Goal: Task Accomplishment & Management: Complete application form

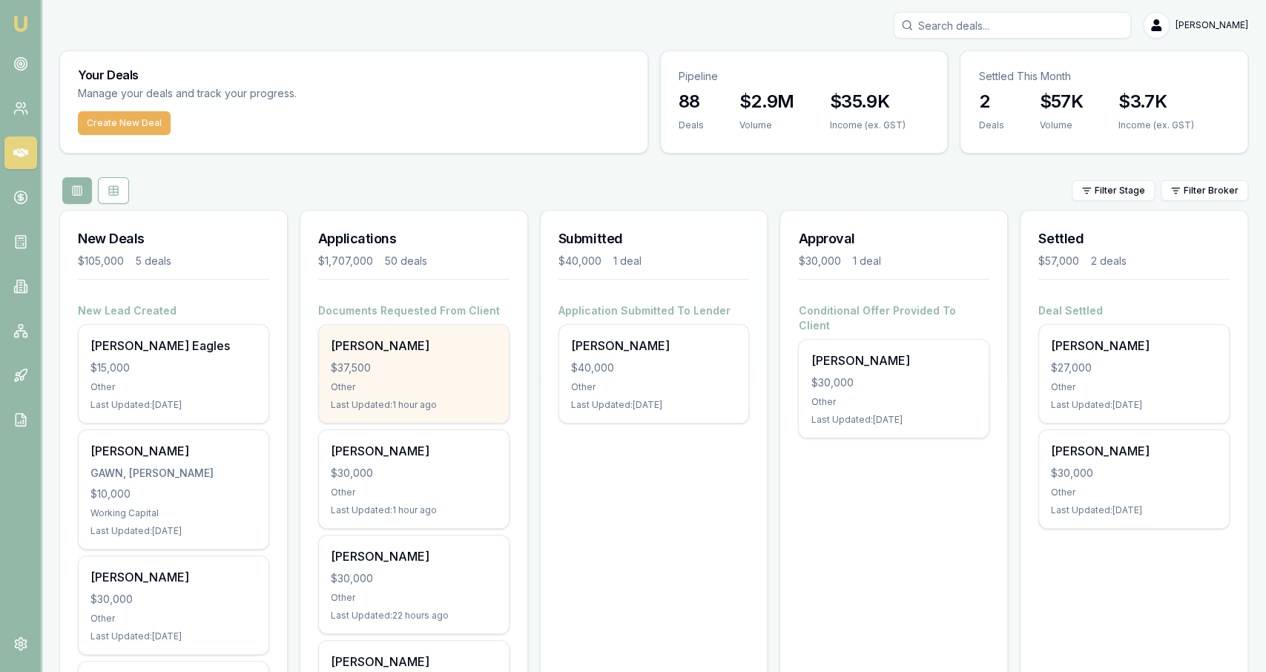
click at [419, 368] on div "$37,500" at bounding box center [414, 367] width 166 height 15
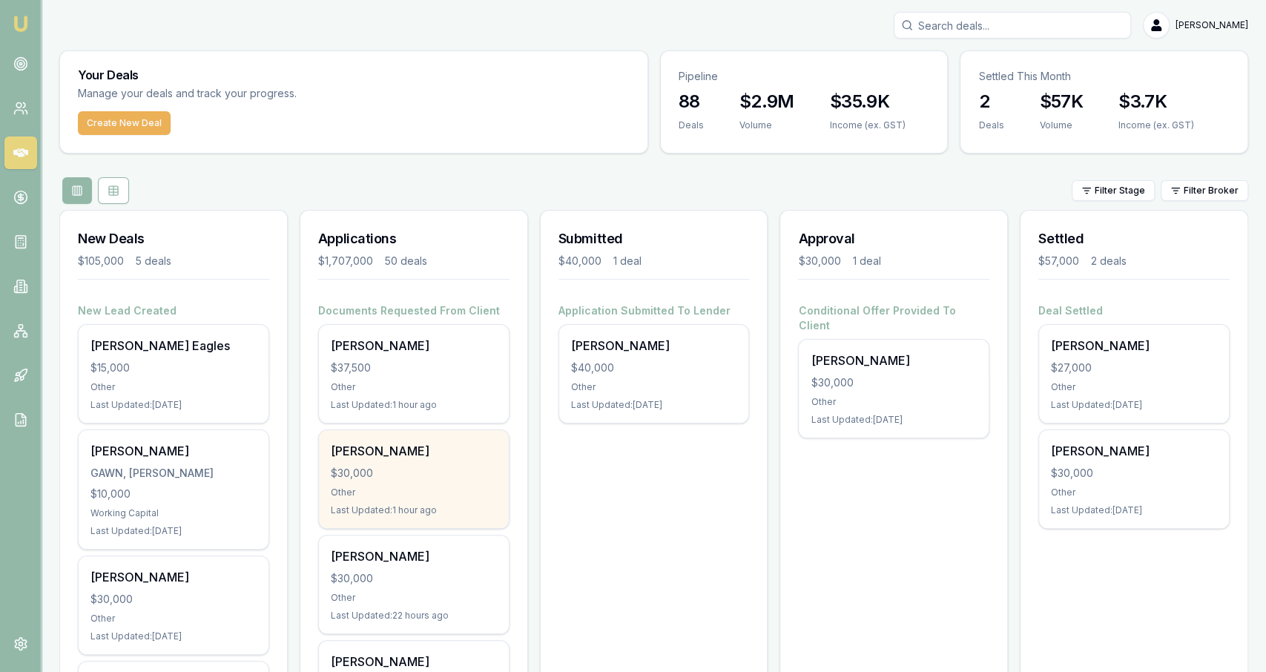
click at [503, 469] on div "Xavier Cattle $30,000 Other Last Updated: 1 hour ago" at bounding box center [414, 479] width 190 height 98
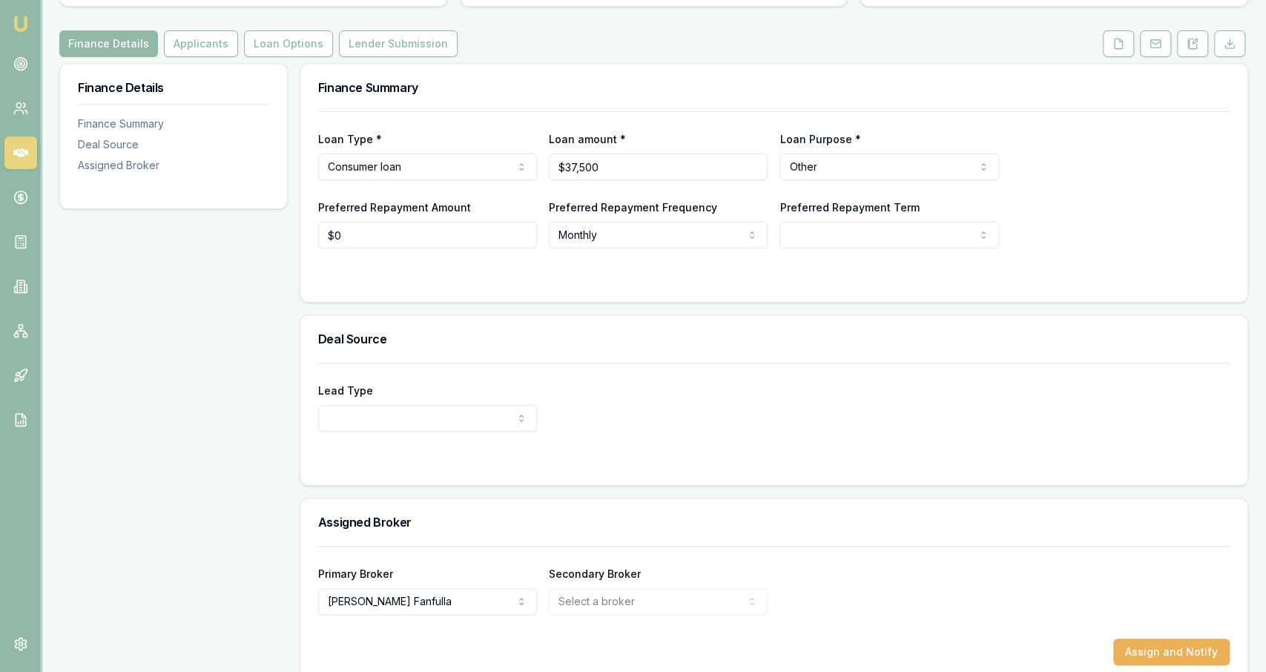
scroll to position [166, 0]
click at [211, 30] on button "Applicants" at bounding box center [201, 43] width 74 height 27
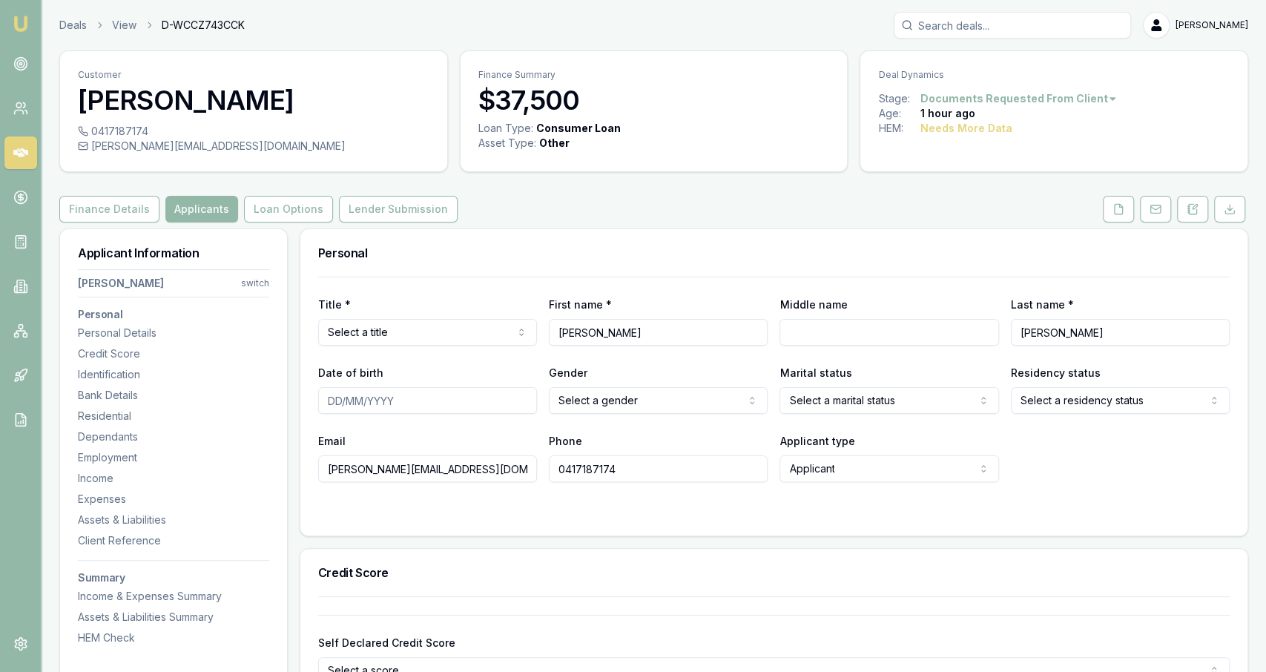
click at [76, 13] on div "Deals View D-WCCZ743CCK Jackson Fanfulla" at bounding box center [653, 25] width 1189 height 27
click at [78, 21] on link "Deals" at bounding box center [72, 25] width 27 height 15
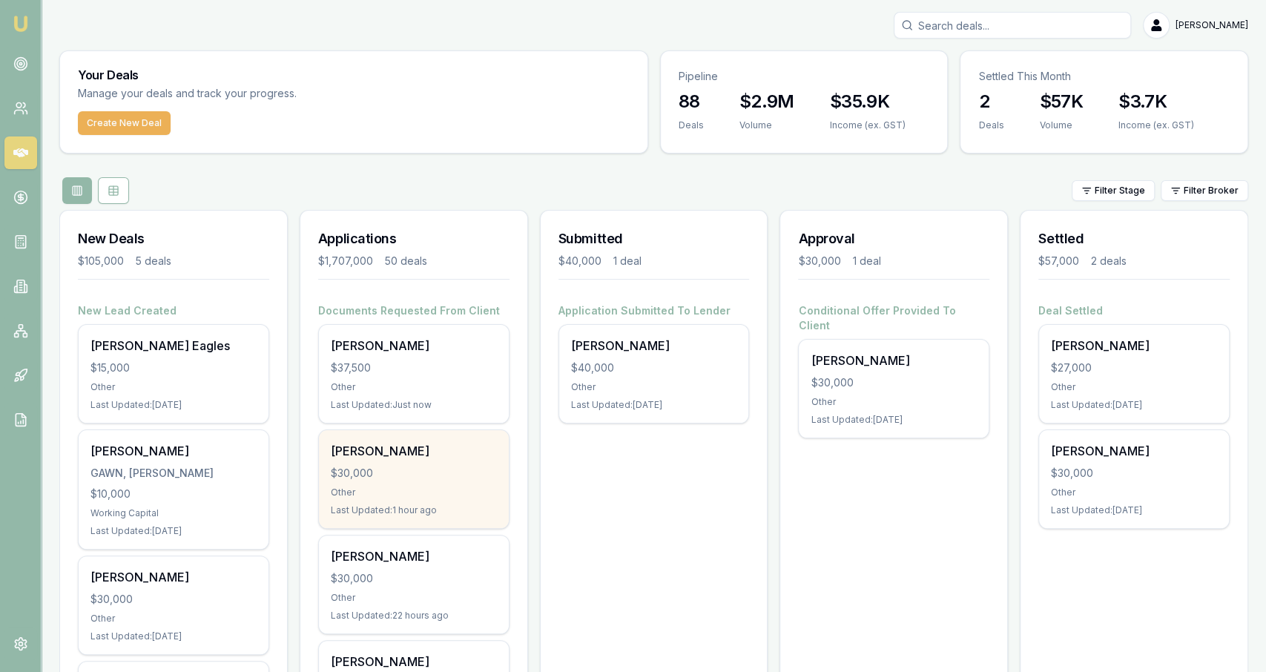
click at [486, 463] on div "[PERSON_NAME] $30,000 Other Last Updated: 1 hour ago" at bounding box center [414, 479] width 190 height 98
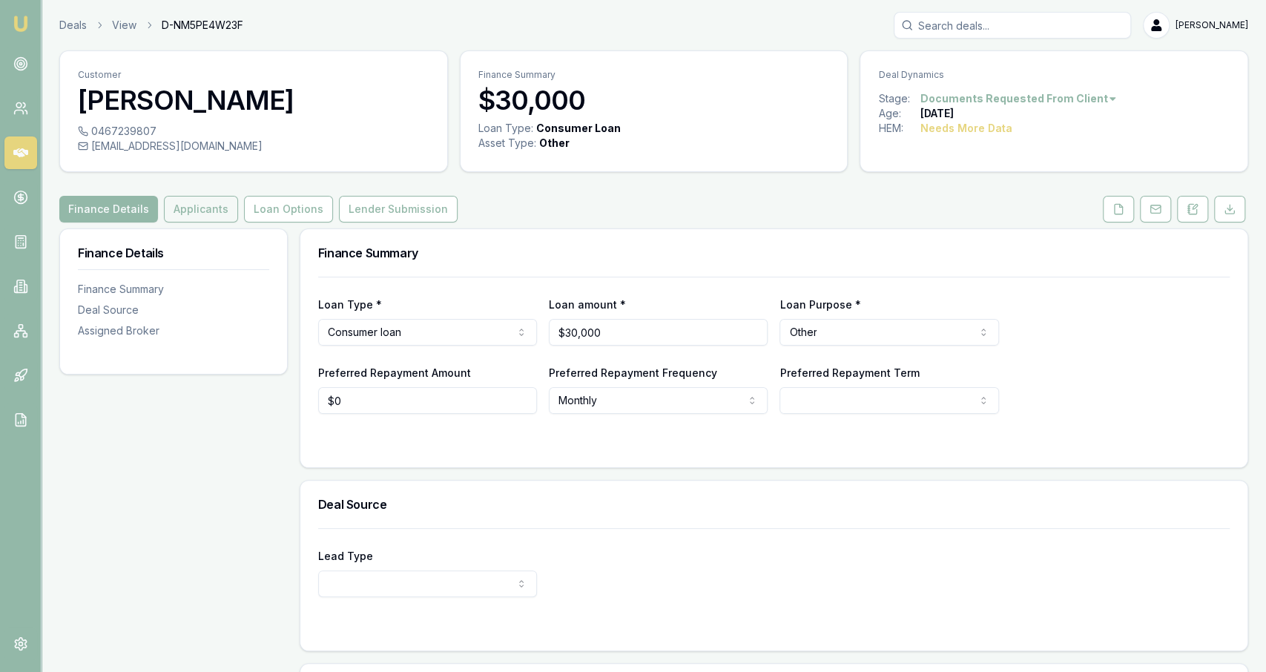
click at [221, 213] on button "Applicants" at bounding box center [201, 209] width 74 height 27
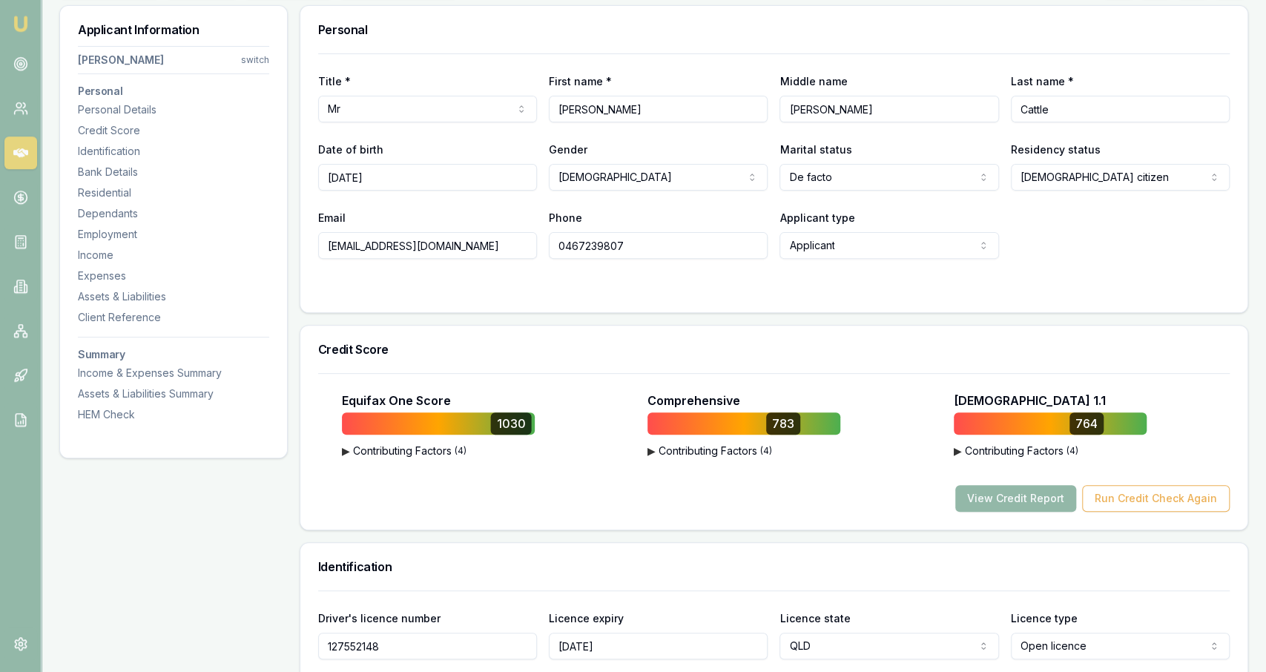
scroll to position [228, 0]
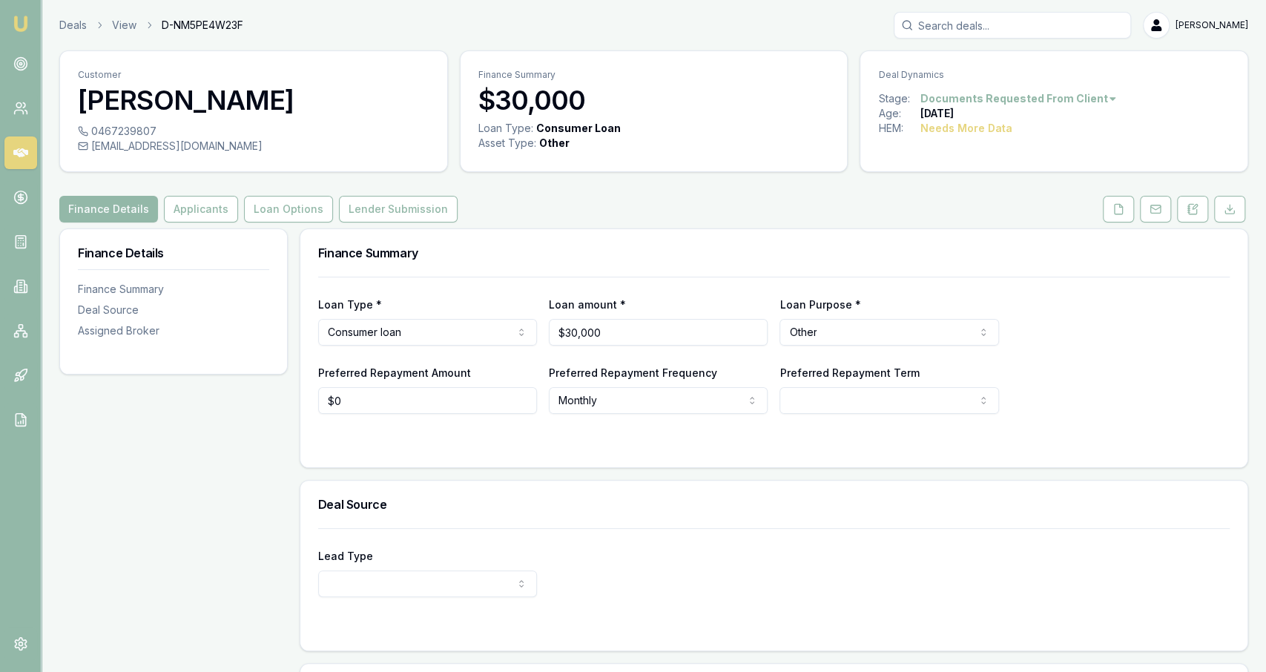
click at [1103, 193] on div "Customer Xavier Cattle 0467239807 [EMAIL_ADDRESS][DOMAIN_NAME] Finance Summary …" at bounding box center [653, 449] width 1189 height 799
click at [1108, 200] on button at bounding box center [1118, 209] width 31 height 27
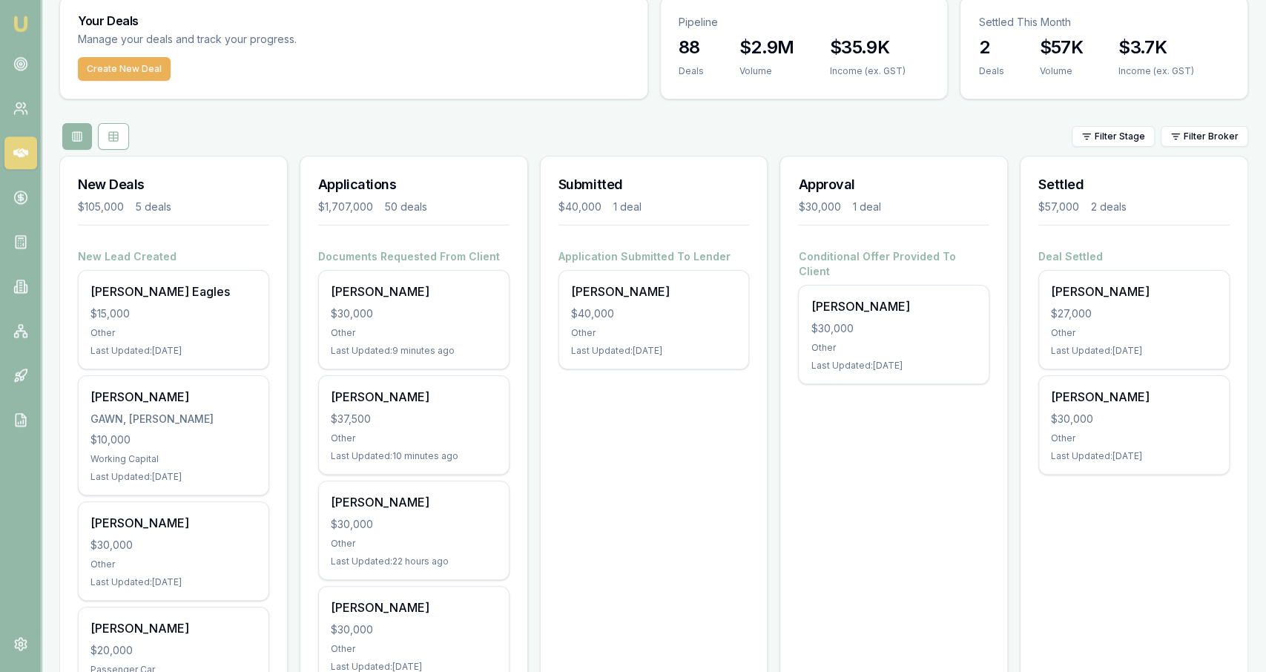
scroll to position [57, 0]
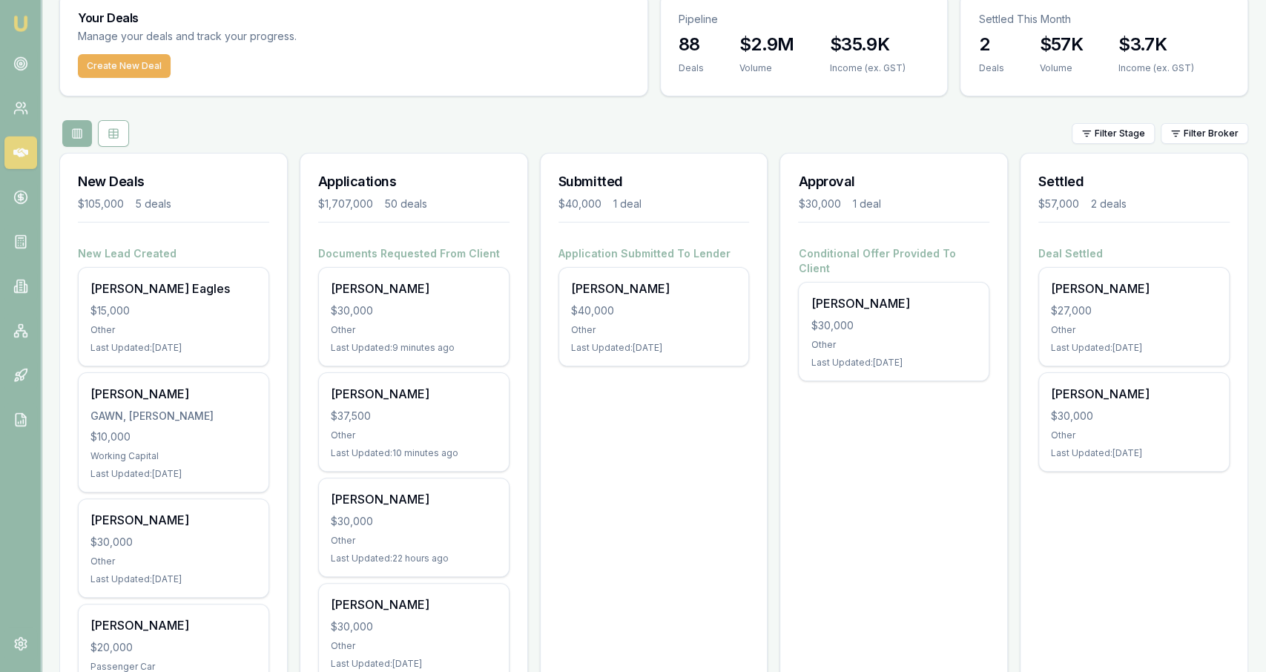
click at [595, 184] on h3 "Submitted" at bounding box center [653, 181] width 191 height 21
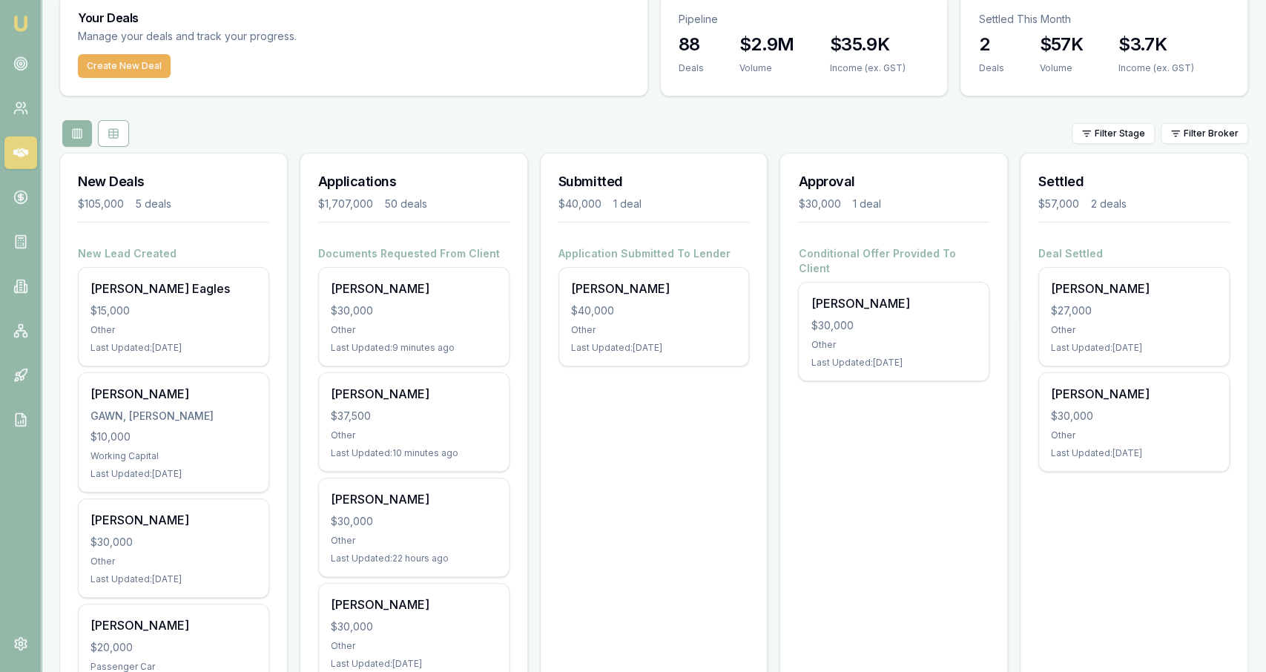
click at [125, 70] on button "Create New Deal" at bounding box center [124, 66] width 93 height 24
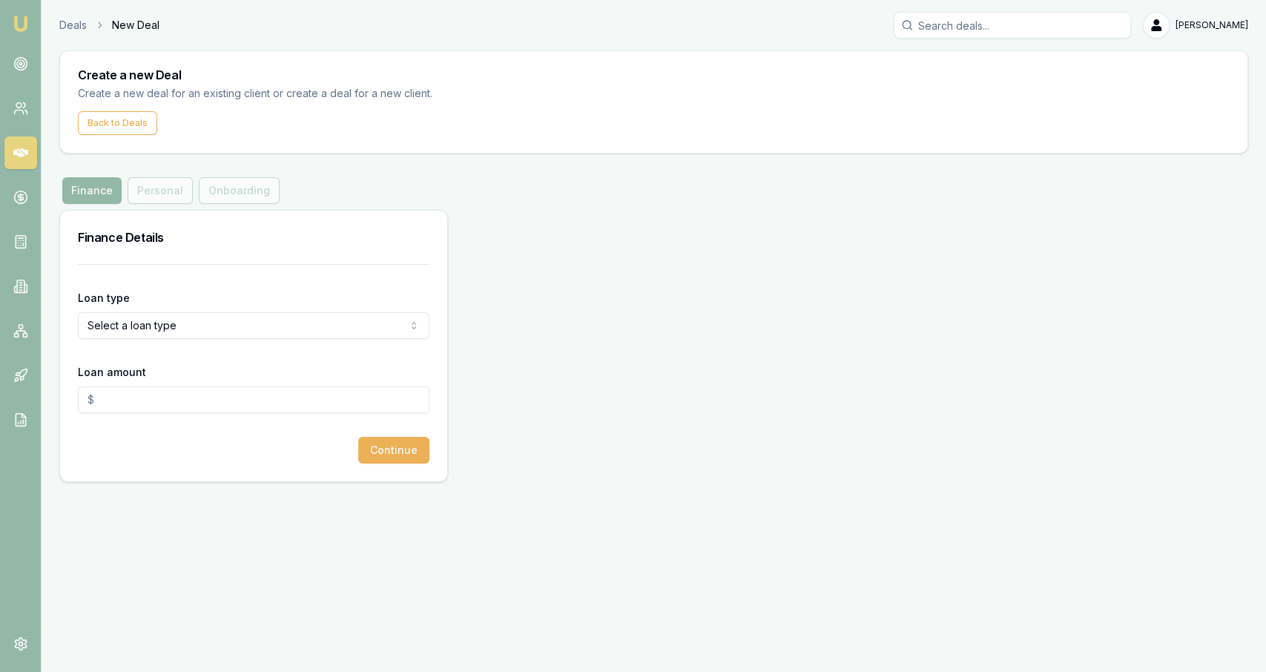
click at [260, 320] on html "Emu Broker Deals New Deal Jackson Fanfulla Toggle Menu Create a new Deal Create…" at bounding box center [633, 336] width 1266 height 672
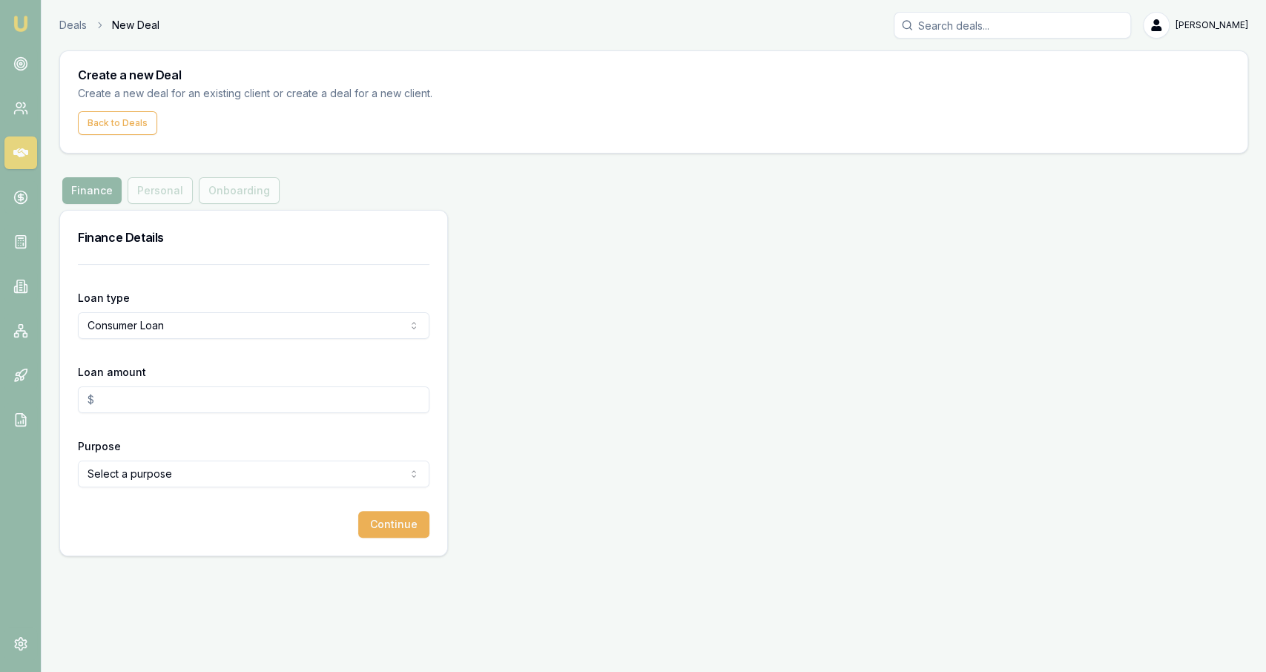
click at [205, 390] on input "Loan amount" at bounding box center [253, 399] width 351 height 27
type input "$5,000.00"
click at [202, 472] on html "Emu Broker Deals New Deal Jackson Fanfulla Toggle Menu Create a new Deal Create…" at bounding box center [633, 336] width 1266 height 672
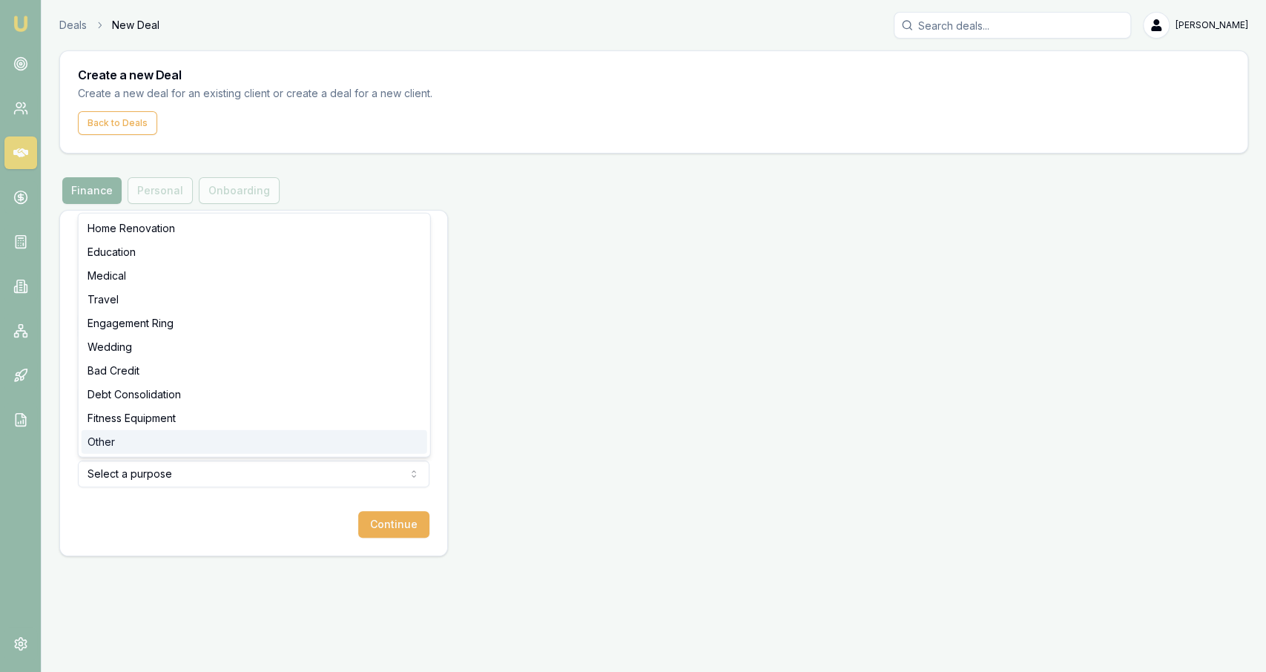
select select "OTHER"
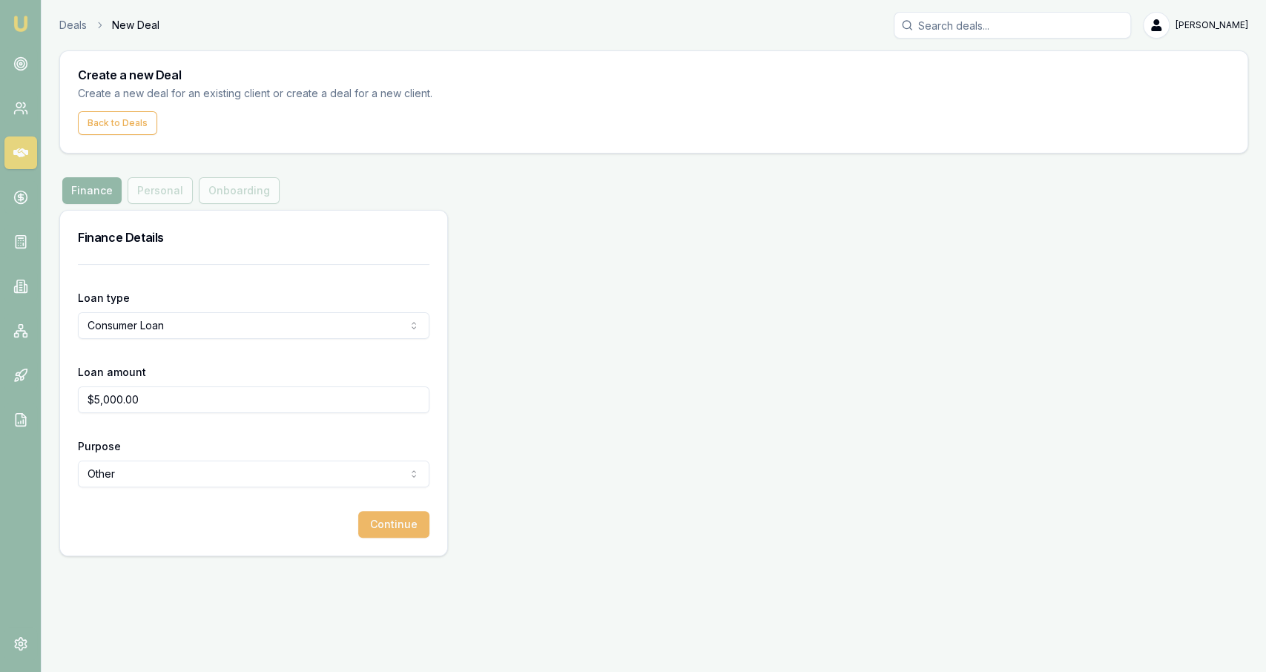
click at [397, 526] on button "Continue" at bounding box center [393, 524] width 71 height 27
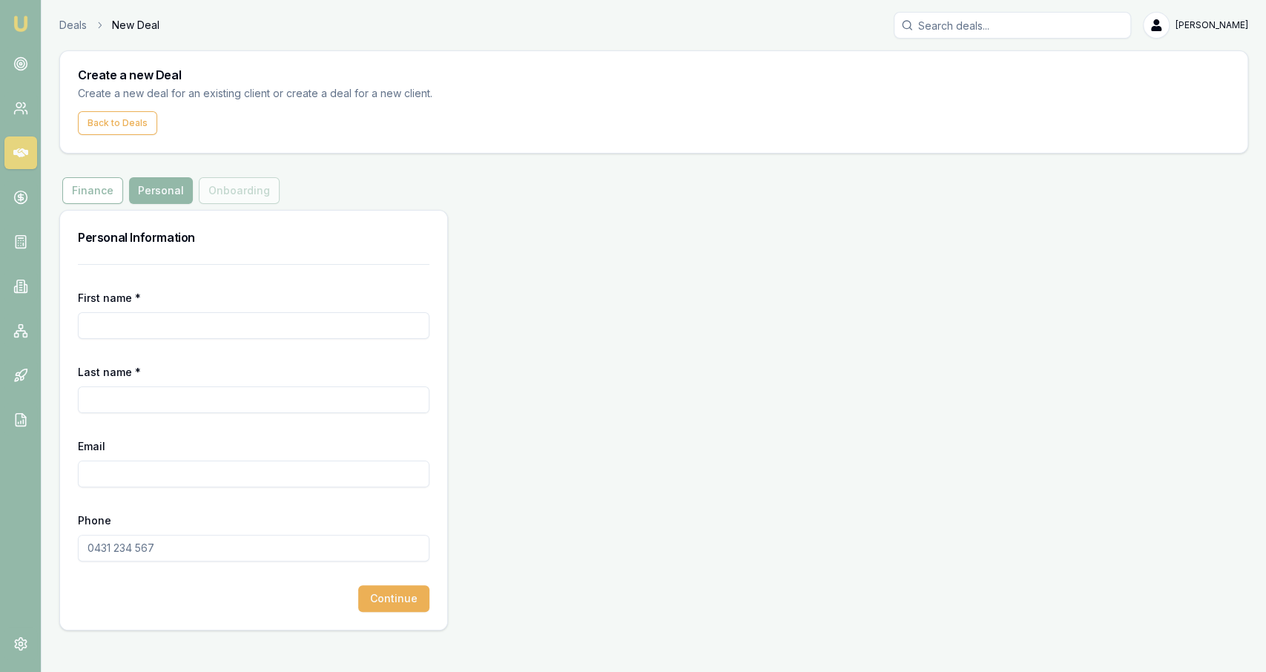
click at [195, 324] on input "First name *" at bounding box center [253, 325] width 351 height 27
paste input "0435 052 669"
type input "0435 052 669"
click at [147, 563] on form "First name * Last name * Email Phone Continue" at bounding box center [253, 438] width 351 height 348
click at [147, 560] on input "Phone" at bounding box center [253, 548] width 351 height 27
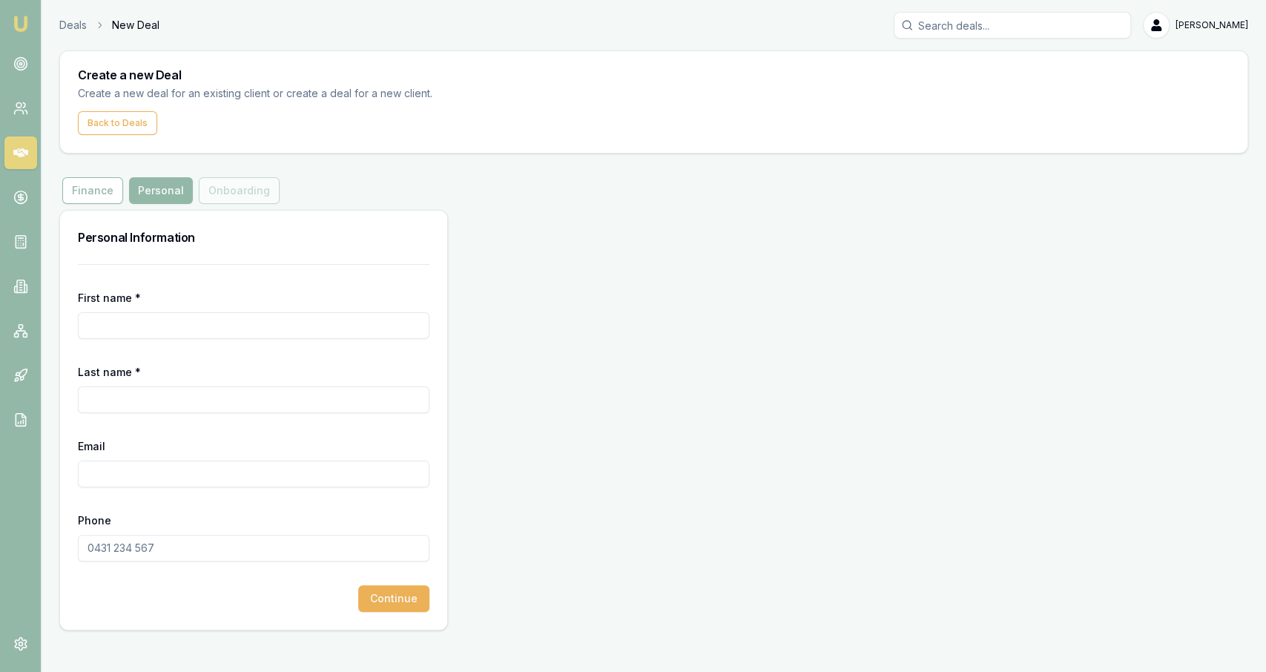
paste input "0435 052 669"
type input "0435 052 669"
click at [128, 328] on input "First name *" at bounding box center [253, 325] width 351 height 27
type input "[PERSON_NAME]"
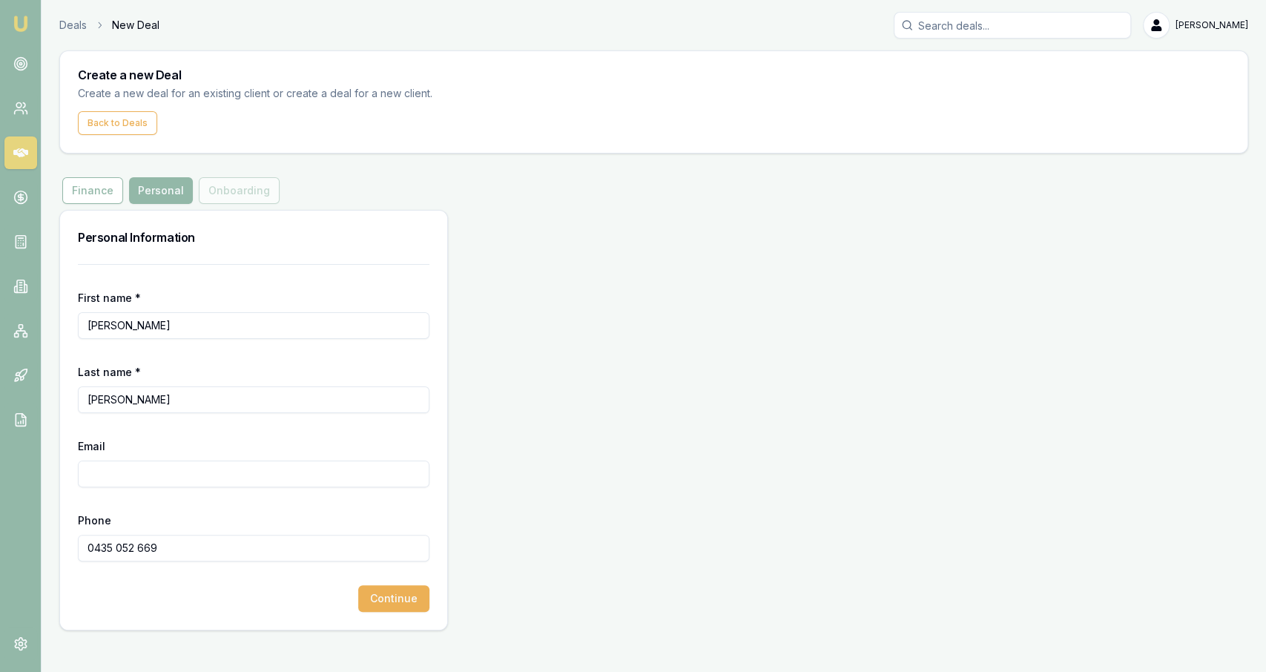
paste input "[EMAIL_ADDRESS][DOMAIN_NAME]"
type input "[EMAIL_ADDRESS][DOMAIN_NAME]"
click at [398, 603] on button "Continue" at bounding box center [393, 598] width 71 height 27
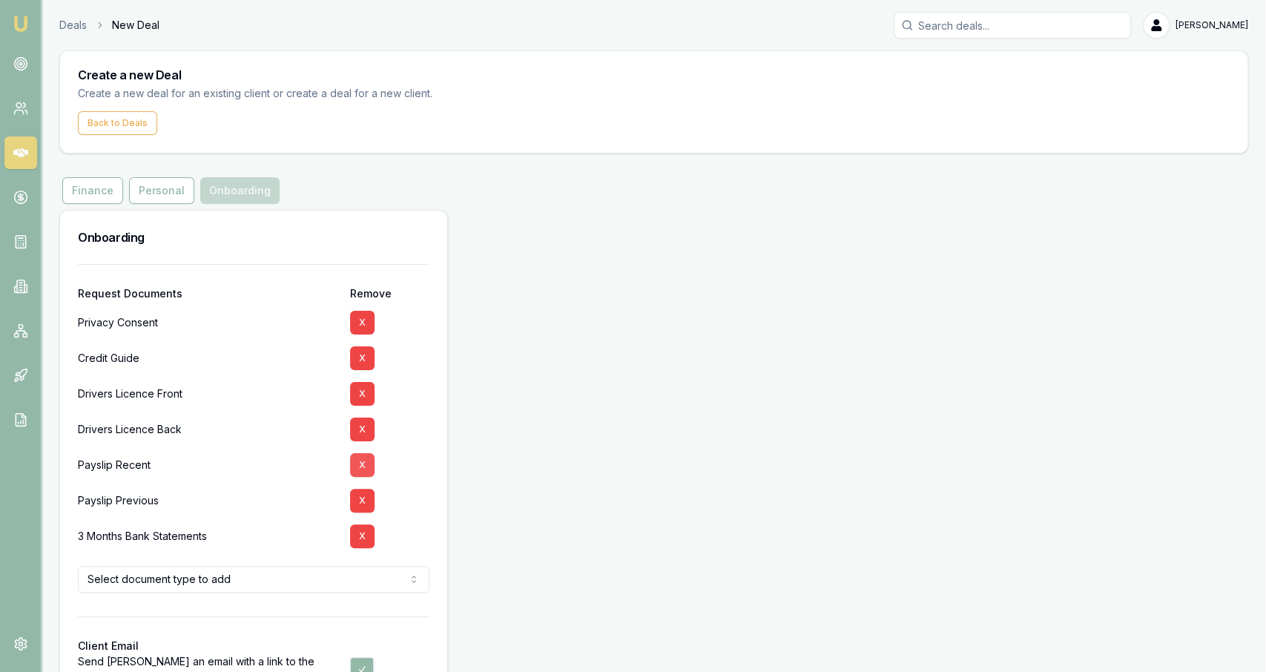
click at [358, 468] on button "X" at bounding box center [362, 465] width 24 height 24
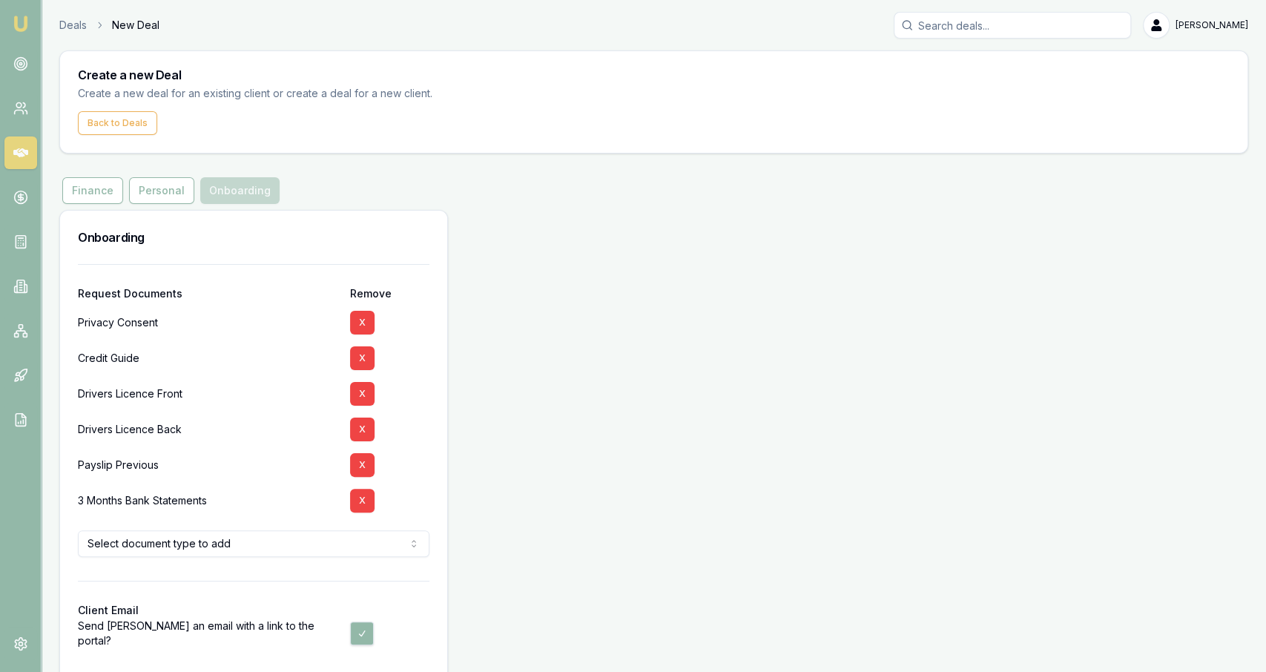
click at [358, 468] on button "X" at bounding box center [362, 465] width 24 height 24
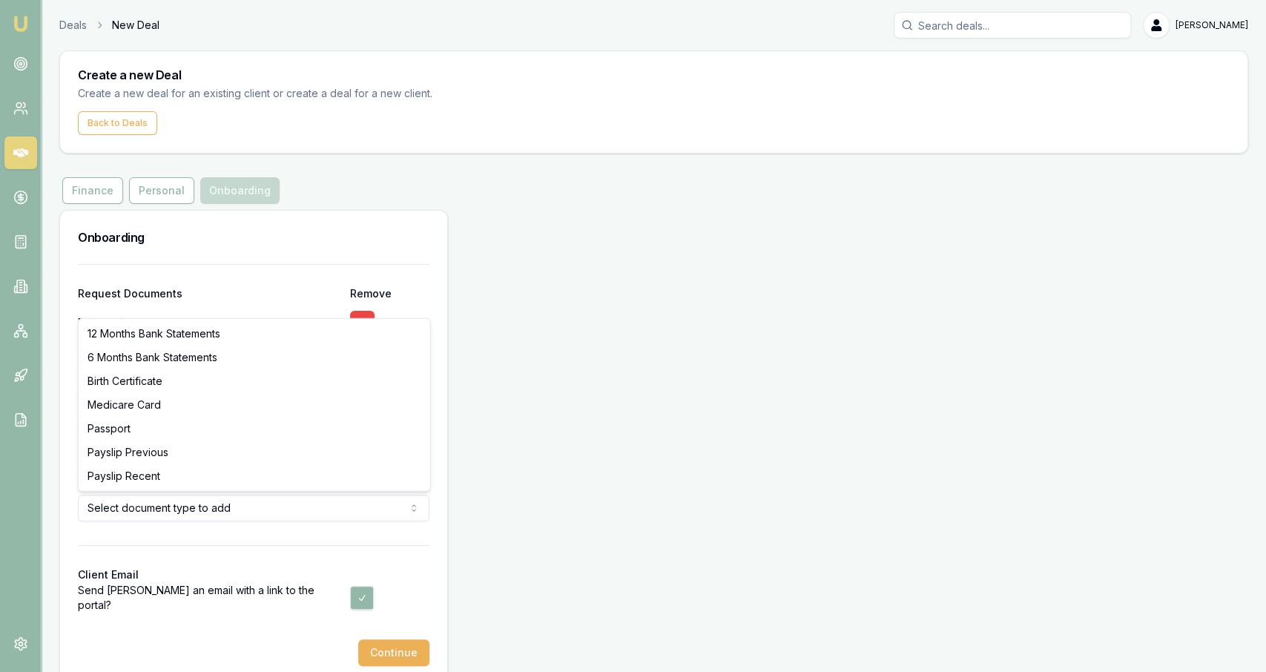
click at [304, 514] on html "Emu Broker Deals New Deal Jackson Fanfulla Toggle Menu Create a new Deal Create…" at bounding box center [633, 336] width 1266 height 672
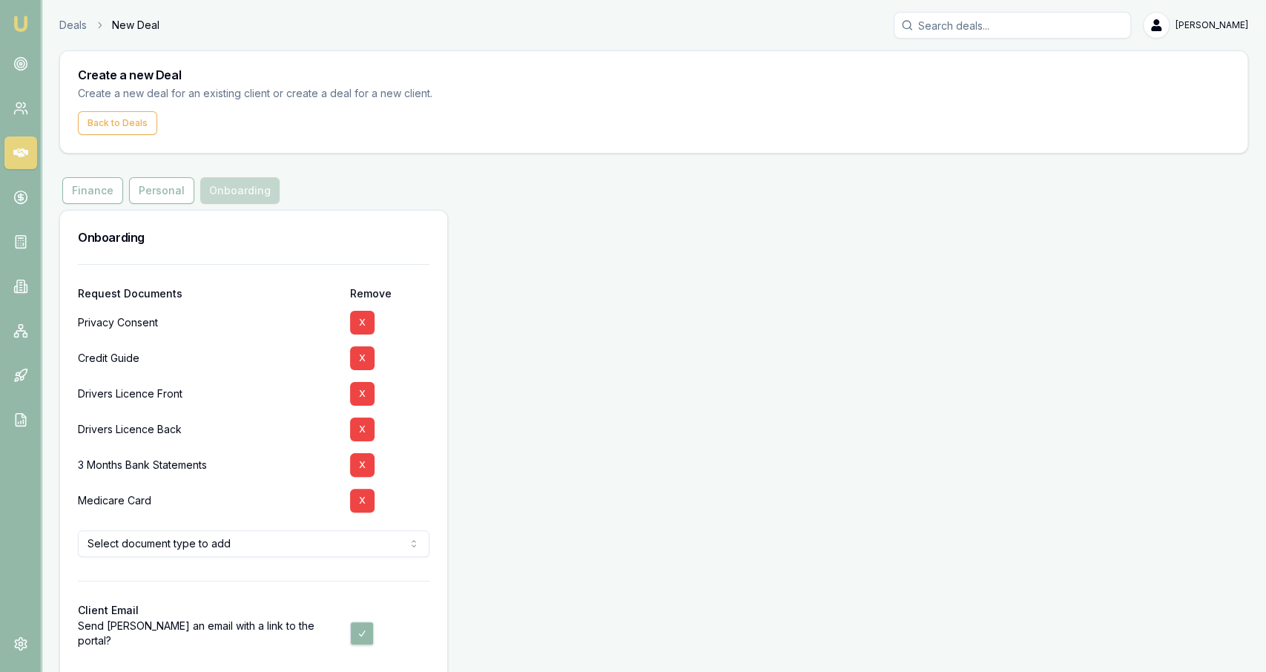
click at [567, 530] on div "Onboarding Request Documents Remove Privacy Consent X Credit Guide X Drivers Li…" at bounding box center [653, 465] width 1189 height 510
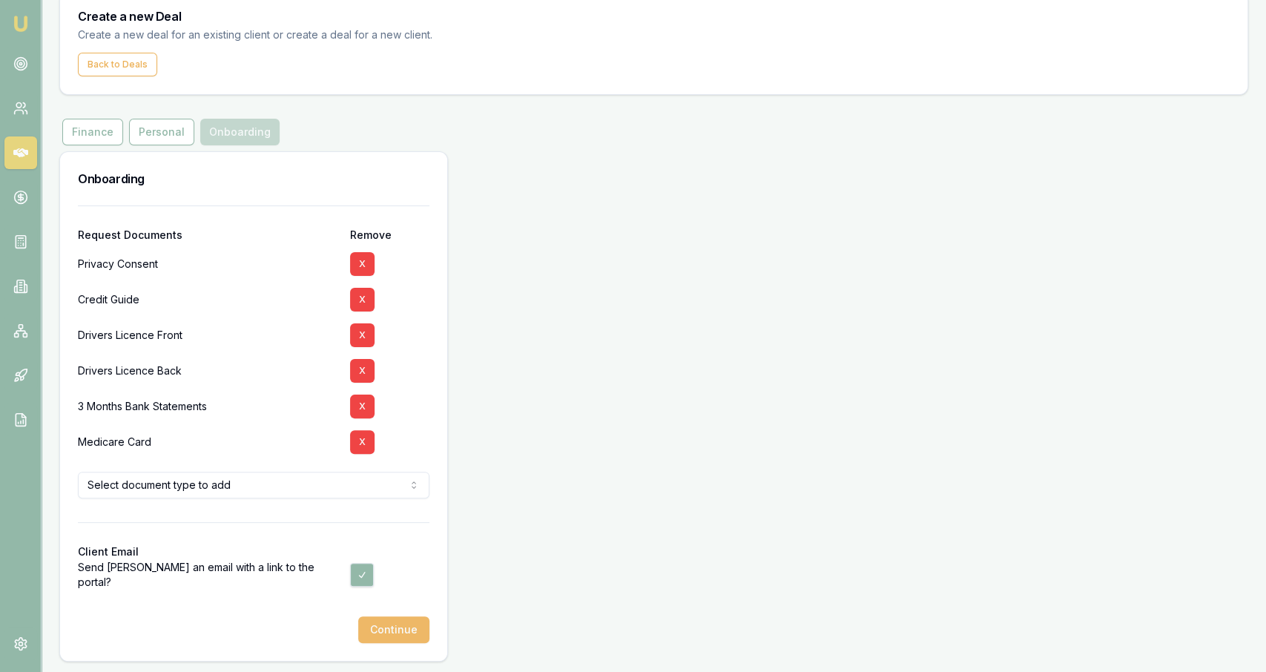
click at [419, 636] on button "Continue" at bounding box center [393, 629] width 71 height 27
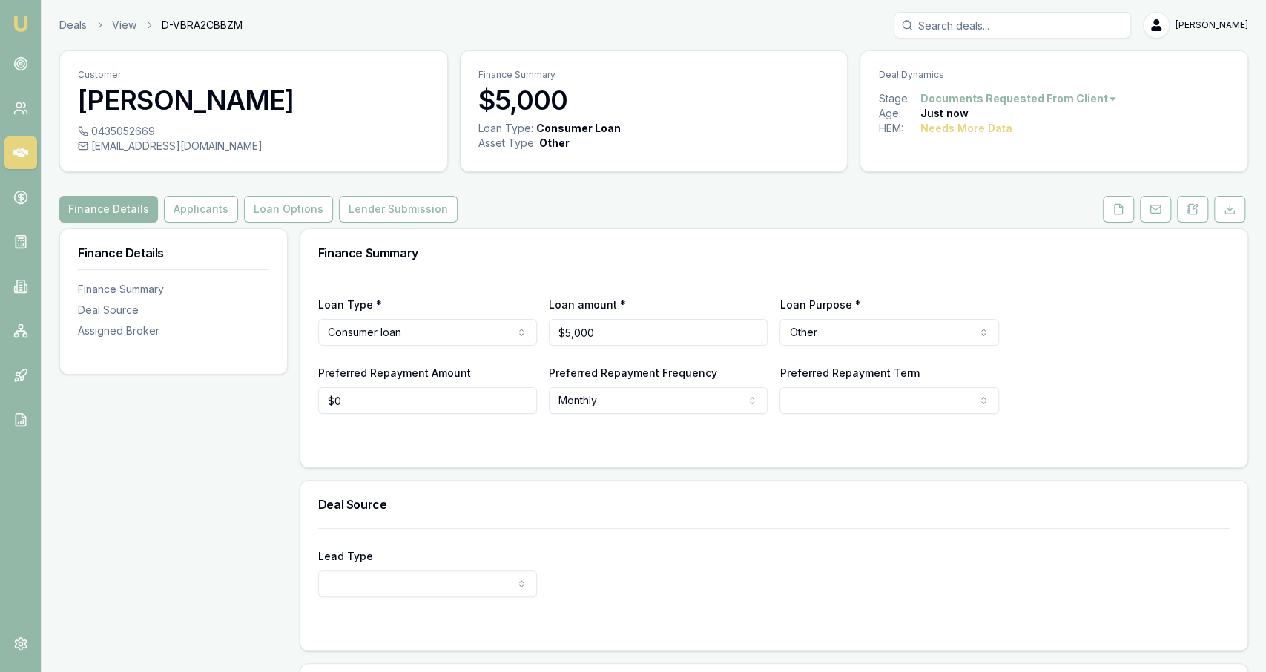
click at [318, 167] on div "0435052669 carldavidedwards1@hotmail.com" at bounding box center [253, 147] width 387 height 47
click at [69, 20] on link "Deals" at bounding box center [72, 25] width 27 height 15
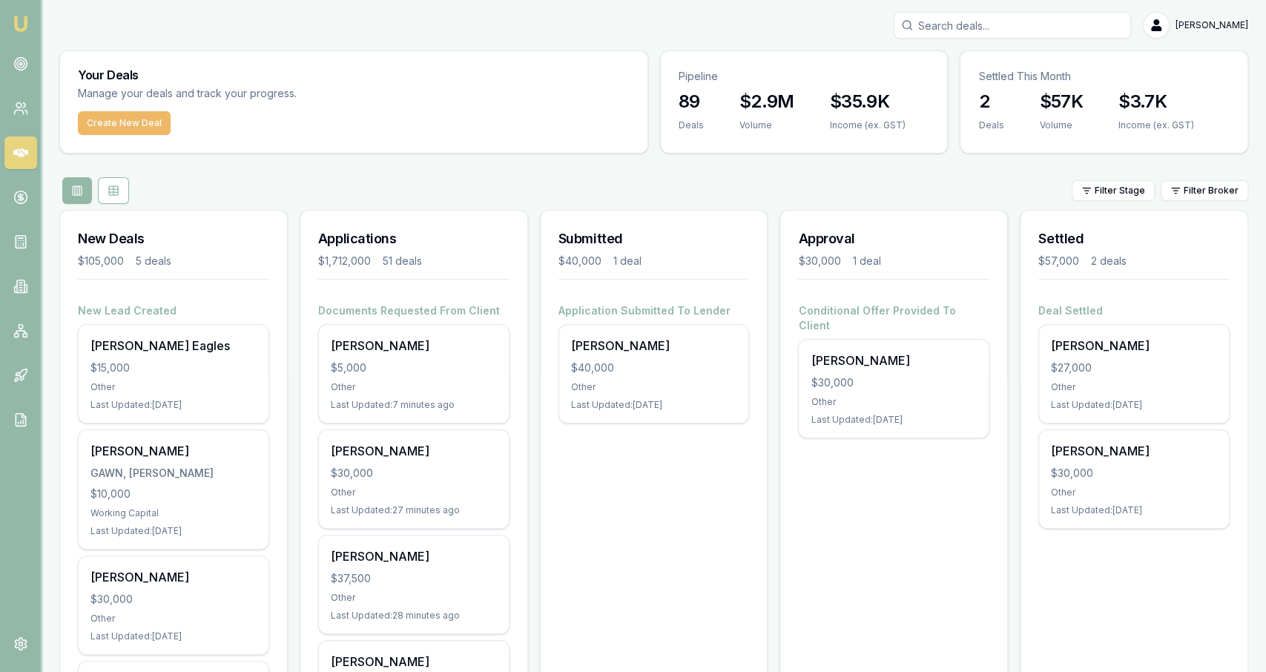
click at [100, 124] on button "Create New Deal" at bounding box center [124, 123] width 93 height 24
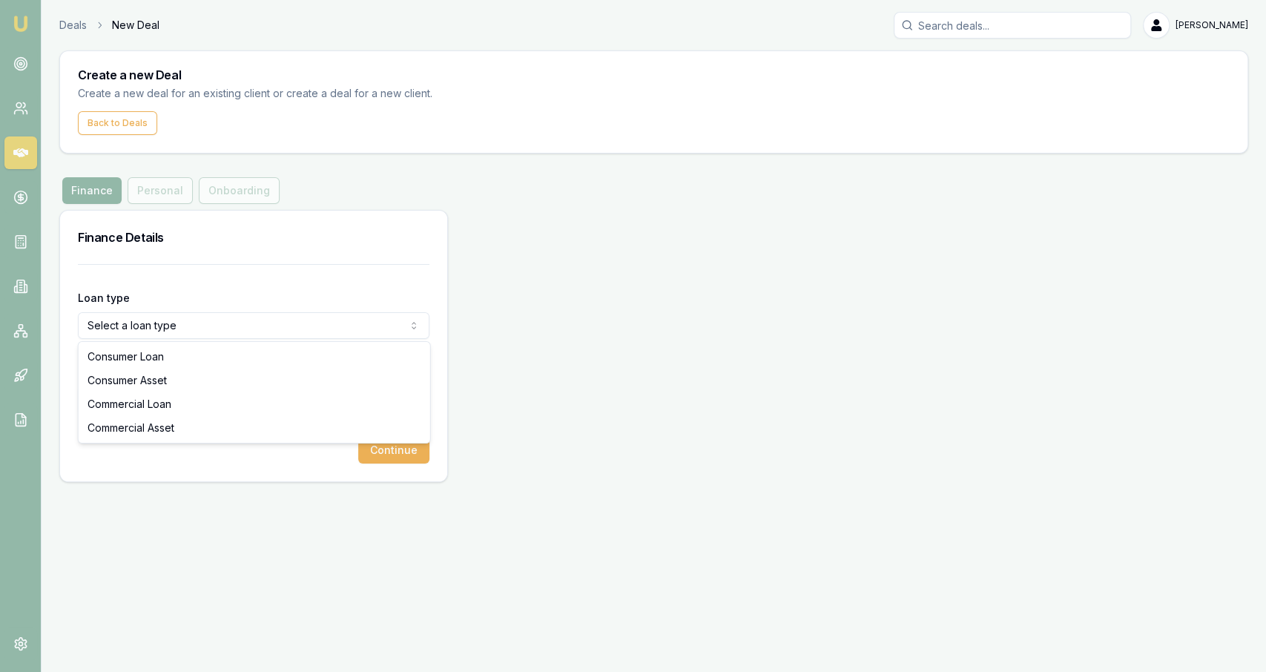
click at [152, 331] on html "Emu Broker Deals New Deal Jackson Fanfulla Toggle Menu Create a new Deal Create…" at bounding box center [633, 336] width 1266 height 672
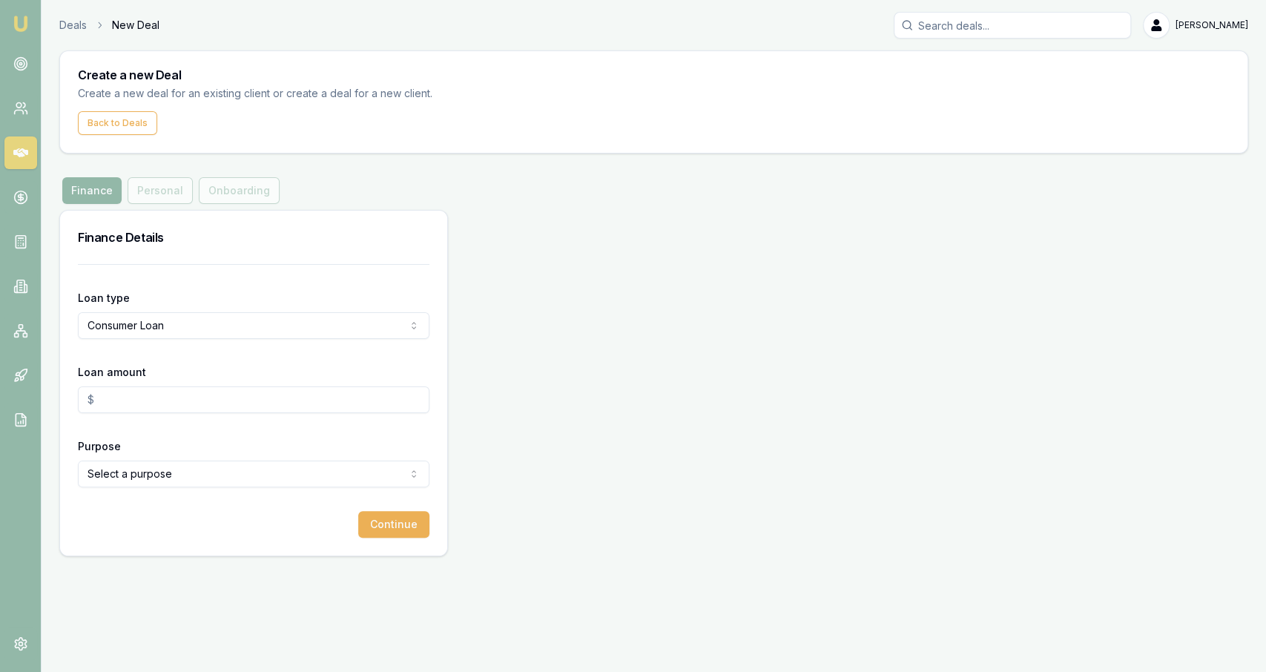
click at [140, 409] on input "Loan amount" at bounding box center [253, 399] width 351 height 27
type input "$30,000.00"
click at [149, 468] on html "Emu Broker Deals New Deal Jackson Fanfulla Toggle Menu Create a new Deal Create…" at bounding box center [633, 336] width 1266 height 672
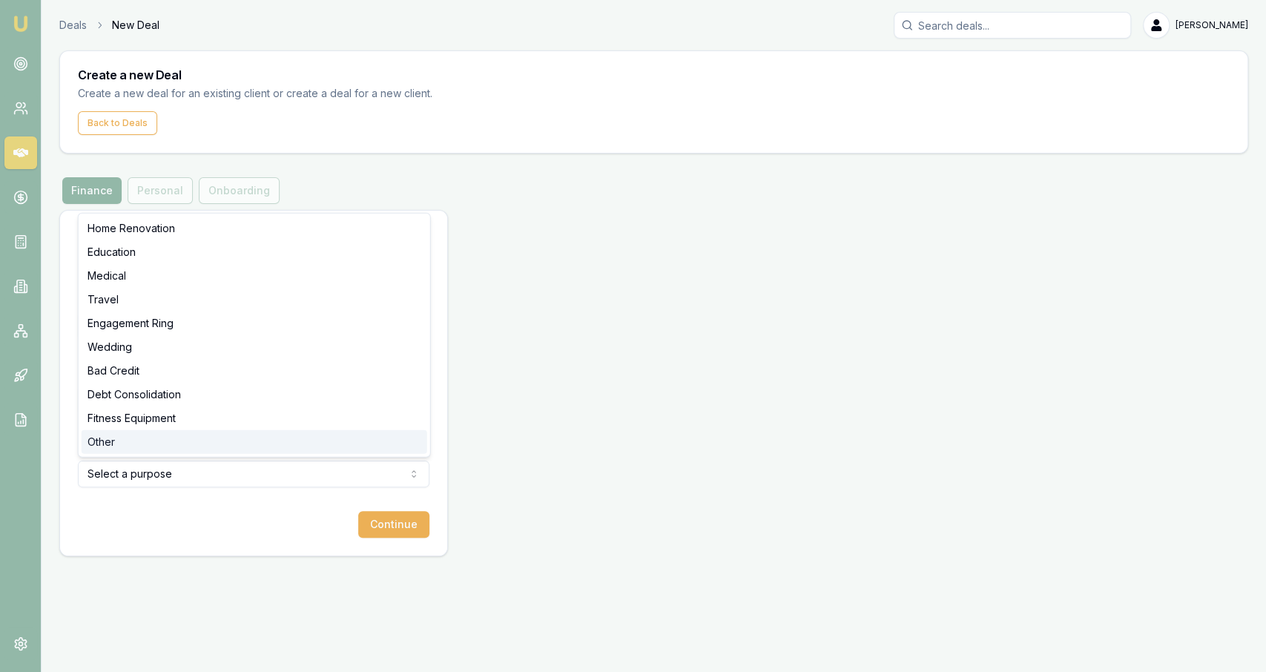
select select "OTHER"
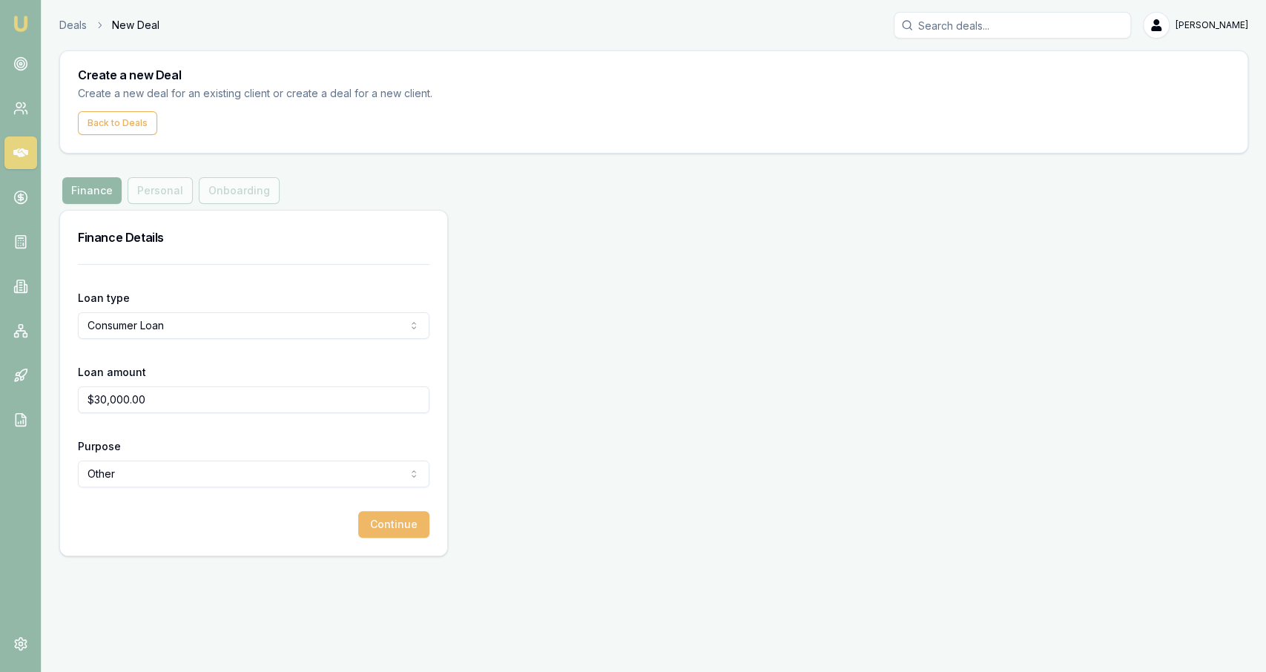
click at [397, 532] on button "Continue" at bounding box center [393, 524] width 71 height 27
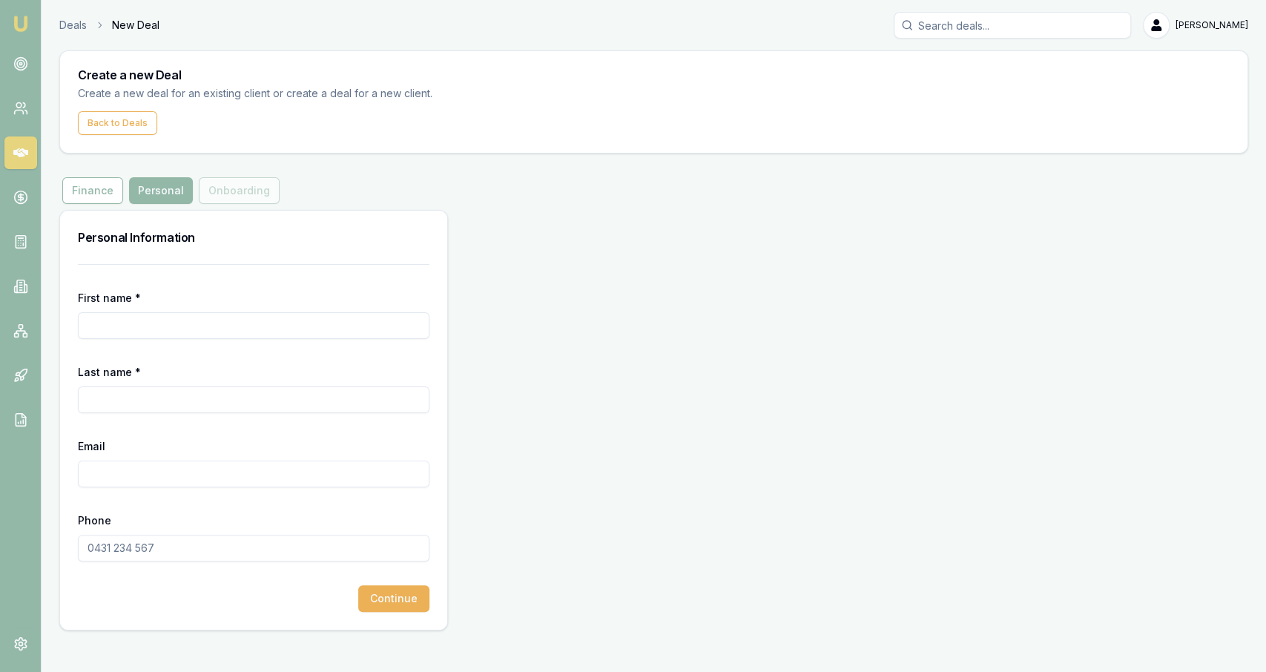
click at [220, 297] on div "First name *" at bounding box center [253, 313] width 351 height 50
click at [222, 317] on input "First name *" at bounding box center [253, 325] width 351 height 27
click at [106, 328] on input "Keegan" at bounding box center [253, 325] width 351 height 27
type input "Keagan"
click at [128, 402] on input "Last name *" at bounding box center [253, 399] width 351 height 27
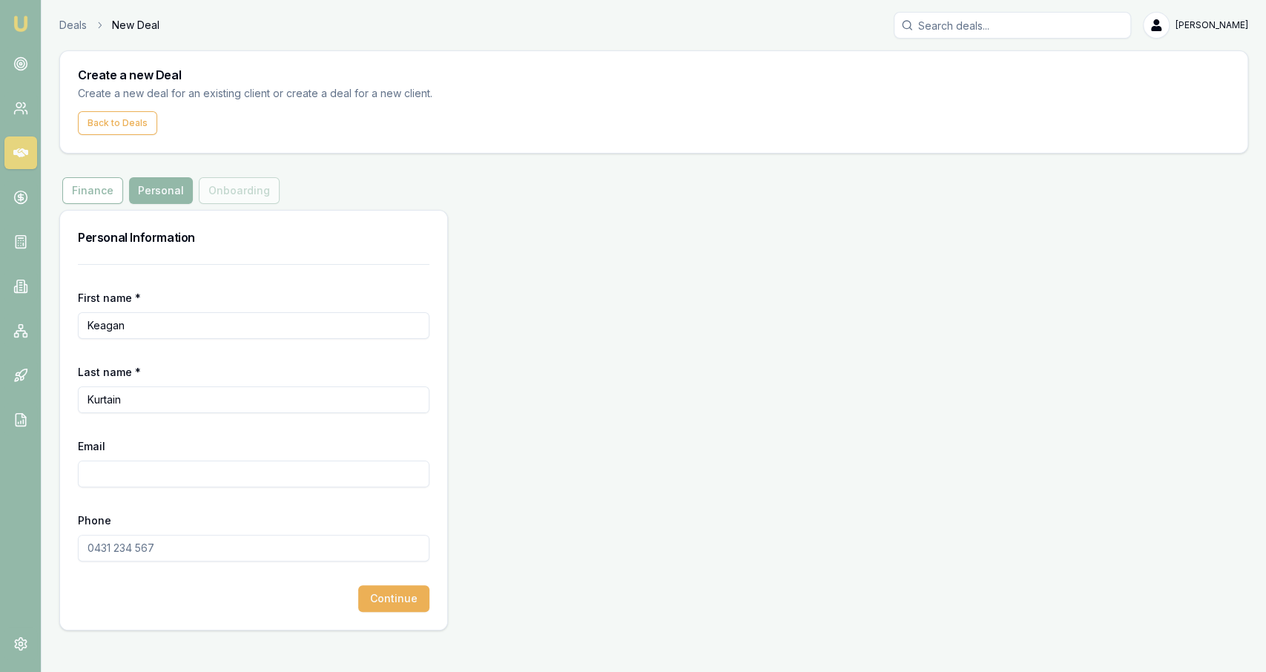
drag, startPoint x: 153, startPoint y: 394, endPoint x: 139, endPoint y: 398, distance: 14.8
click at [139, 398] on input "Kurtain" at bounding box center [253, 399] width 351 height 27
type input "Kurten"
click at [181, 461] on input "Email" at bounding box center [253, 473] width 351 height 27
paste input "KEAGANKURTEN01@gmail.com"
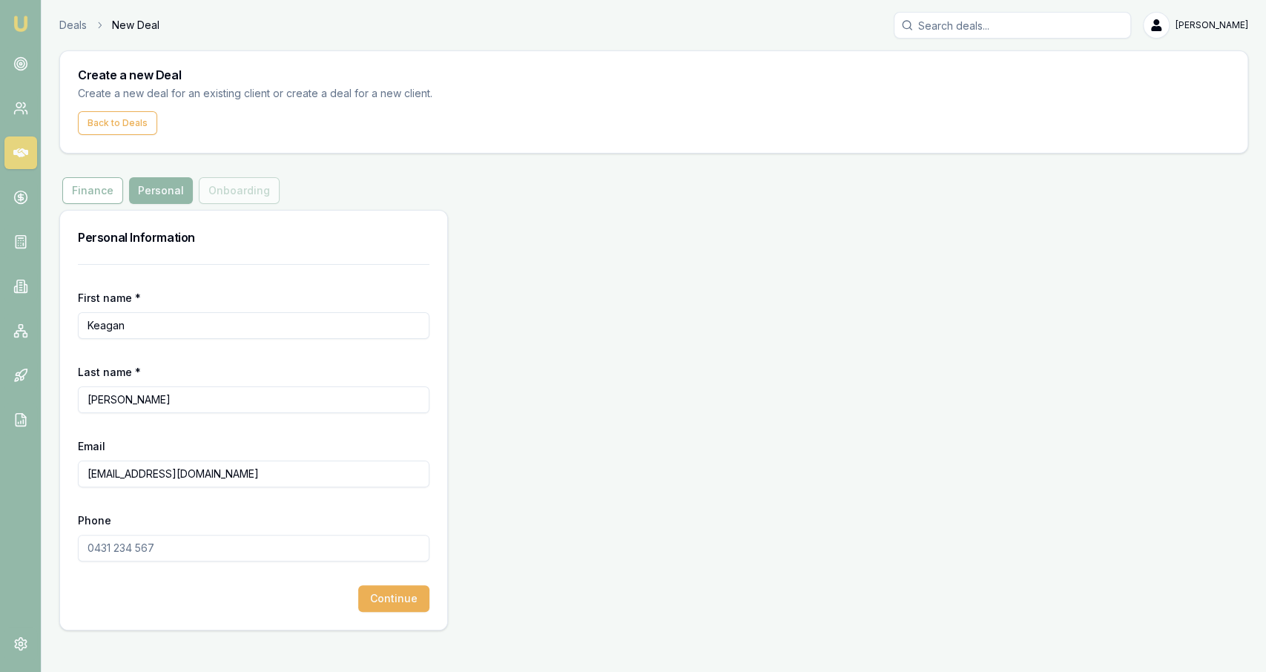
type input "KEAGANKURTEN01@gmail.com"
click at [238, 572] on form "First name * Keagan Last name * Kurten Email KEAGANKURTEN01@gmail.com Phone Con…" at bounding box center [253, 438] width 351 height 348
click at [229, 539] on input "Phone" at bounding box center [253, 548] width 351 height 27
paste input "0402 700 576"
type input "0402 700 576"
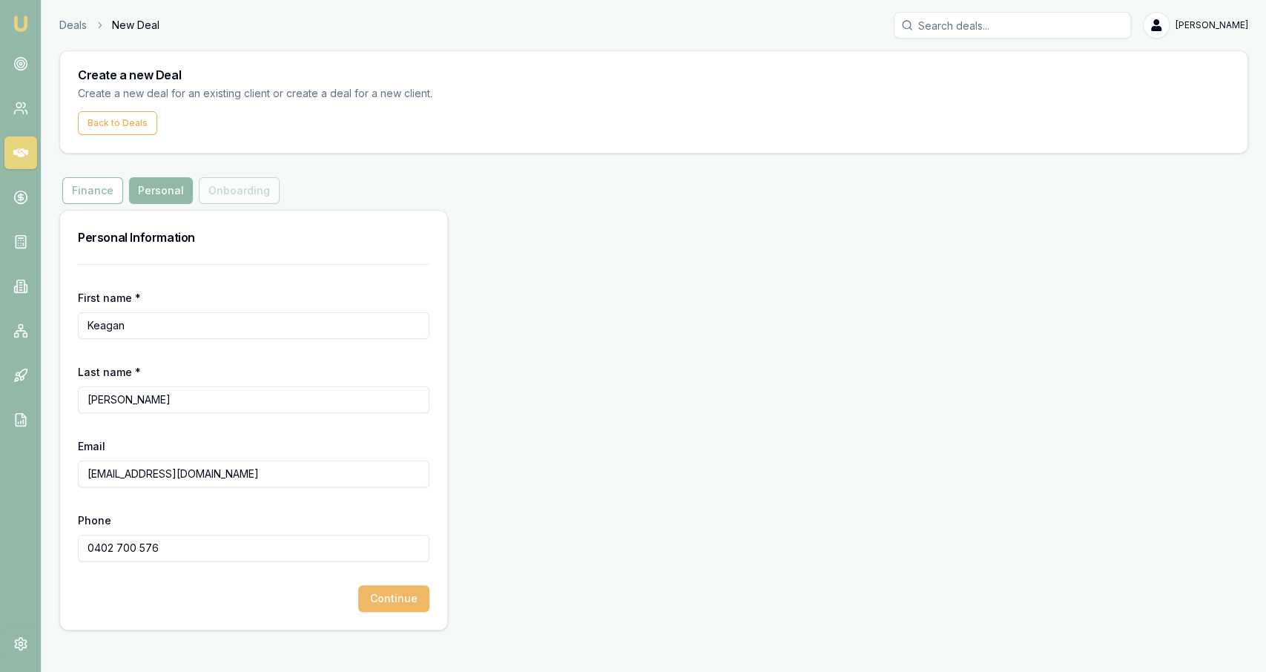
click at [403, 603] on button "Continue" at bounding box center [393, 598] width 71 height 27
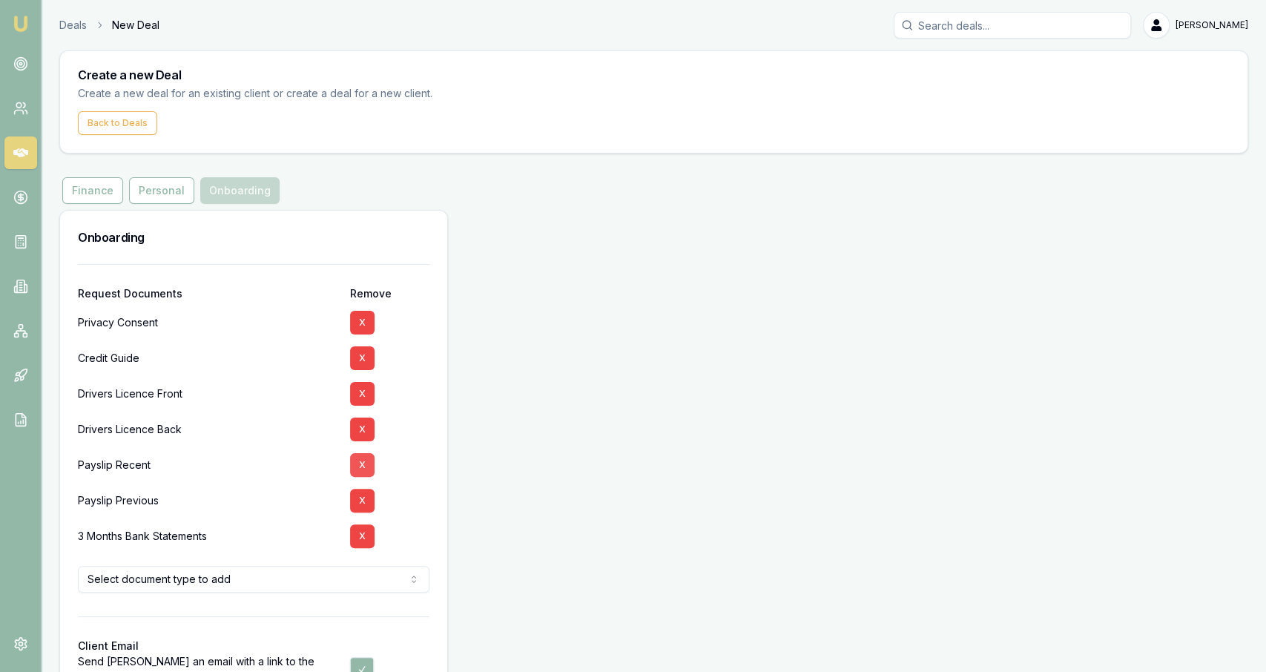
click at [363, 465] on button "X" at bounding box center [362, 465] width 24 height 24
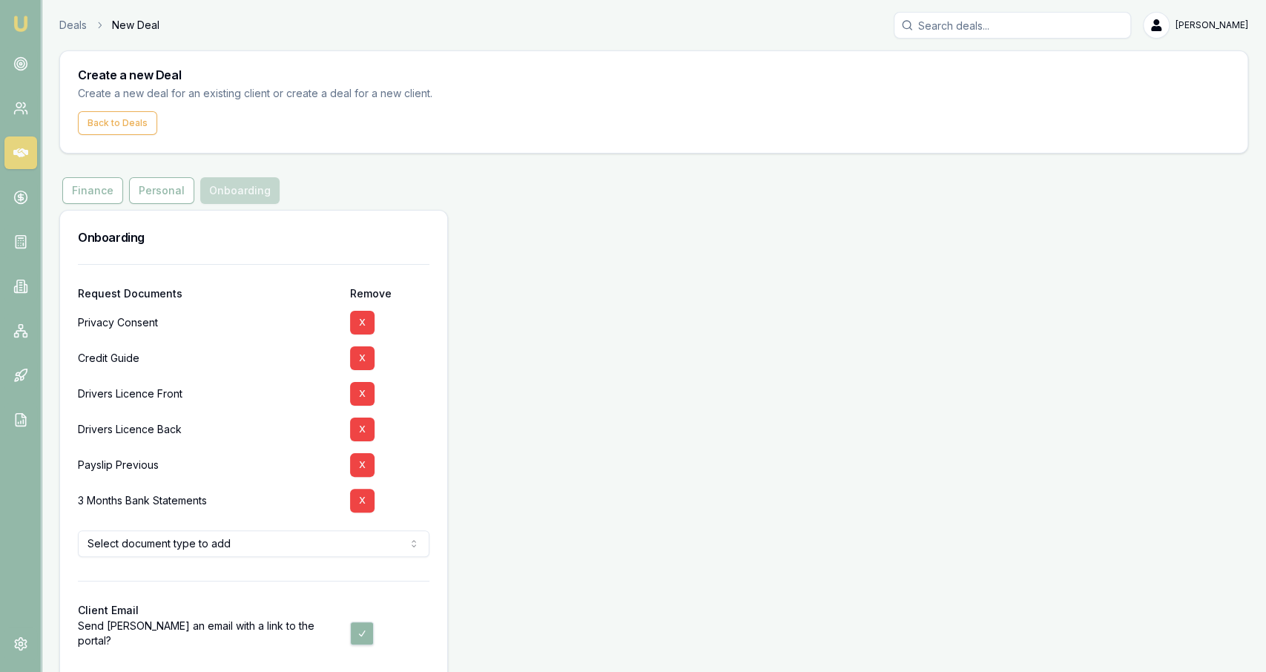
click at [363, 465] on button "X" at bounding box center [362, 465] width 24 height 24
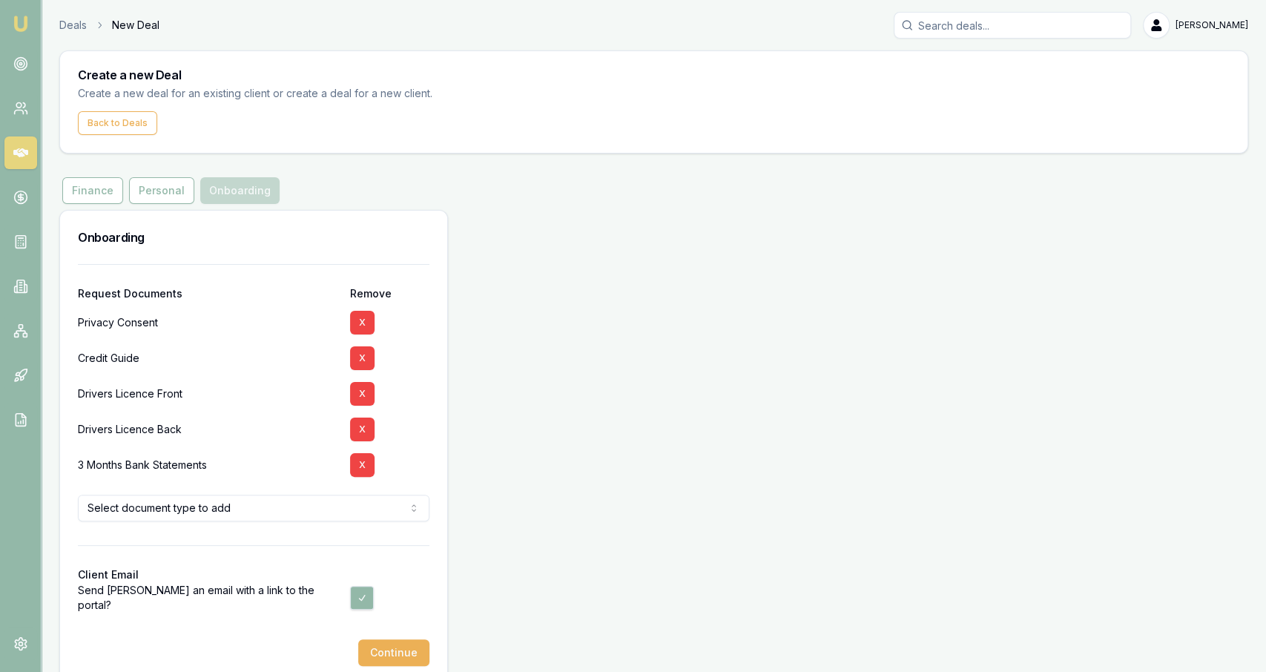
click at [363, 465] on button "X" at bounding box center [362, 465] width 24 height 24
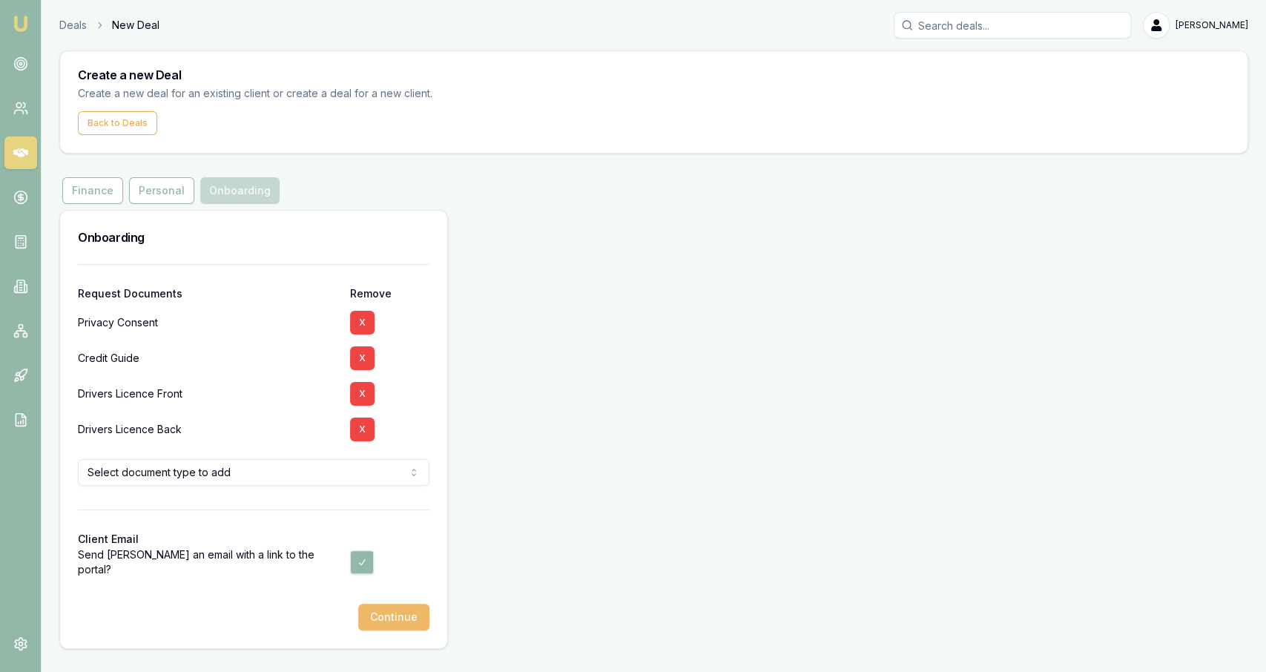
click at [376, 625] on button "Continue" at bounding box center [393, 617] width 71 height 27
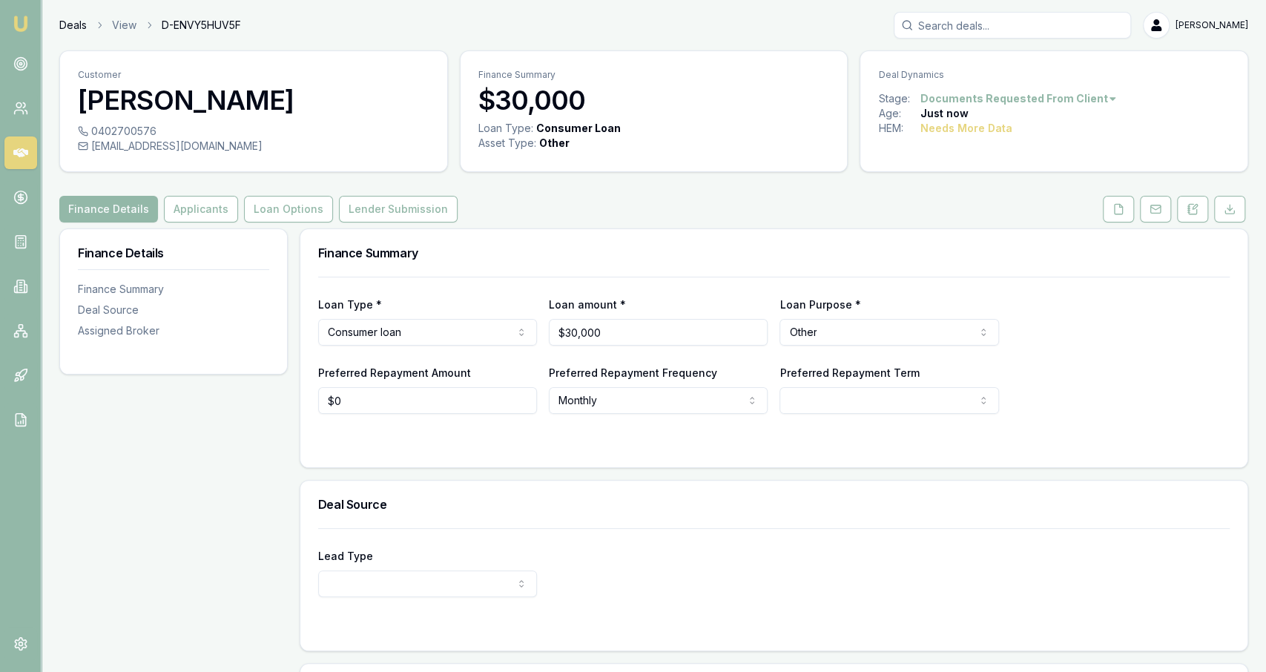
click at [75, 23] on link "Deals" at bounding box center [72, 25] width 27 height 15
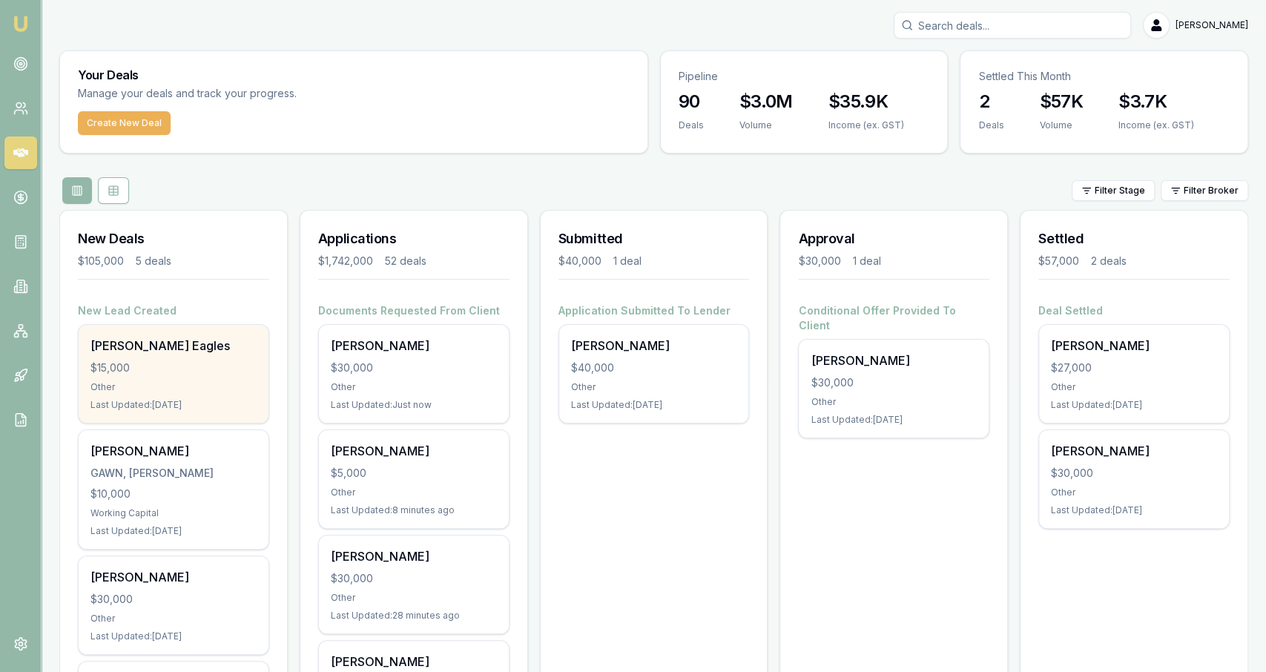
click at [199, 364] on div "$15,000" at bounding box center [173, 367] width 166 height 15
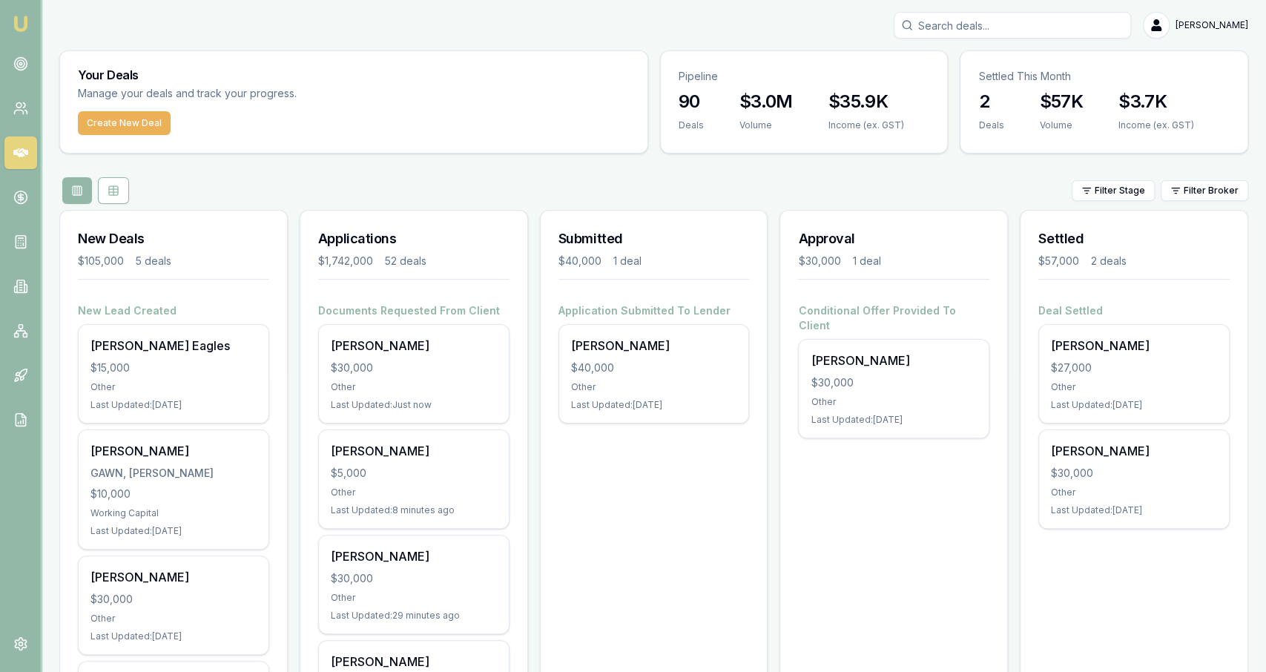
scroll to position [110, 0]
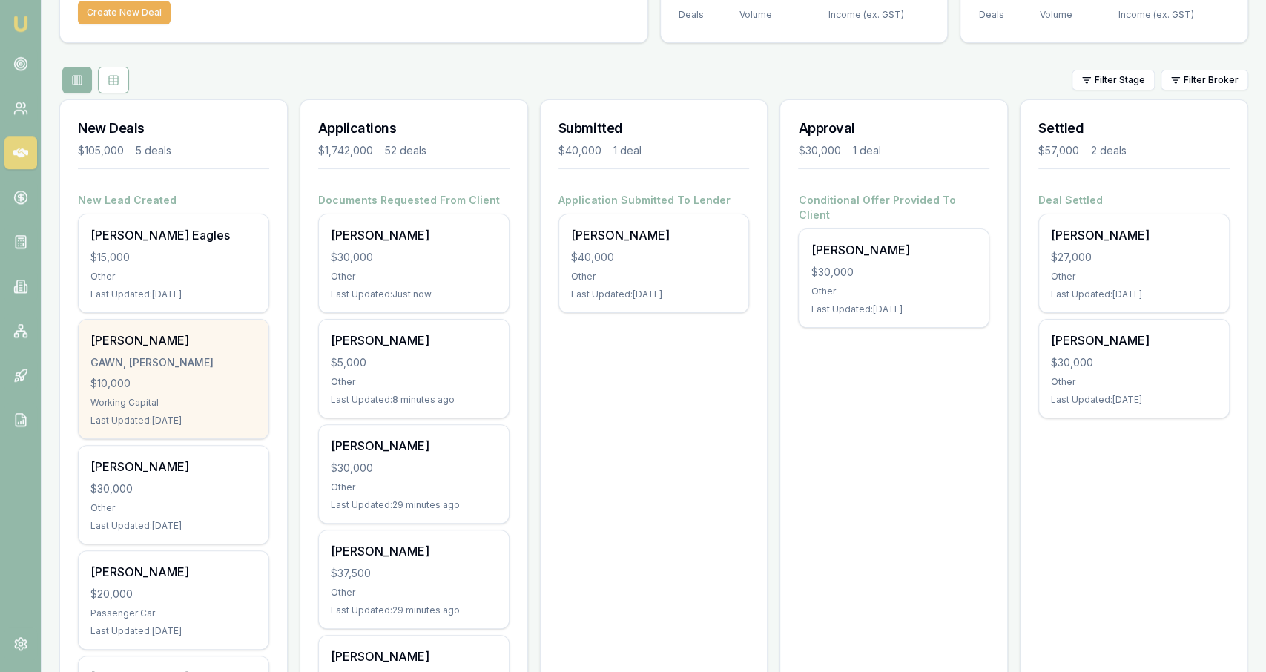
click at [220, 351] on div "Todd Gawn GAWN, TODD LINTON $10,000 Working Capital Last Updated: 2 days ago" at bounding box center [174, 379] width 190 height 119
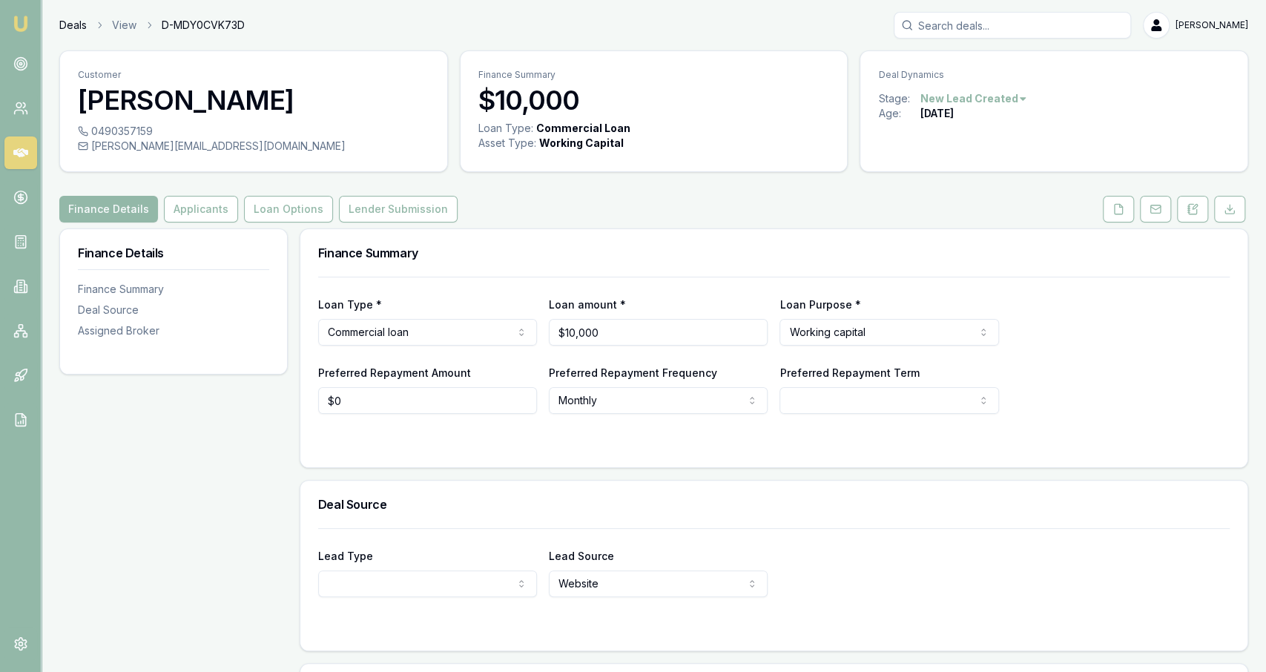
click at [73, 19] on link "Deals" at bounding box center [72, 25] width 27 height 15
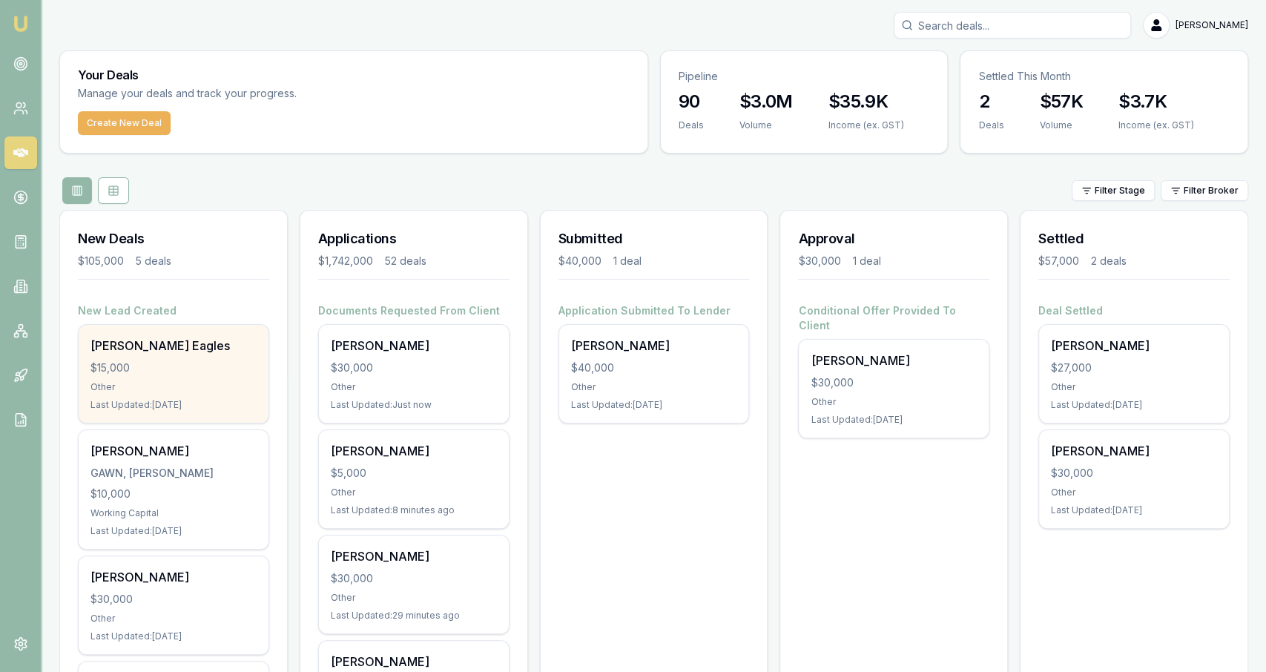
click at [210, 355] on div "[PERSON_NAME] Eagles $15,000 Other Last Updated: [DATE]" at bounding box center [174, 374] width 190 height 98
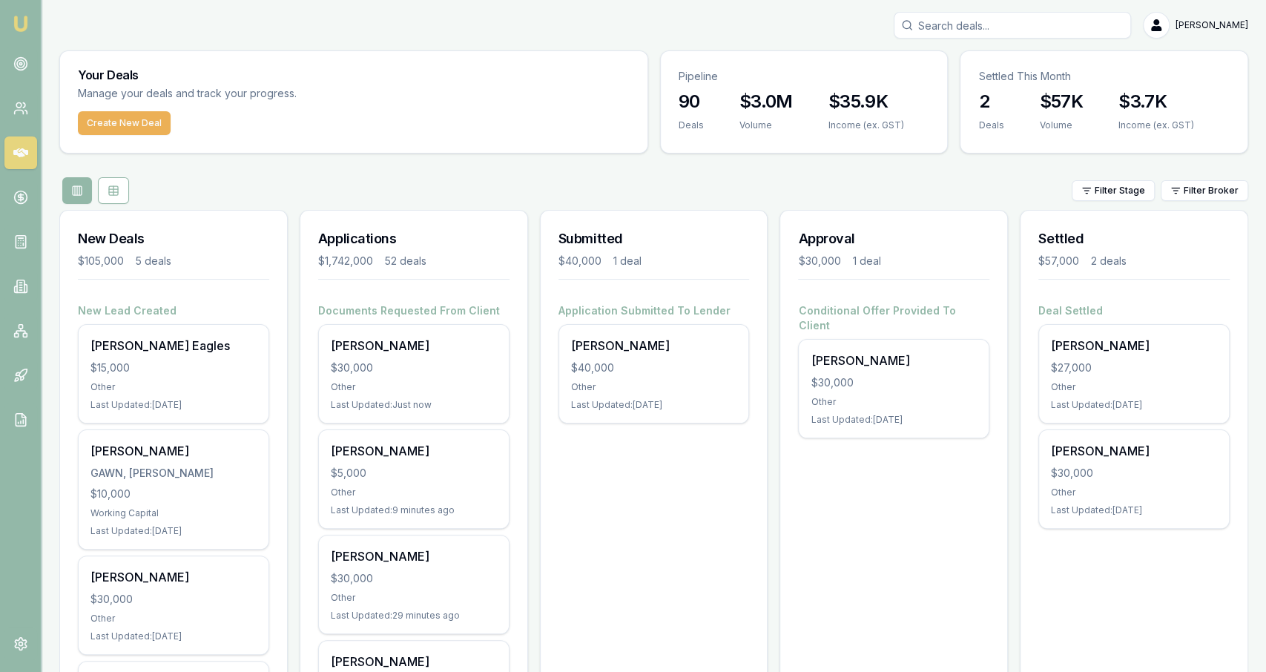
click at [351, 140] on div "Create New Deal" at bounding box center [353, 132] width 587 height 42
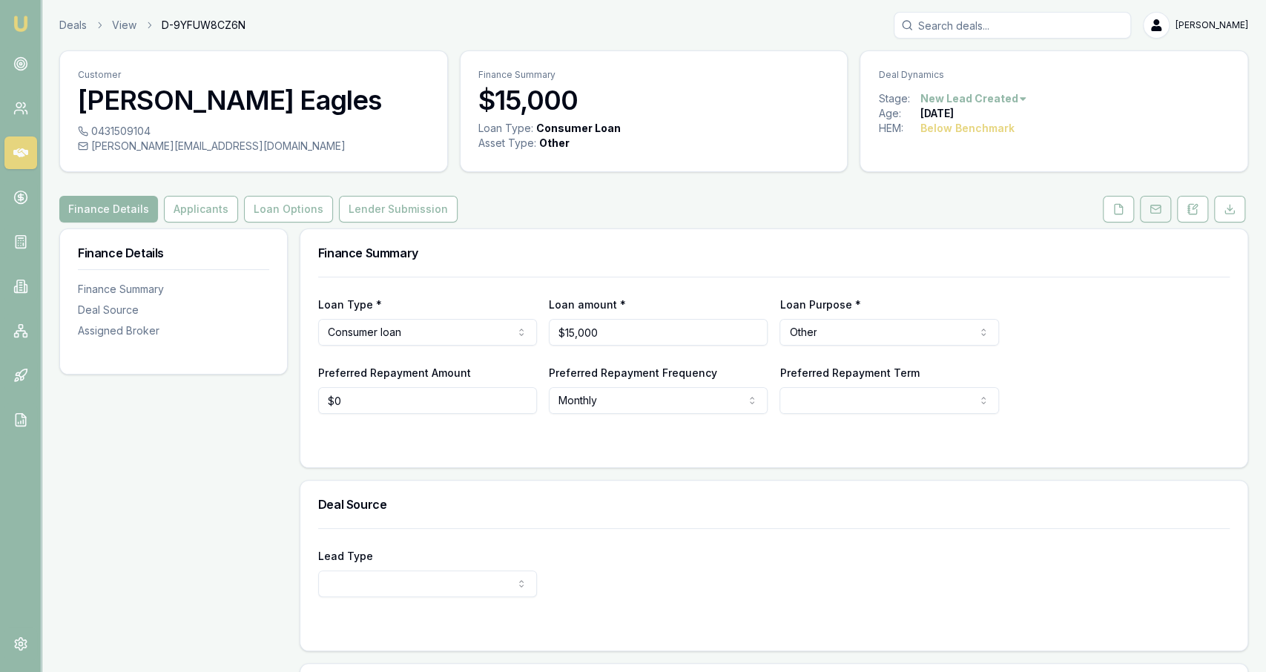
click at [1150, 213] on icon at bounding box center [1155, 209] width 12 height 12
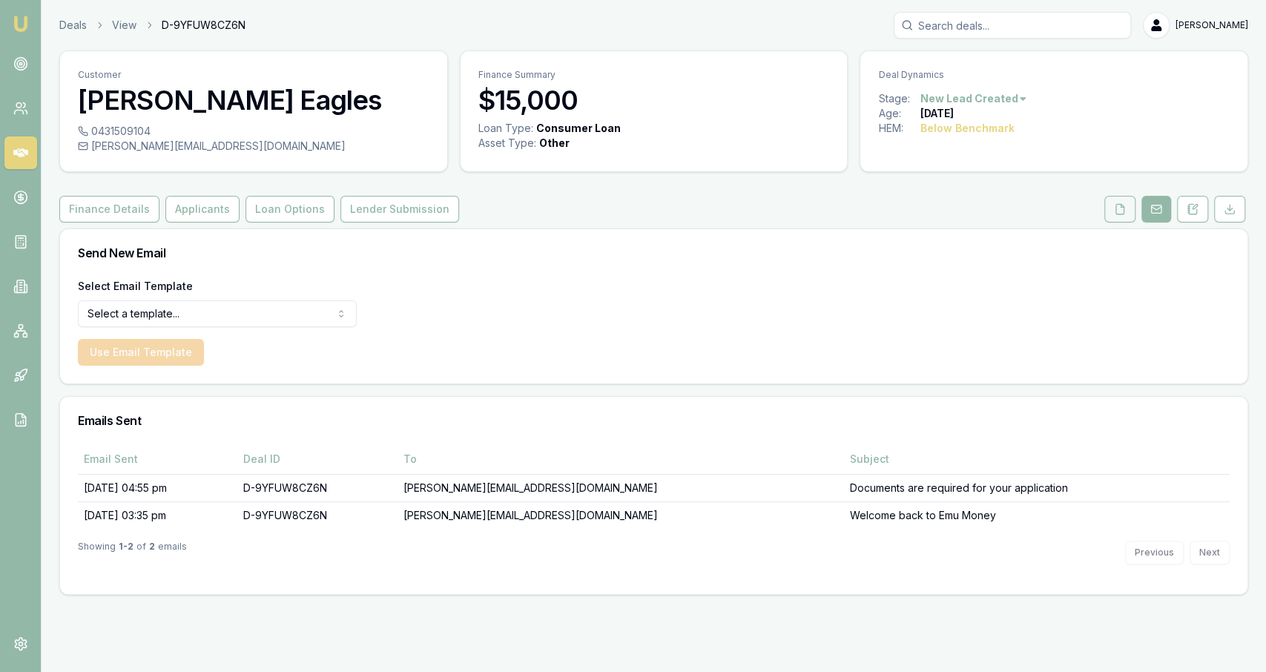
click at [1120, 198] on button at bounding box center [1119, 209] width 31 height 27
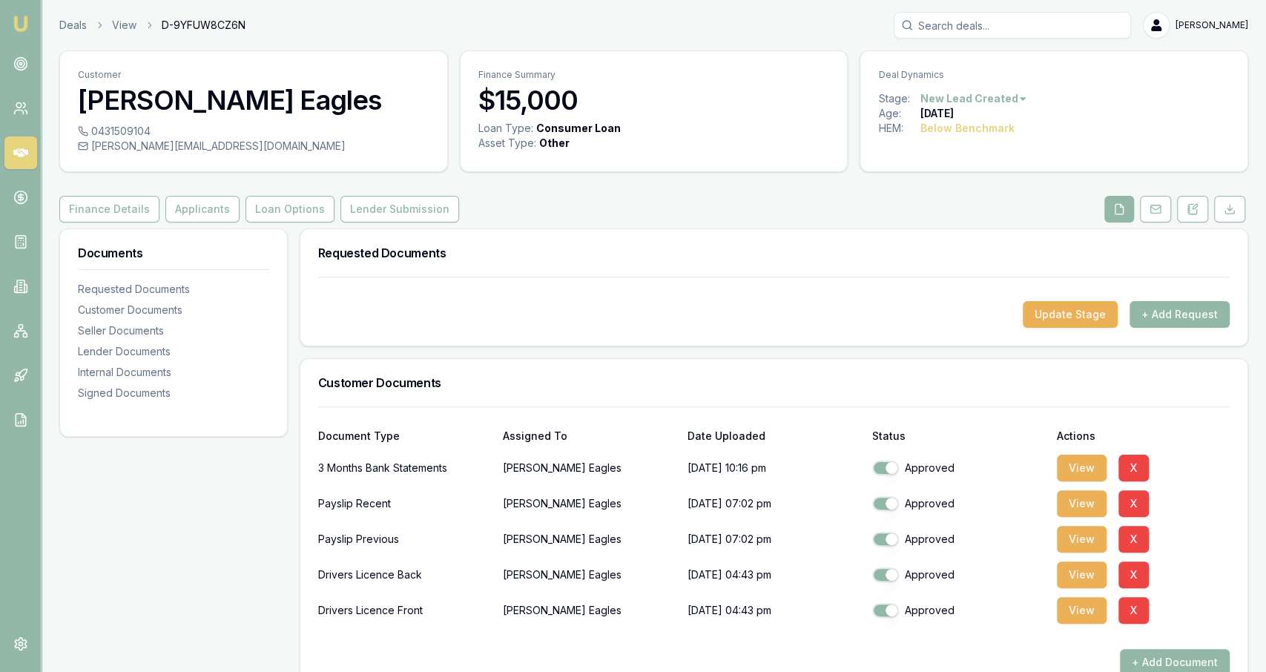
click at [1085, 340] on div "Update Stage + Add Request" at bounding box center [773, 311] width 947 height 69
click at [1074, 317] on button "Update Stage" at bounding box center [1070, 314] width 95 height 27
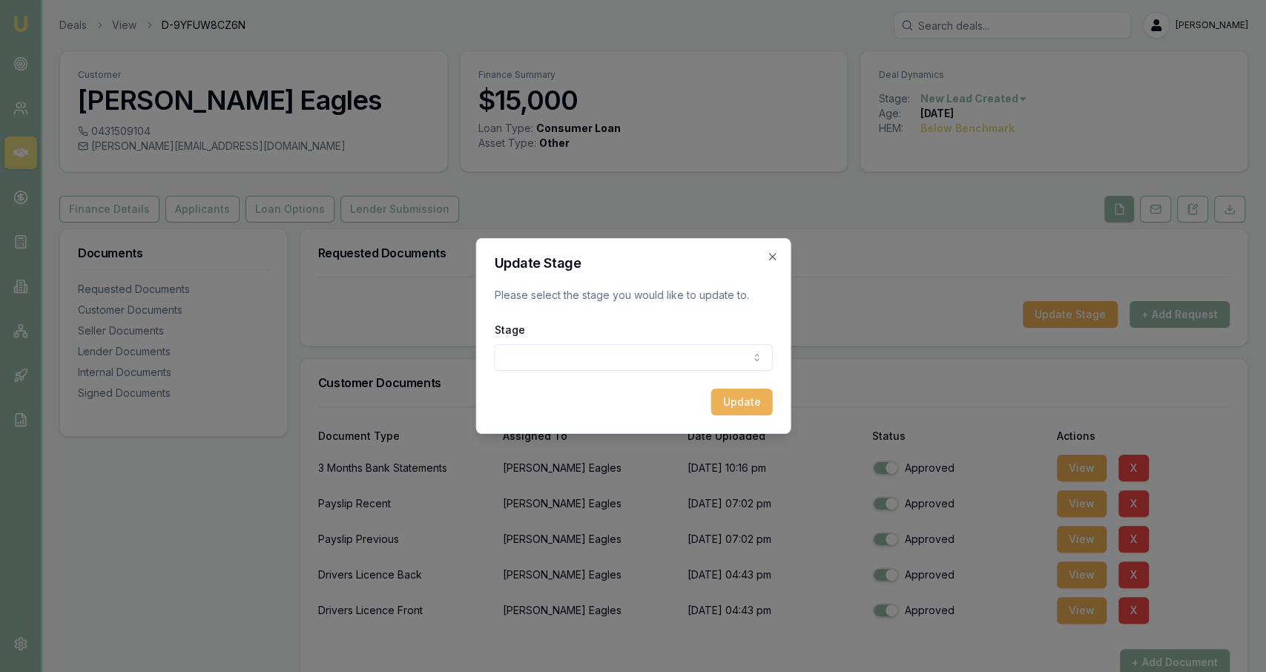
click at [662, 351] on body "Emu Broker Deals View D-9YFUW8CZ6N [PERSON_NAME] Fanfulla Toggle Menu Customer …" at bounding box center [633, 336] width 1266 height 672
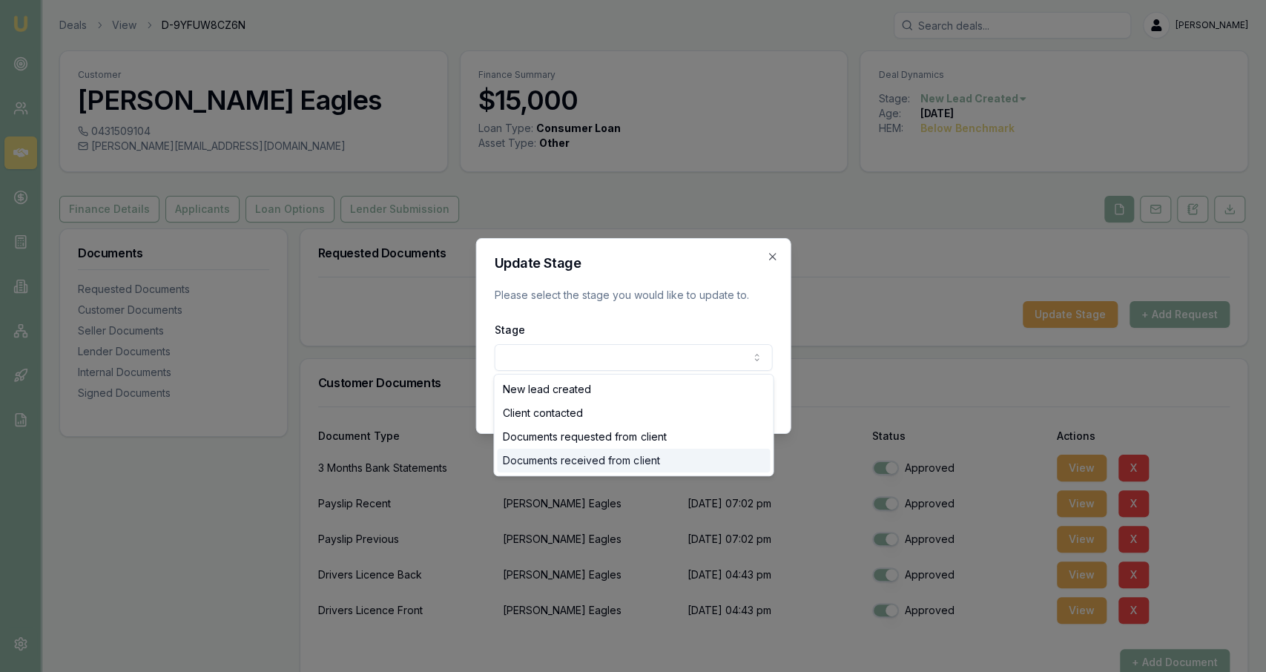
select select "DOCUMENTS_RECEIVED_FROM_CLIENT"
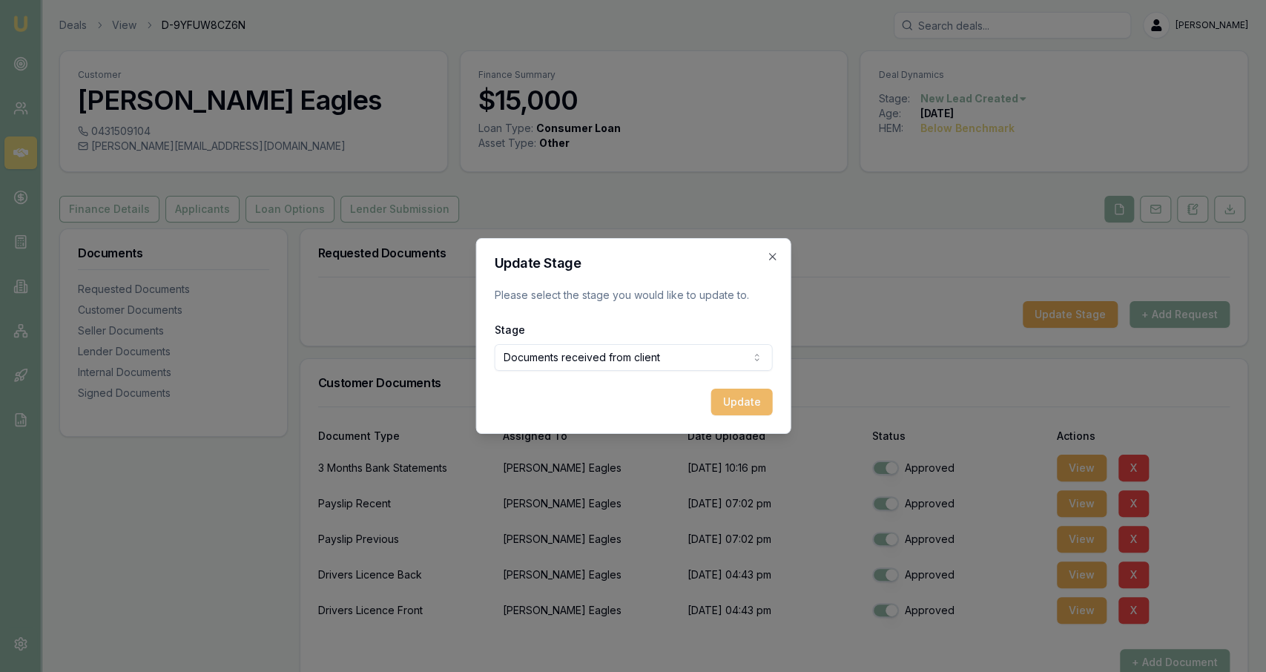
click at [739, 398] on button "Update" at bounding box center [741, 402] width 62 height 27
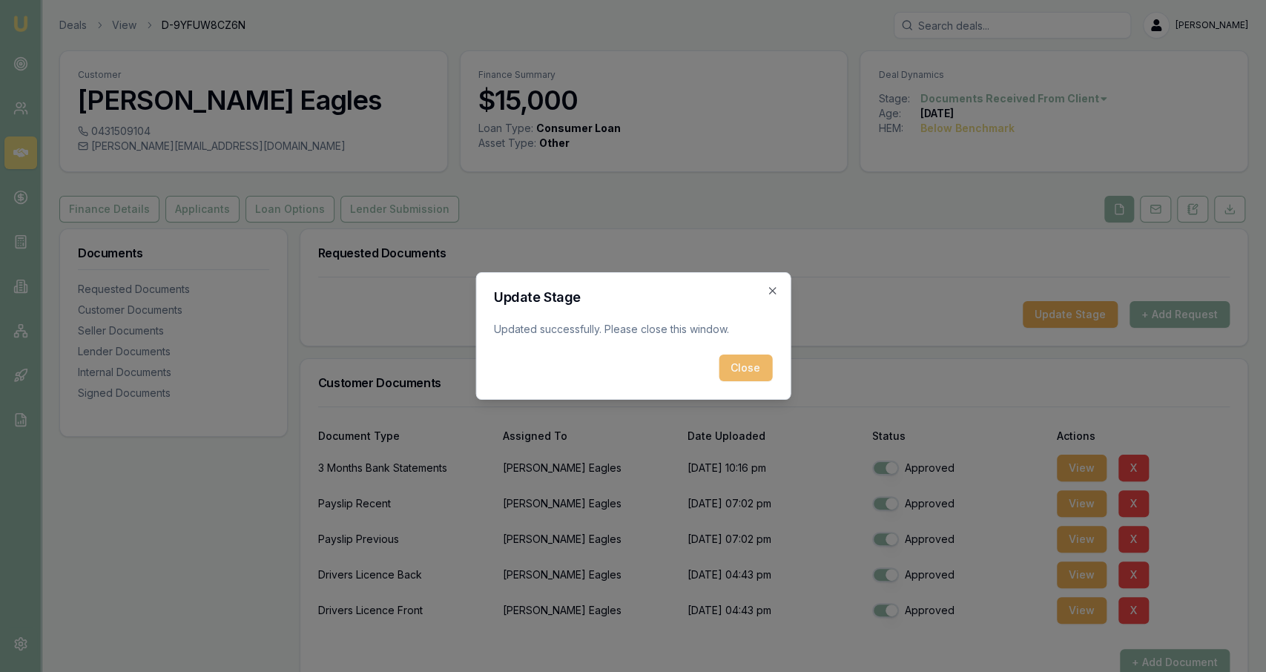
click at [734, 377] on button "Close" at bounding box center [745, 367] width 53 height 27
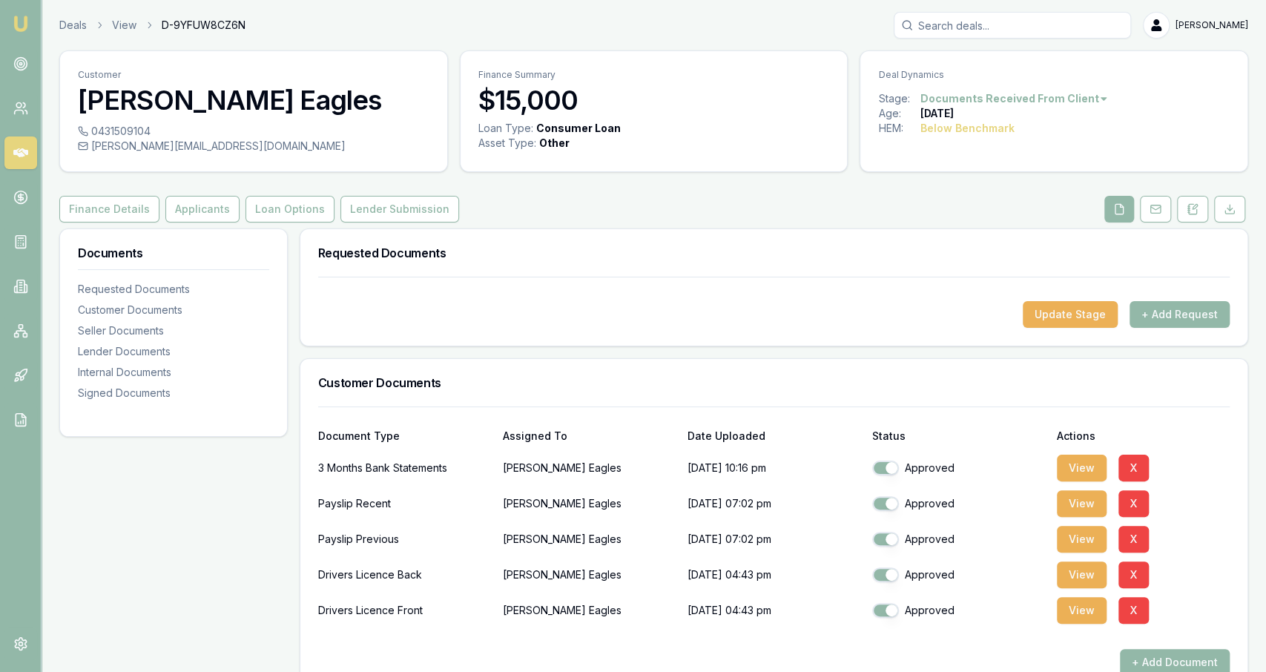
click at [89, 22] on ol "Deals View D-9YFUW8CZ6N" at bounding box center [152, 25] width 186 height 15
click at [82, 24] on link "Deals" at bounding box center [72, 25] width 27 height 15
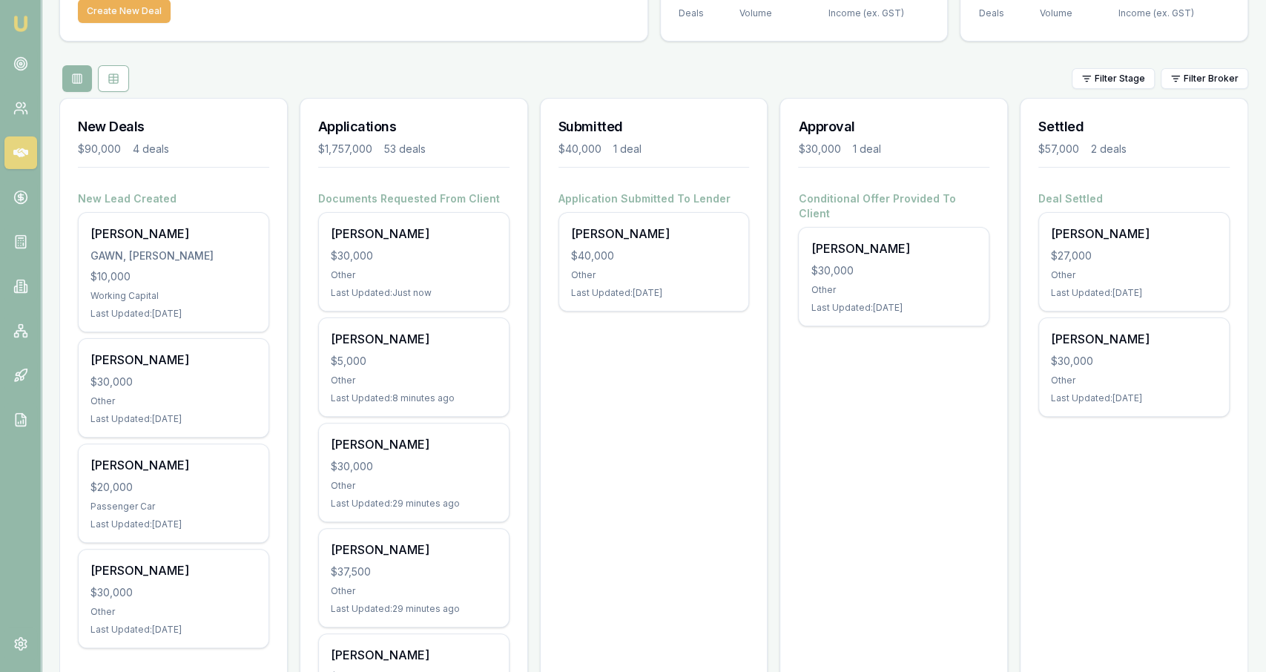
scroll to position [113, 0]
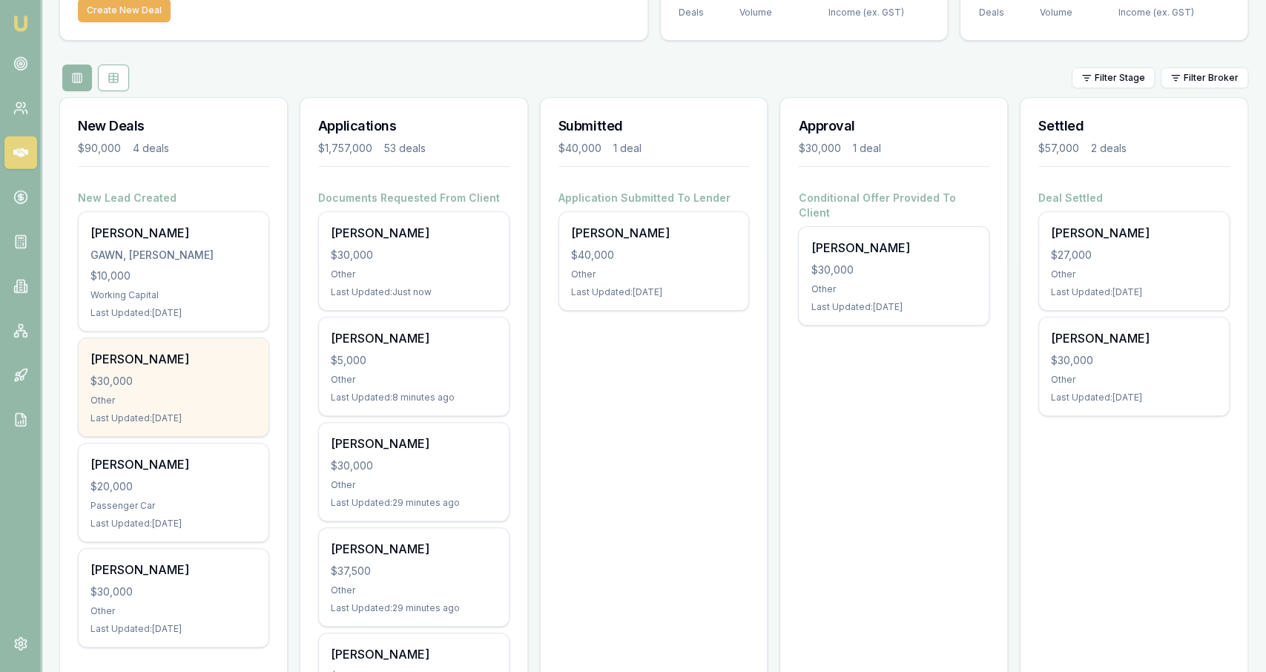
click at [232, 374] on div "$30,000" at bounding box center [173, 381] width 166 height 15
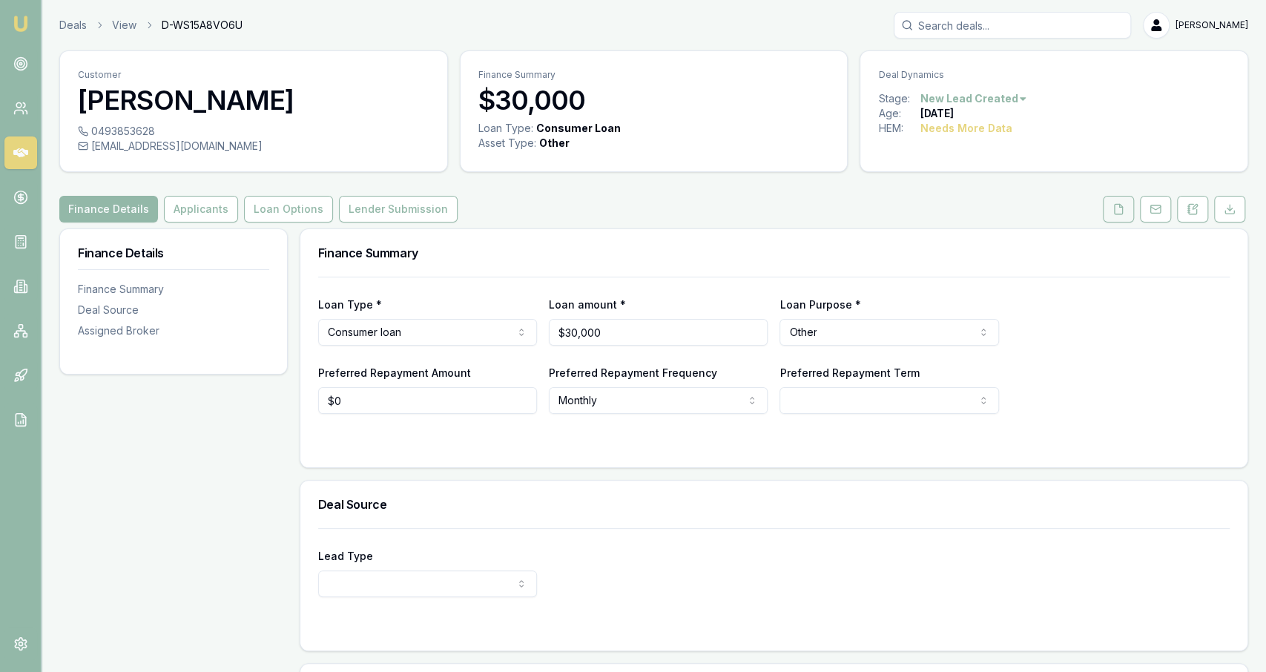
click at [1128, 219] on button at bounding box center [1118, 209] width 31 height 27
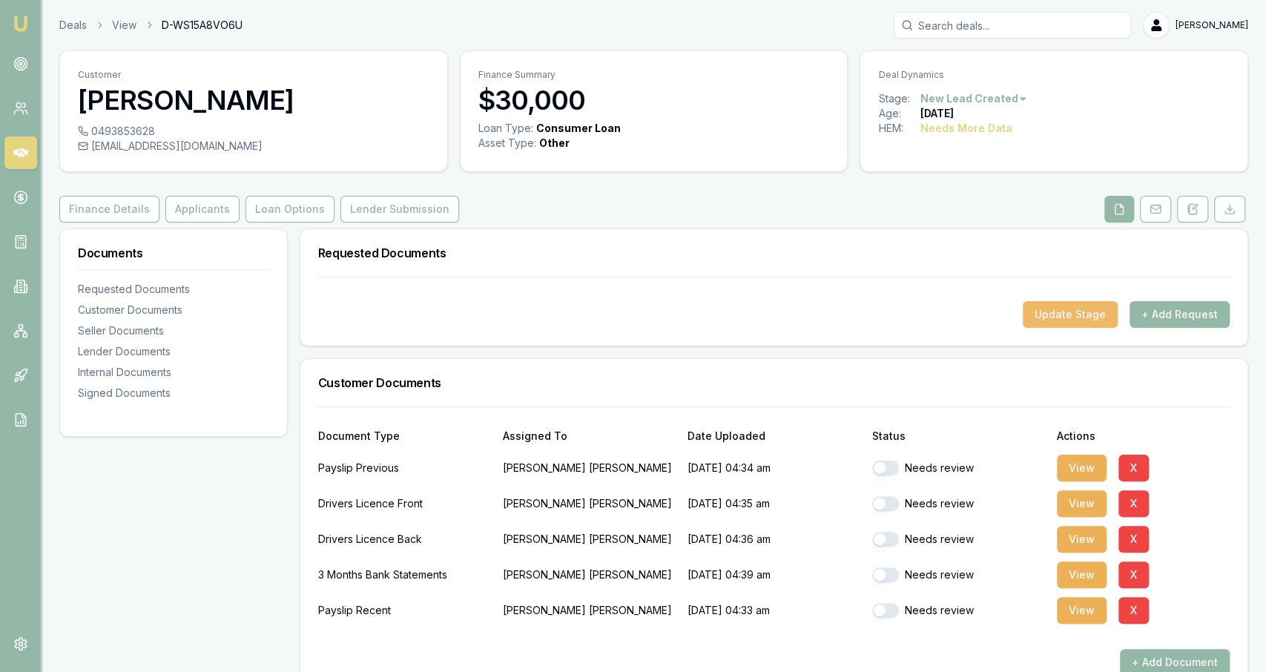
click at [1086, 326] on button "Update Stage" at bounding box center [1070, 314] width 95 height 27
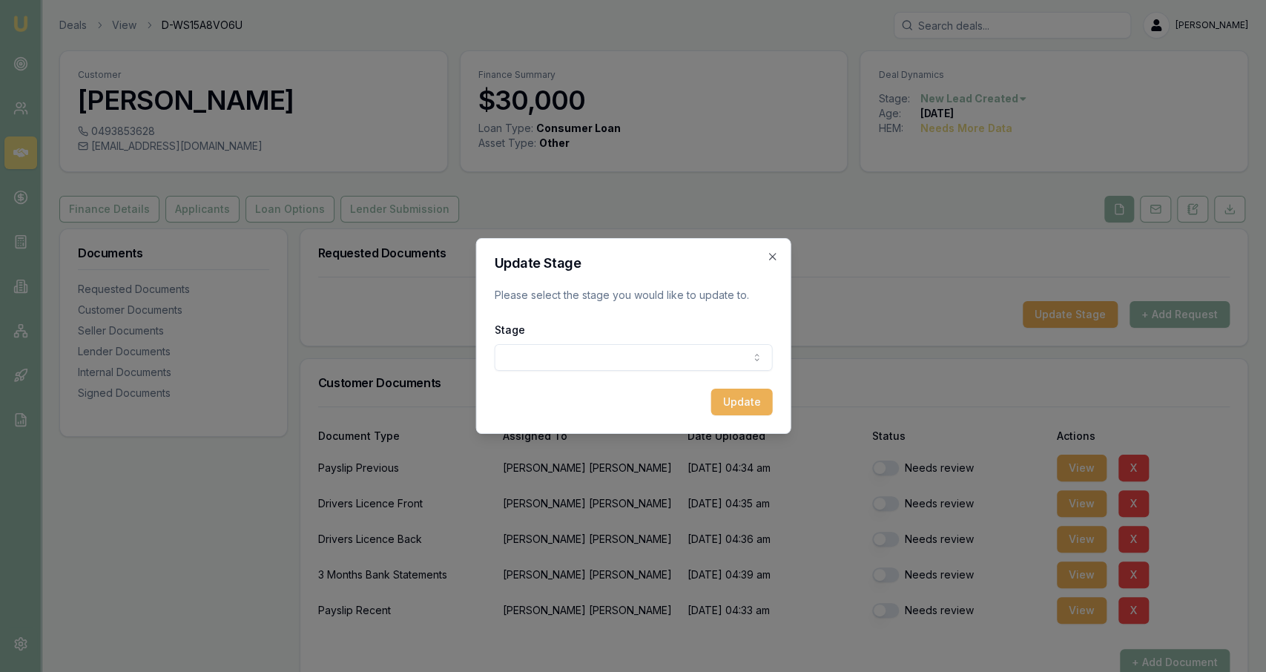
click at [771, 263] on h2 "Update Stage" at bounding box center [633, 263] width 278 height 13
click at [771, 259] on icon "button" at bounding box center [772, 257] width 12 height 12
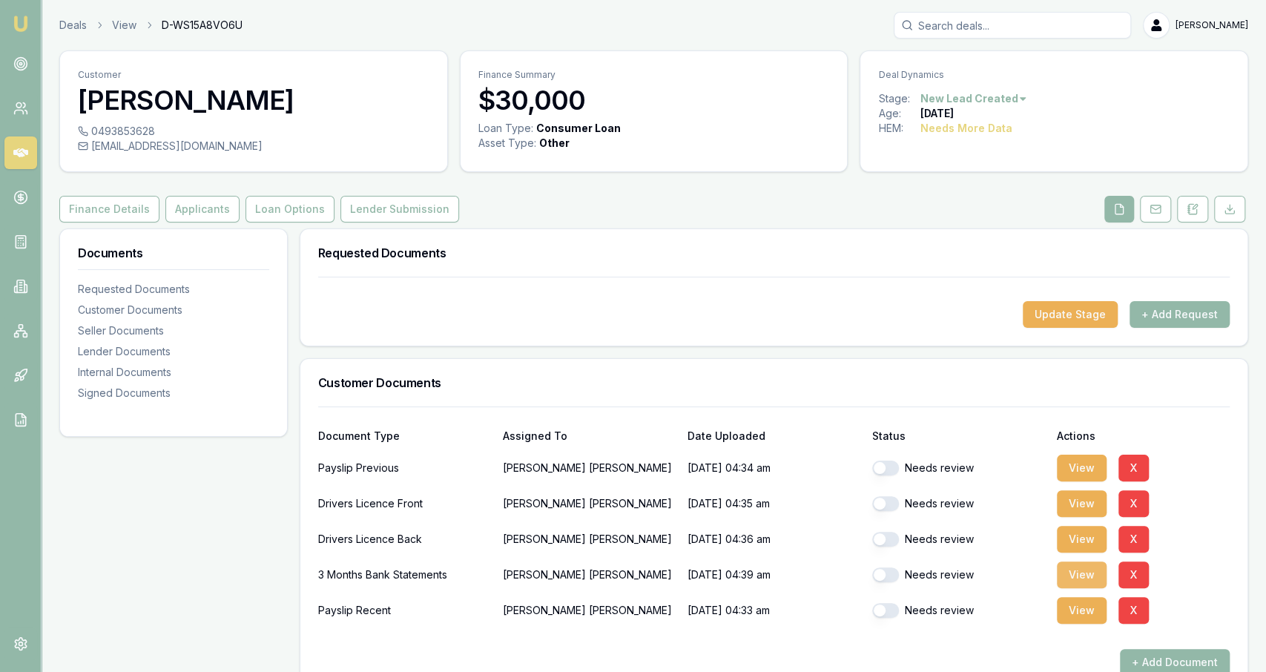
click at [1074, 575] on button "View" at bounding box center [1082, 574] width 50 height 27
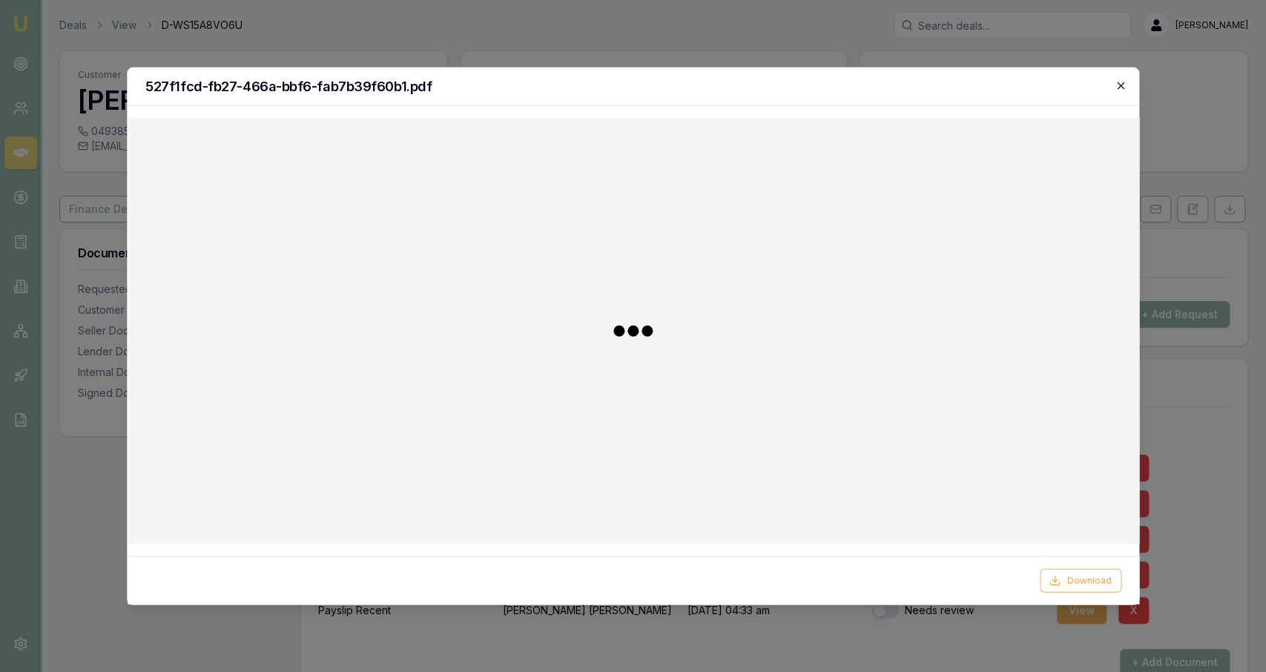
click at [1115, 88] on icon "button" at bounding box center [1120, 86] width 12 height 12
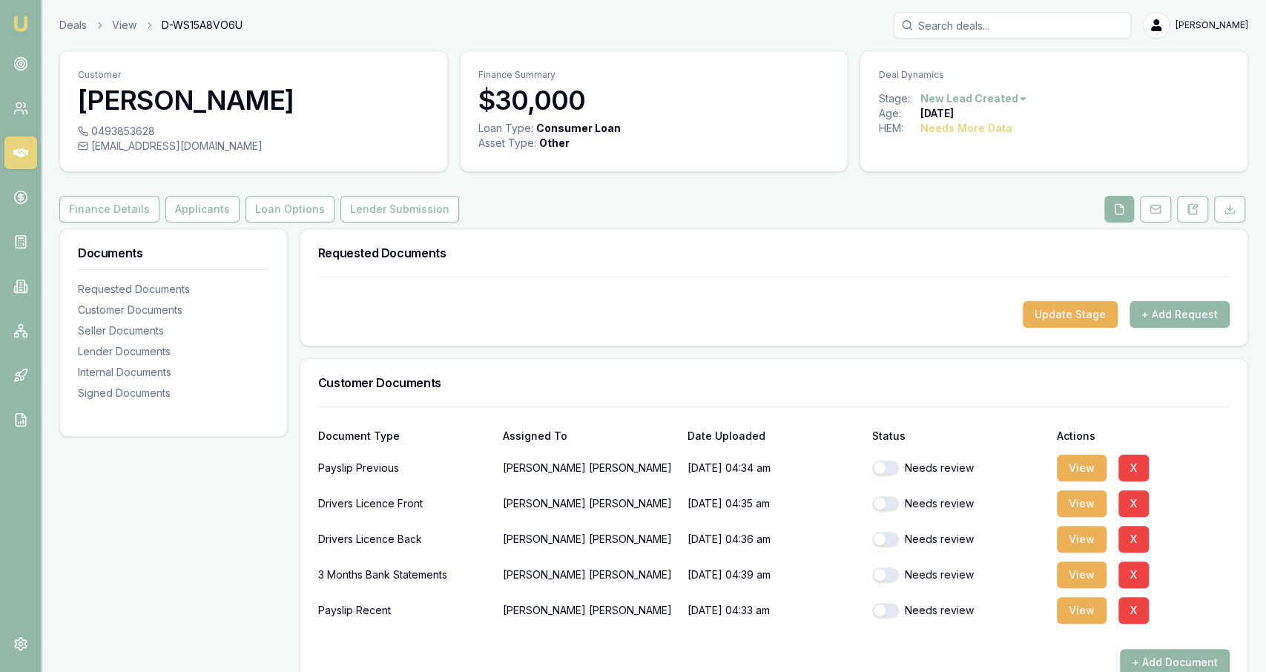
click at [1006, 95] on html "Emu Broker Deals View D-WS15A8VO6U Jackson Fanfulla Toggle Menu Customer Adam K…" at bounding box center [633, 336] width 1266 height 672
click at [1001, 244] on div "- Not Qualified" at bounding box center [970, 244] width 87 height 24
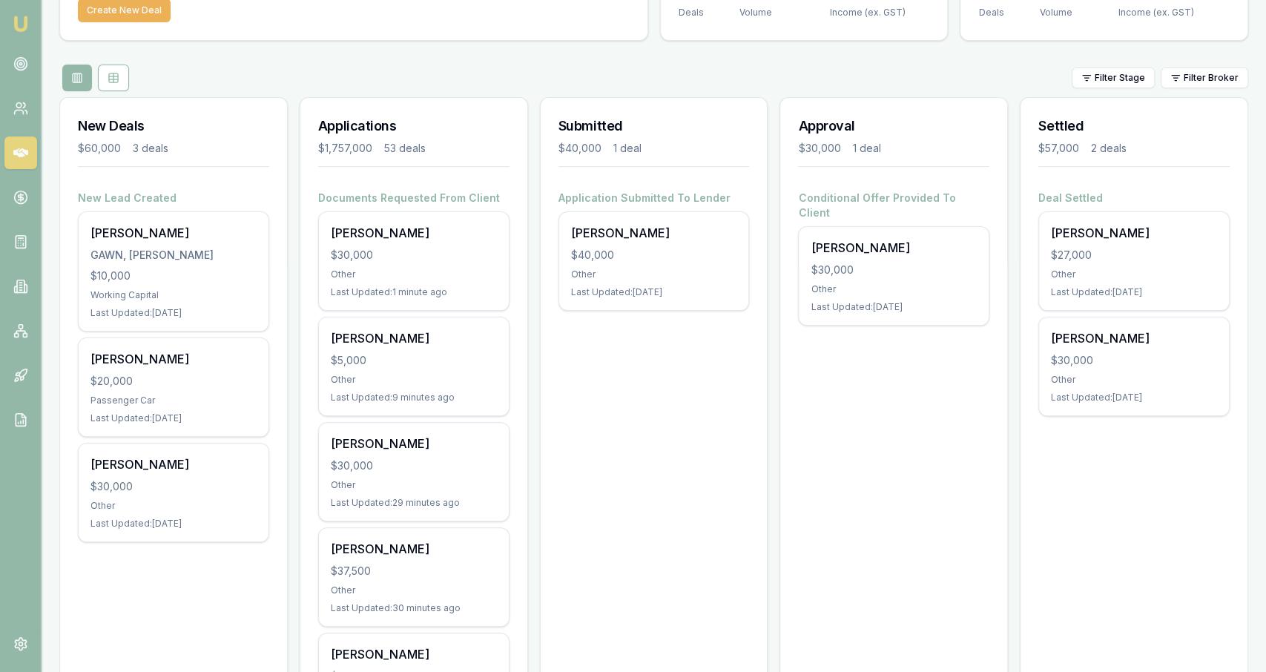
scroll to position [113, 0]
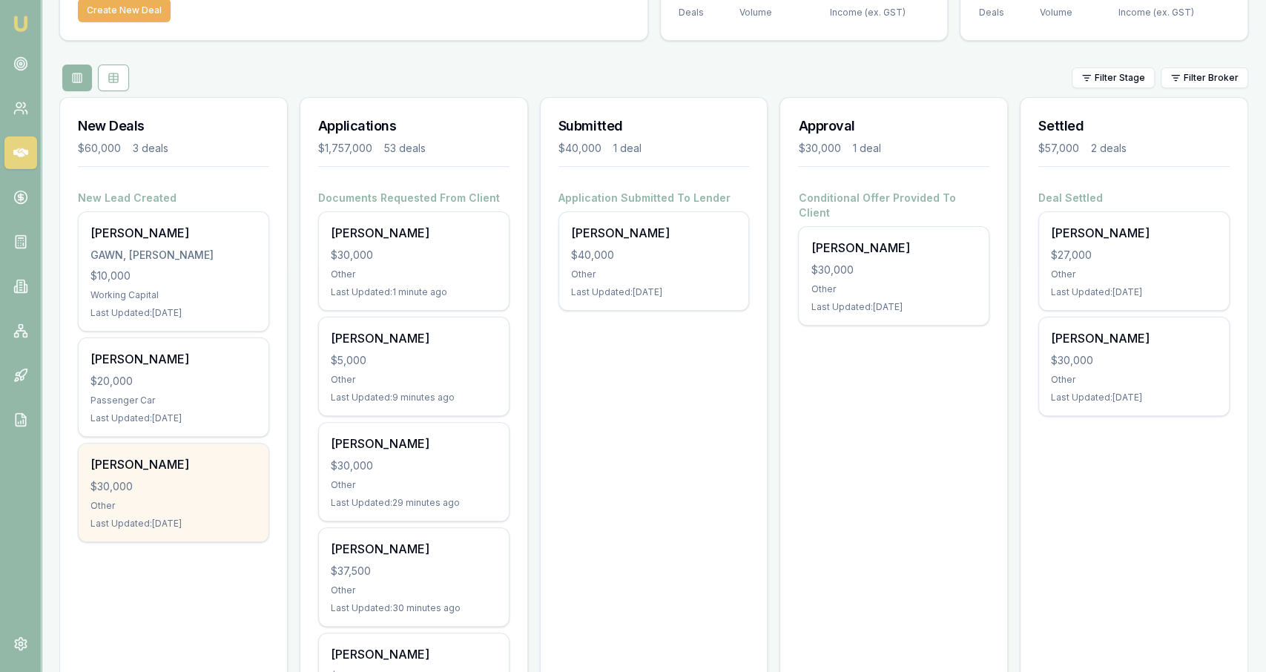
click at [201, 486] on div "$30,000" at bounding box center [173, 486] width 166 height 15
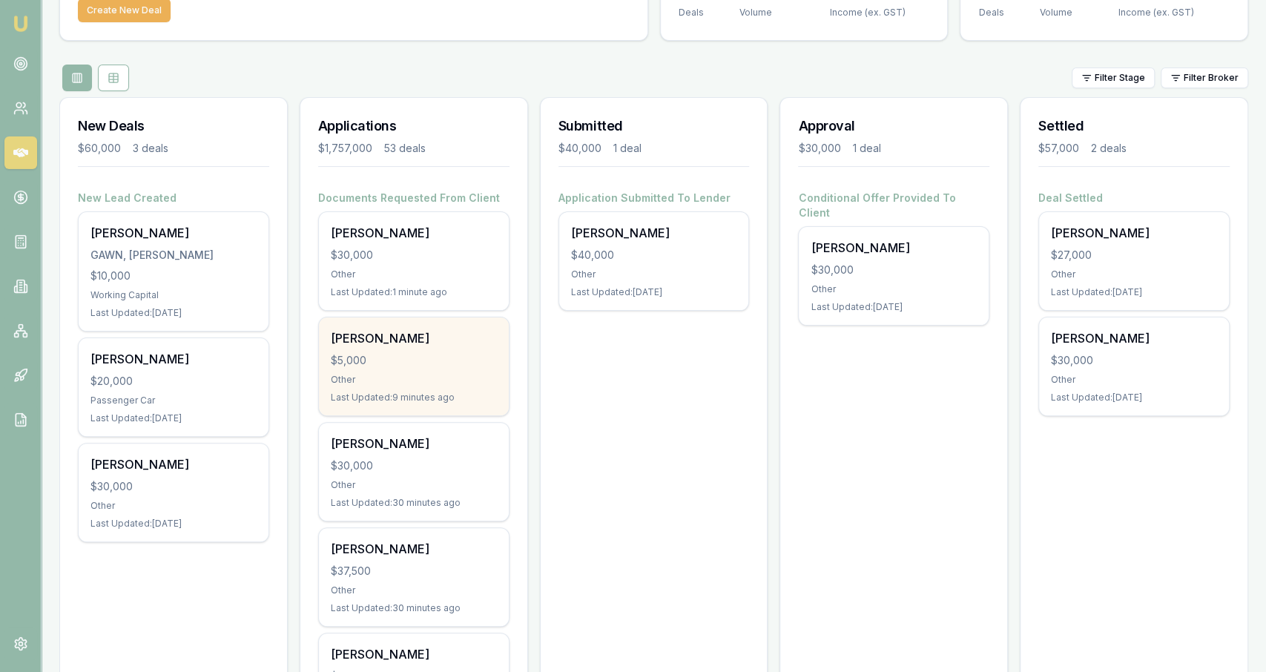
click at [486, 354] on div "$5,000" at bounding box center [414, 360] width 166 height 15
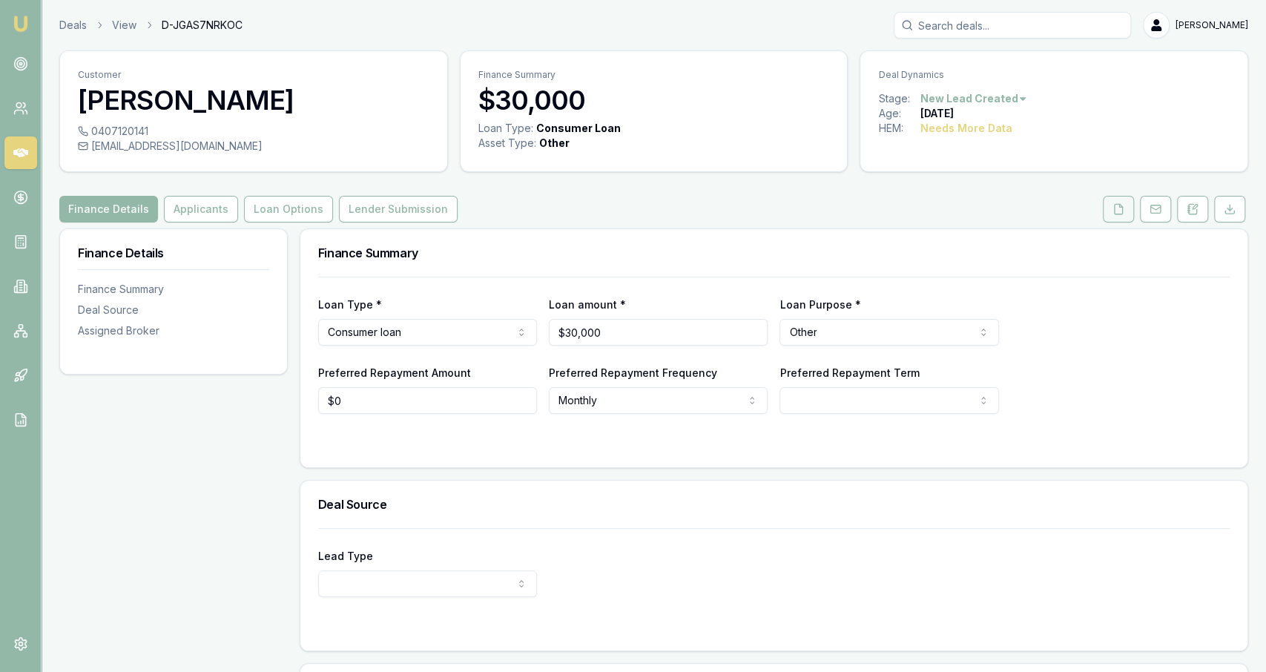
click at [1112, 208] on button at bounding box center [1118, 209] width 31 height 27
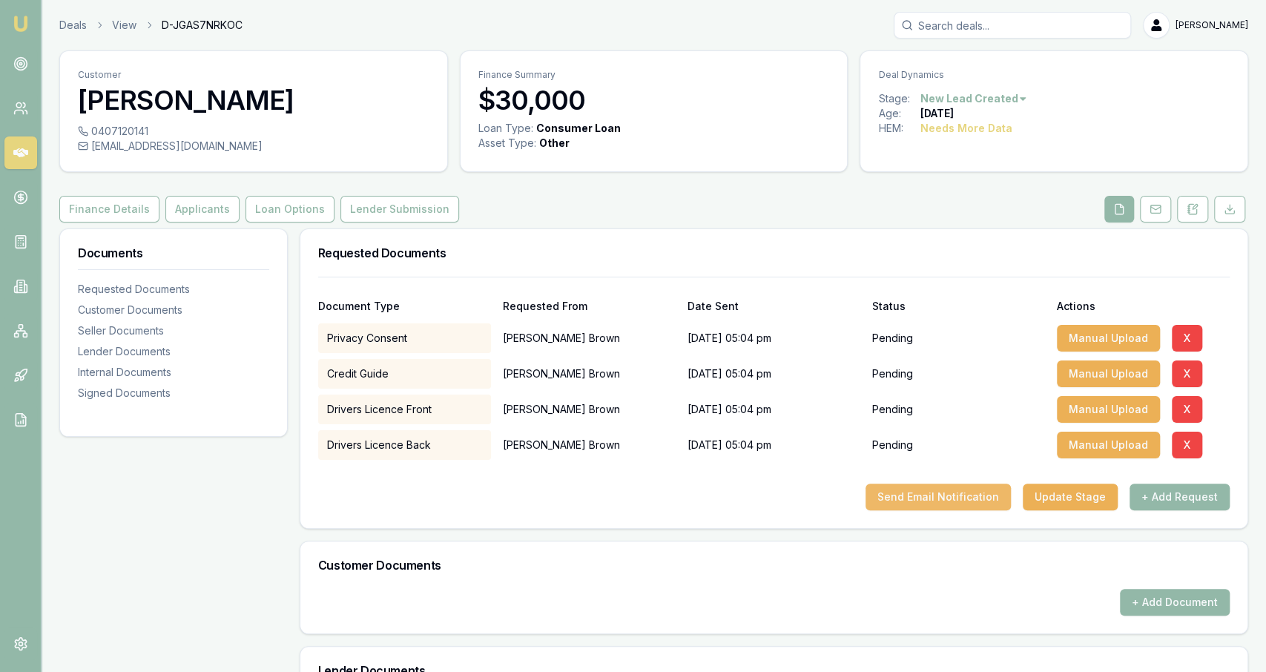
click at [907, 489] on button "Send Email Notification" at bounding box center [937, 496] width 145 height 27
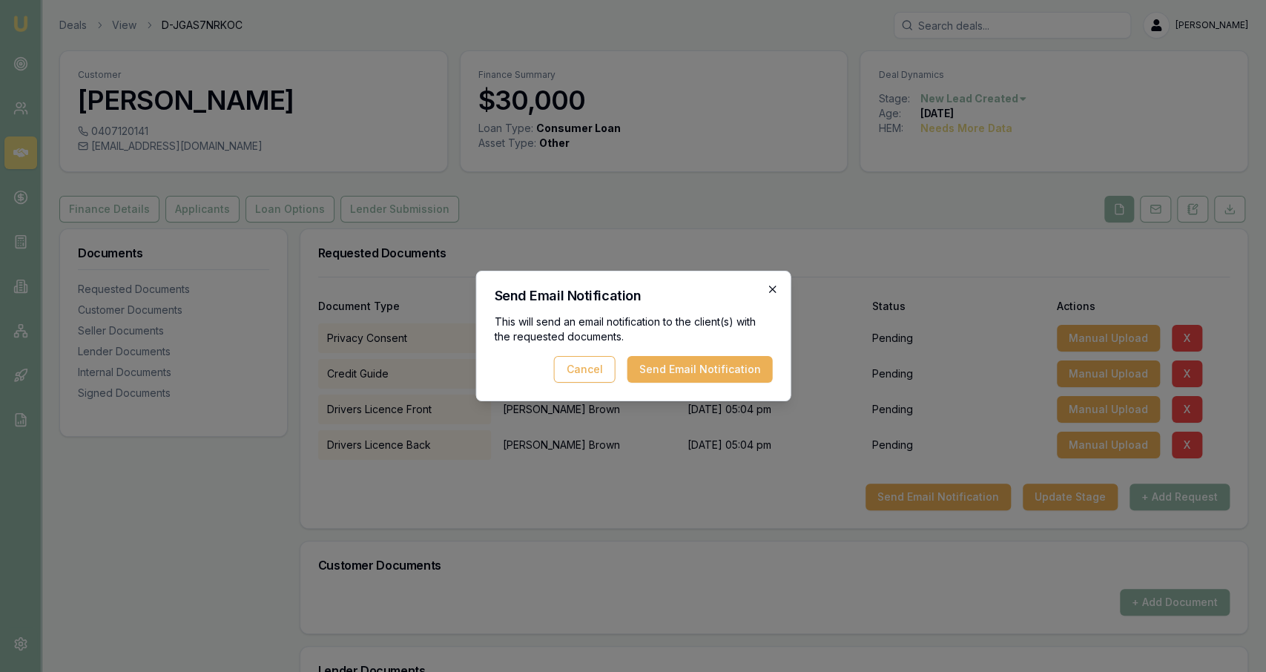
click at [772, 288] on icon "button" at bounding box center [771, 288] width 7 height 7
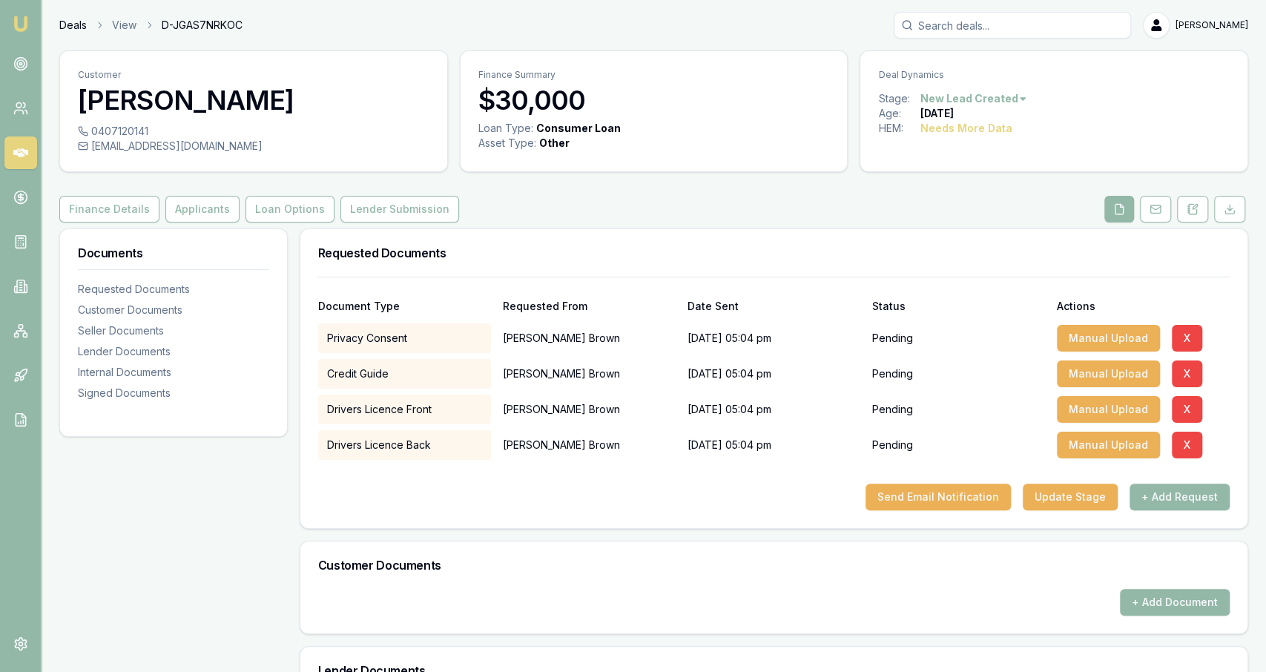
click at [82, 26] on link "Deals" at bounding box center [72, 25] width 27 height 15
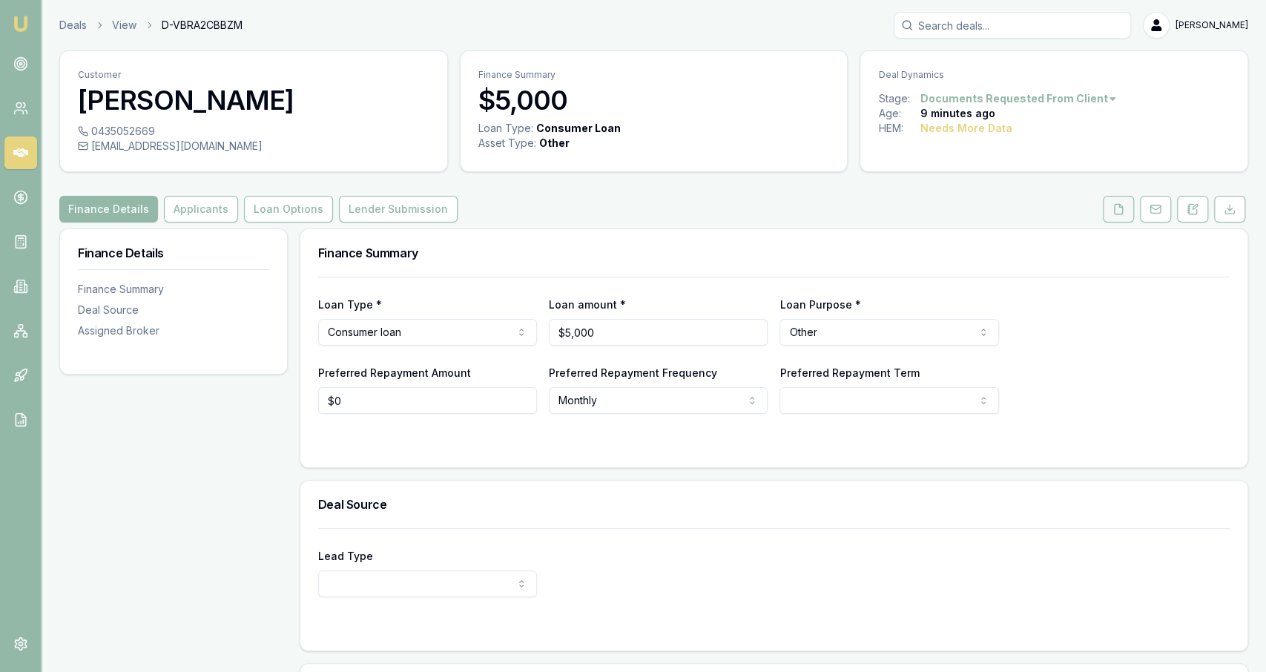
click at [1117, 216] on button at bounding box center [1118, 209] width 31 height 27
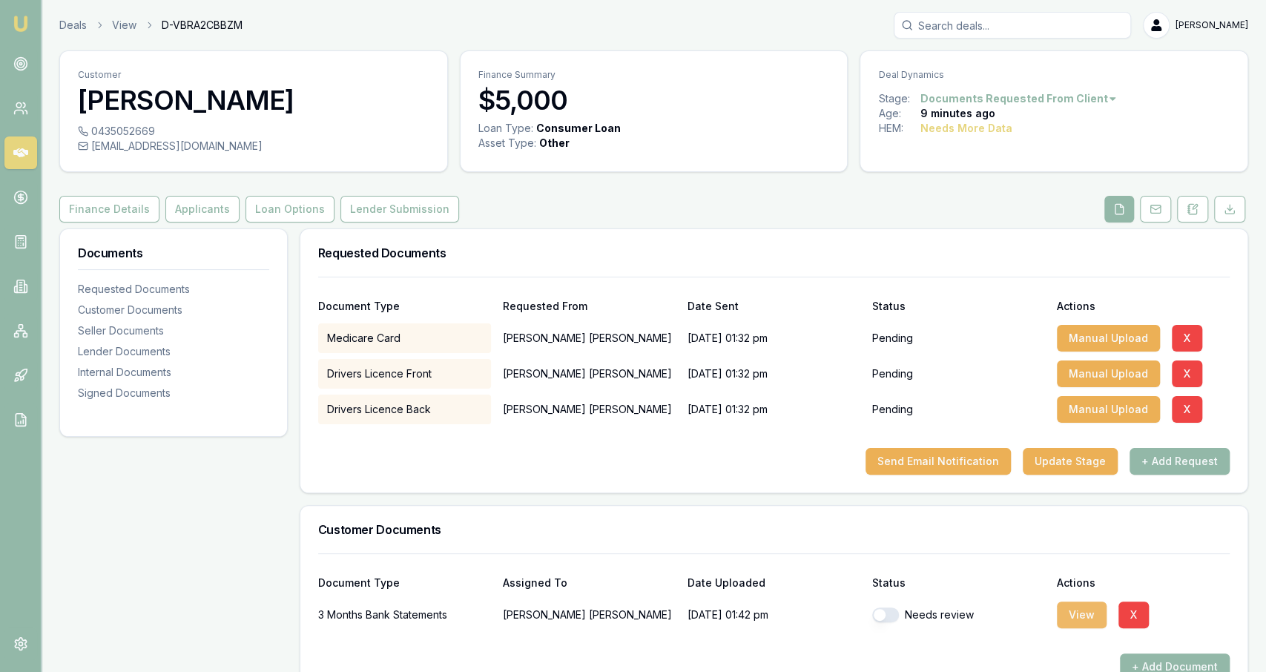
click at [1087, 610] on button "View" at bounding box center [1082, 614] width 50 height 27
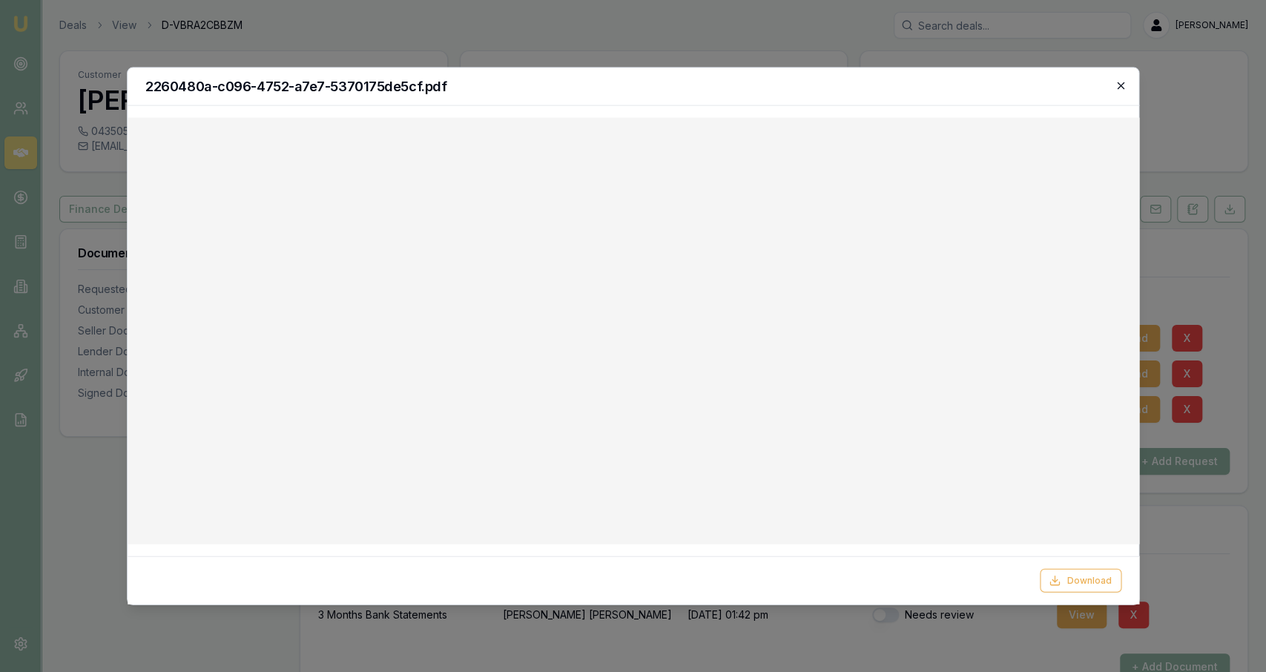
click at [1121, 87] on icon "button" at bounding box center [1120, 86] width 12 height 12
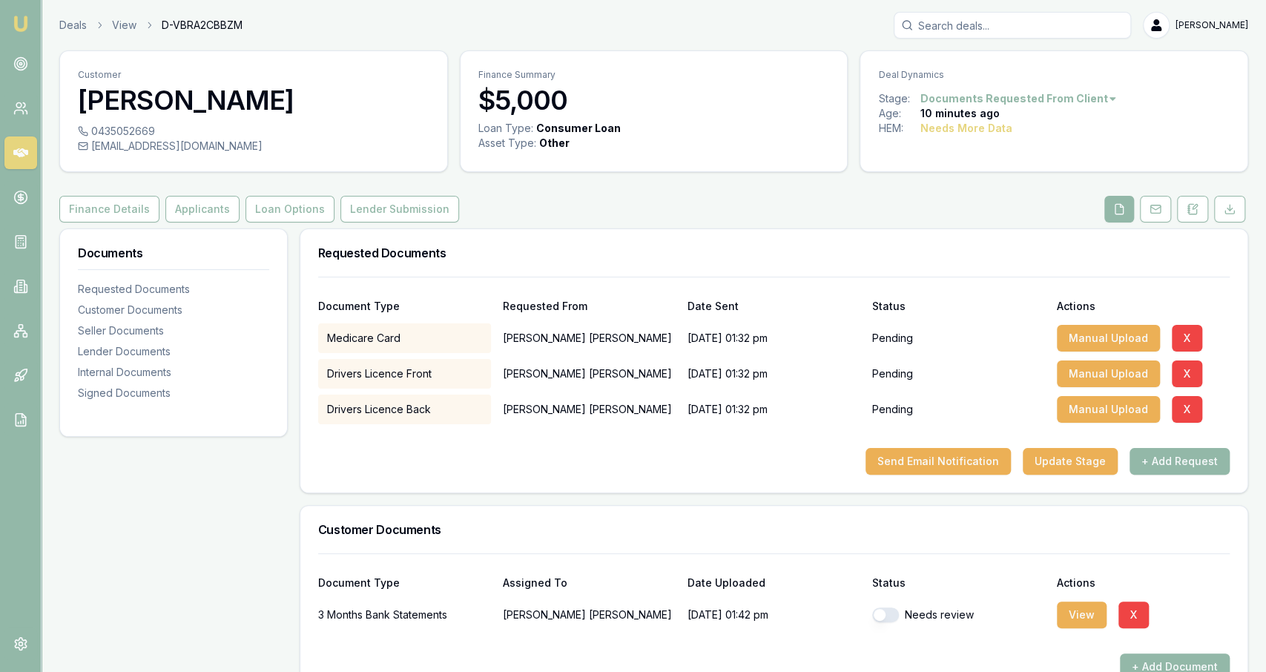
scroll to position [22, 0]
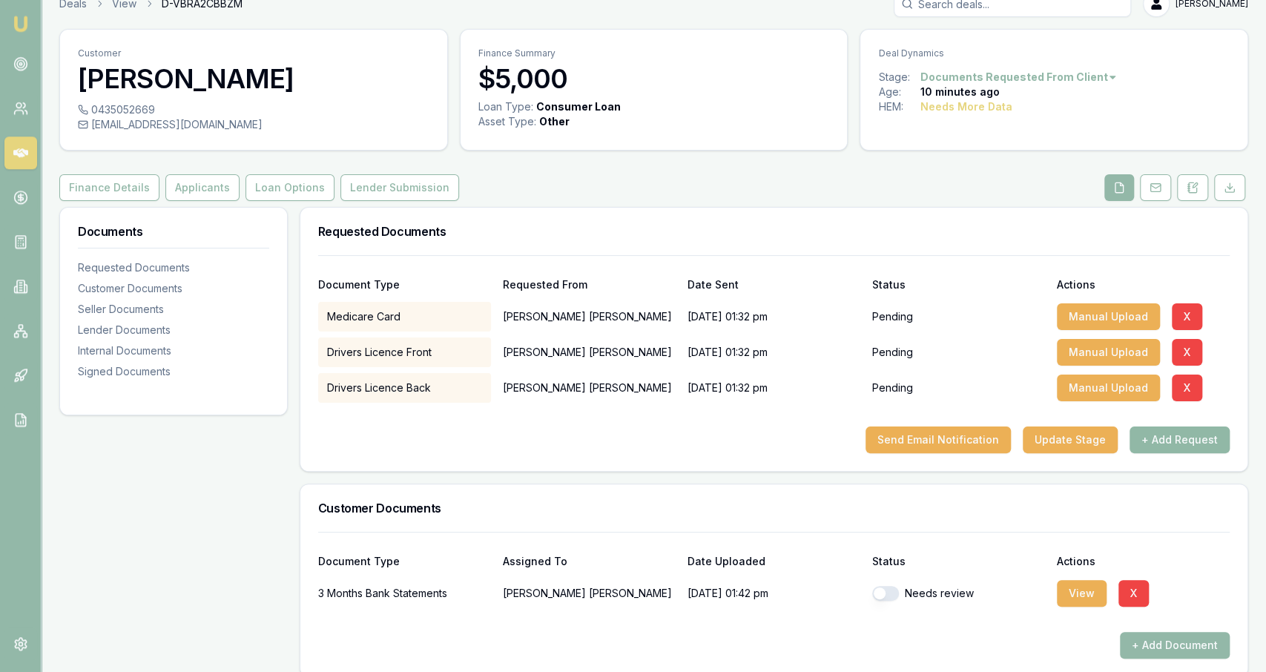
click at [1162, 444] on button "+ Add Request" at bounding box center [1179, 439] width 100 height 27
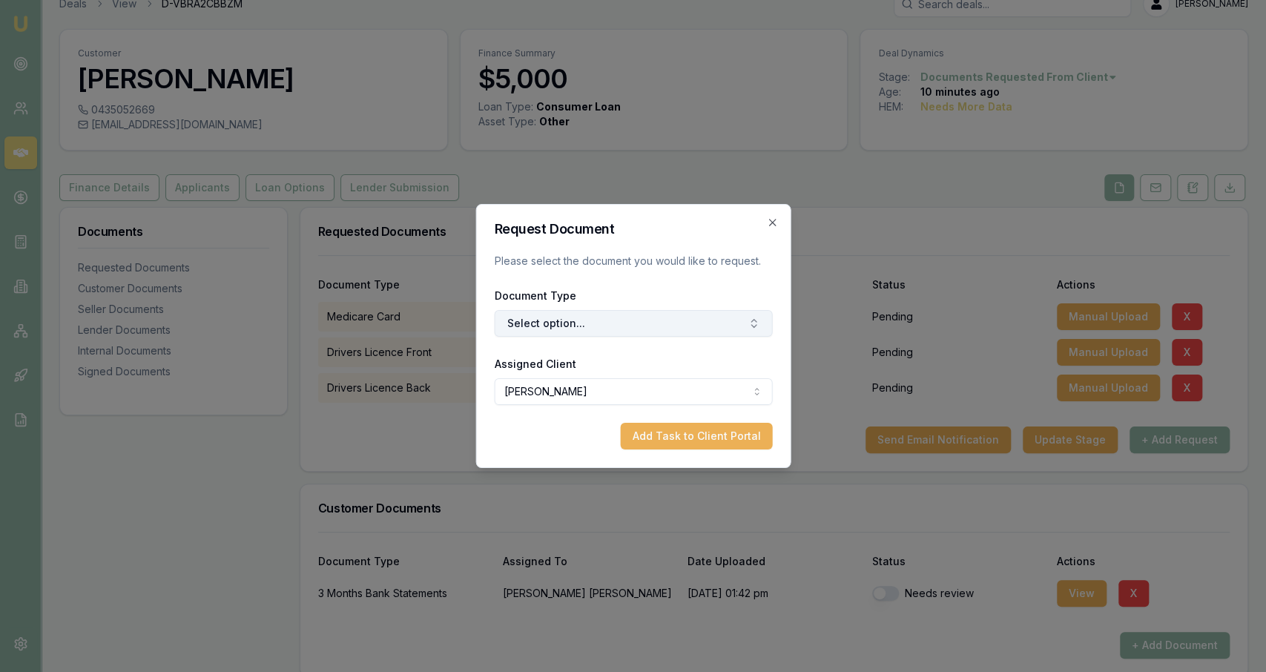
click at [572, 315] on button "Select option..." at bounding box center [633, 323] width 278 height 27
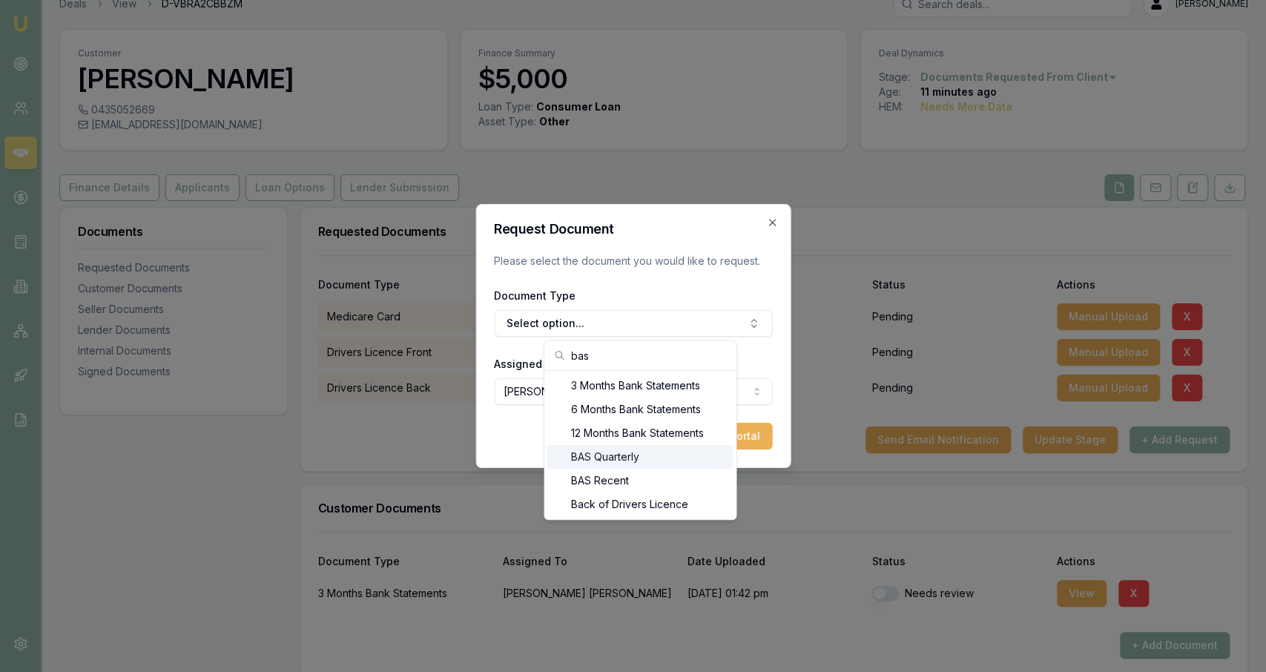
type input "bas"
click at [621, 469] on div "BAS Recent" at bounding box center [639, 481] width 185 height 24
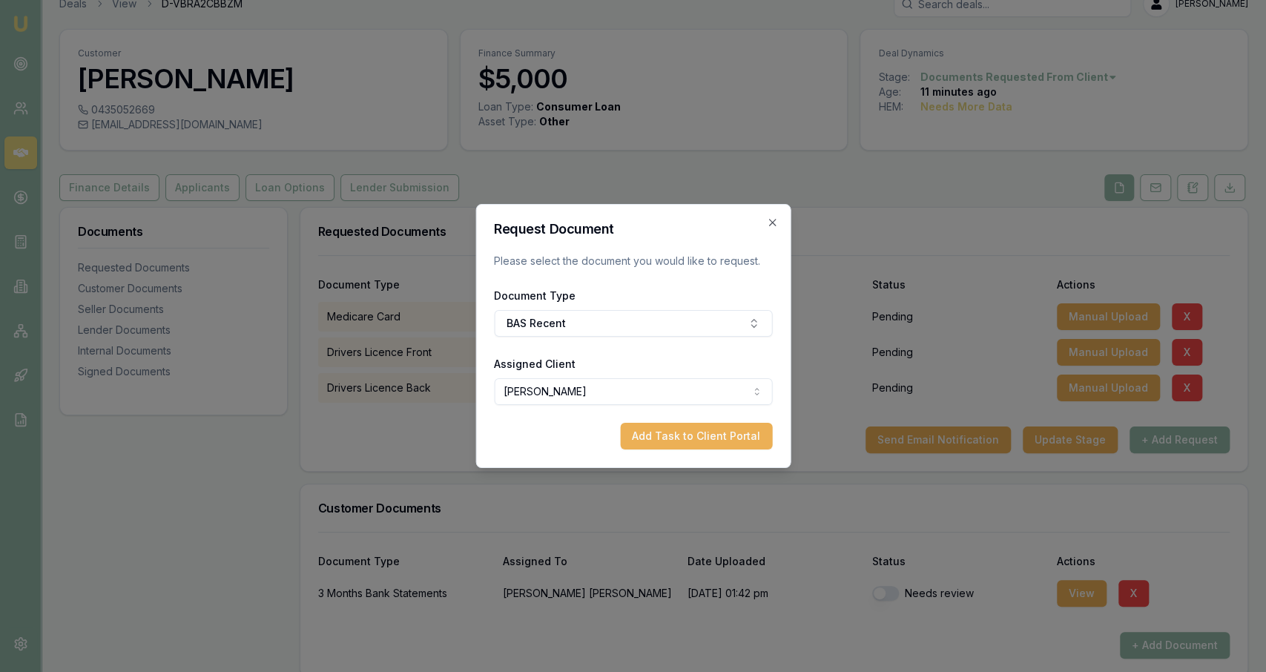
drag, startPoint x: 681, startPoint y: 438, endPoint x: 598, endPoint y: 343, distance: 126.1
click at [598, 343] on form "Request Document Please select the document you would like to request. Document…" at bounding box center [633, 335] width 278 height 227
click at [660, 437] on button "Add Task to Client Portal" at bounding box center [696, 436] width 152 height 27
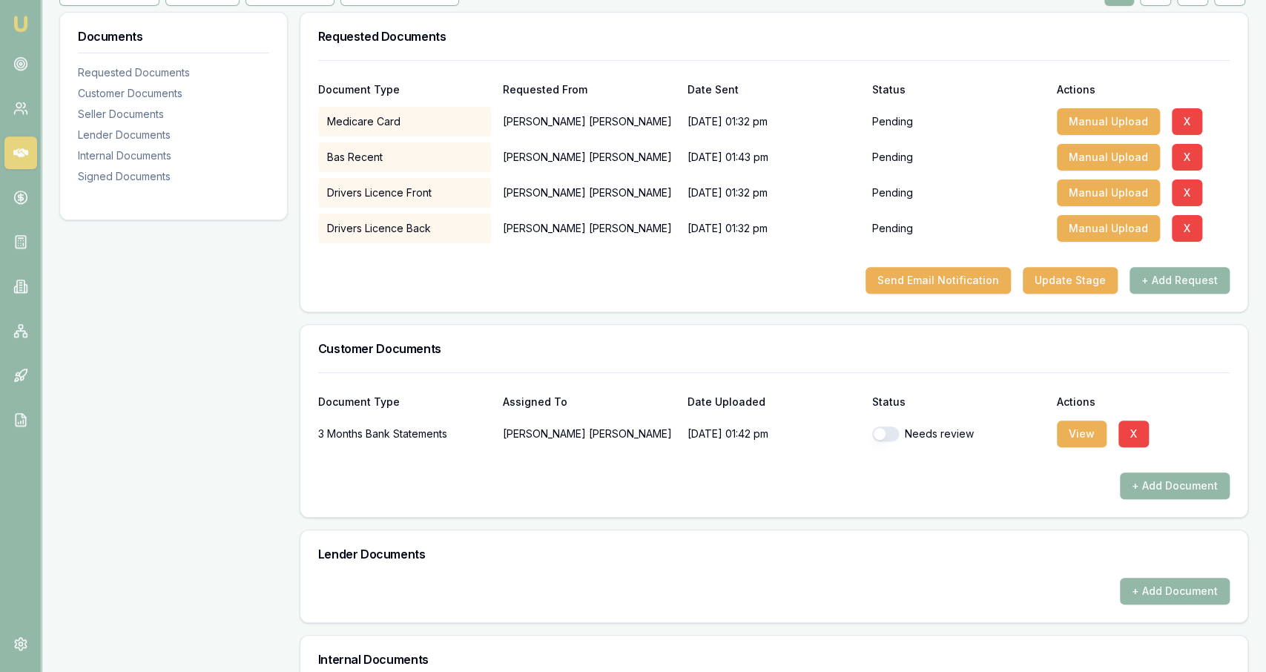
scroll to position [288, 0]
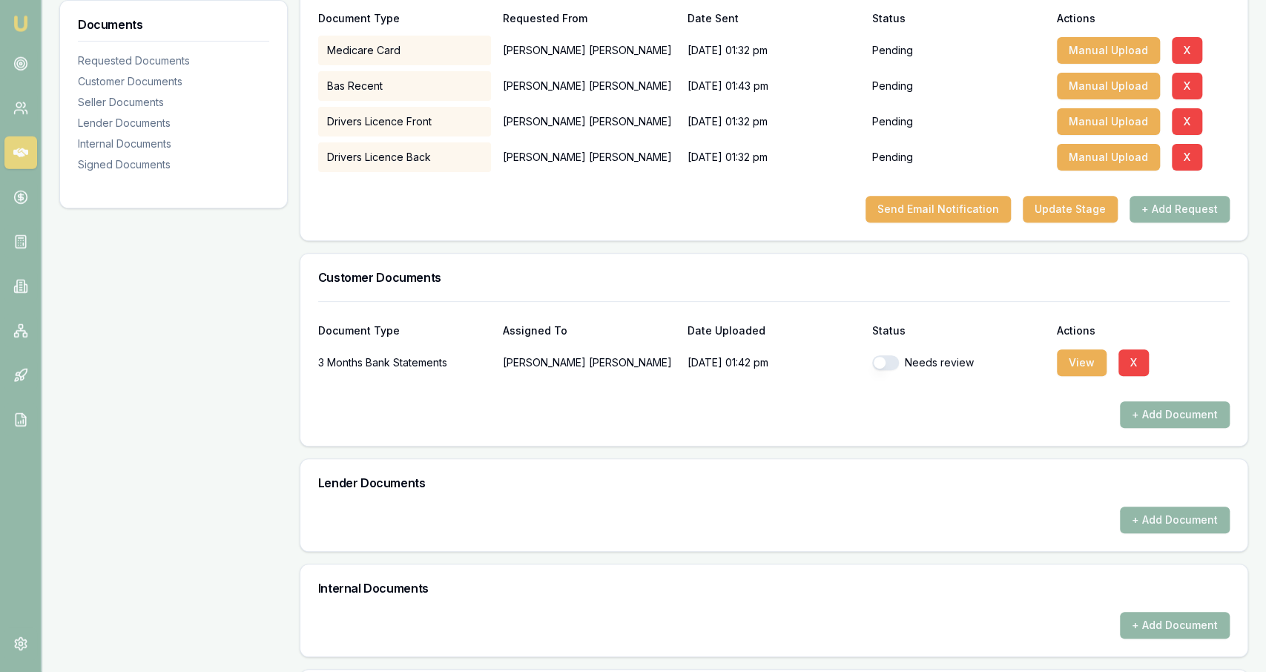
click at [882, 357] on button "button" at bounding box center [885, 362] width 27 height 15
checkbox input "true"
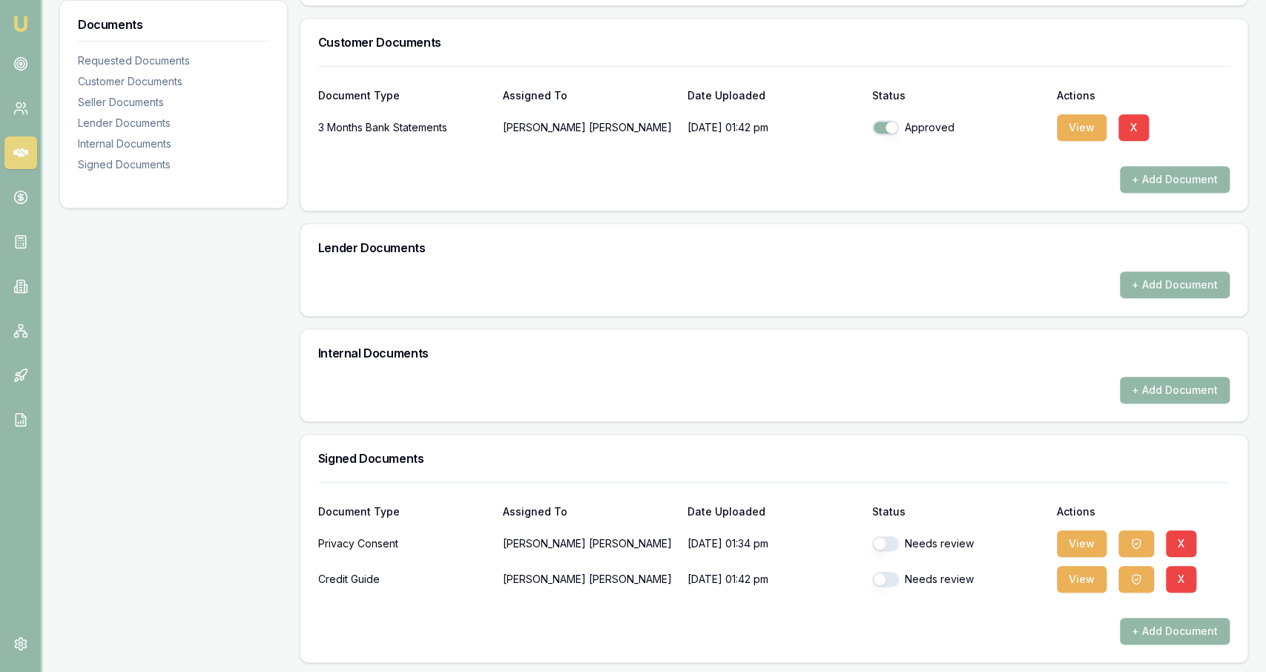
click at [875, 541] on button "button" at bounding box center [885, 543] width 27 height 15
checkbox input "true"
click at [882, 575] on button "button" at bounding box center [885, 579] width 27 height 15
checkbox input "true"
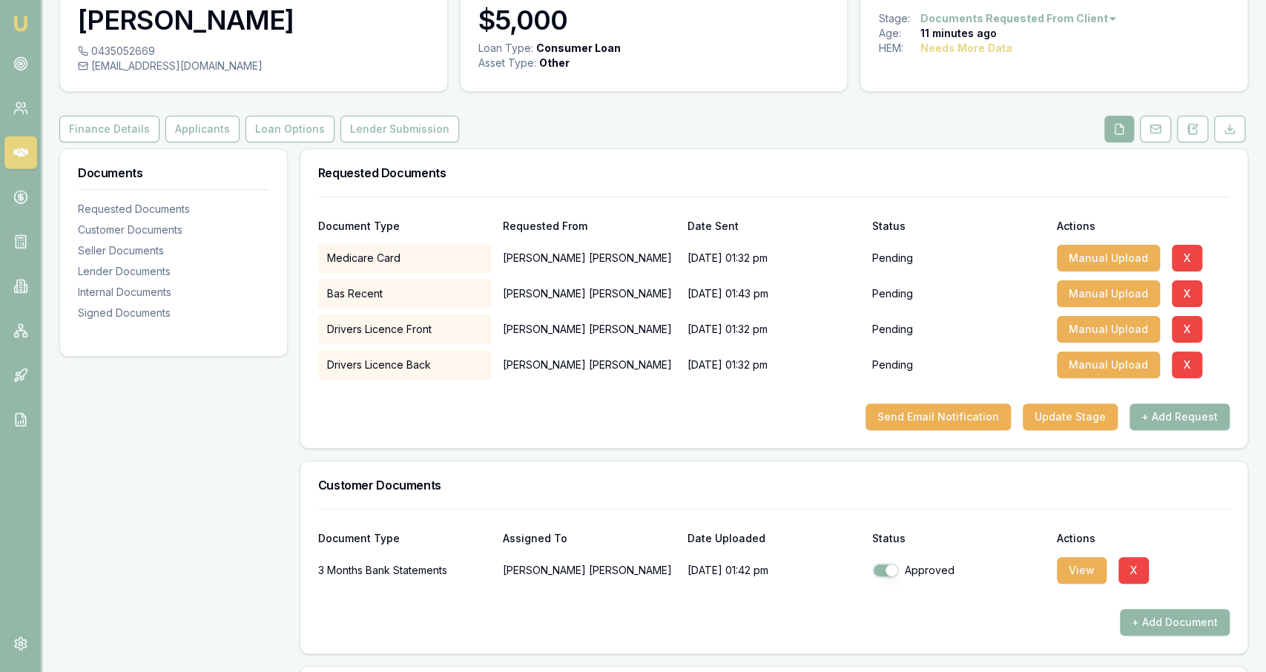
scroll to position [35, 0]
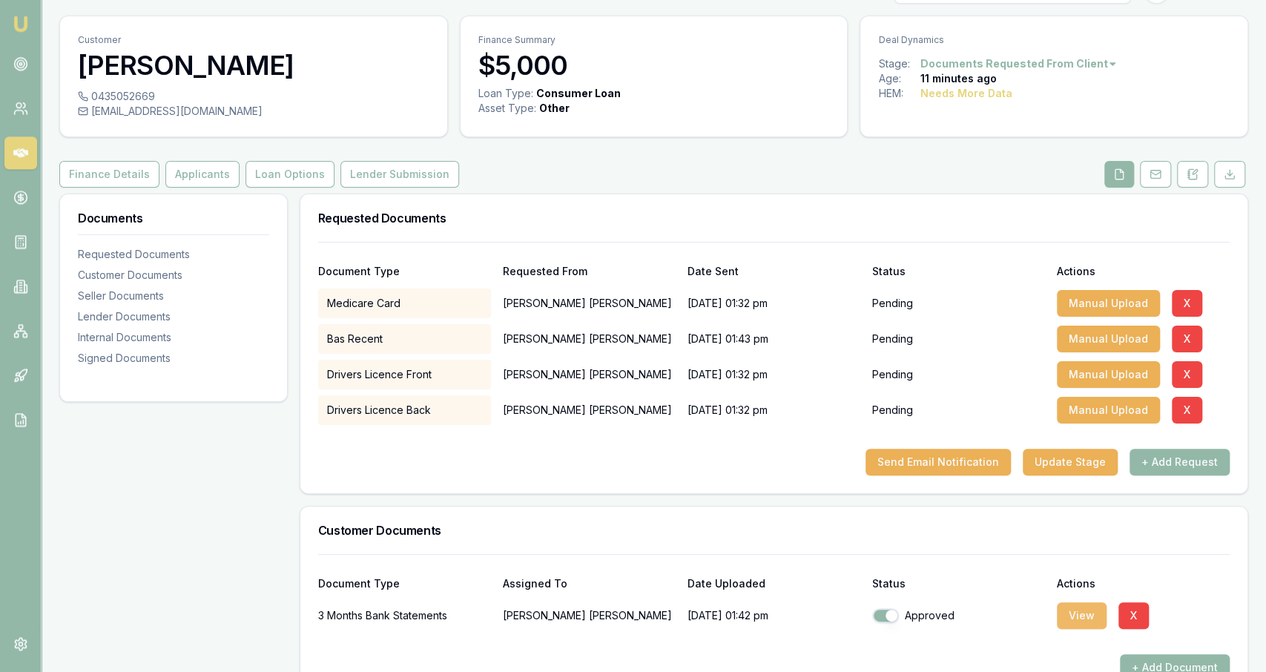
click at [1084, 611] on button "View" at bounding box center [1082, 615] width 50 height 27
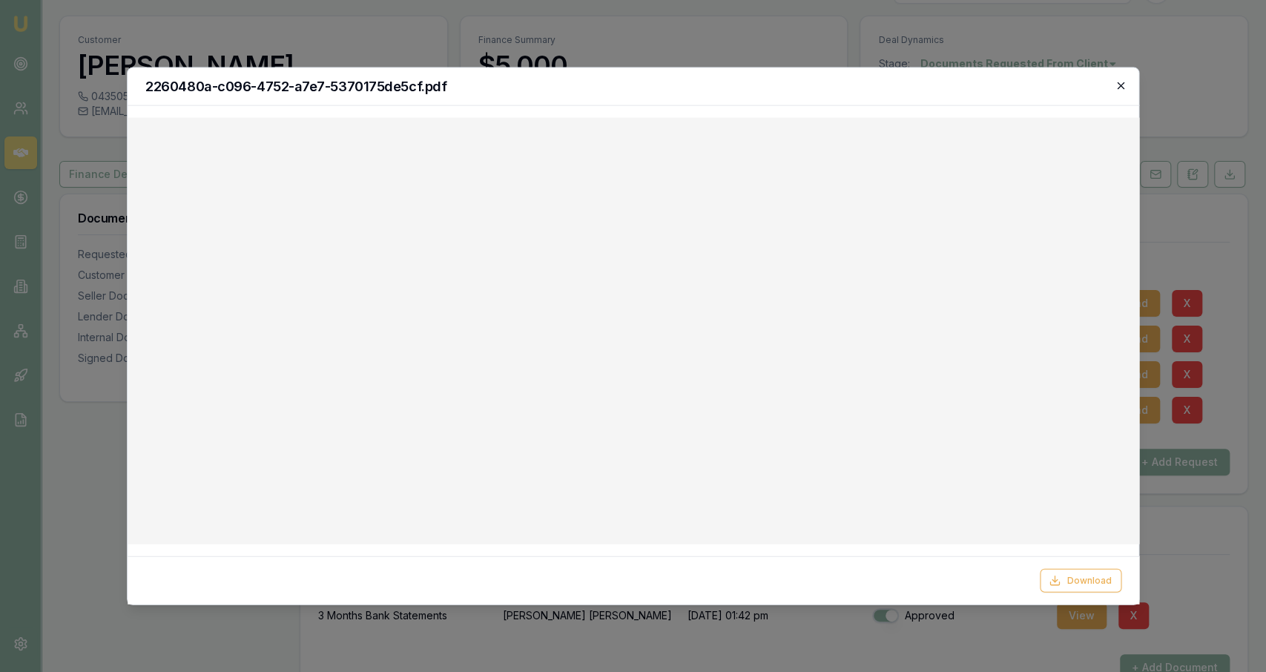
click at [1115, 90] on icon "button" at bounding box center [1120, 86] width 12 height 12
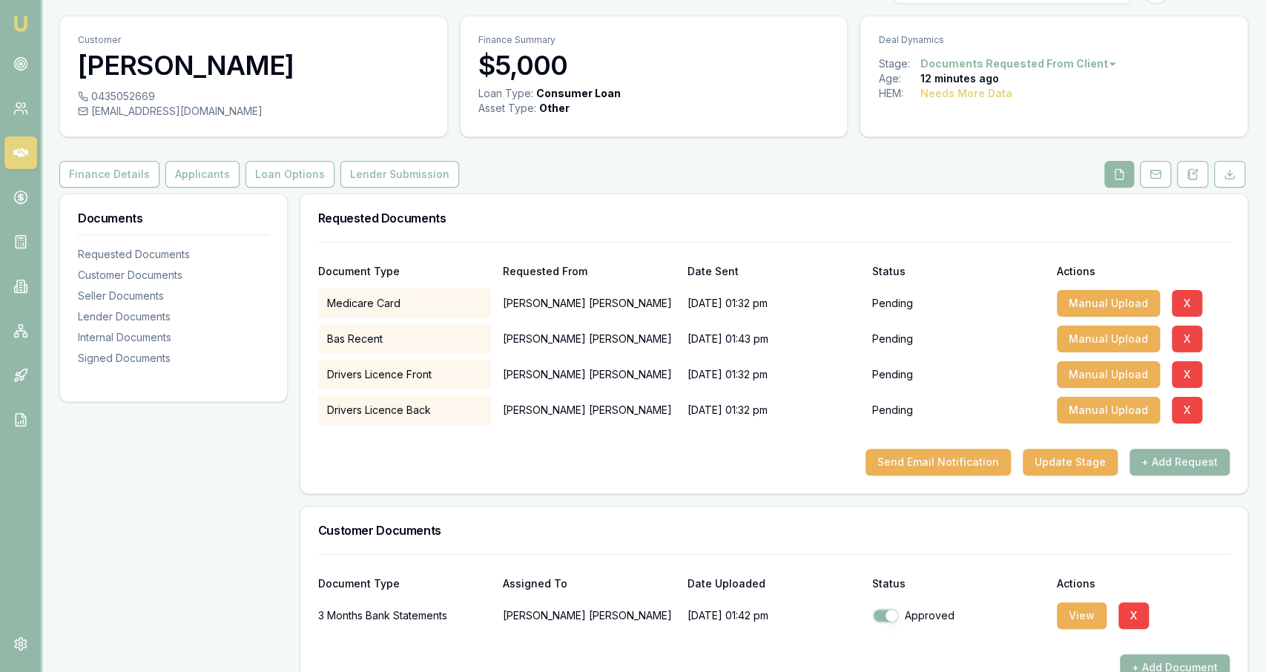
click at [808, 136] on div "Finance Summary $5,000 Loan Type: Consumer Loan Asset Type : Other" at bounding box center [654, 77] width 389 height 122
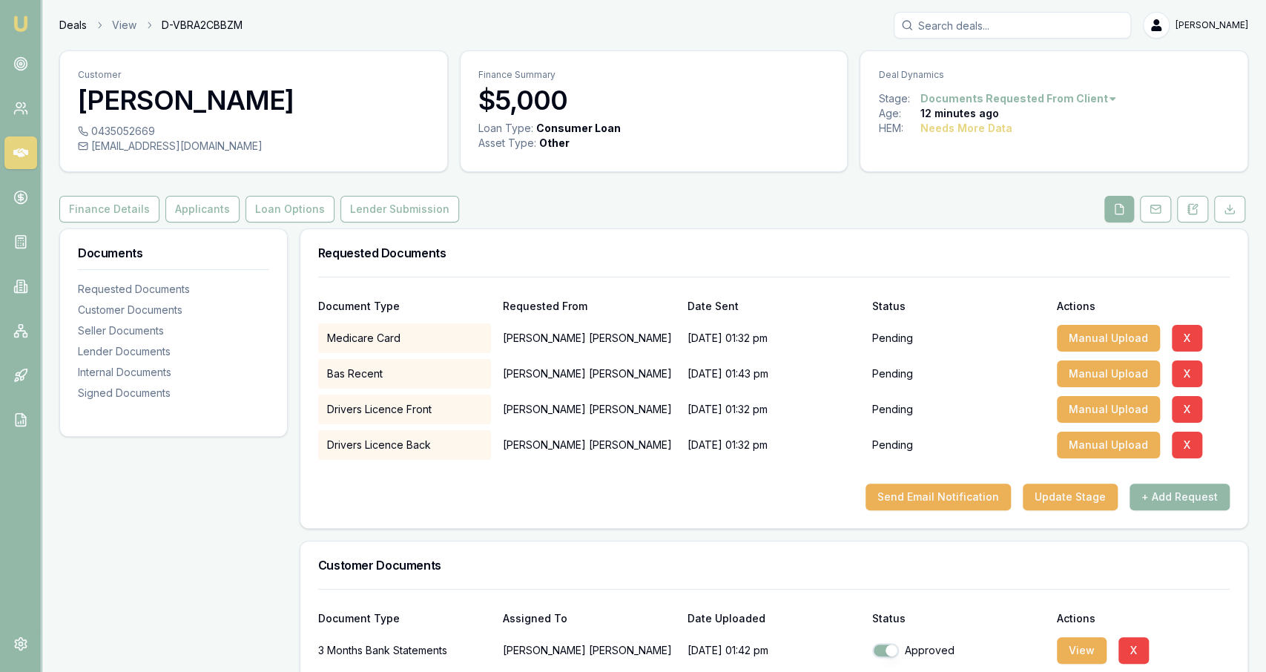
click at [72, 26] on link "Deals" at bounding box center [72, 25] width 27 height 15
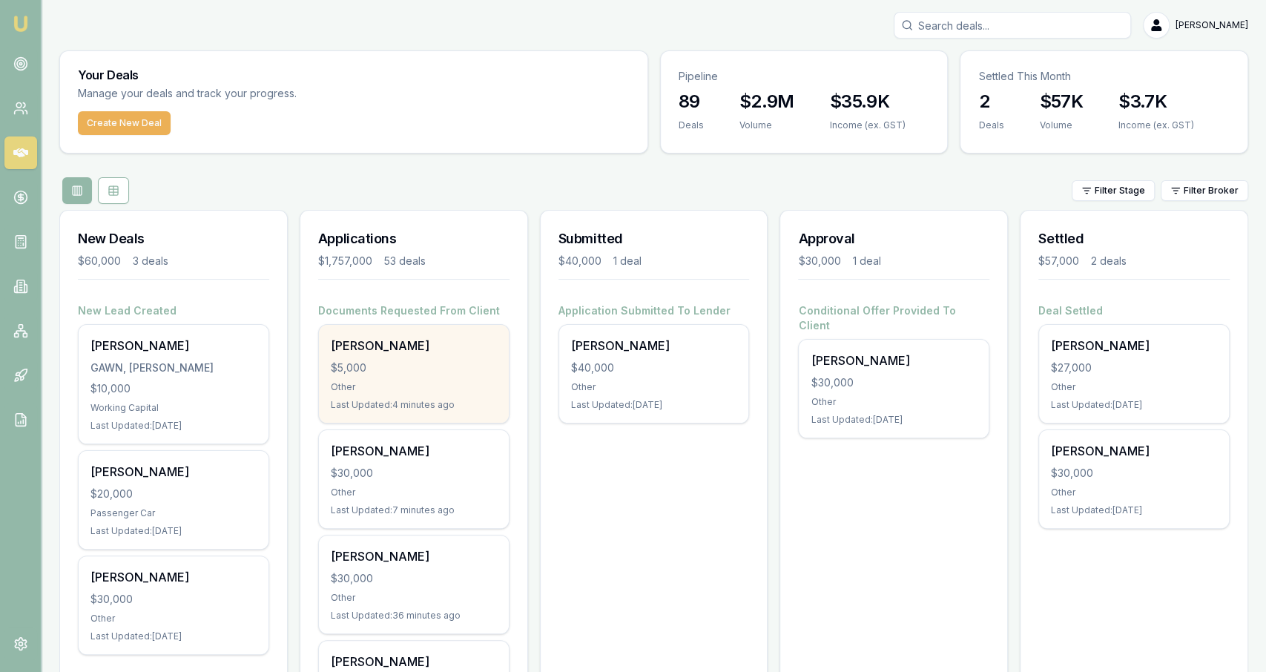
click at [435, 369] on div "$5,000" at bounding box center [414, 367] width 166 height 15
click at [424, 411] on div "Carl Edwards $5,000 Other Last Updated: 14 minutes ago" at bounding box center [414, 374] width 190 height 98
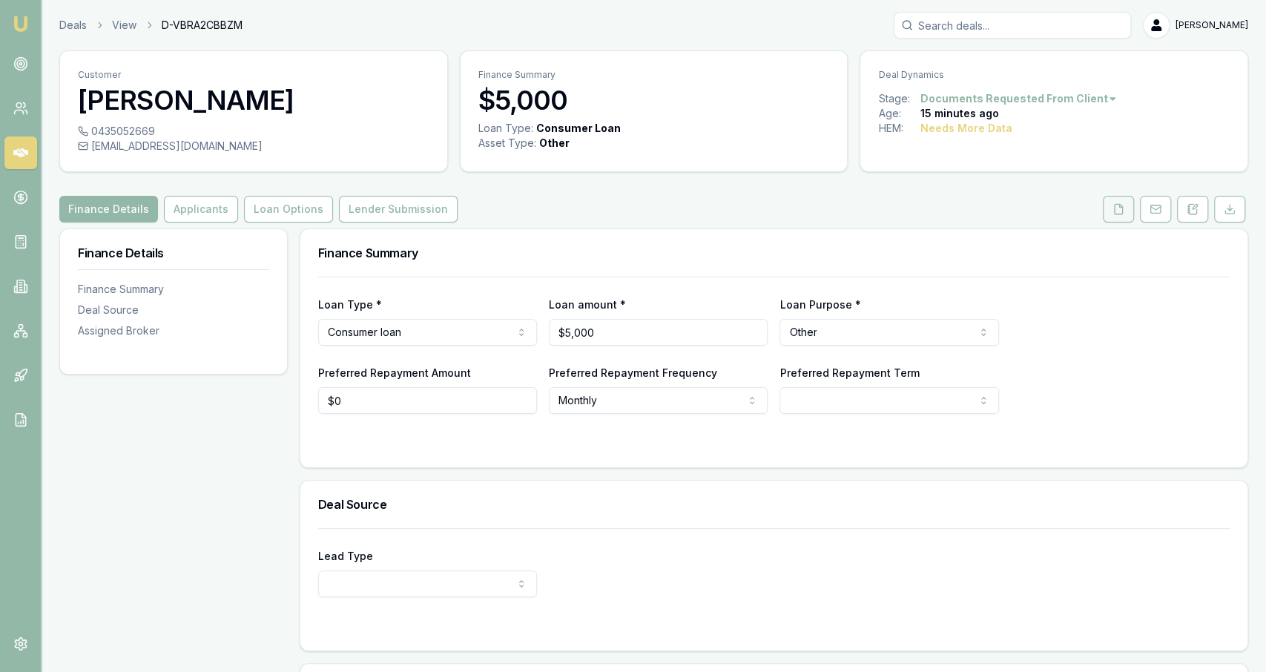
click at [1113, 204] on button at bounding box center [1118, 209] width 31 height 27
click at [1125, 214] on button at bounding box center [1118, 209] width 31 height 27
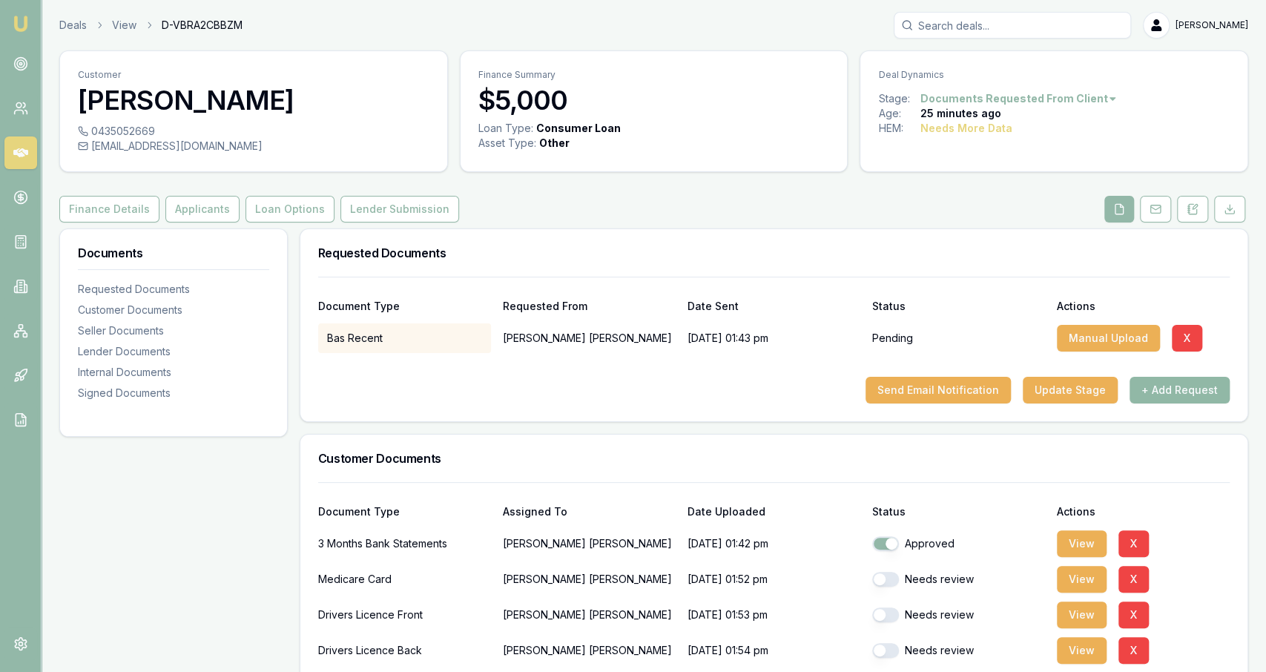
click at [1169, 385] on button "+ Add Request" at bounding box center [1179, 390] width 100 height 27
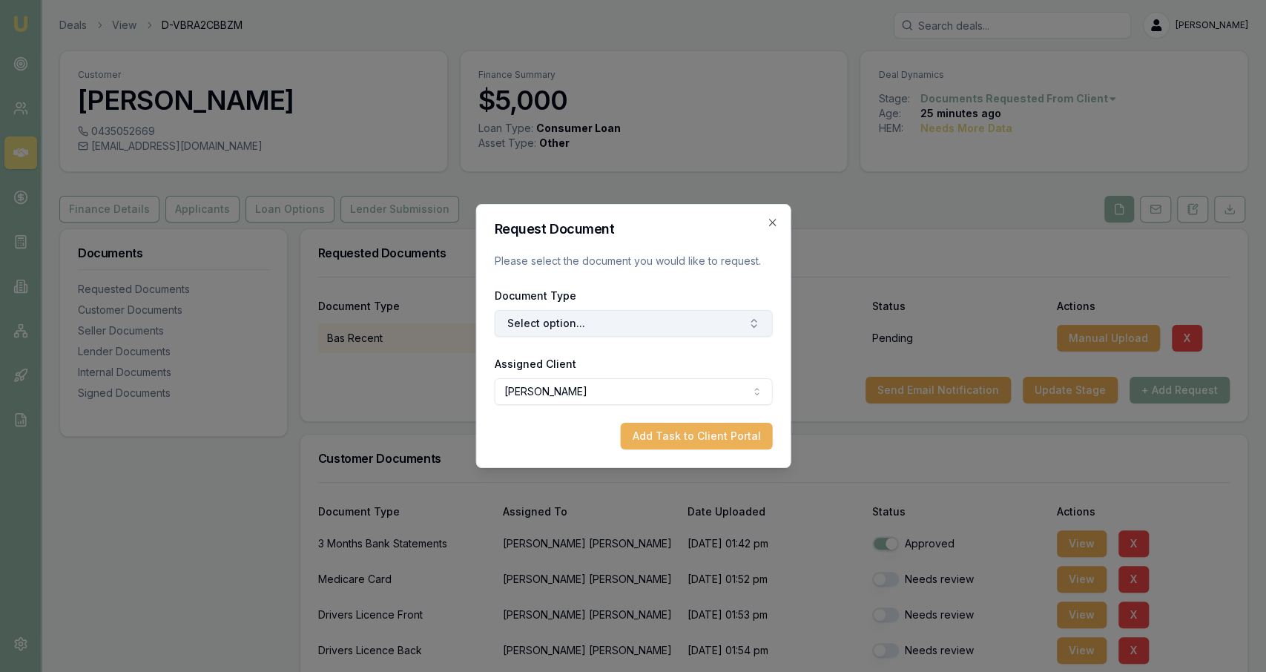
click at [728, 326] on button "Select option..." at bounding box center [633, 323] width 278 height 27
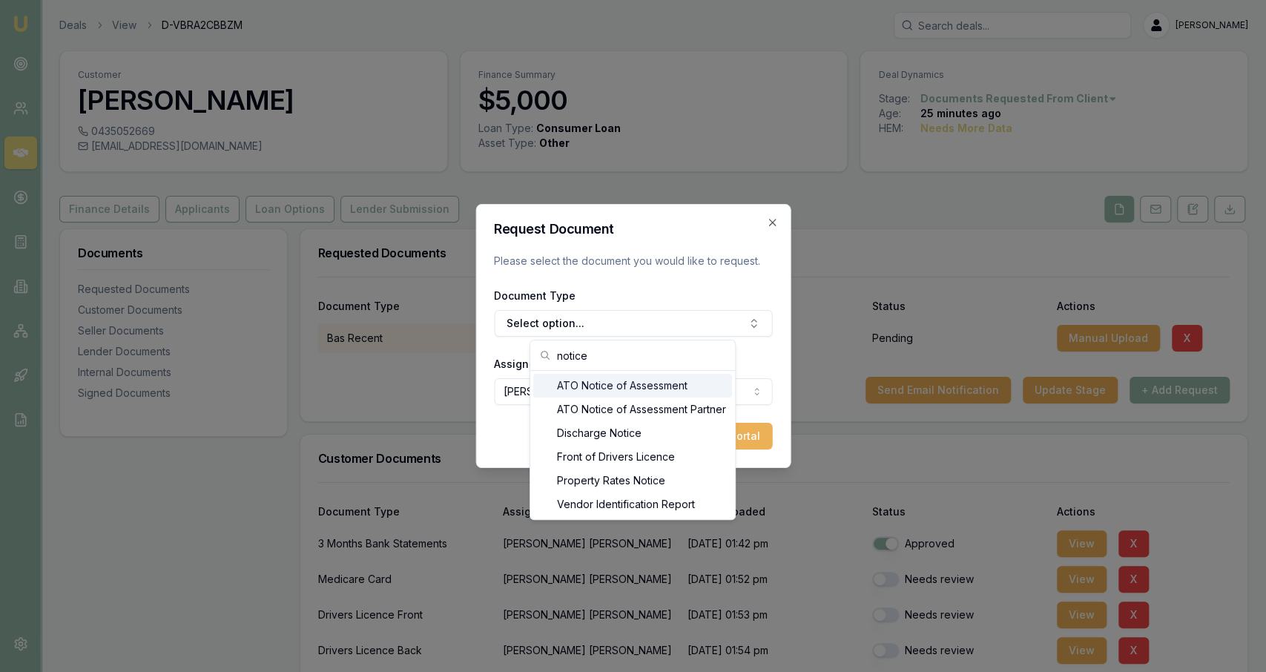
type input "notice"
click at [682, 386] on div "ATO Notice of Assessment" at bounding box center [632, 386] width 199 height 24
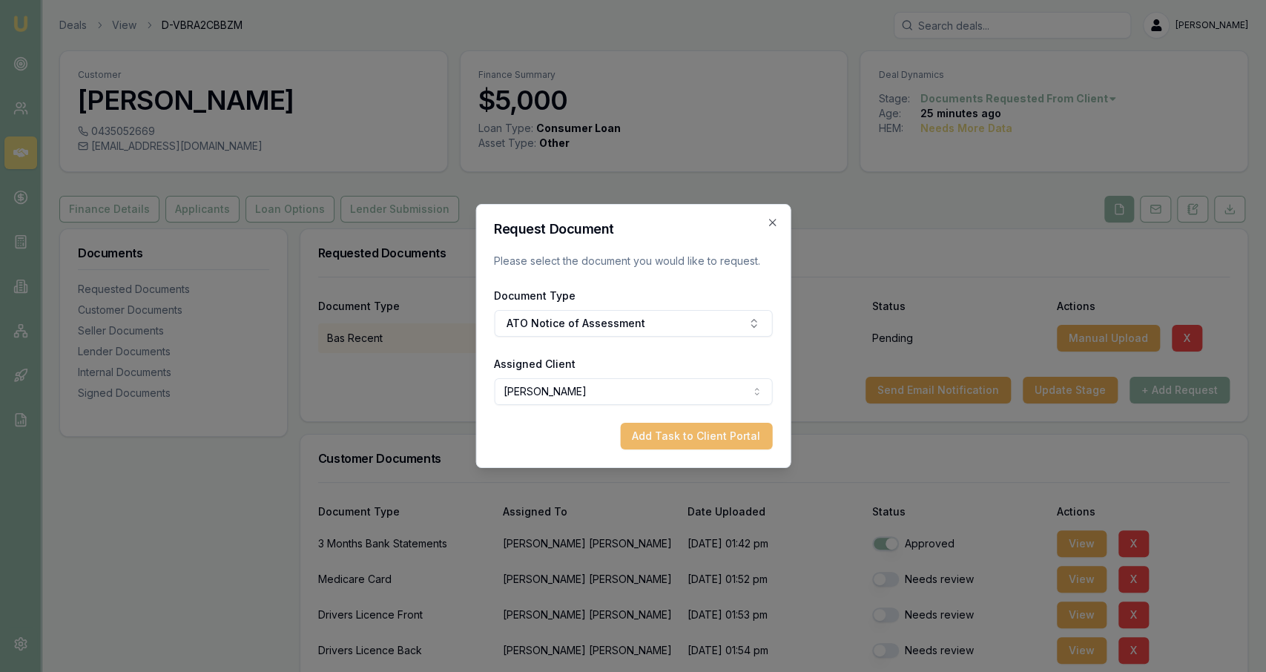
click at [694, 437] on button "Add Task to Client Portal" at bounding box center [696, 436] width 152 height 27
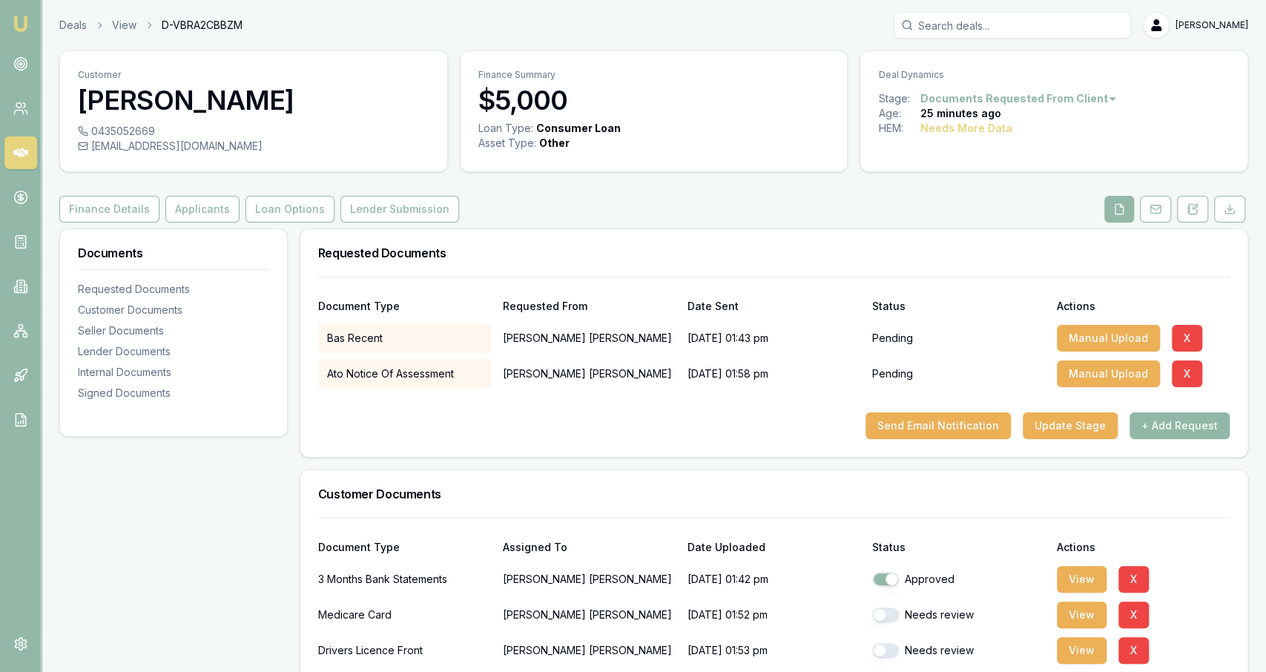
click at [1151, 423] on button "+ Add Request" at bounding box center [1179, 425] width 100 height 27
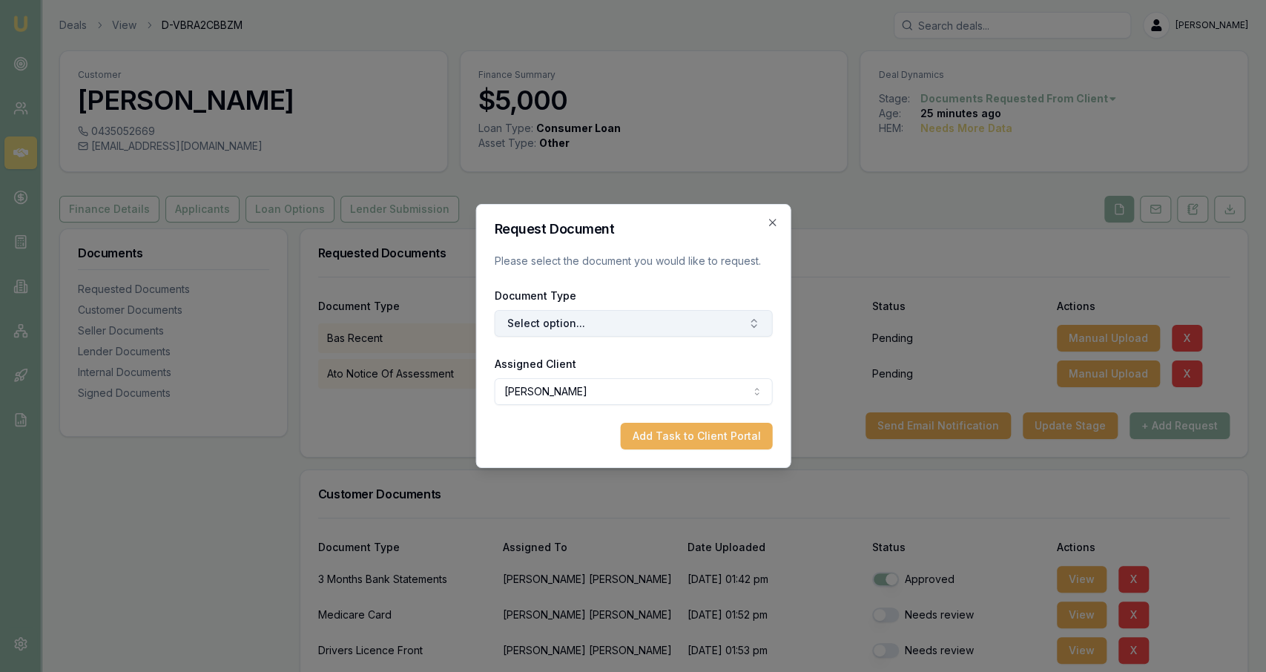
click at [698, 327] on button "Select option..." at bounding box center [633, 323] width 278 height 27
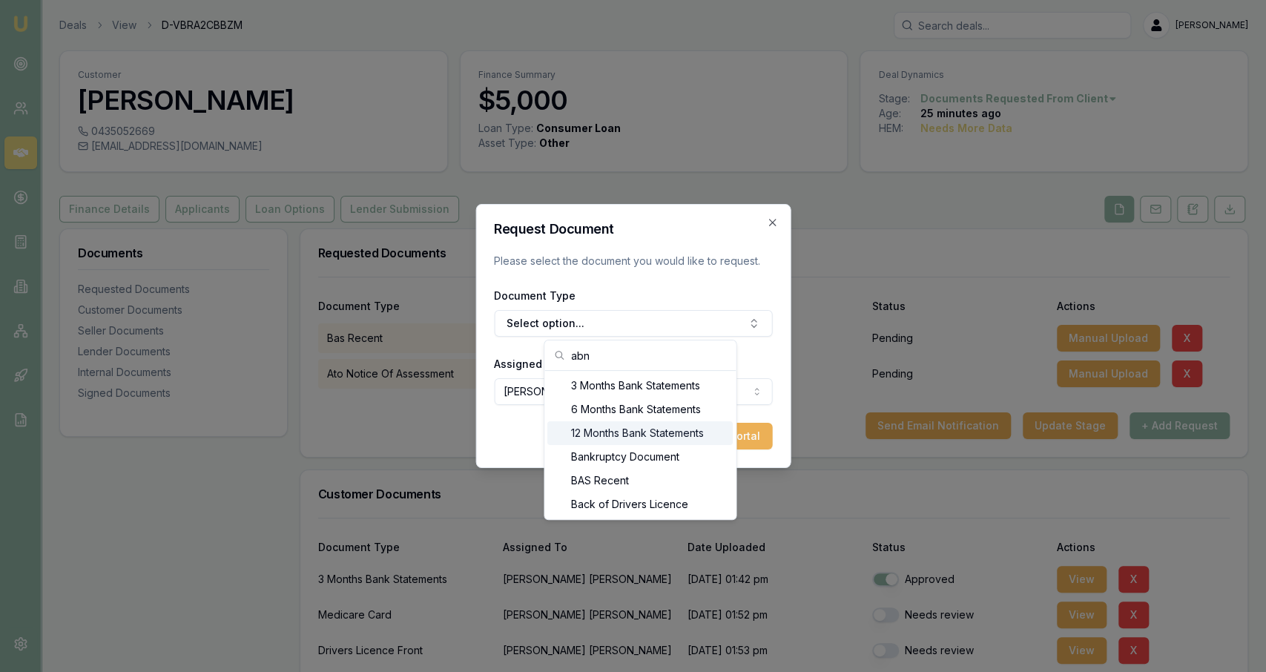
type input "abn"
click at [646, 368] on input "abn" at bounding box center [649, 355] width 156 height 30
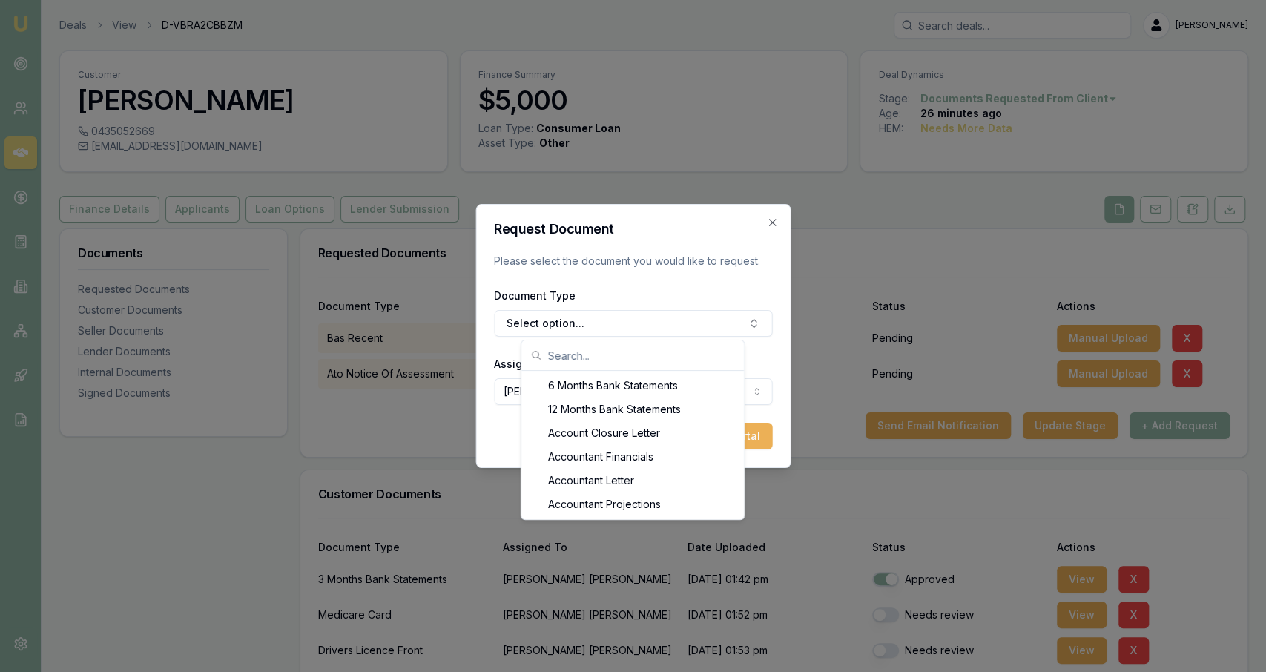
scroll to position [139, 0]
click at [638, 285] on form "Request Document Please select the document you would like to request. Document…" at bounding box center [633, 335] width 278 height 227
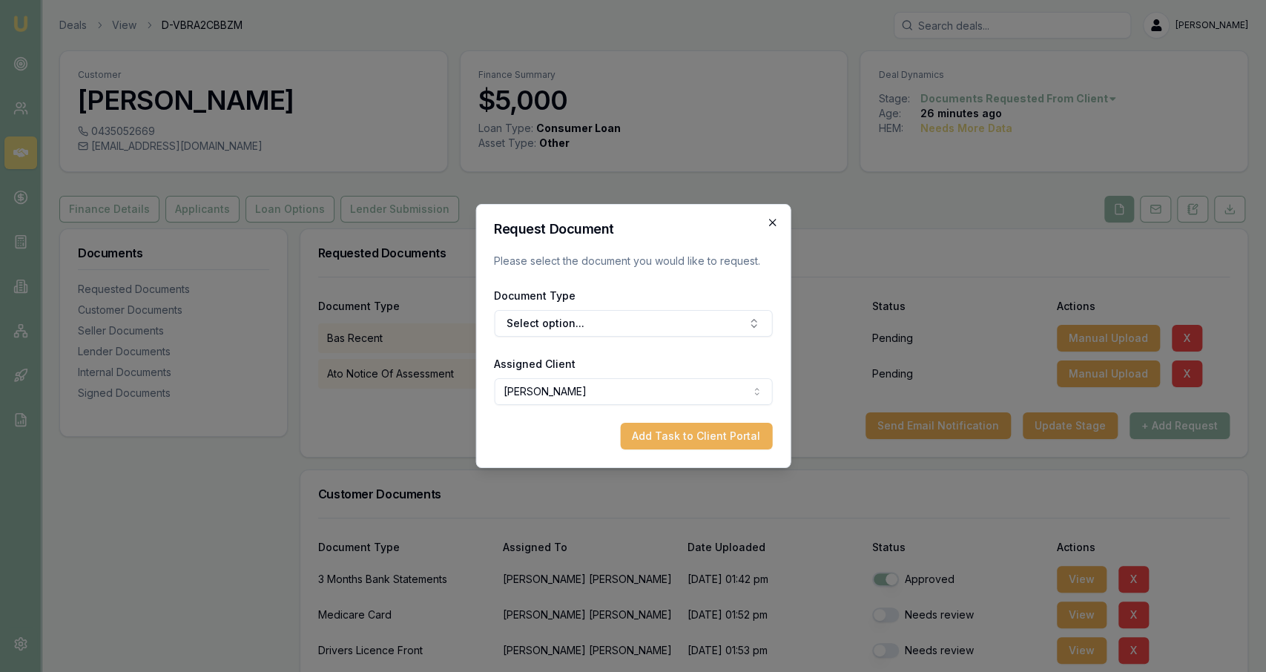
click at [768, 226] on icon "button" at bounding box center [772, 223] width 12 height 12
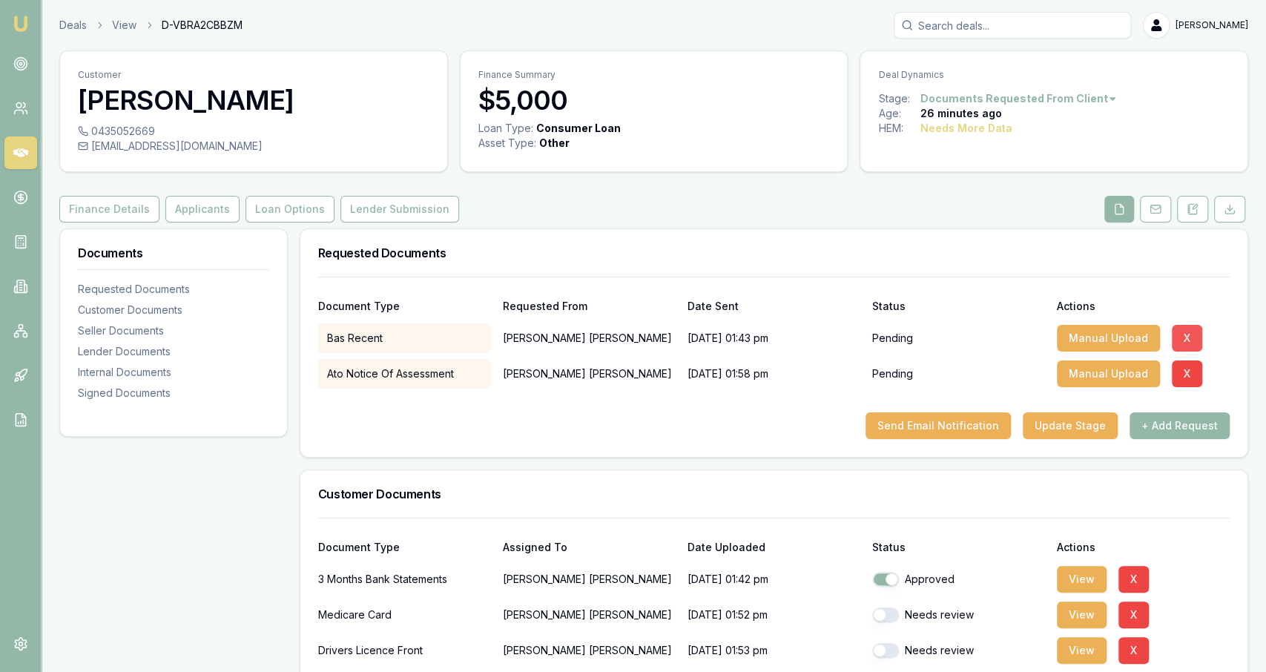
click at [1189, 331] on button "X" at bounding box center [1187, 338] width 30 height 27
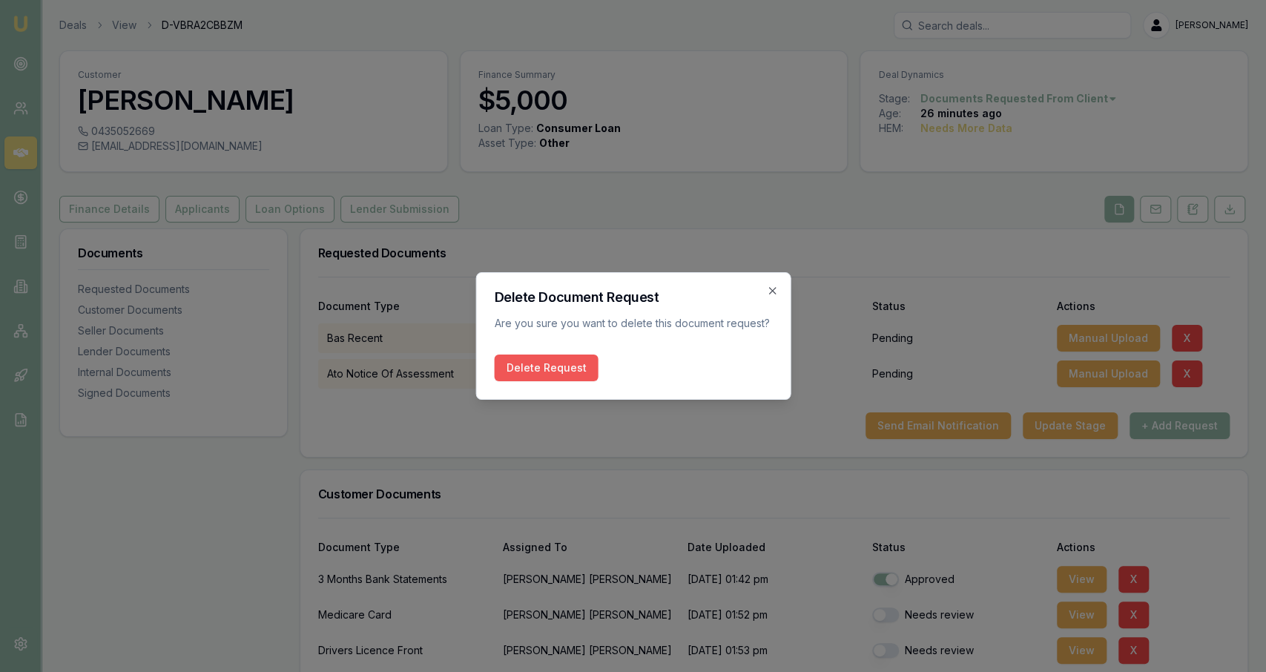
click at [578, 363] on button "Delete Request" at bounding box center [546, 367] width 104 height 27
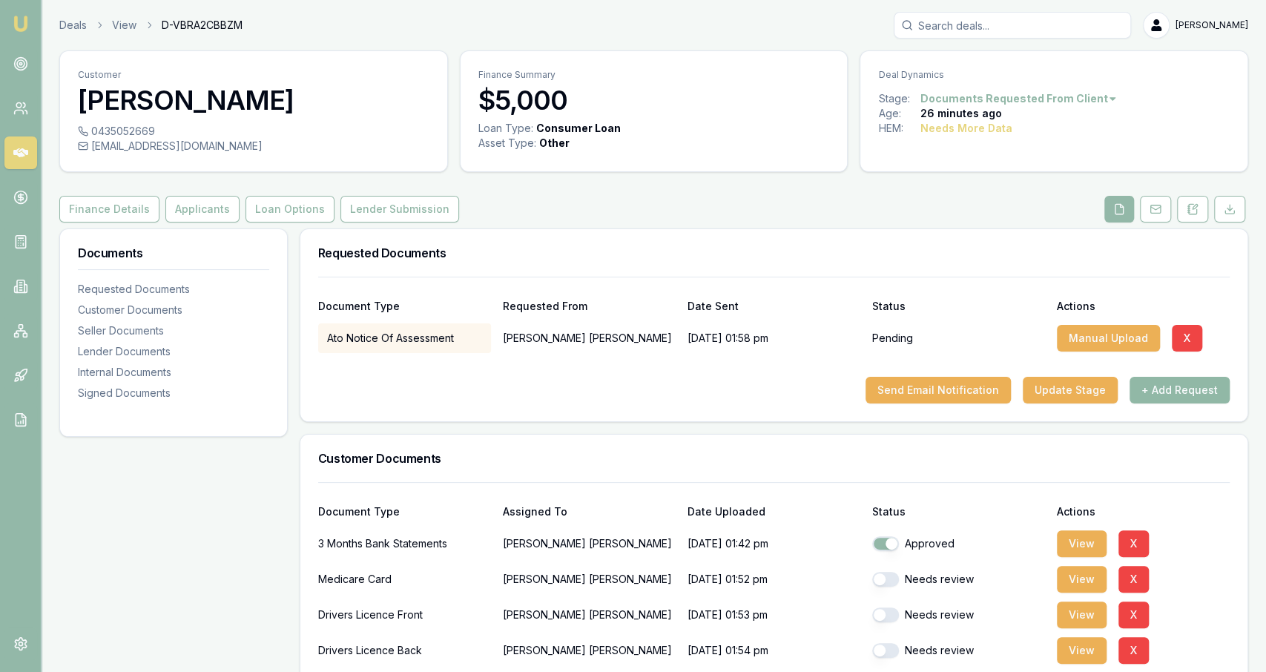
click at [1207, 401] on button "+ Add Request" at bounding box center [1179, 390] width 100 height 27
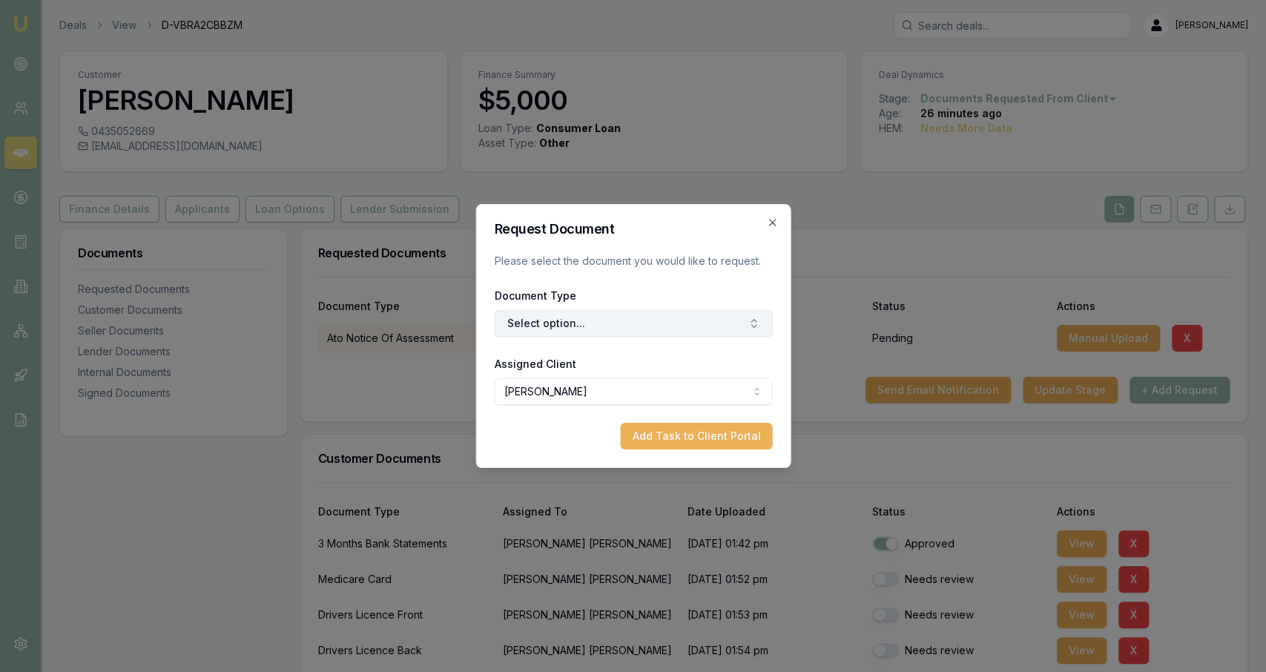
click at [699, 313] on button "Select option..." at bounding box center [633, 323] width 278 height 27
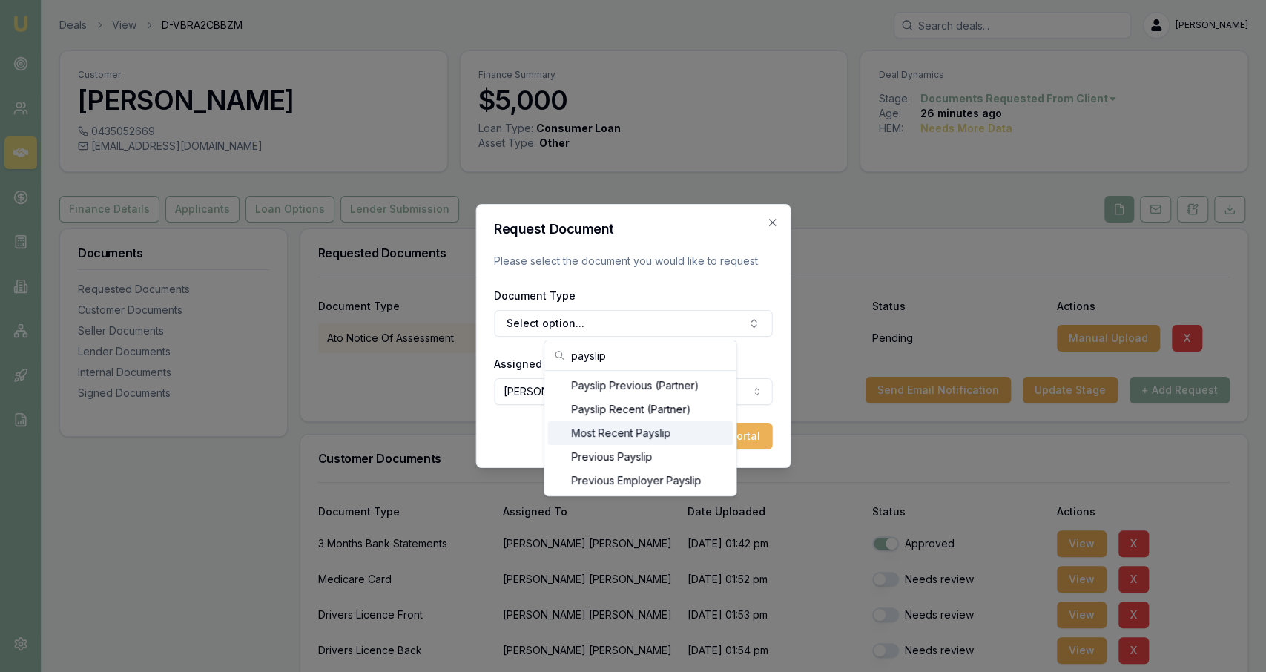
type input "payslip"
click at [683, 432] on div "Most Recent Payslip" at bounding box center [639, 433] width 185 height 24
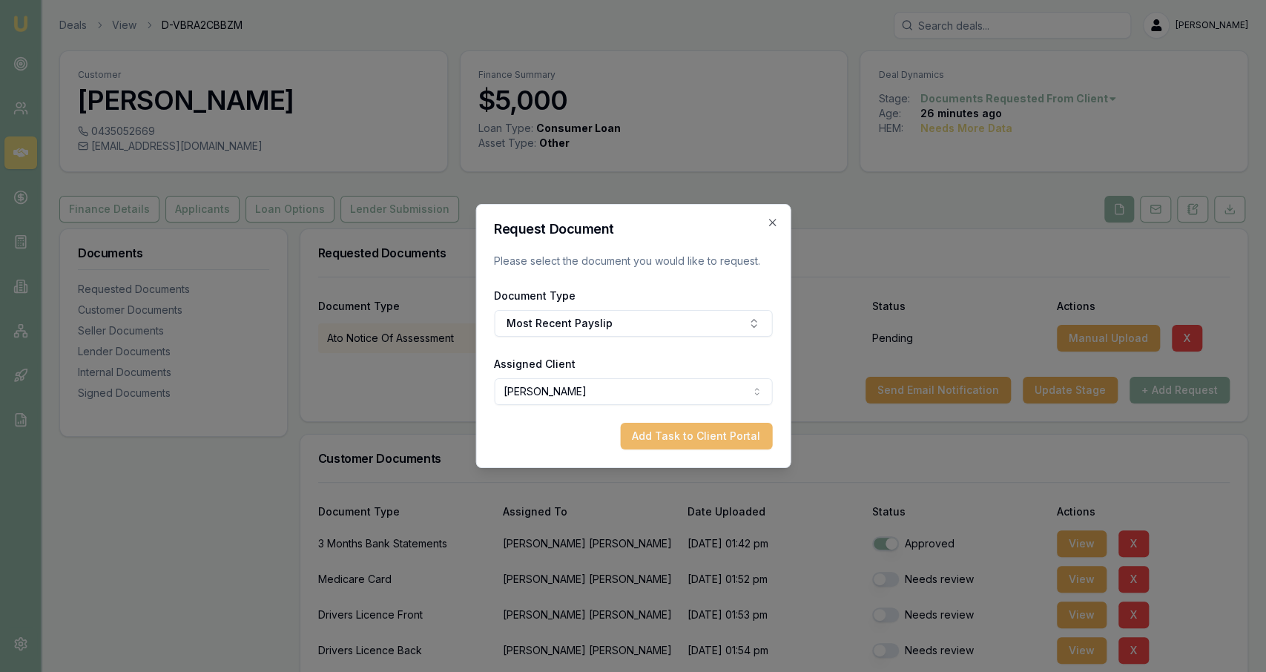
click at [707, 442] on button "Add Task to Client Portal" at bounding box center [696, 436] width 152 height 27
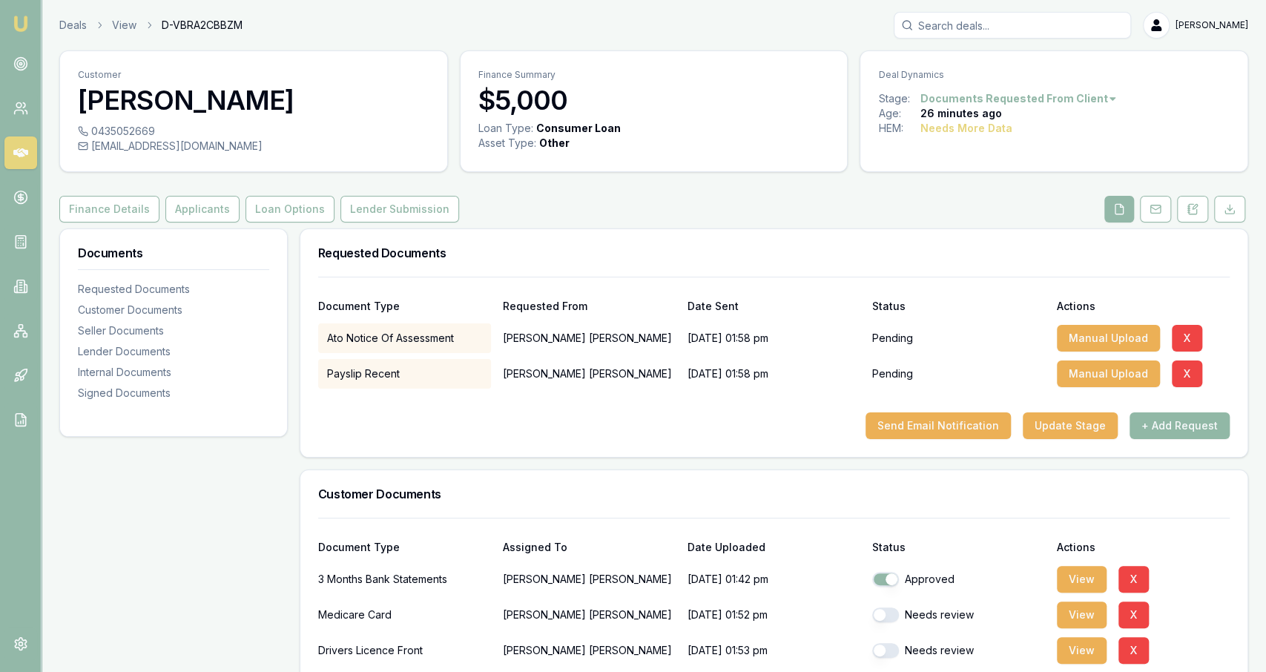
click at [1171, 431] on button "+ Add Request" at bounding box center [1179, 425] width 100 height 27
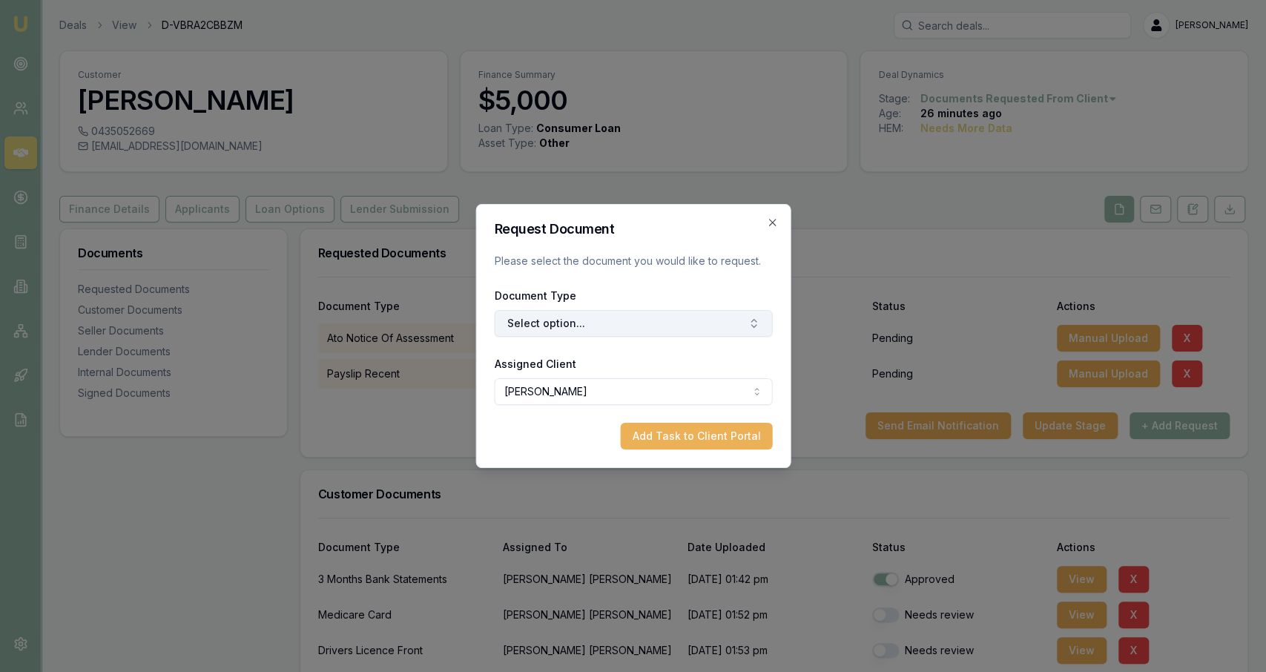
click at [667, 328] on button "Select option..." at bounding box center [633, 323] width 278 height 27
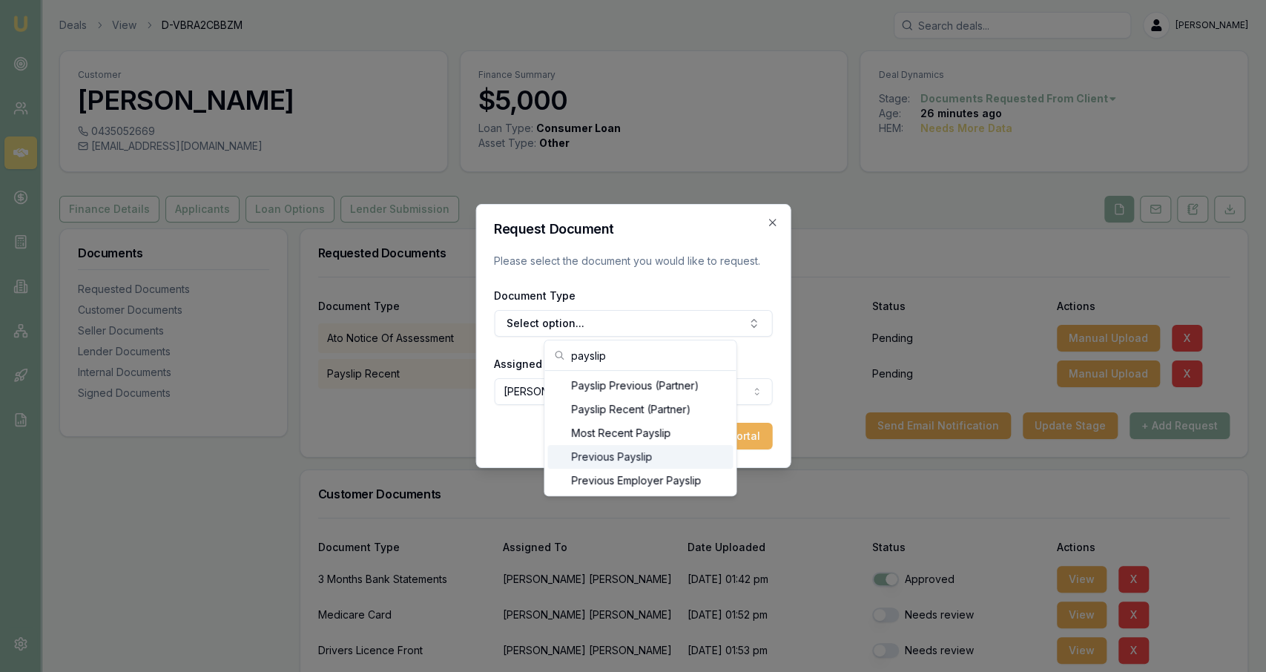
type input "payslip"
click at [653, 455] on div "Previous Payslip" at bounding box center [639, 457] width 185 height 24
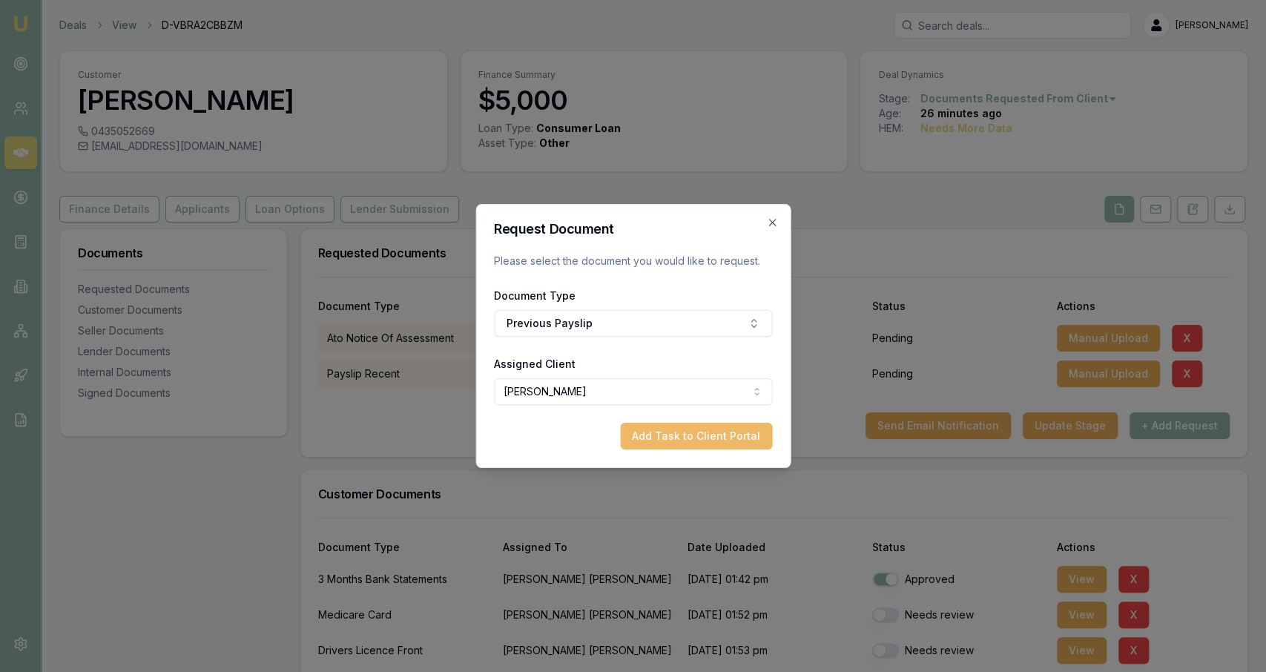
click at [742, 427] on button "Add Task to Client Portal" at bounding box center [696, 436] width 152 height 27
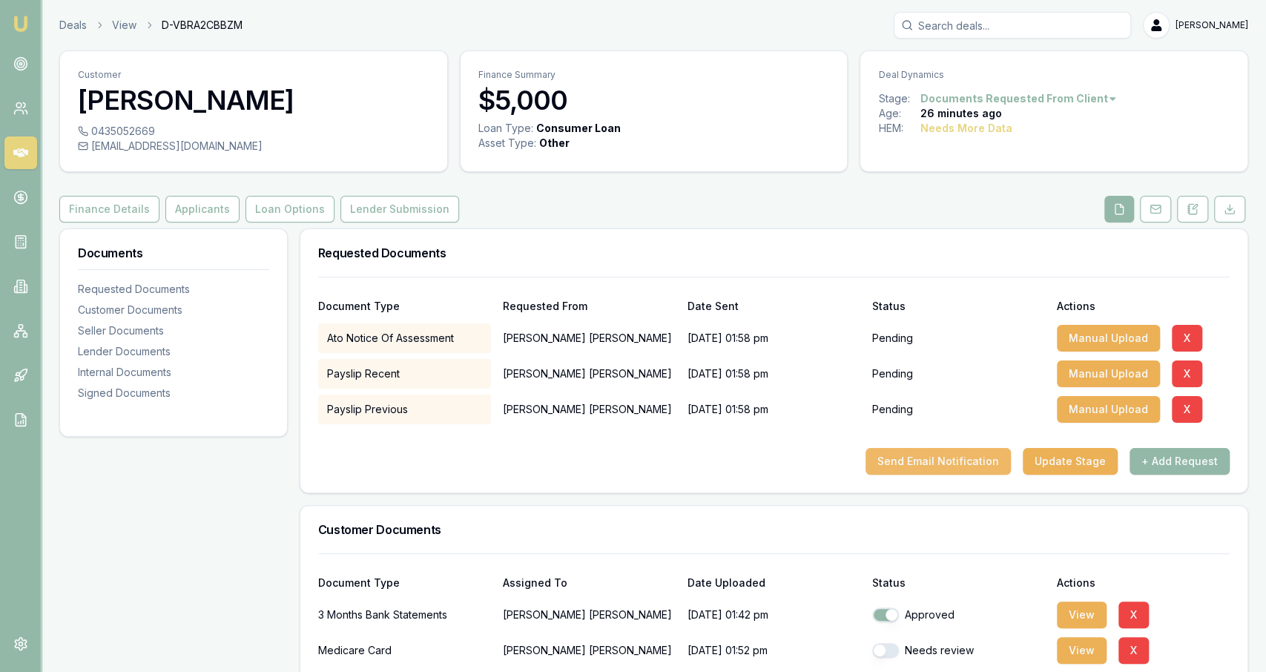
click at [951, 466] on button "Send Email Notification" at bounding box center [937, 461] width 145 height 27
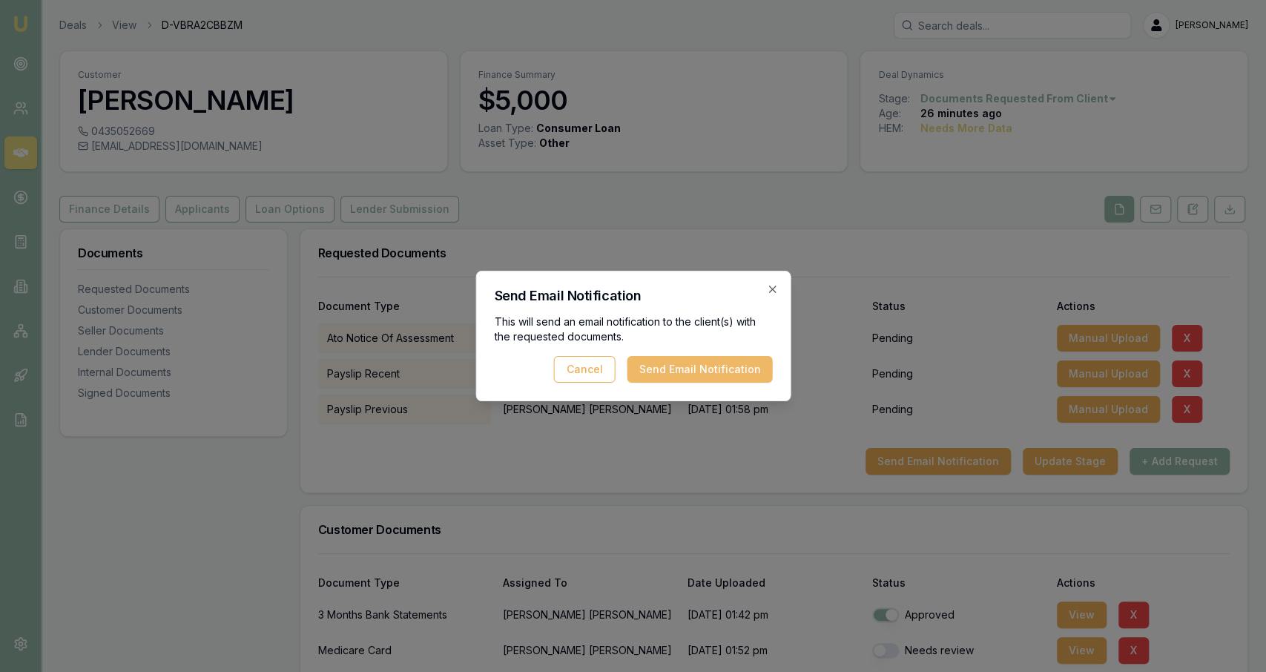
click at [721, 359] on button "Send Email Notification" at bounding box center [699, 369] width 145 height 27
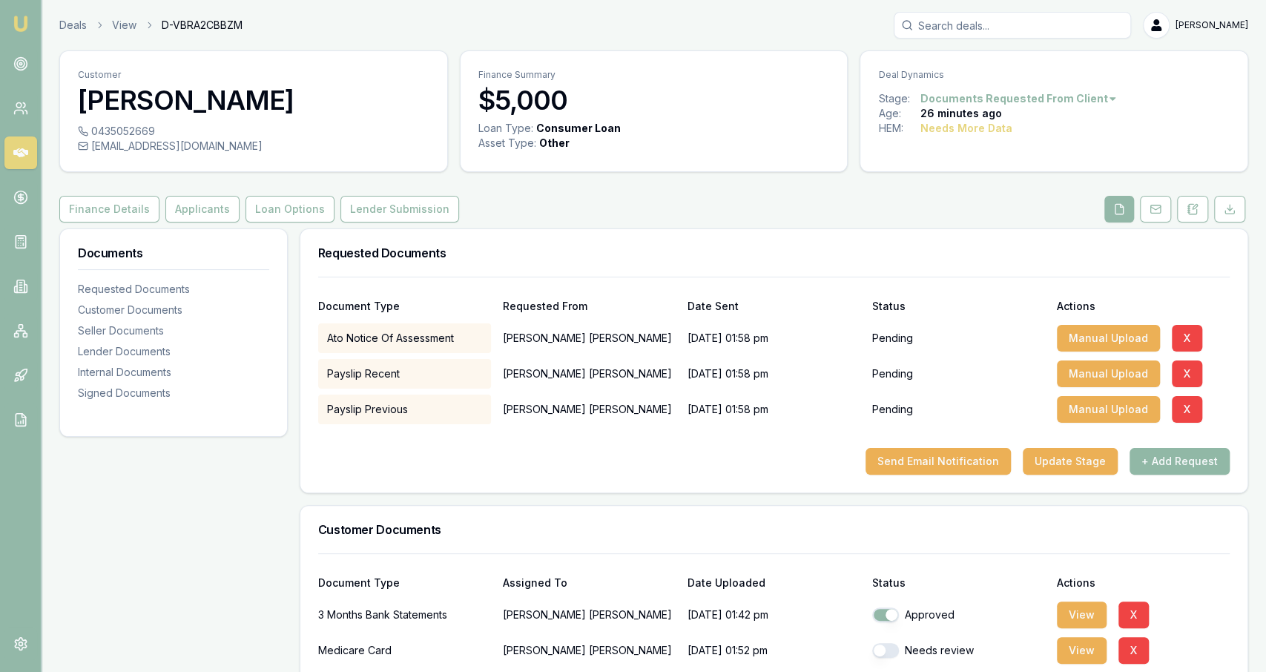
click at [1198, 463] on button "+ Add Request" at bounding box center [1179, 461] width 100 height 27
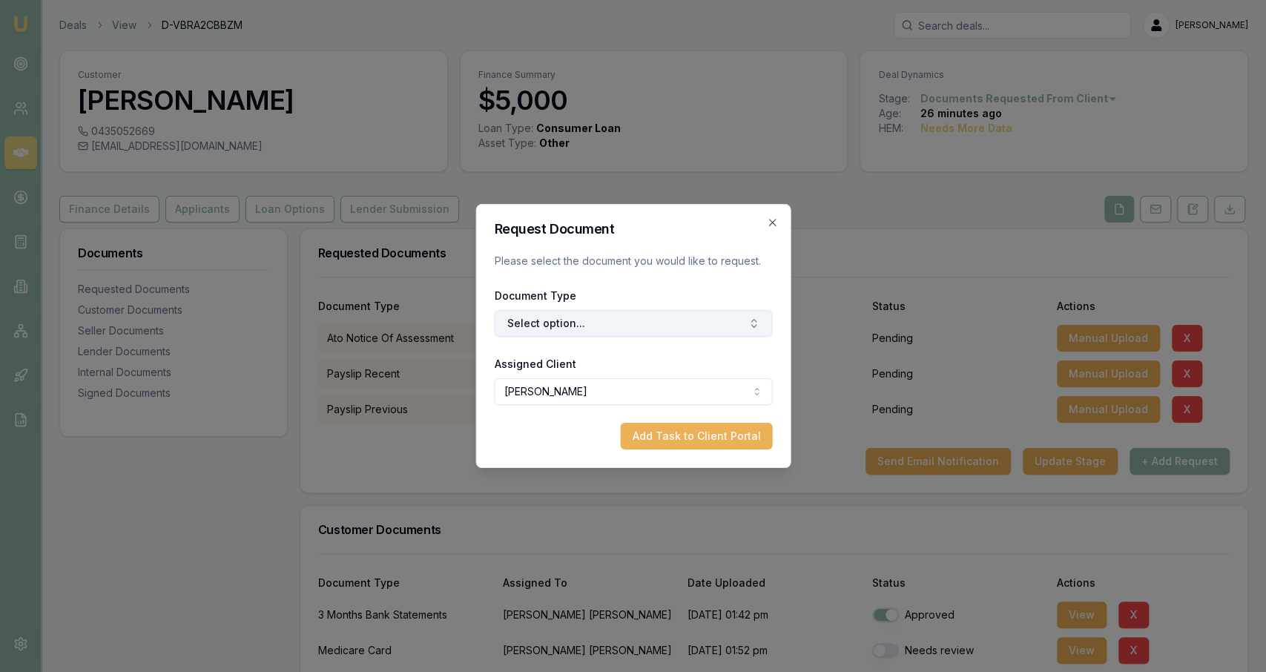
click at [708, 326] on button "Select option..." at bounding box center [633, 323] width 278 height 27
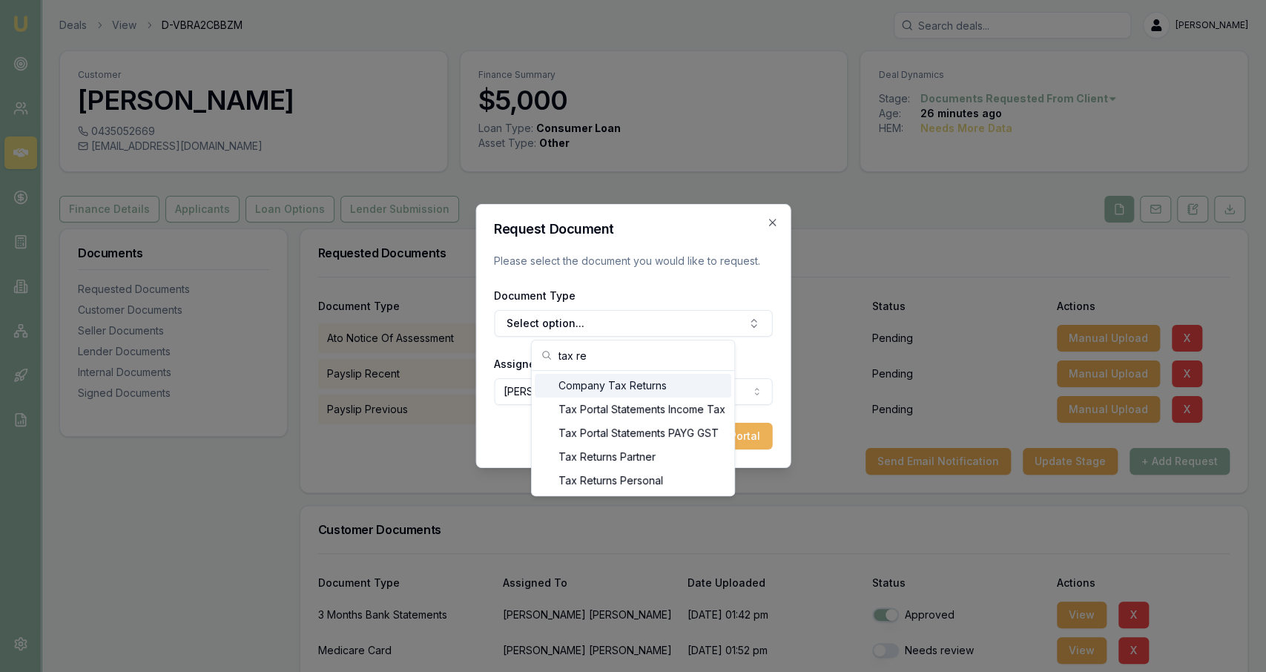
type input "tax re"
click at [653, 383] on div "Company Tax Returns" at bounding box center [633, 386] width 196 height 24
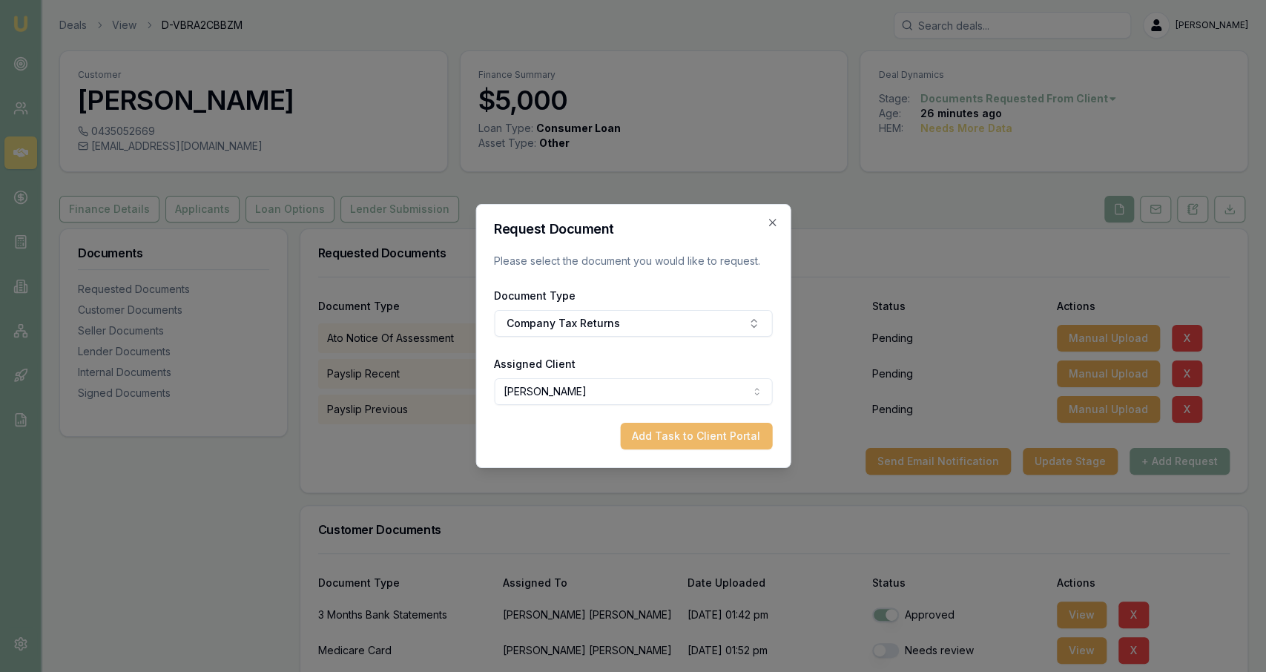
click at [688, 432] on button "Add Task to Client Portal" at bounding box center [696, 436] width 152 height 27
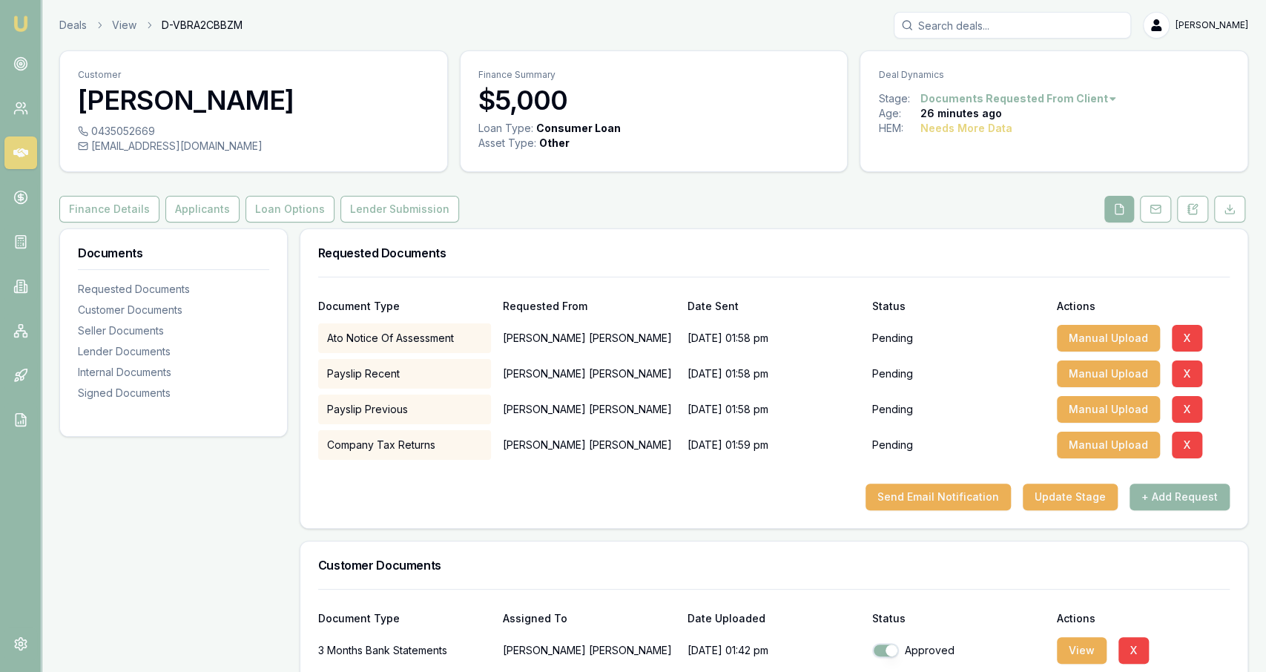
click at [784, 498] on div "Send Email Notification Update Stage + Add Request" at bounding box center [773, 496] width 911 height 27
click at [684, 489] on div "Send Email Notification Update Stage + Add Request" at bounding box center [773, 496] width 911 height 27
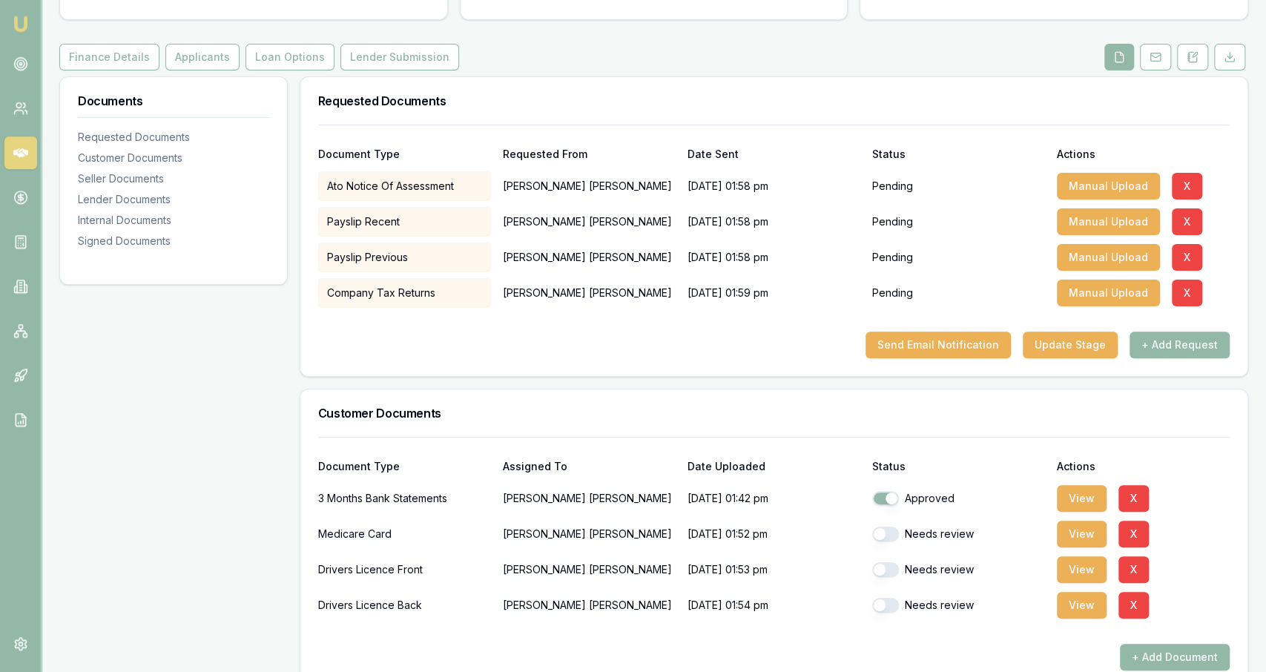
scroll to position [153, 0]
click at [1083, 574] on button "View" at bounding box center [1082, 568] width 50 height 27
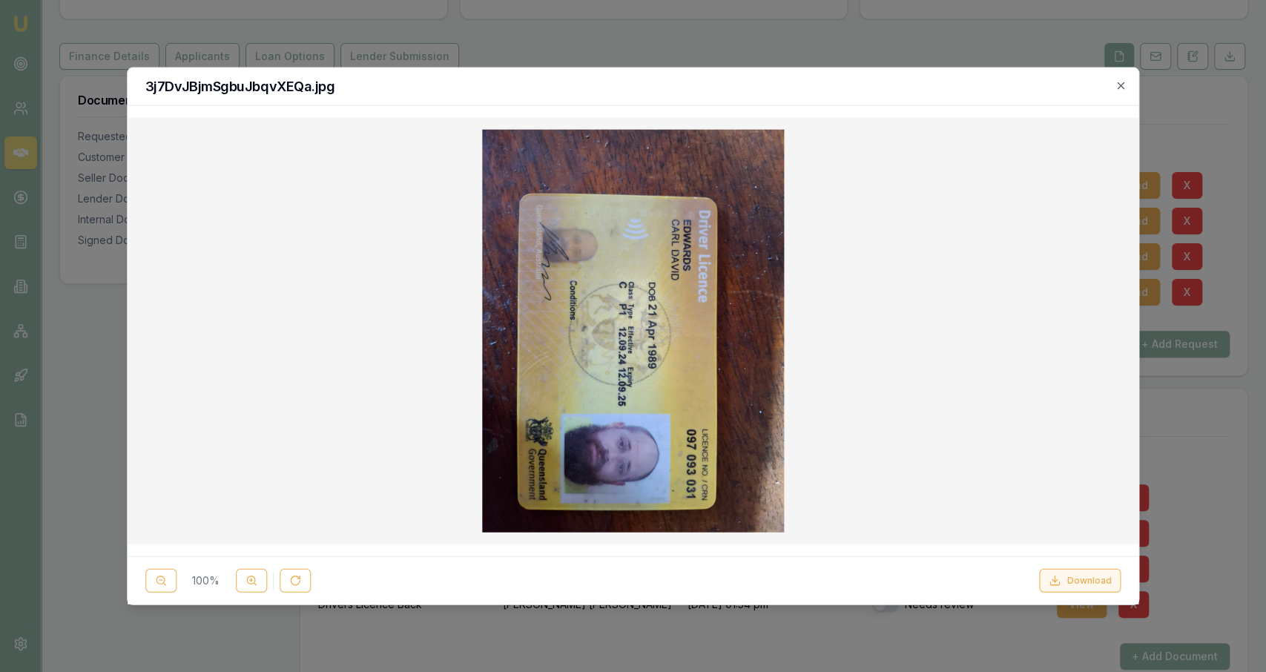
click at [1109, 590] on button "Download" at bounding box center [1080, 580] width 82 height 24
click at [1080, 305] on div at bounding box center [633, 331] width 988 height 403
click at [1128, 79] on div "3j7DvJBjmSgbuJbqvXEQa.jpg" at bounding box center [633, 87] width 1011 height 38
click at [1121, 85] on icon "button" at bounding box center [1120, 85] width 7 height 7
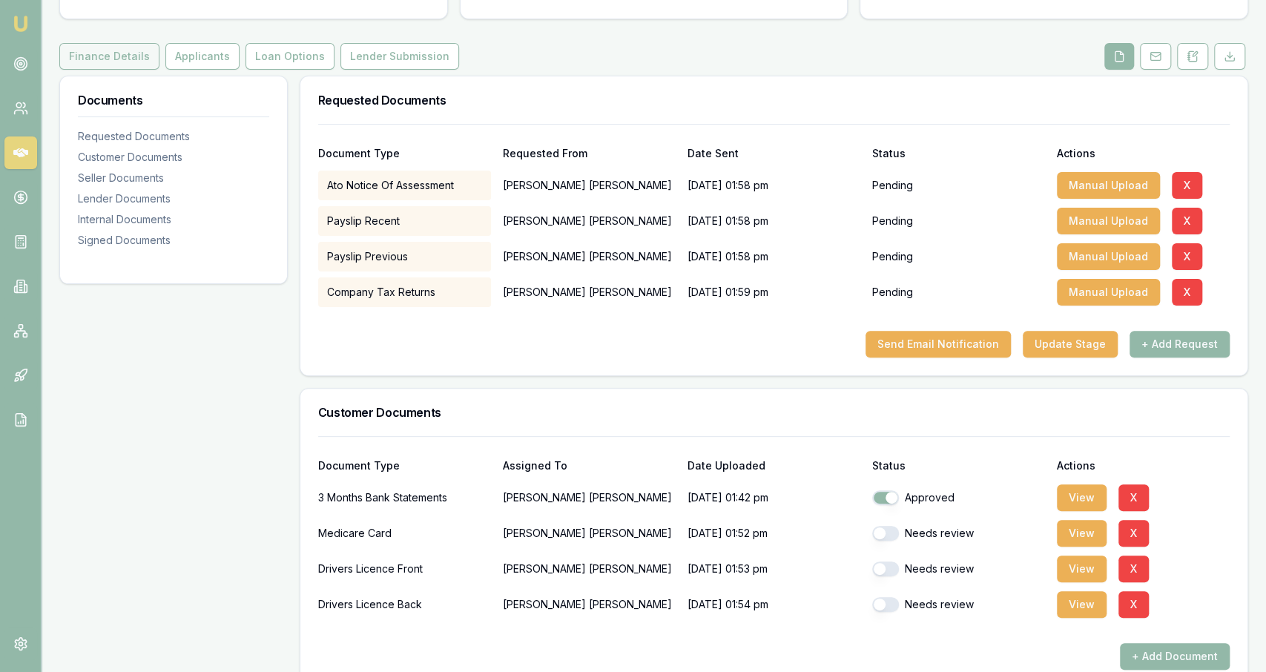
click at [108, 48] on button "Finance Details" at bounding box center [109, 56] width 100 height 27
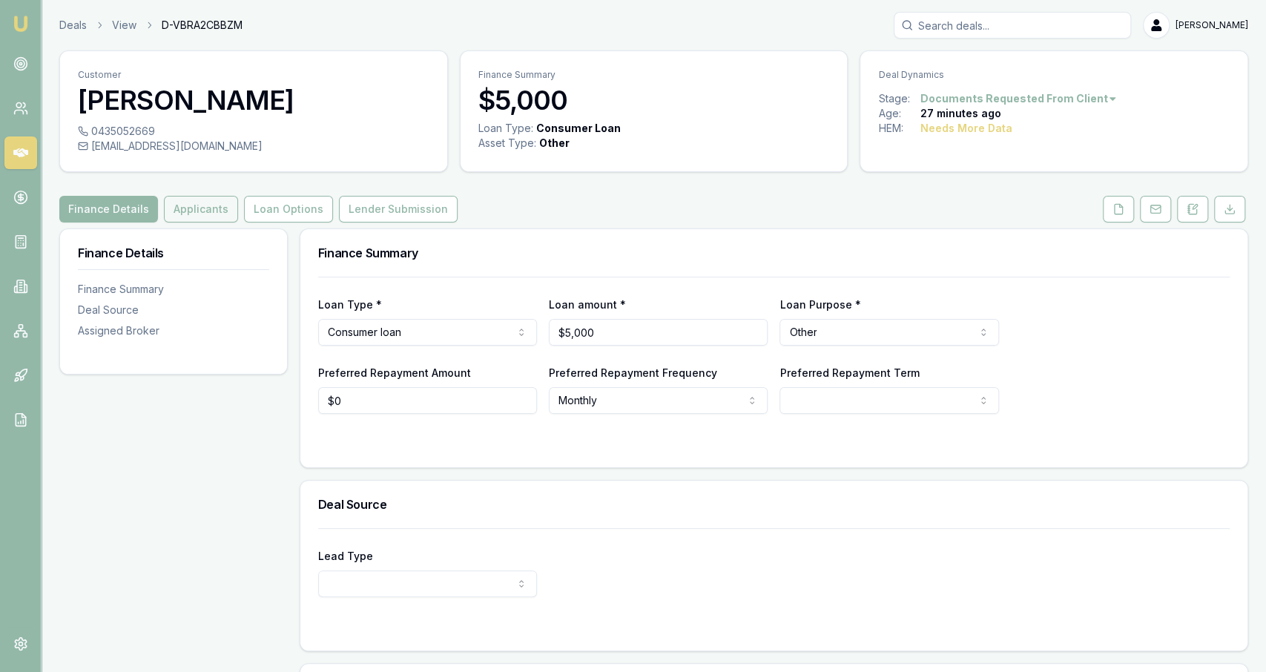
click at [199, 215] on button "Applicants" at bounding box center [201, 209] width 74 height 27
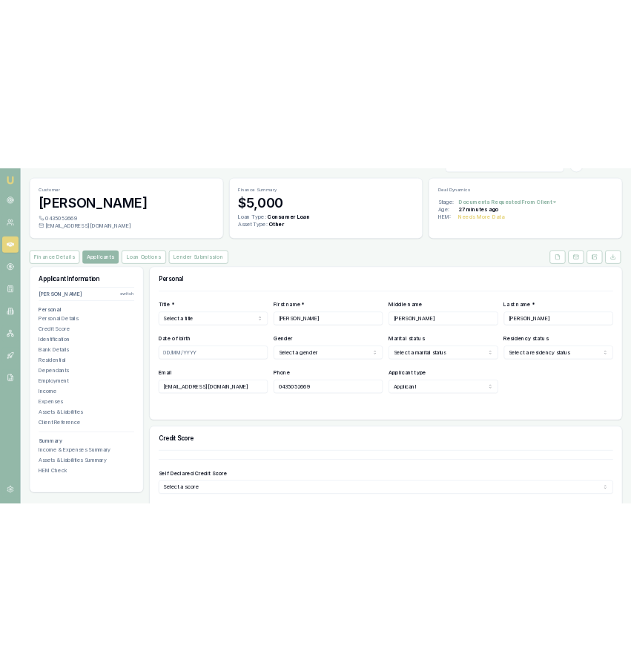
scroll to position [34, 0]
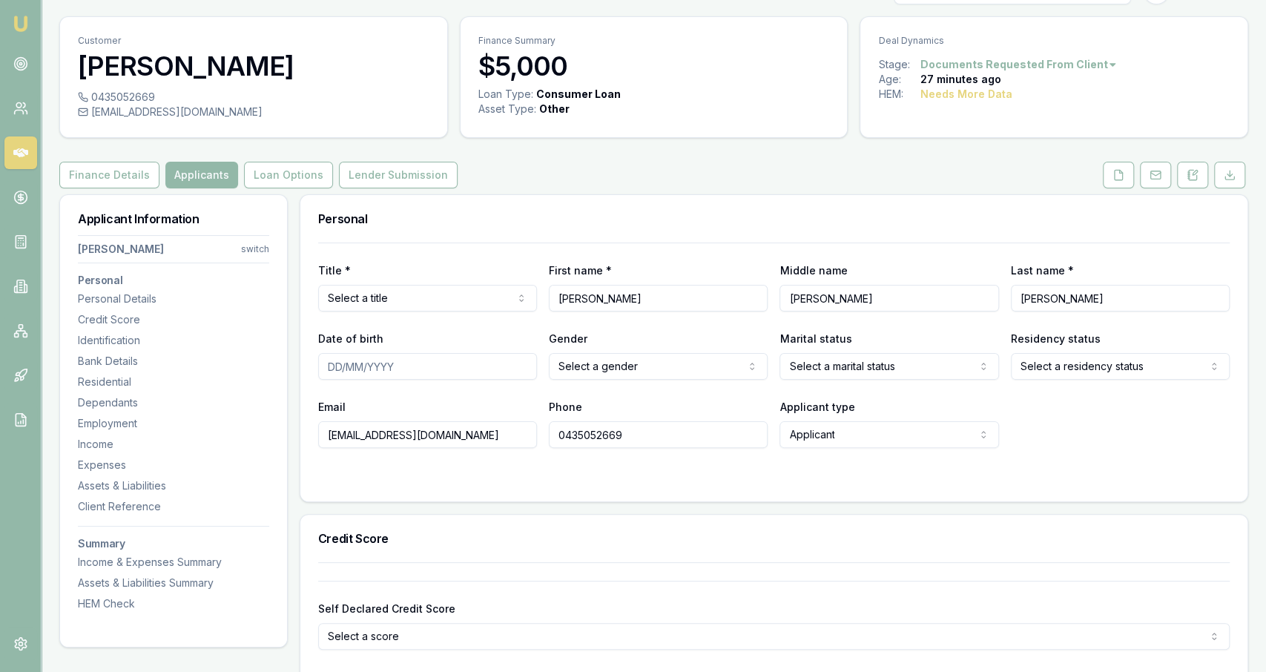
click at [449, 284] on html "Emu Broker Deals View D-VBRA2CBBZM [PERSON_NAME] Fanfulla Toggle Menu Customer …" at bounding box center [633, 302] width 1266 height 672
click at [414, 368] on input "Date of birth" at bounding box center [427, 366] width 219 height 27
click at [628, 361] on html "Emu Broker Deals View D-VBRA2CBBZM [PERSON_NAME] Fanfulla Toggle Menu Customer …" at bounding box center [633, 302] width 1266 height 672
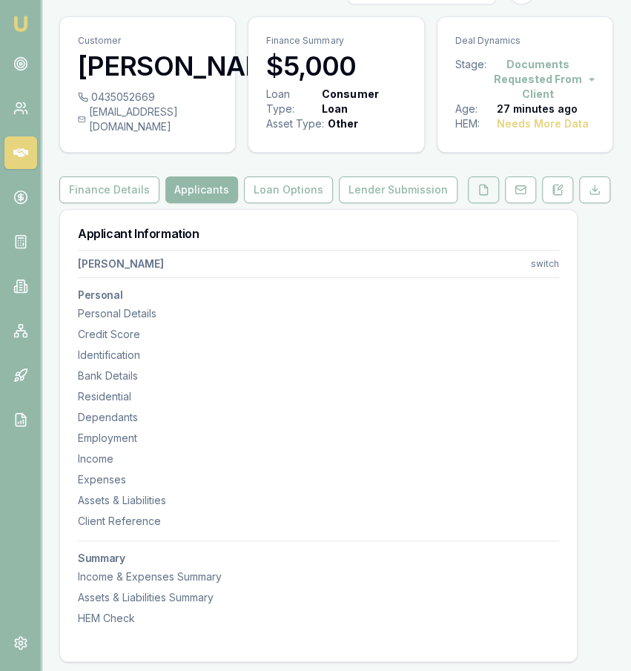
click at [496, 203] on button at bounding box center [483, 189] width 31 height 27
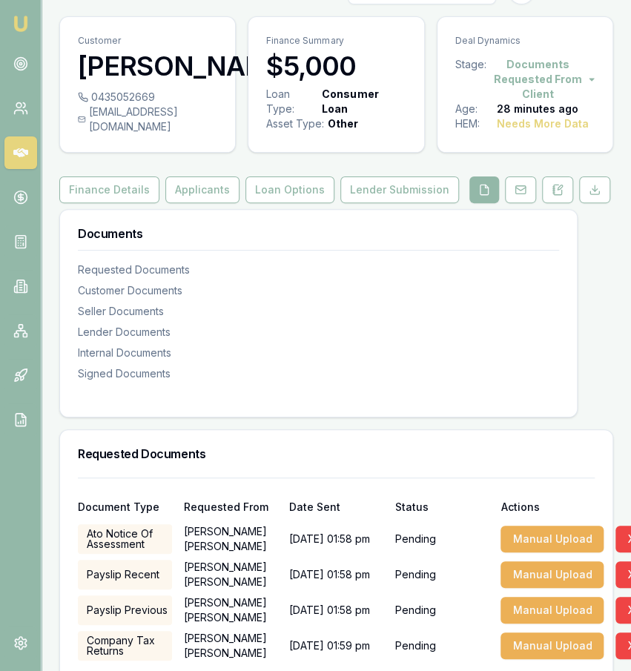
click at [514, 203] on button at bounding box center [520, 189] width 31 height 27
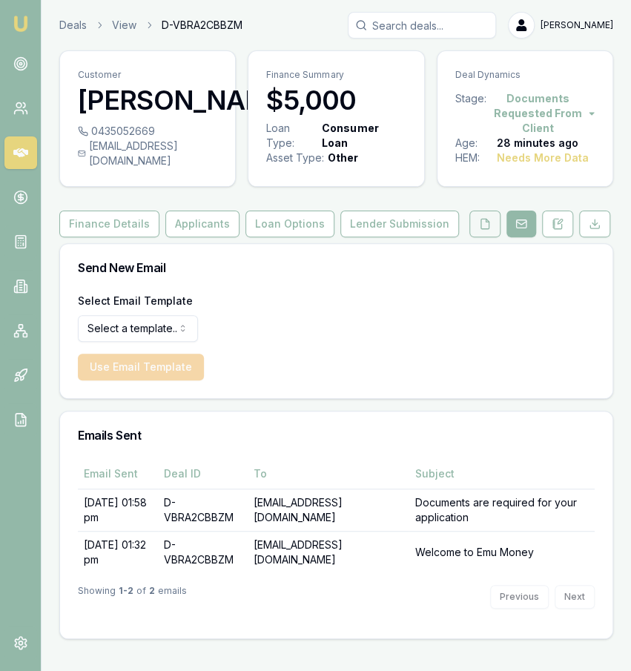
click at [486, 230] on icon at bounding box center [485, 224] width 12 height 12
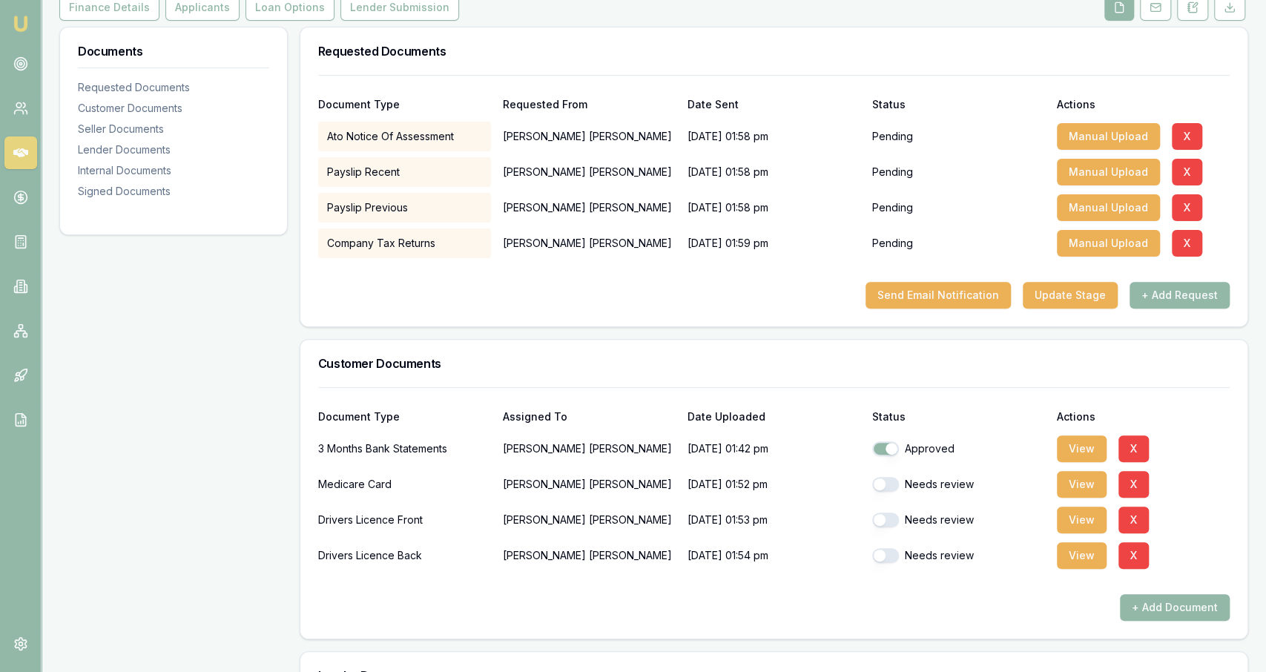
scroll to position [202, 0]
click at [1190, 184] on button "X" at bounding box center [1187, 172] width 30 height 27
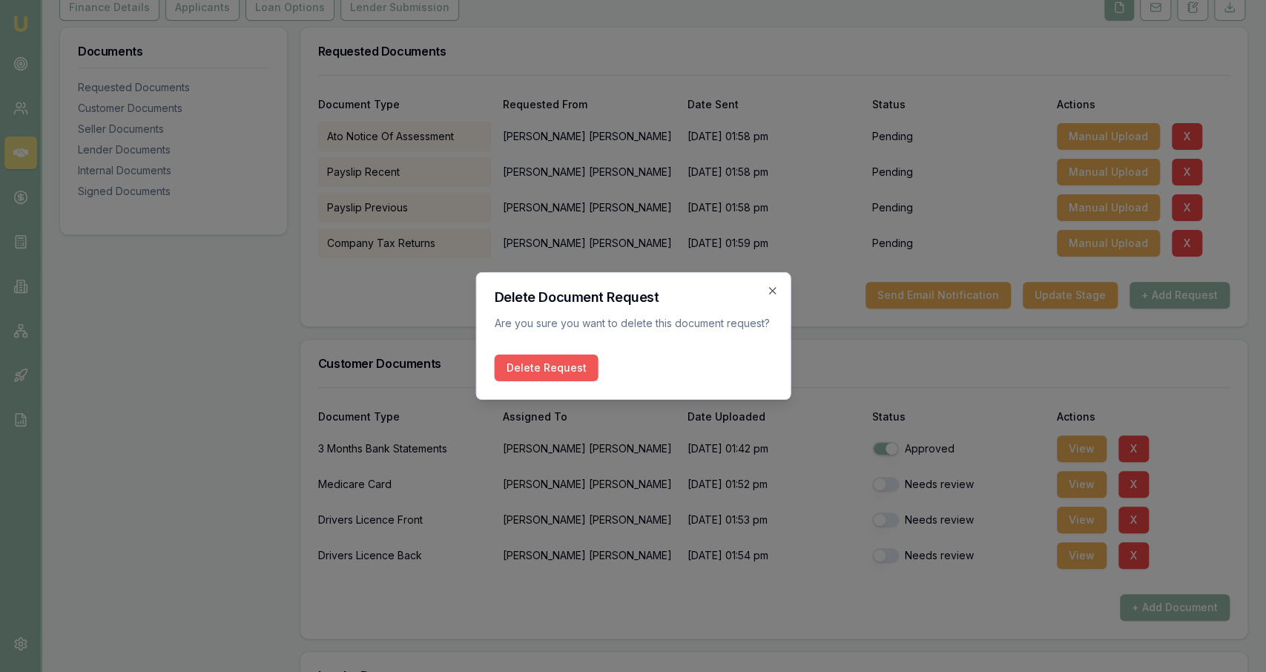
click at [538, 369] on button "Delete Request" at bounding box center [546, 367] width 104 height 27
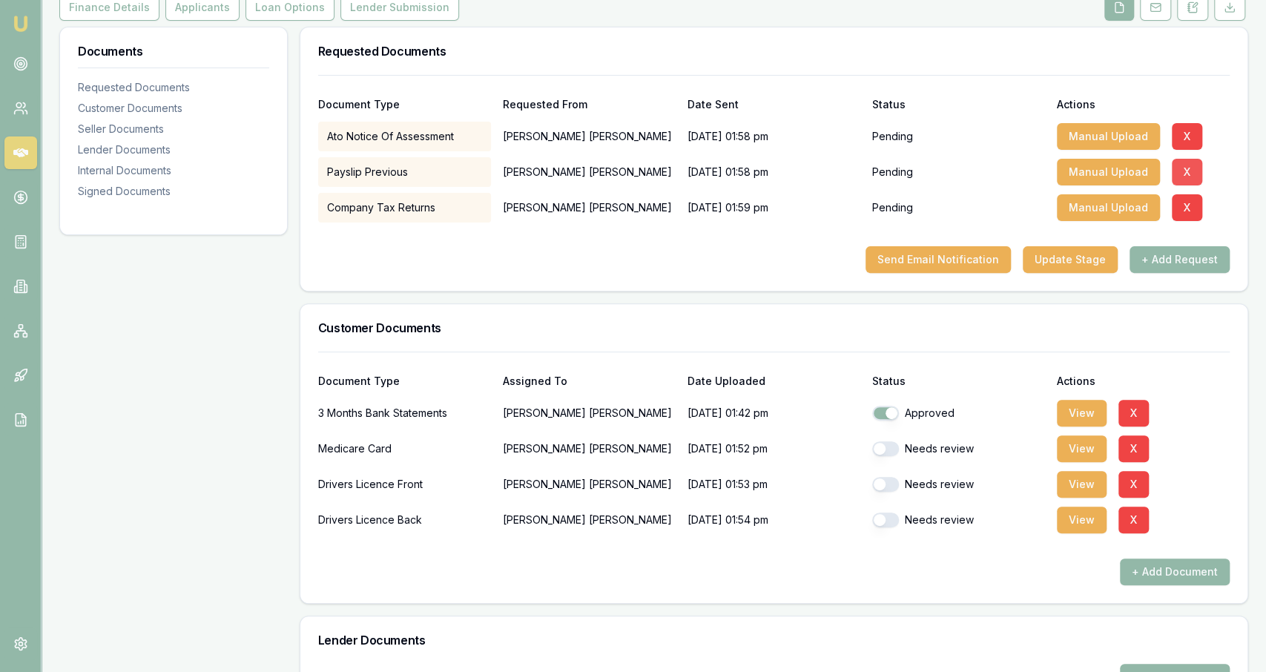
click at [1172, 179] on button "X" at bounding box center [1187, 172] width 30 height 27
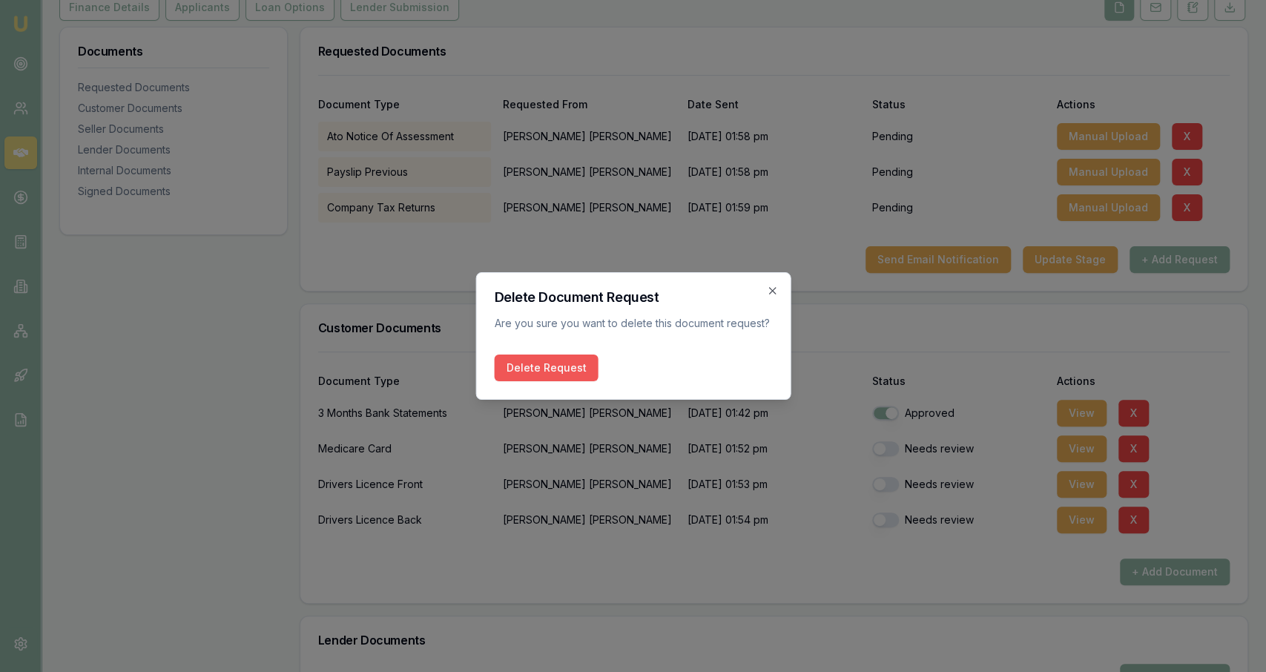
click at [548, 358] on button "Delete Request" at bounding box center [546, 367] width 104 height 27
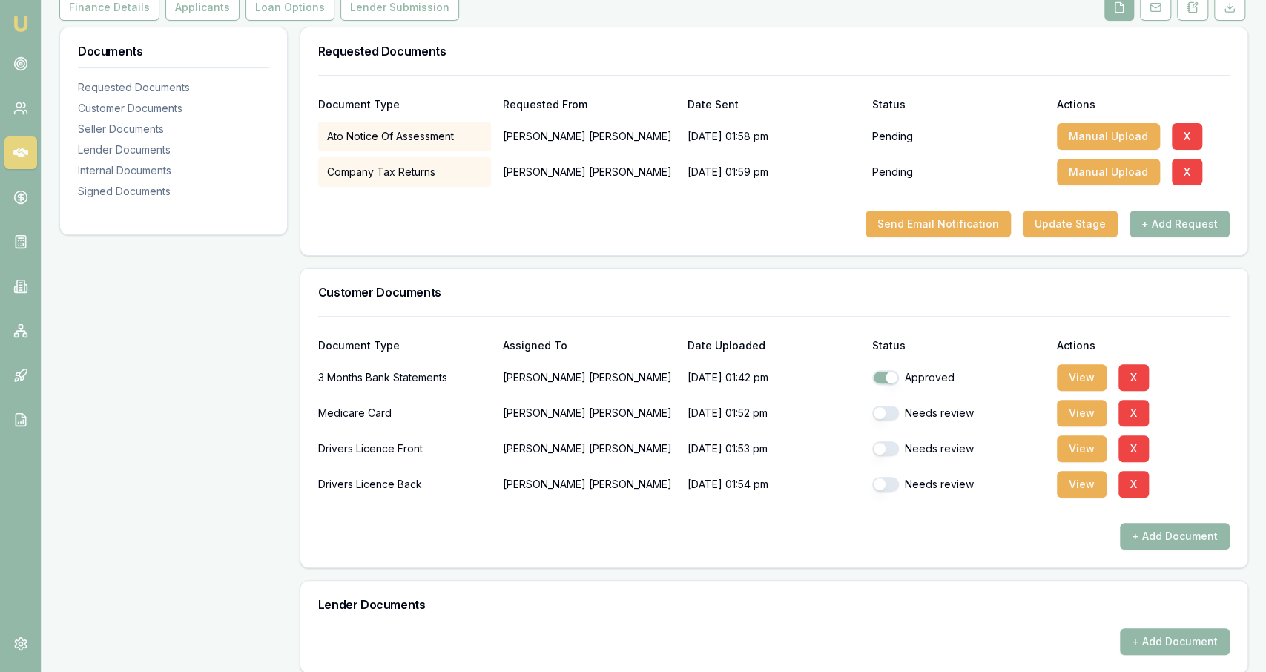
click at [1204, 170] on div "Manual Upload X" at bounding box center [1143, 172] width 173 height 30
click at [1198, 175] on button "X" at bounding box center [1187, 172] width 30 height 27
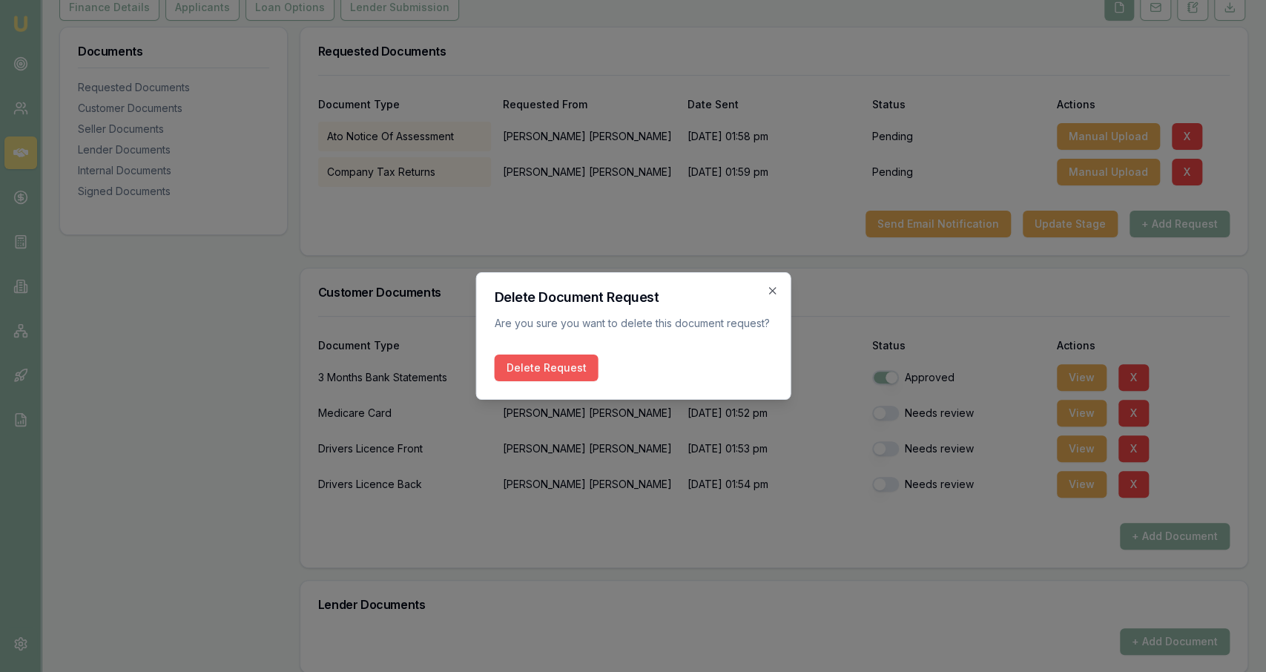
click at [535, 365] on button "Delete Request" at bounding box center [546, 367] width 104 height 27
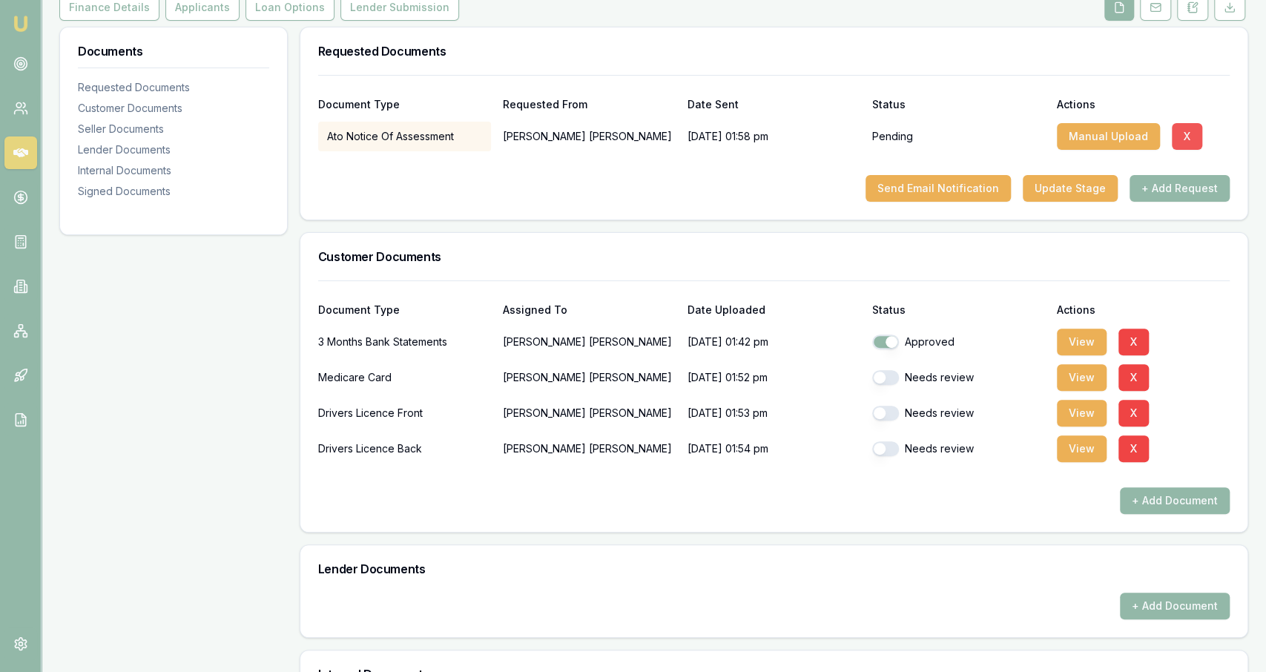
click at [1180, 138] on button "X" at bounding box center [1187, 136] width 30 height 27
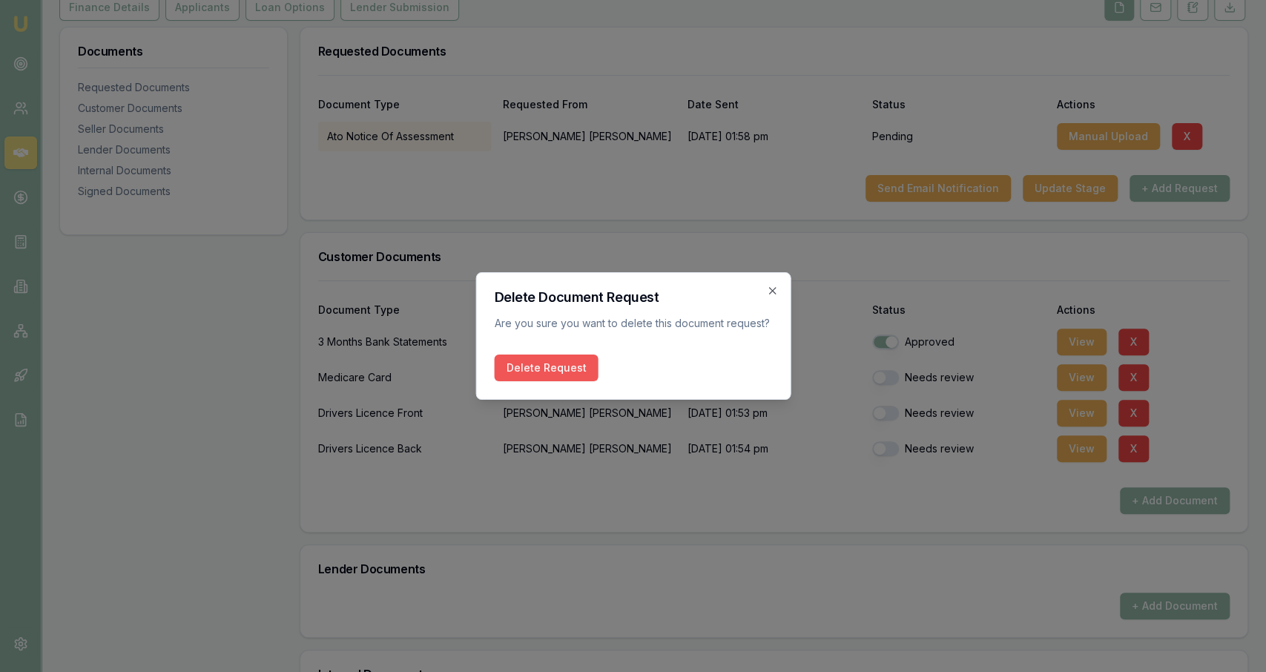
click at [571, 363] on button "Delete Request" at bounding box center [546, 367] width 104 height 27
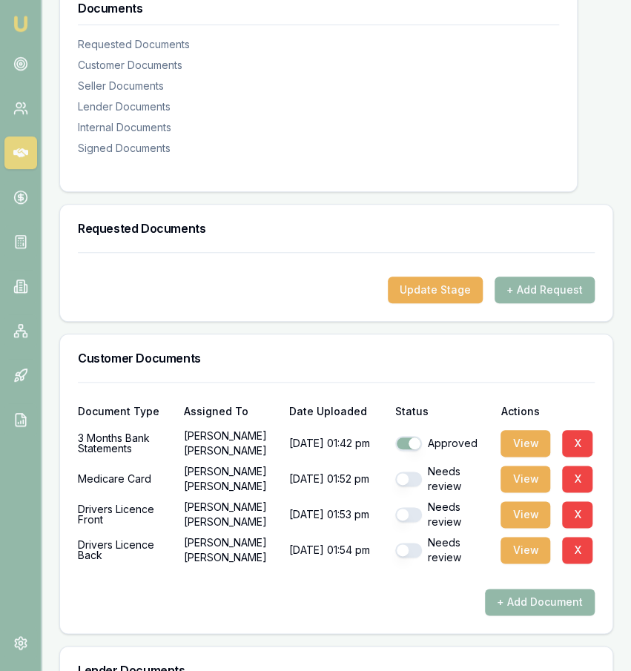
scroll to position [260, 0]
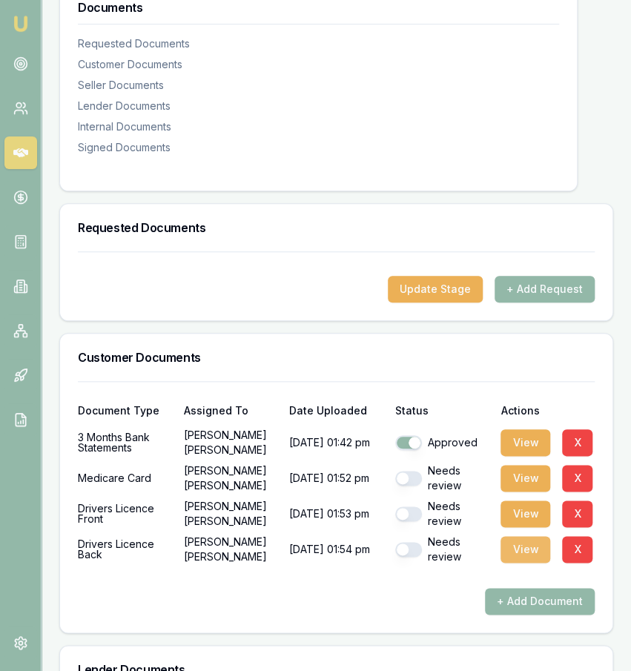
click at [530, 563] on button "View" at bounding box center [526, 549] width 50 height 27
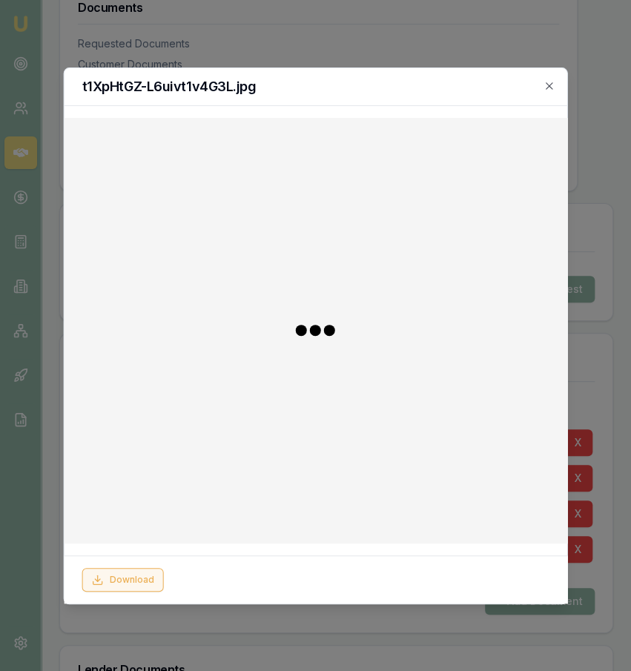
click at [113, 578] on button "Download" at bounding box center [123, 580] width 82 height 24
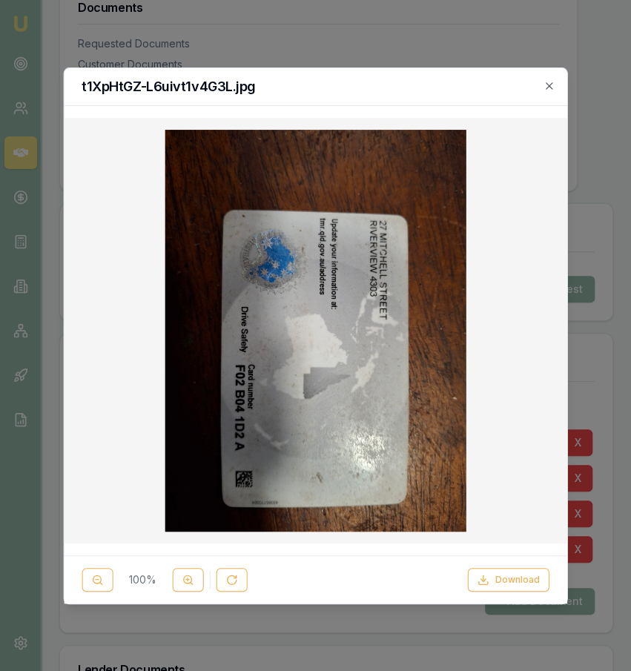
click at [560, 44] on div at bounding box center [315, 335] width 631 height 671
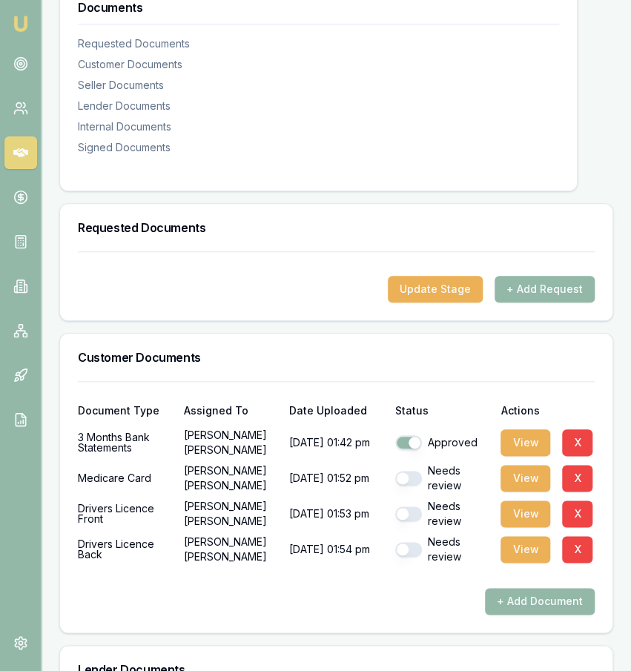
scroll to position [0, 8]
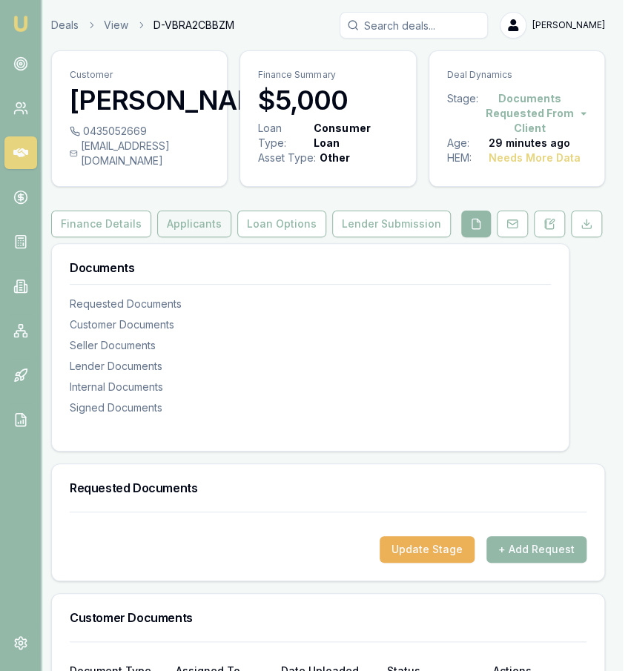
click at [172, 237] on button "Applicants" at bounding box center [194, 224] width 74 height 27
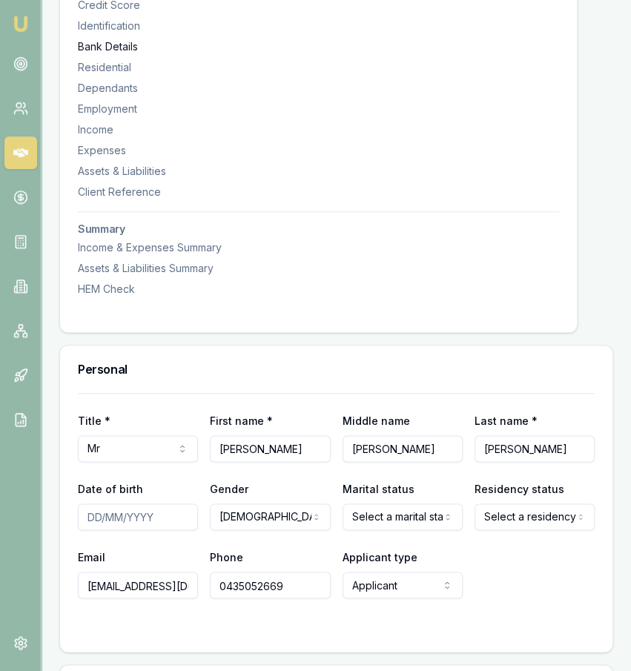
scroll to position [364, 0]
click at [160, 525] on input "Date of birth" at bounding box center [138, 516] width 120 height 27
type input "[DATE]"
click at [334, 633] on div at bounding box center [336, 627] width 517 height 12
click at [415, 509] on div "Marital status Select a marital status Single Married De facto Separated Divorc…" at bounding box center [403, 504] width 120 height 50
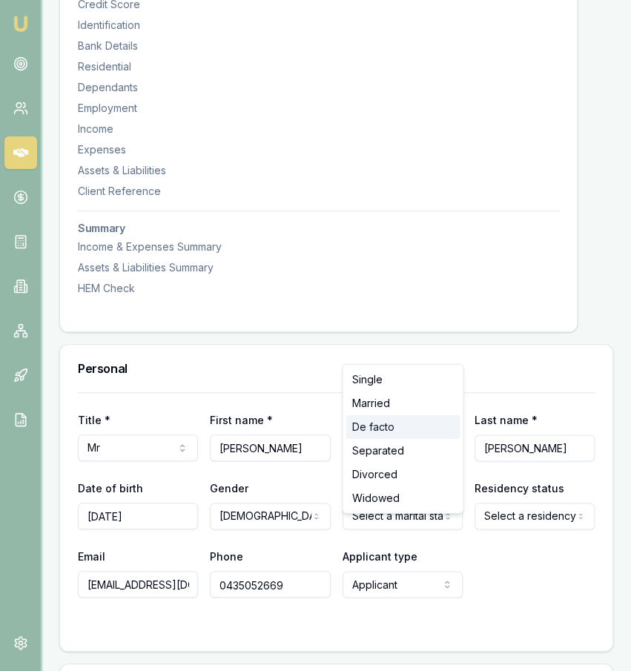
select select "DE_FACTO"
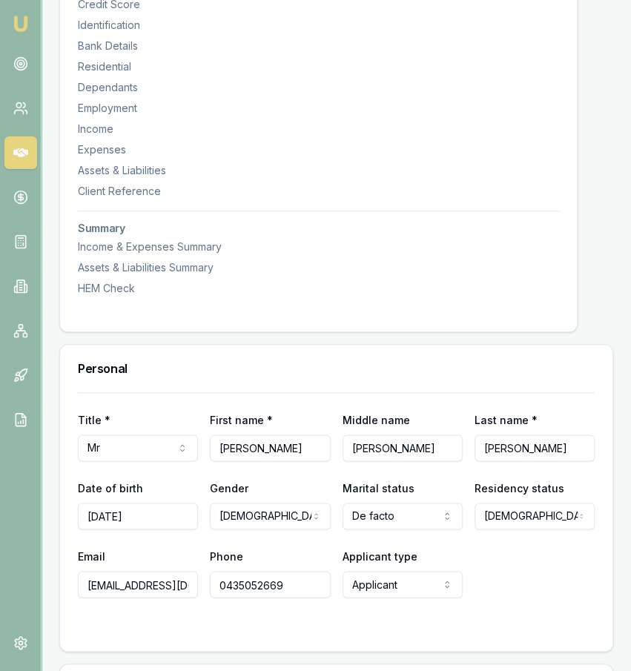
click at [514, 573] on div "Email carldavidedwards1@hotmail.com Phone 0435052669 Applicant type Applicant A…" at bounding box center [336, 572] width 517 height 50
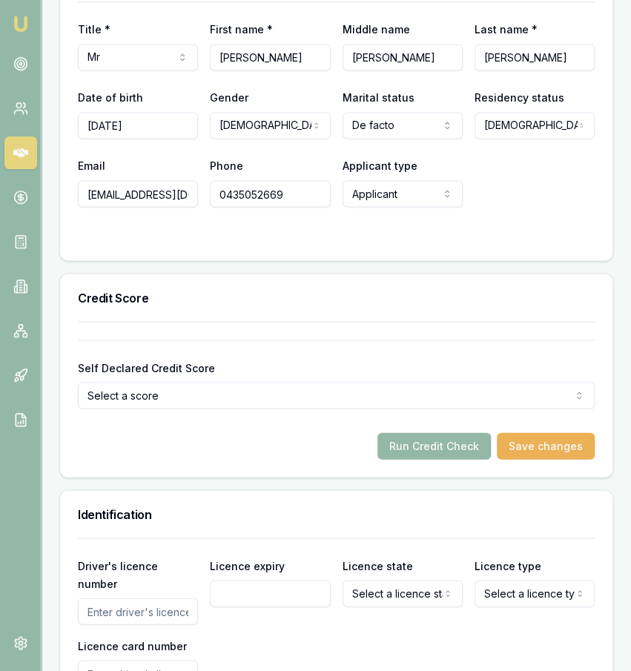
scroll to position [757, 0]
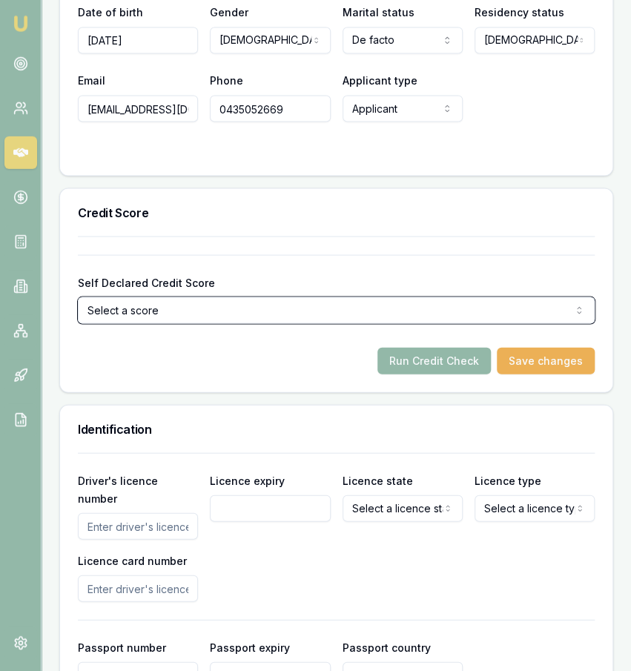
scroll to position [841, 0]
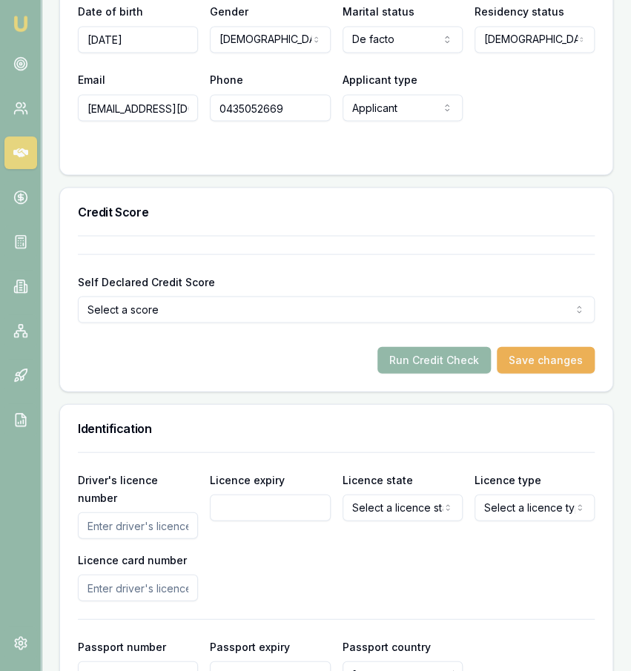
click at [180, 536] on div "Driver's licence number Licence expiry Licence state Select a licence state NSW…" at bounding box center [336, 535] width 517 height 131
click at [177, 518] on input "Driver's licence number" at bounding box center [138, 525] width 120 height 27
type input "097093031"
click at [237, 521] on input "Licence expiry" at bounding box center [270, 507] width 120 height 27
type input "[DATE]"
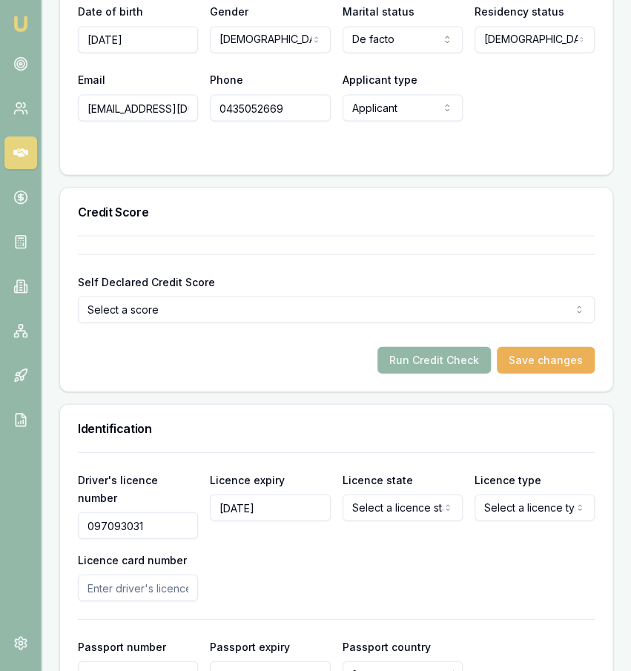
click at [371, 547] on div "Driver's licence number 097093031 Licence expiry 12/09/2025 Licence state Selec…" at bounding box center [336, 535] width 517 height 131
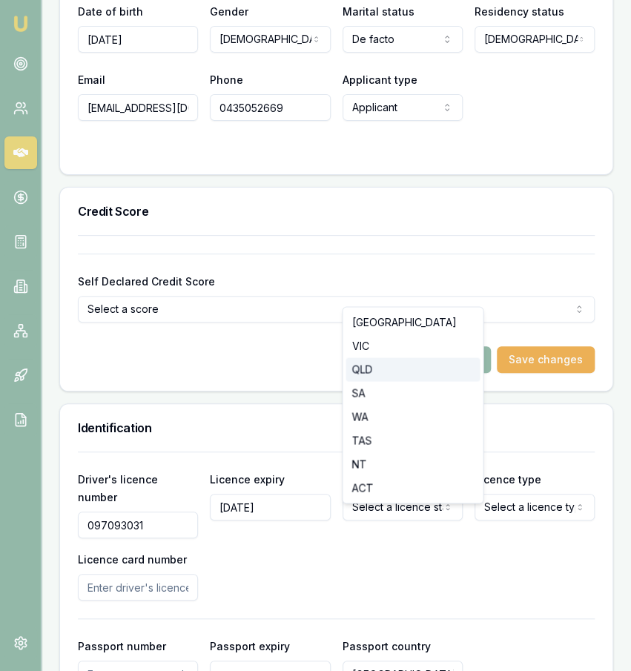
select select "QLD"
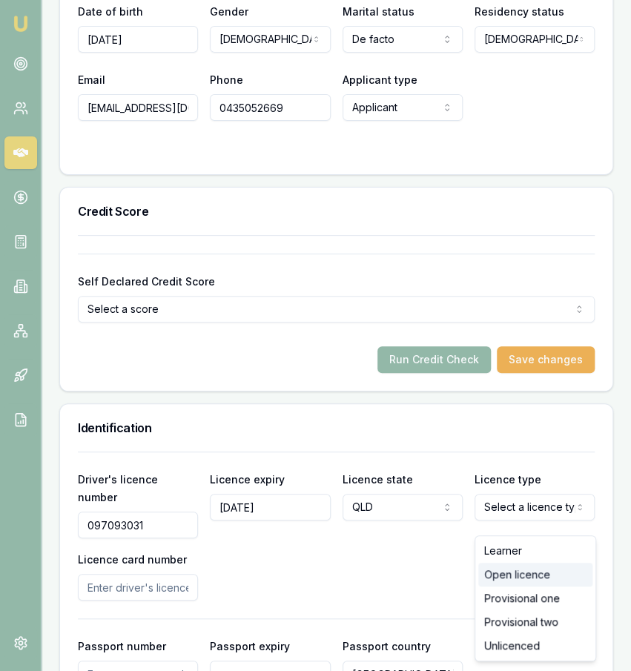
select select "OPEN_LICENCE"
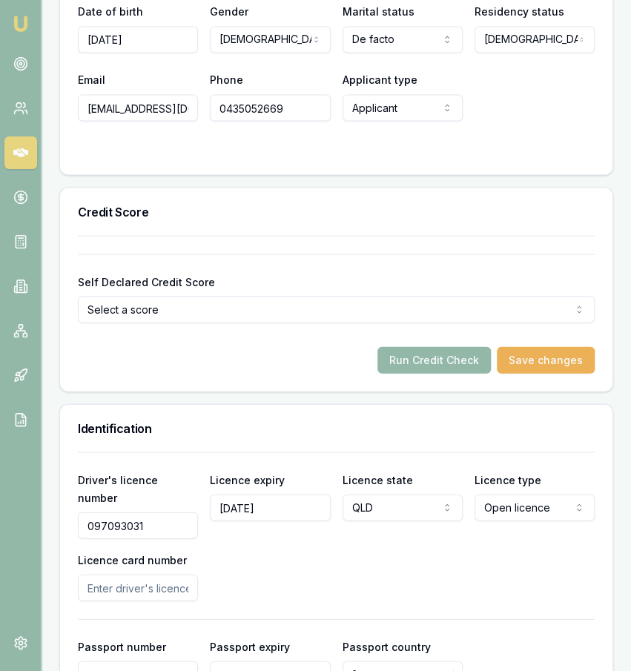
click at [185, 574] on input "Licence card number" at bounding box center [138, 587] width 120 height 27
type input "0"
click at [202, 575] on div "Driver's licence number 097093031 Licence expiry 12/09/2025 Licence state QLD N…" at bounding box center [336, 535] width 517 height 131
click at [177, 587] on input "Licence card number" at bounding box center [138, 587] width 120 height 27
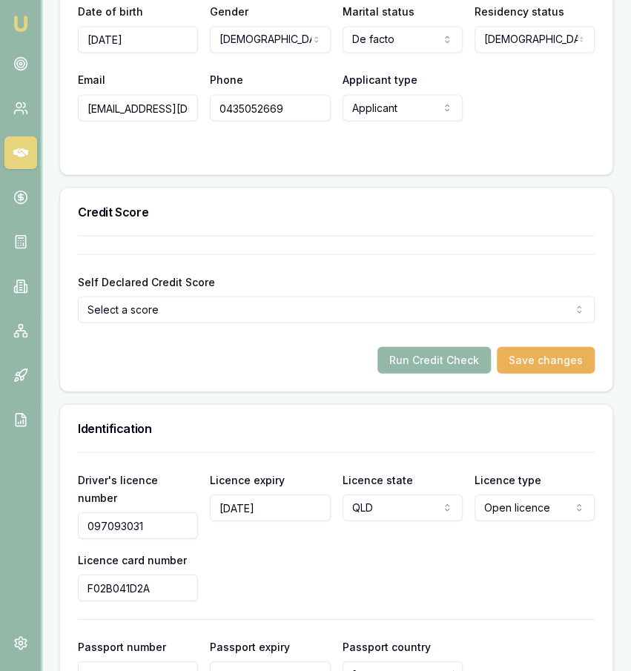
type input "F02B041D2A"
click at [258, 589] on div "Driver's licence number 097093031 Licence expiry 12/09/2025 Licence state QLD N…" at bounding box center [336, 535] width 517 height 131
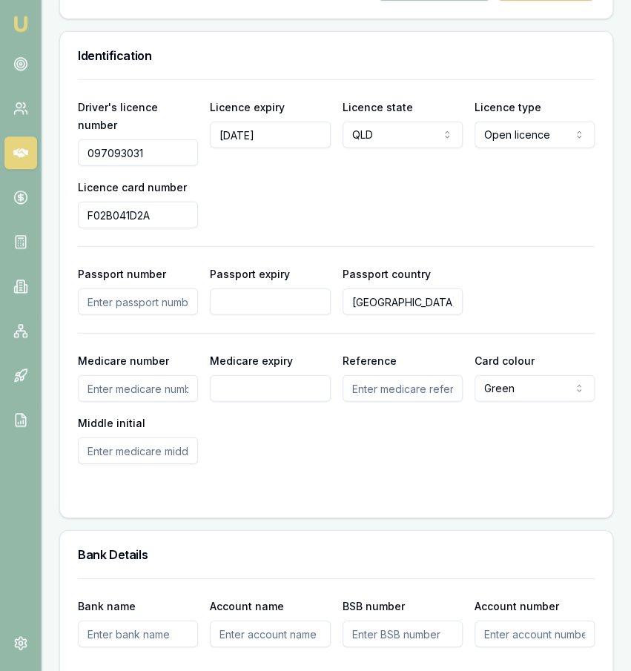
scroll to position [1222, 0]
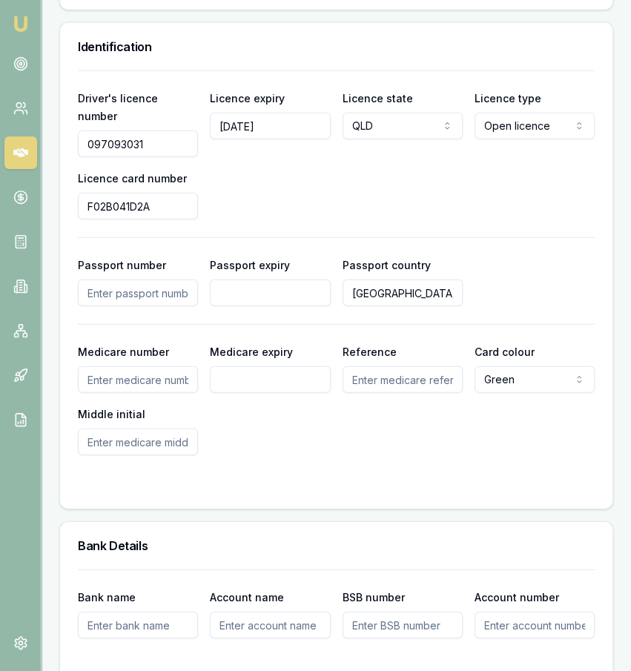
click at [331, 493] on div "Driver's licence number 097093031 Licence expiry 12/09/2025 Licence state QLD N…" at bounding box center [336, 289] width 552 height 438
click at [328, 525] on div "Bank Details" at bounding box center [336, 545] width 552 height 47
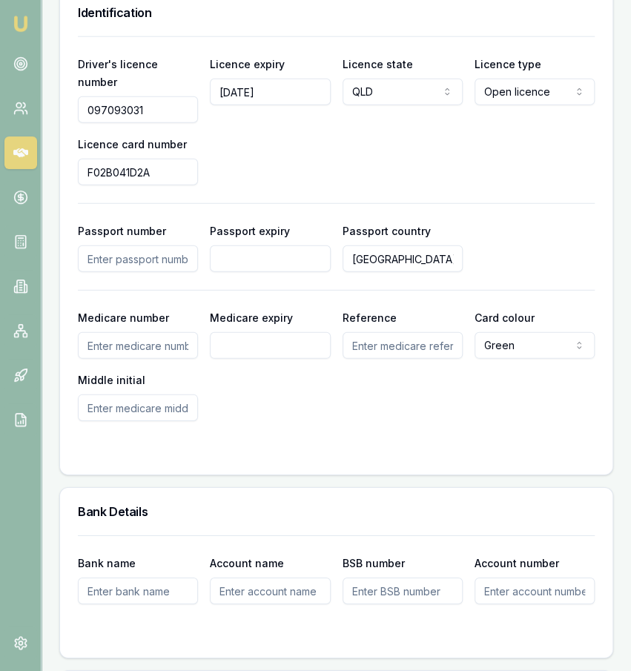
scroll to position [1258, 0]
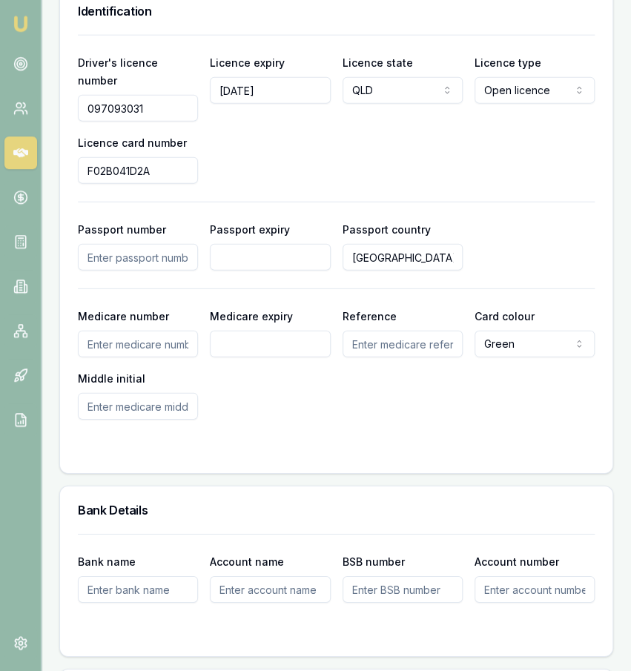
click at [156, 175] on input "F02B041D2A" at bounding box center [138, 169] width 120 height 27
click at [228, 178] on div "Driver's licence number 097093031 Licence expiry 12/09/2025 Licence state QLD N…" at bounding box center [336, 226] width 517 height 385
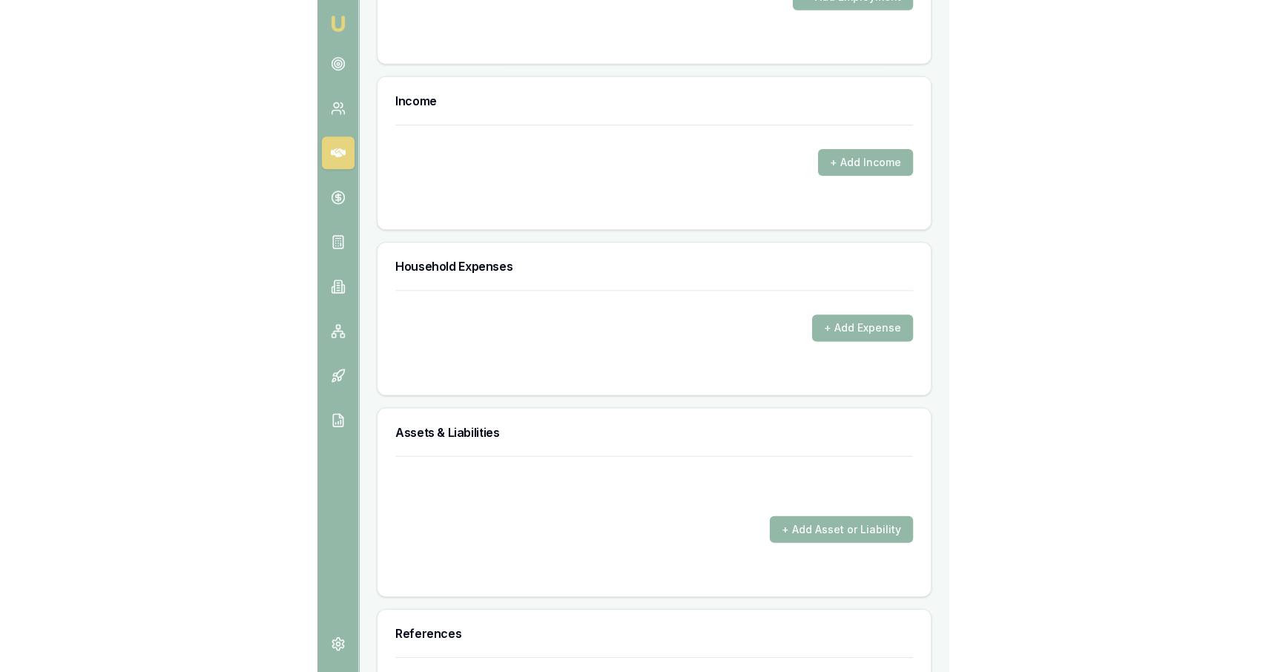
scroll to position [2389, 0]
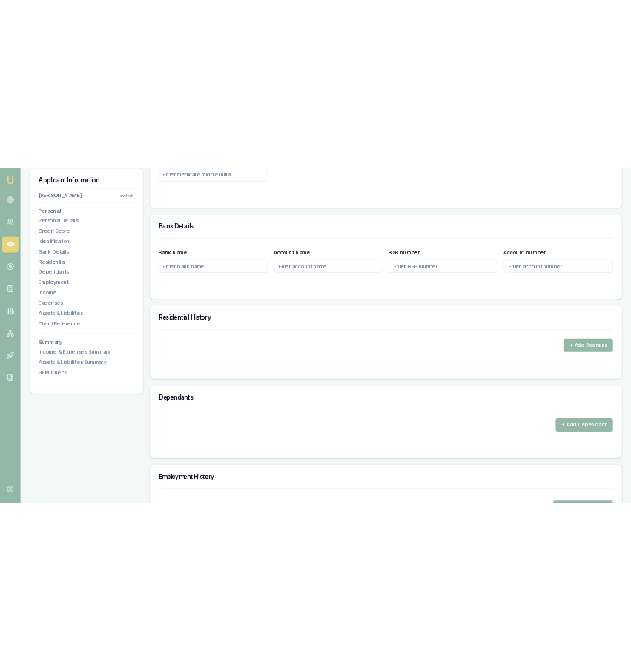
scroll to position [1219, 0]
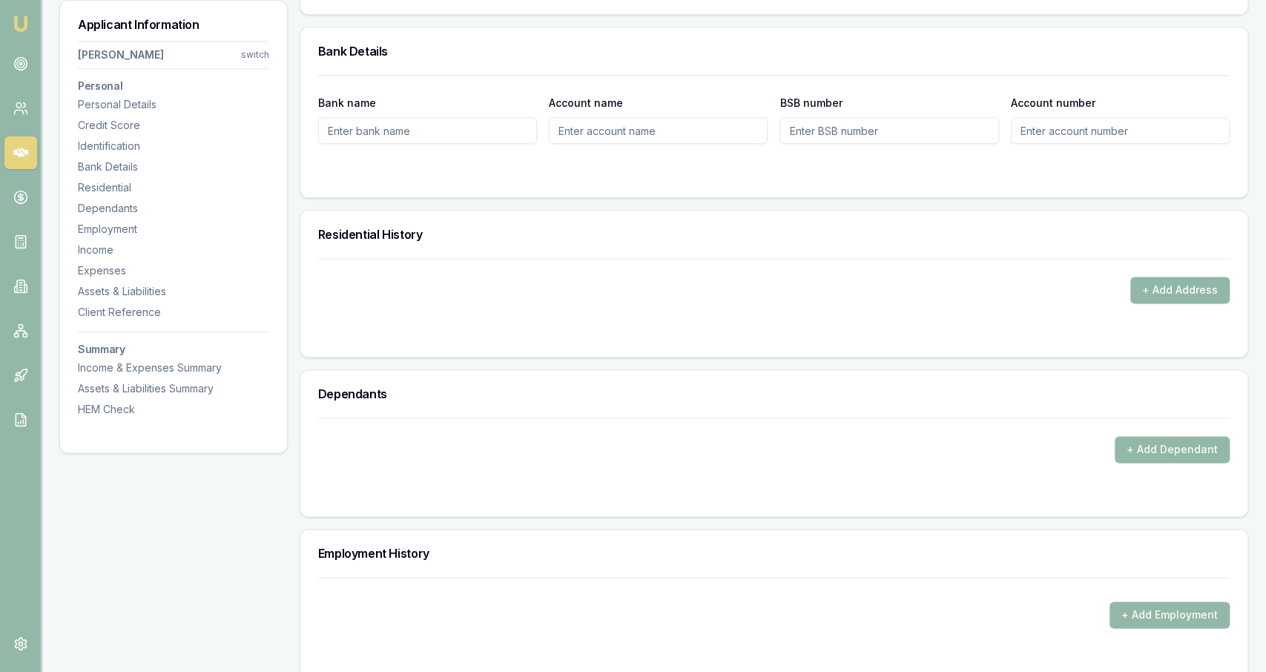
click at [1195, 277] on button "+ Add Address" at bounding box center [1179, 290] width 99 height 27
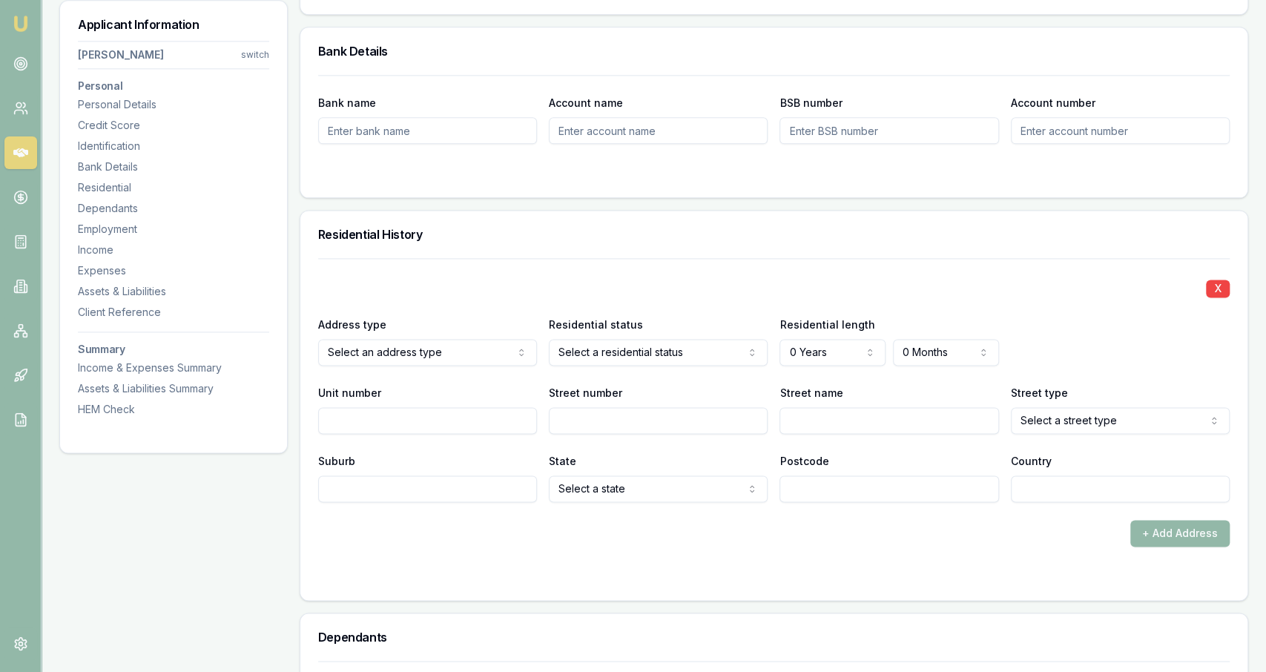
click at [580, 364] on div "X Address type Current Current Previous Residential status Select a residential…" at bounding box center [773, 380] width 911 height 244
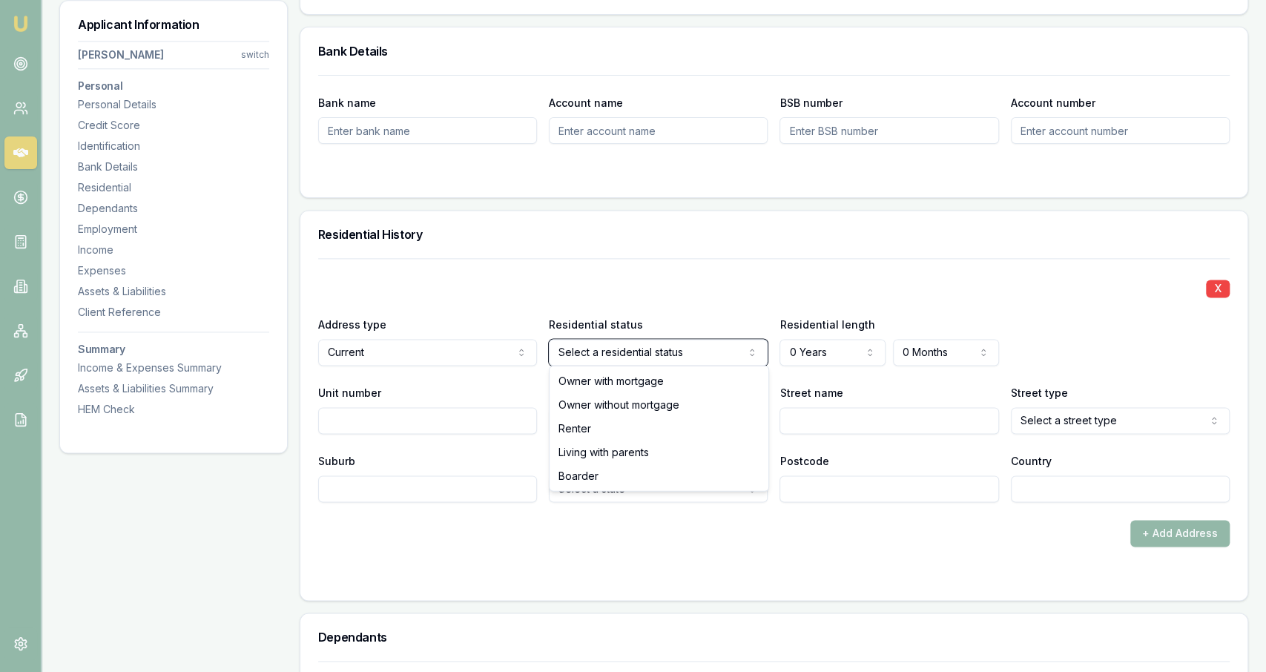
select select "RENTER"
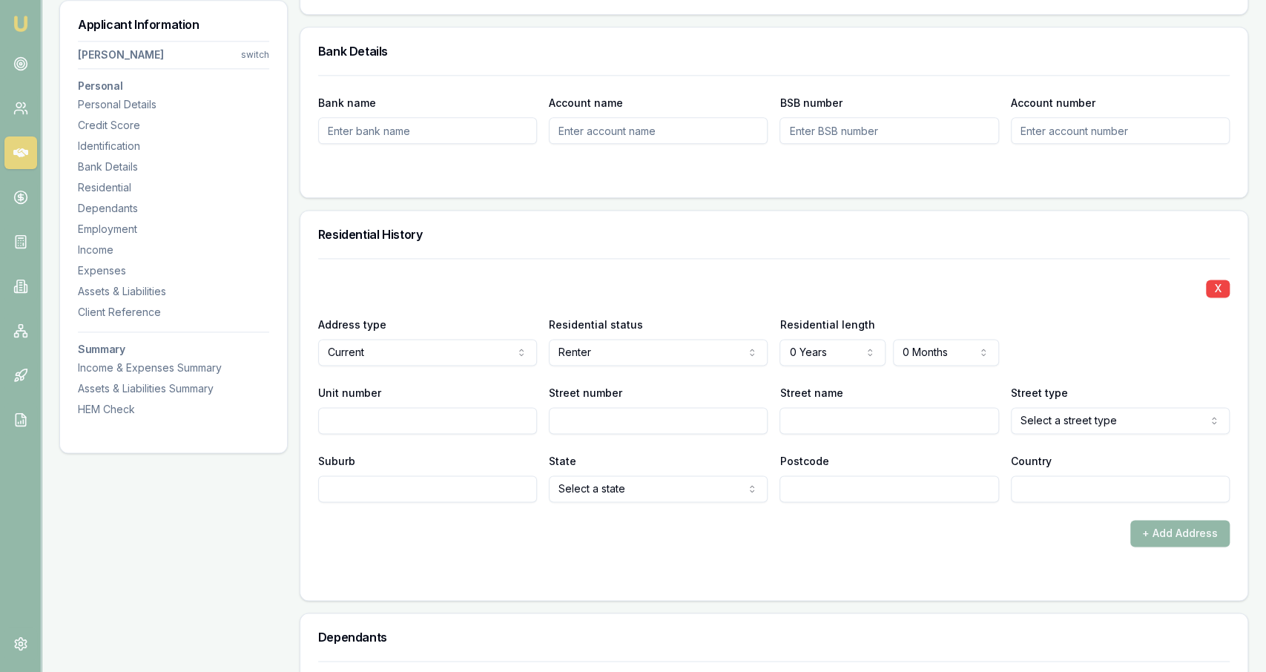
select select "3"
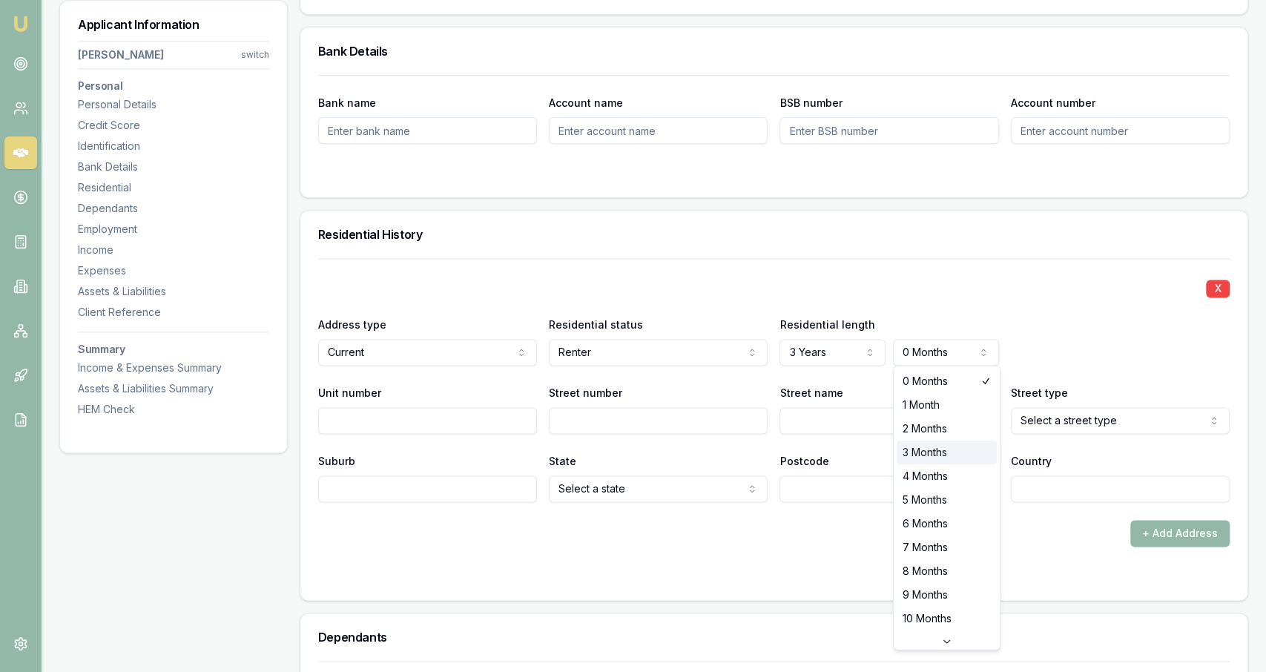
select select "3"
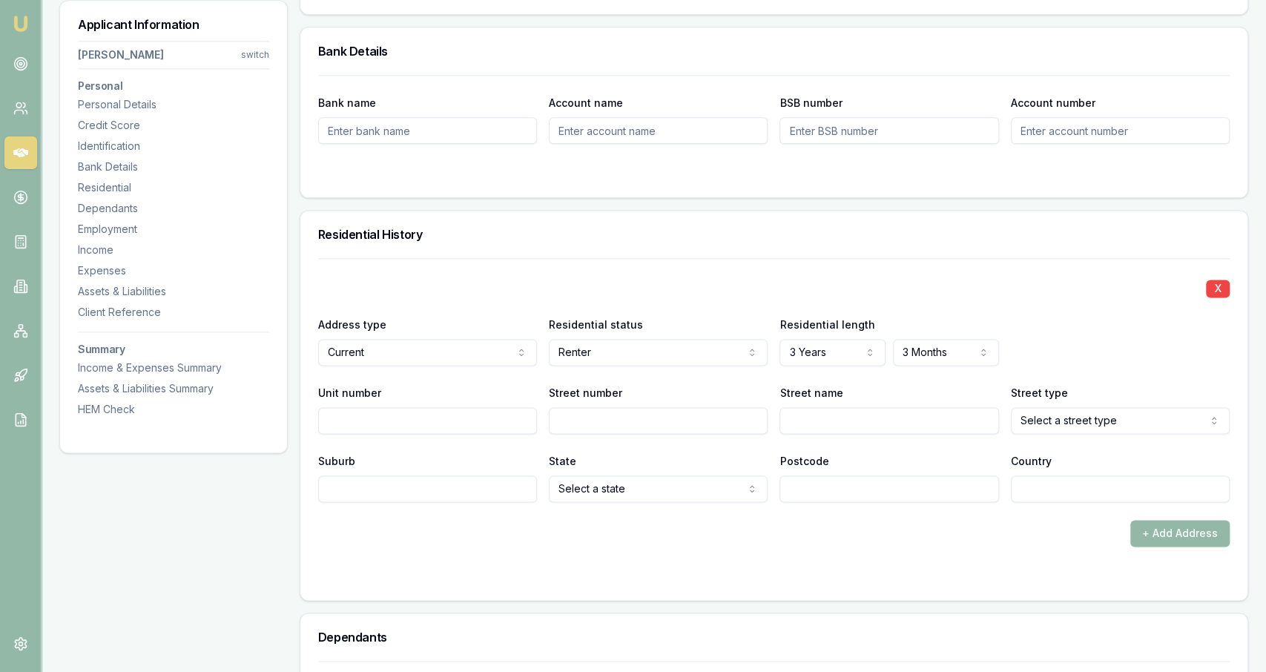
click at [409, 412] on input "Unit number" at bounding box center [427, 420] width 219 height 27
click at [613, 211] on div "Residential History" at bounding box center [773, 234] width 947 height 47
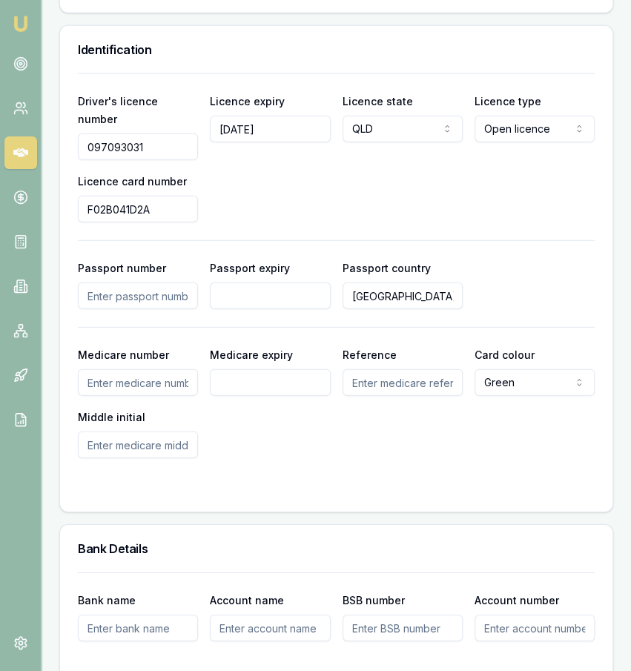
scroll to position [1559, 0]
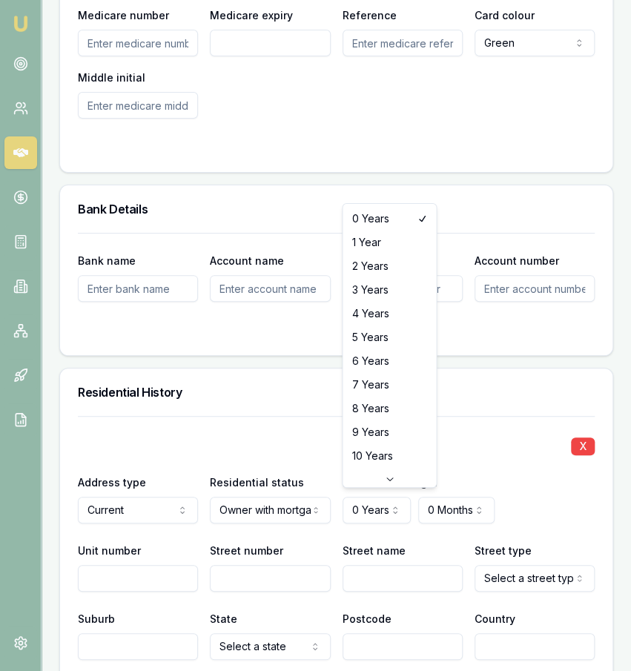
select select "5"
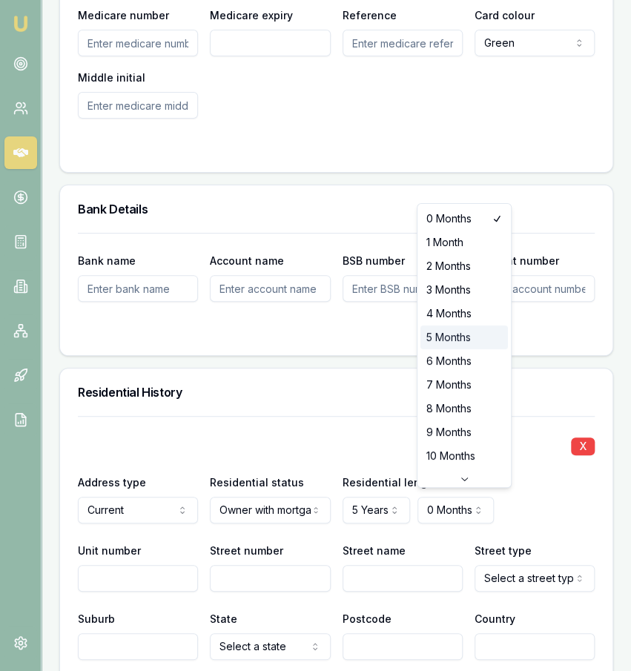
select select "5"
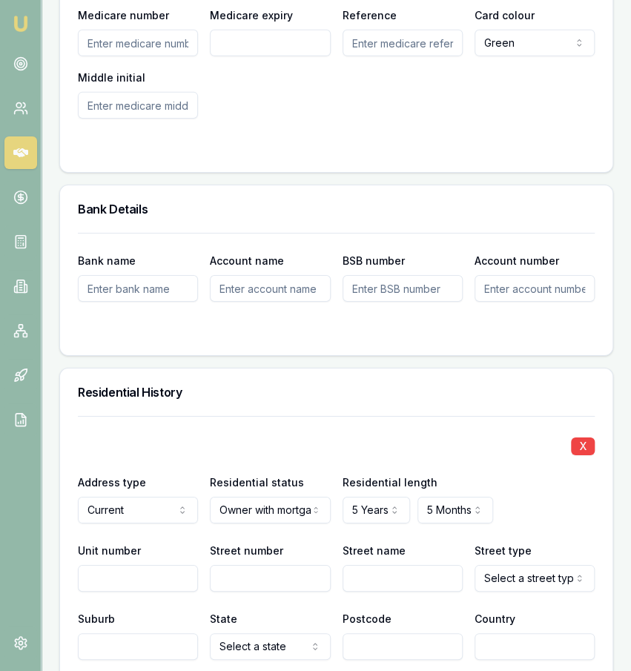
click at [105, 565] on input "Unit number" at bounding box center [138, 578] width 120 height 27
click at [235, 558] on div "Street number" at bounding box center [270, 566] width 120 height 50
click at [237, 566] on input "Street number" at bounding box center [270, 578] width 120 height 27
type input "27"
type input "[PERSON_NAME]"
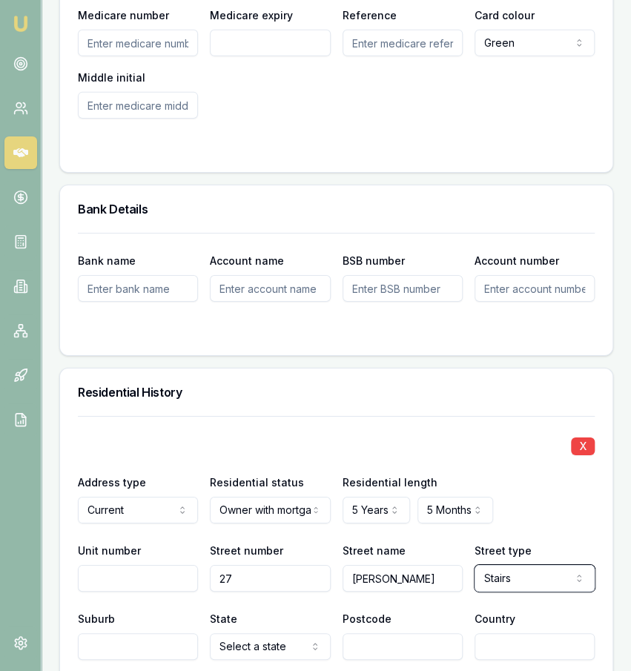
select select "Street"
type input "RIVERVIEW"
select select "QLD"
type input "4303"
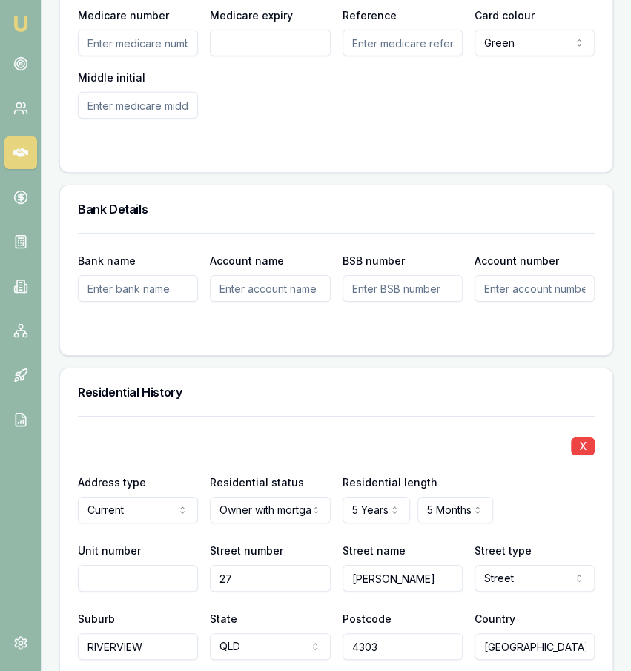
type input "AUSTRALIA"
click at [398, 312] on form "Bank name Account name BSB number Account number" at bounding box center [336, 285] width 517 height 105
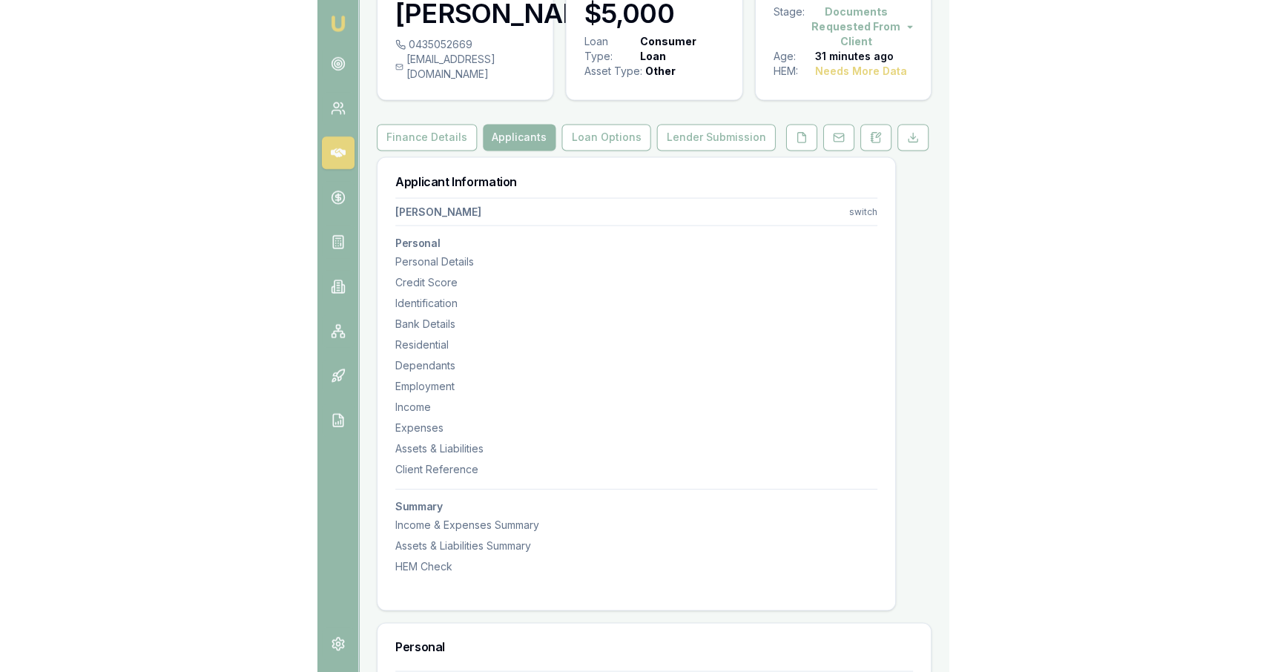
scroll to position [0, 0]
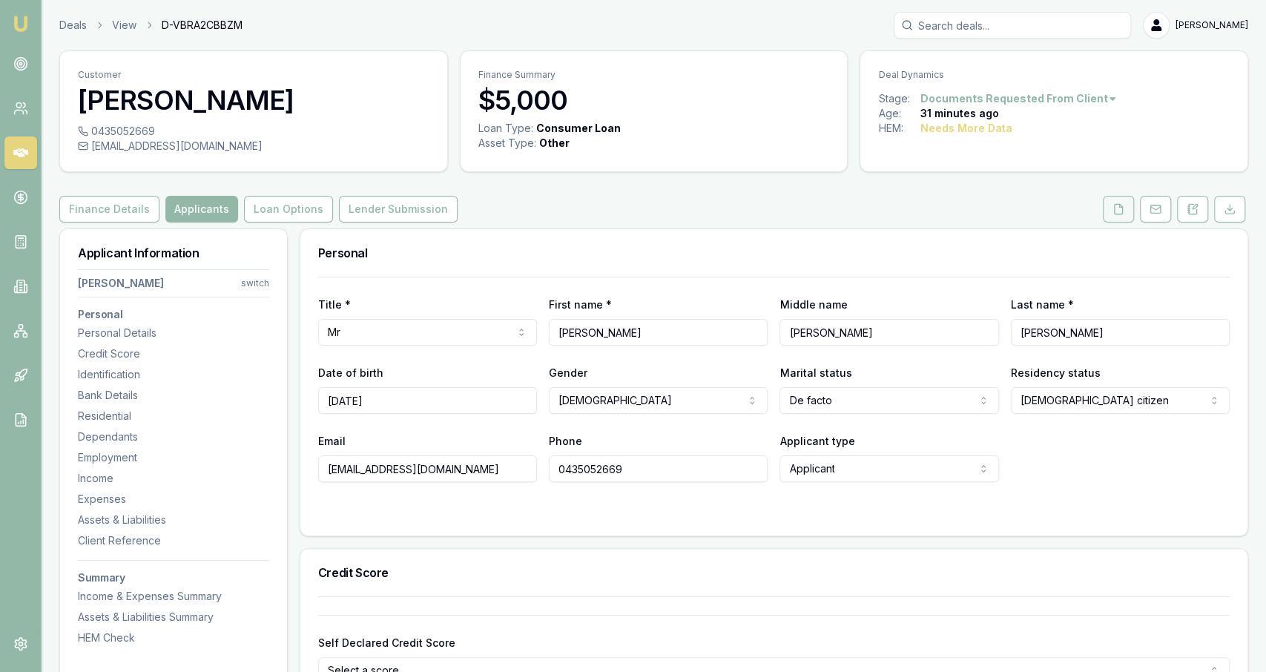
click at [1117, 207] on icon at bounding box center [1118, 209] width 12 height 12
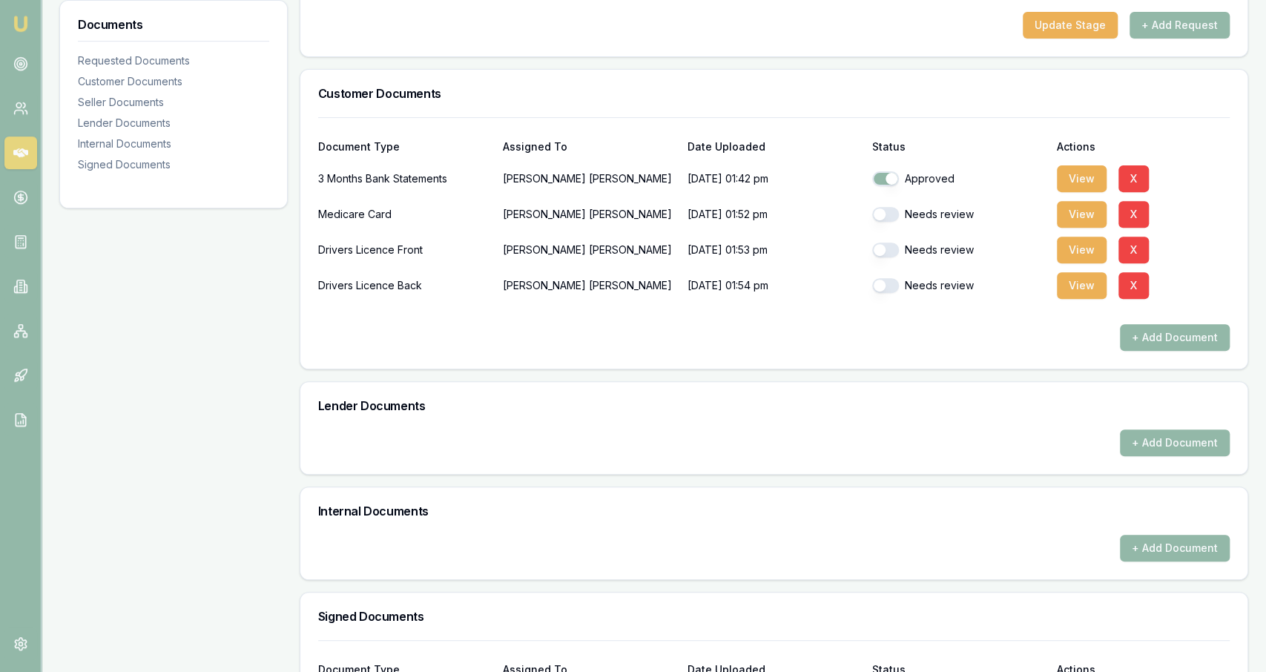
scroll to position [291, 0]
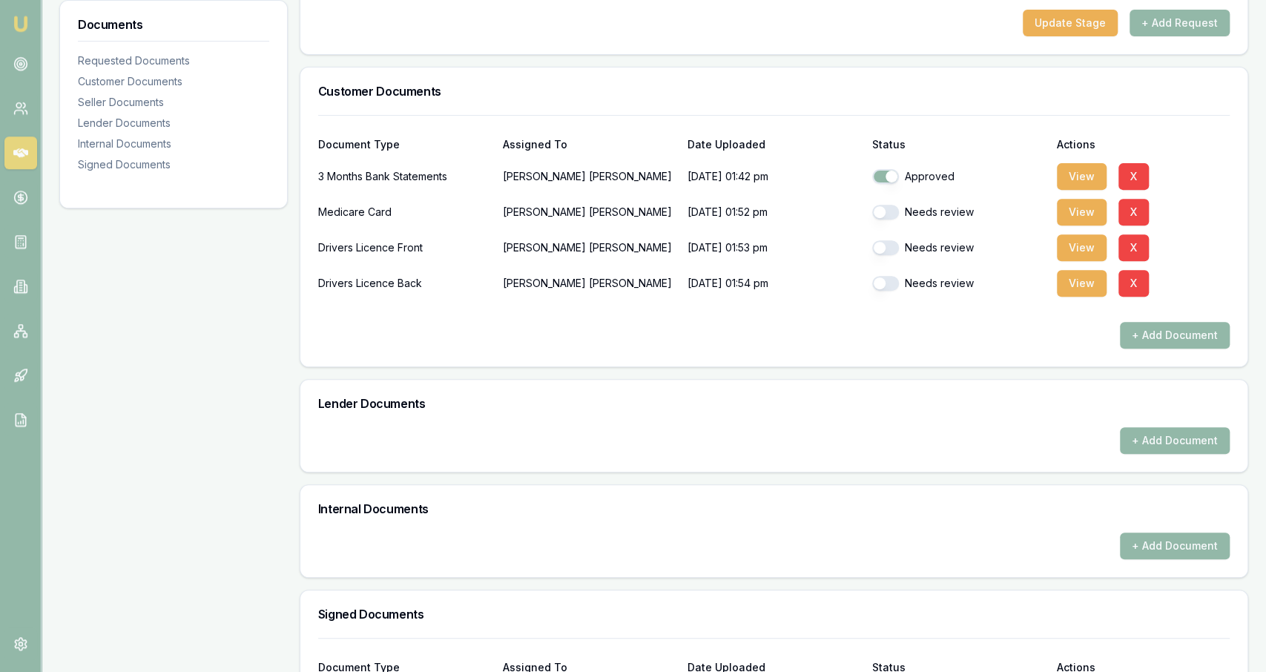
click at [892, 214] on button "button" at bounding box center [885, 212] width 27 height 15
checkbox input "true"
click at [888, 252] on button "button" at bounding box center [885, 247] width 27 height 15
checkbox input "true"
click at [885, 280] on button "button" at bounding box center [885, 283] width 27 height 15
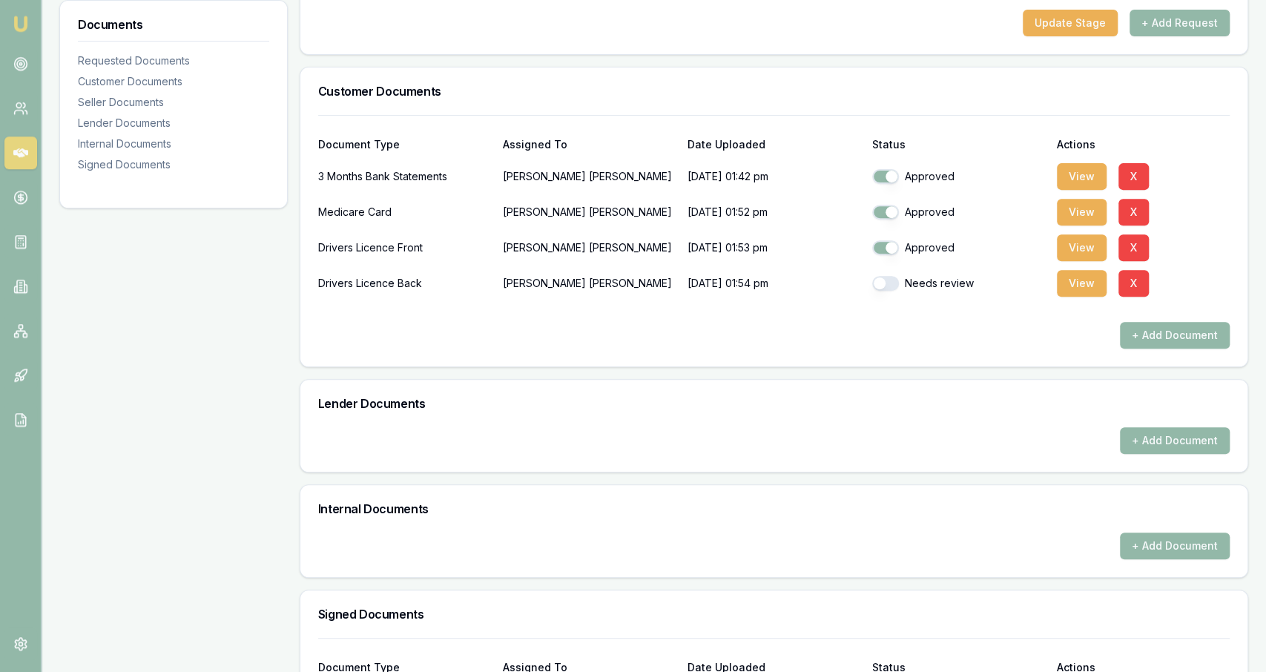
checkbox input "true"
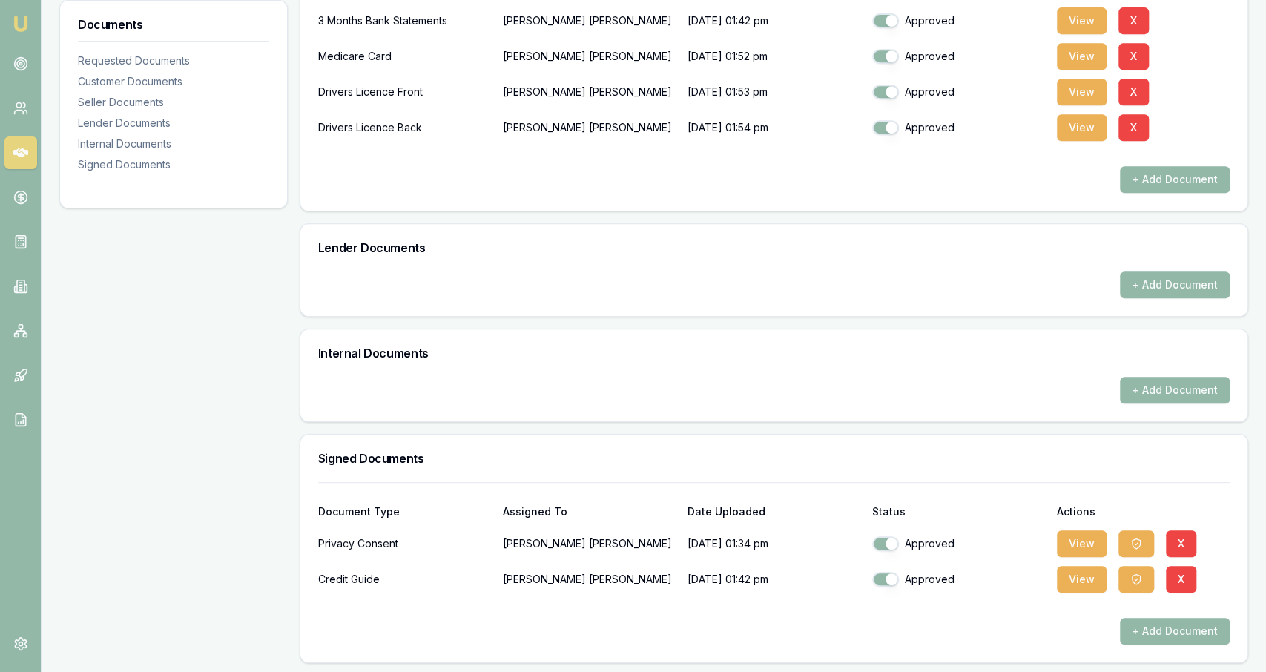
scroll to position [0, 0]
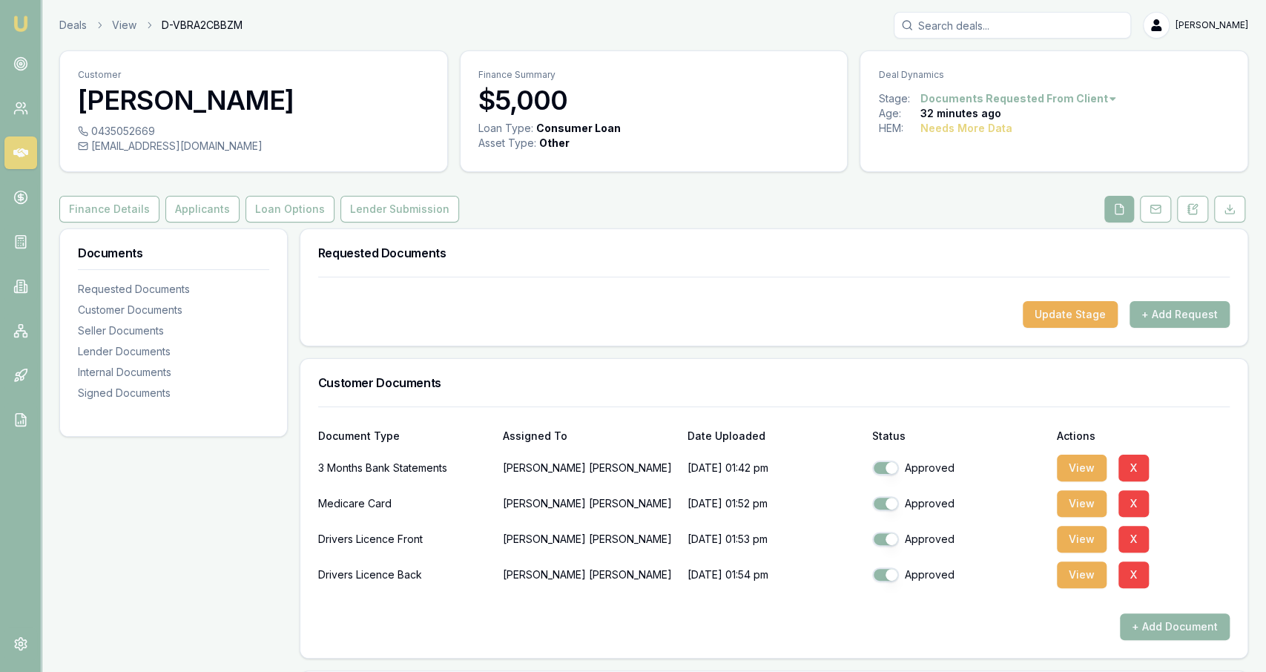
click at [176, 183] on div "Customer Carl Edwards 0435052669 carldavidedwards1@hotmail.com Finance Summary …" at bounding box center [653, 580] width 1189 height 1060
click at [179, 212] on button "Applicants" at bounding box center [202, 209] width 74 height 27
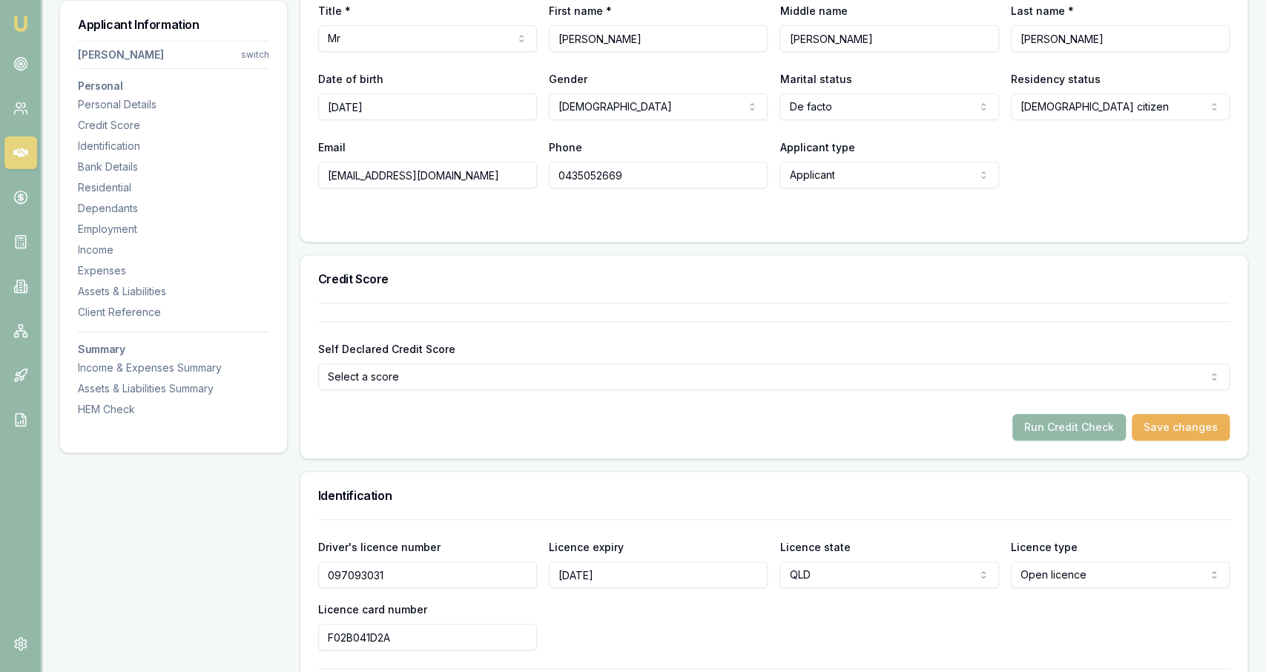
scroll to position [294, 0]
click at [1036, 416] on button "Run Credit Check" at bounding box center [1068, 426] width 113 height 27
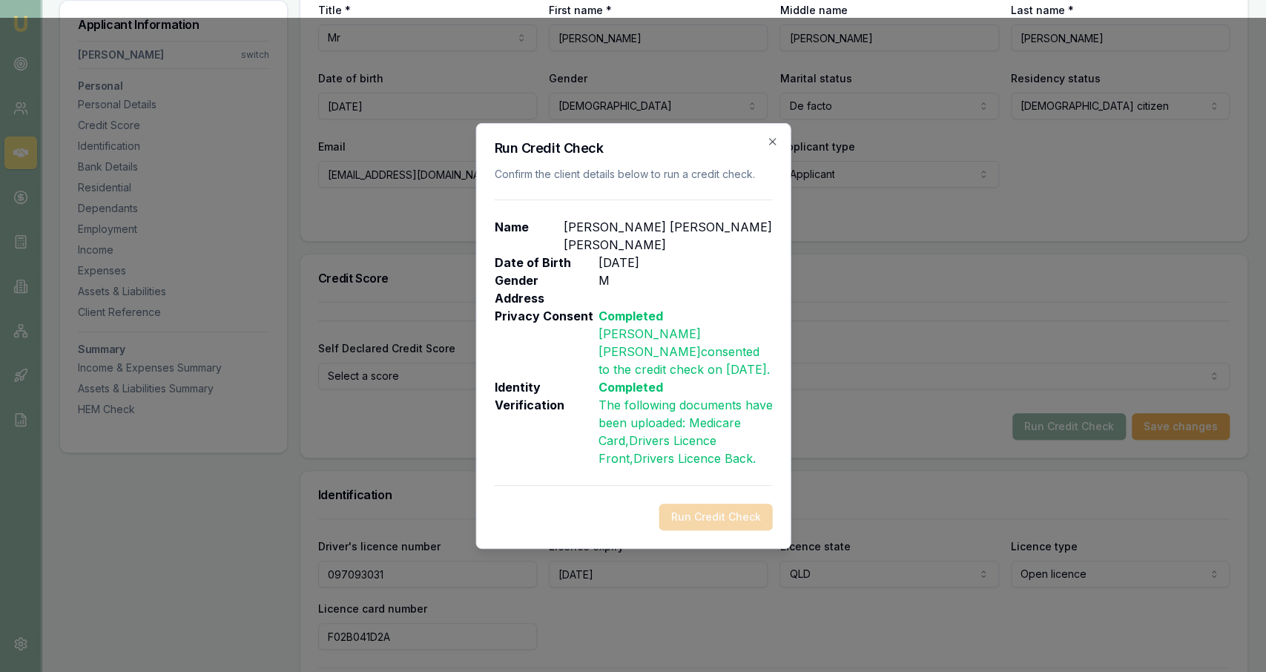
click at [768, 155] on h2 "Run Credit Check" at bounding box center [633, 148] width 278 height 13
click at [772, 145] on icon "button" at bounding box center [771, 141] width 7 height 7
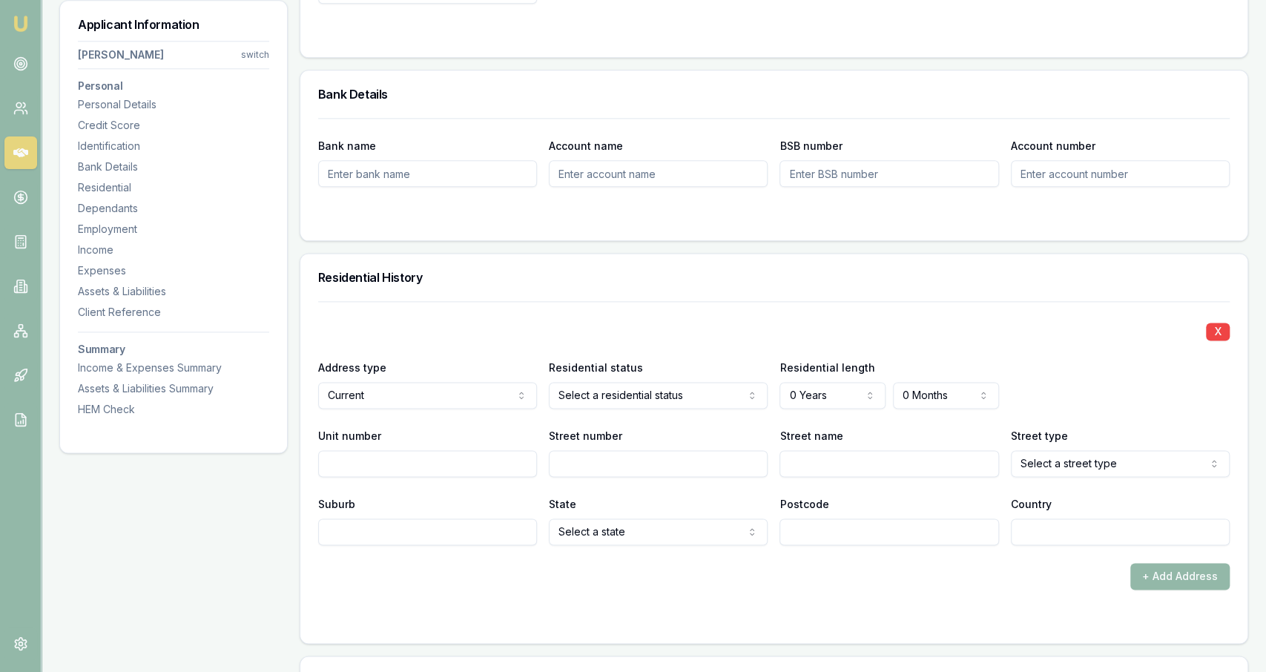
scroll to position [1196, 0]
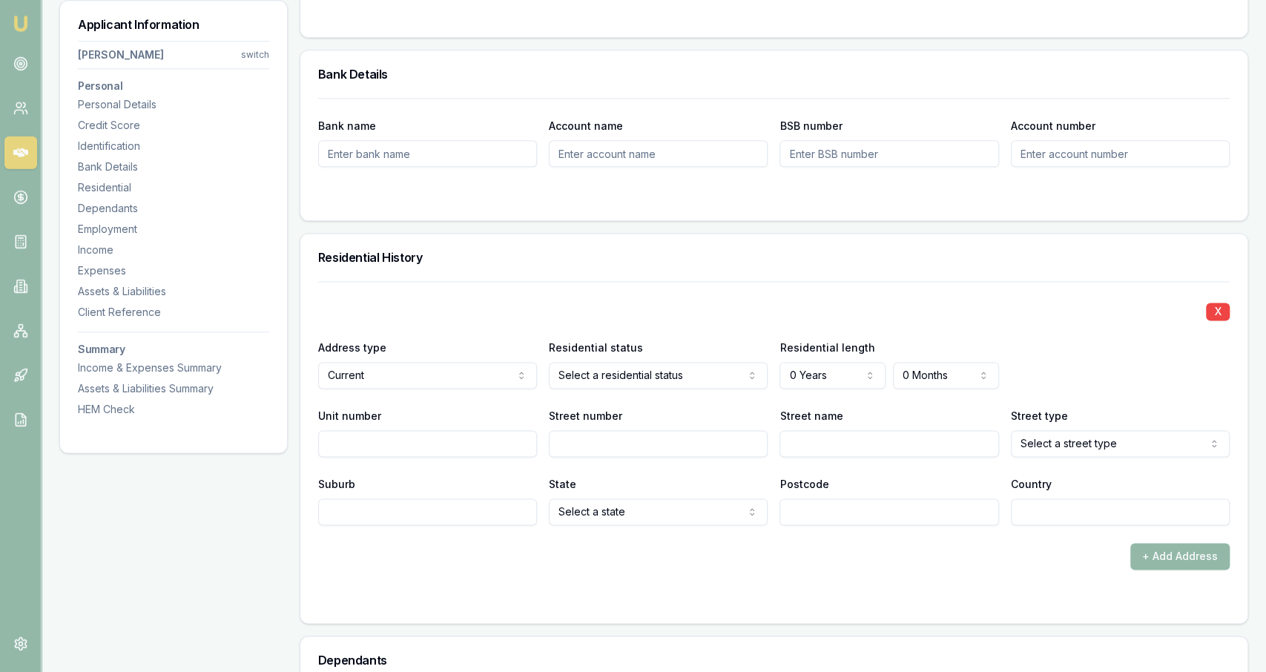
click at [696, 346] on div "Residential status Select a residential status Owner with mortgage Owner withou…" at bounding box center [658, 363] width 219 height 50
click at [684, 357] on div "Residential status Select a residential status Owner with mortgage Owner withou…" at bounding box center [658, 363] width 219 height 50
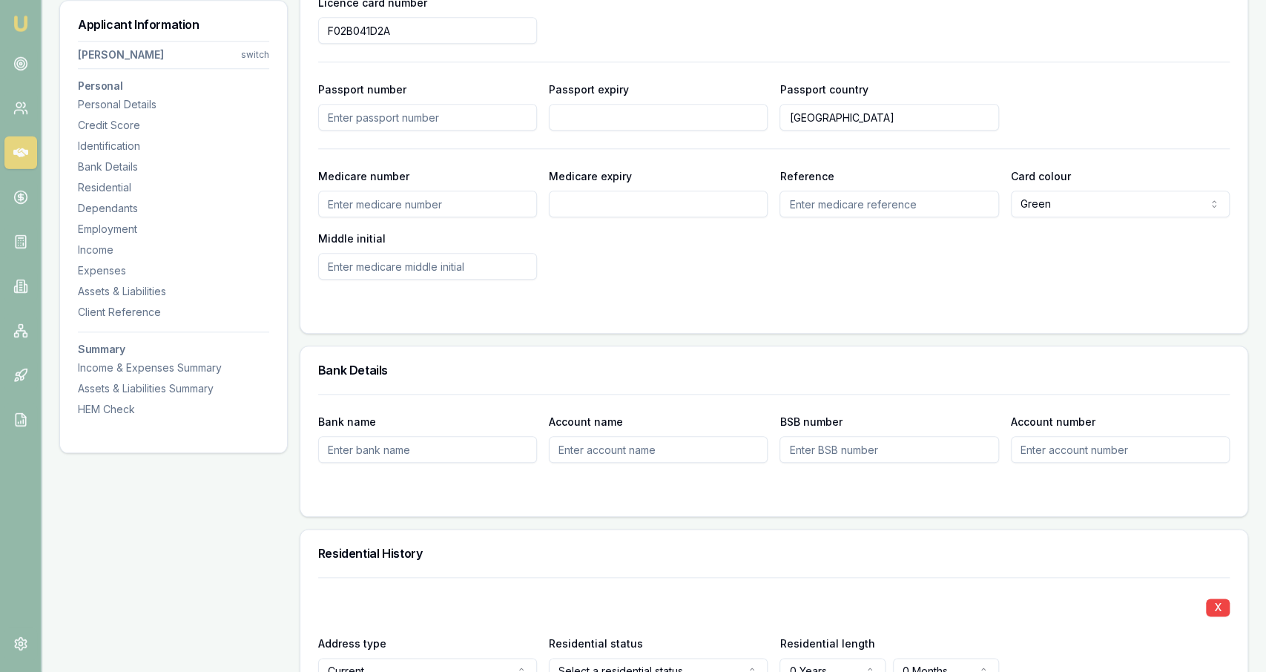
scroll to position [1233, 0]
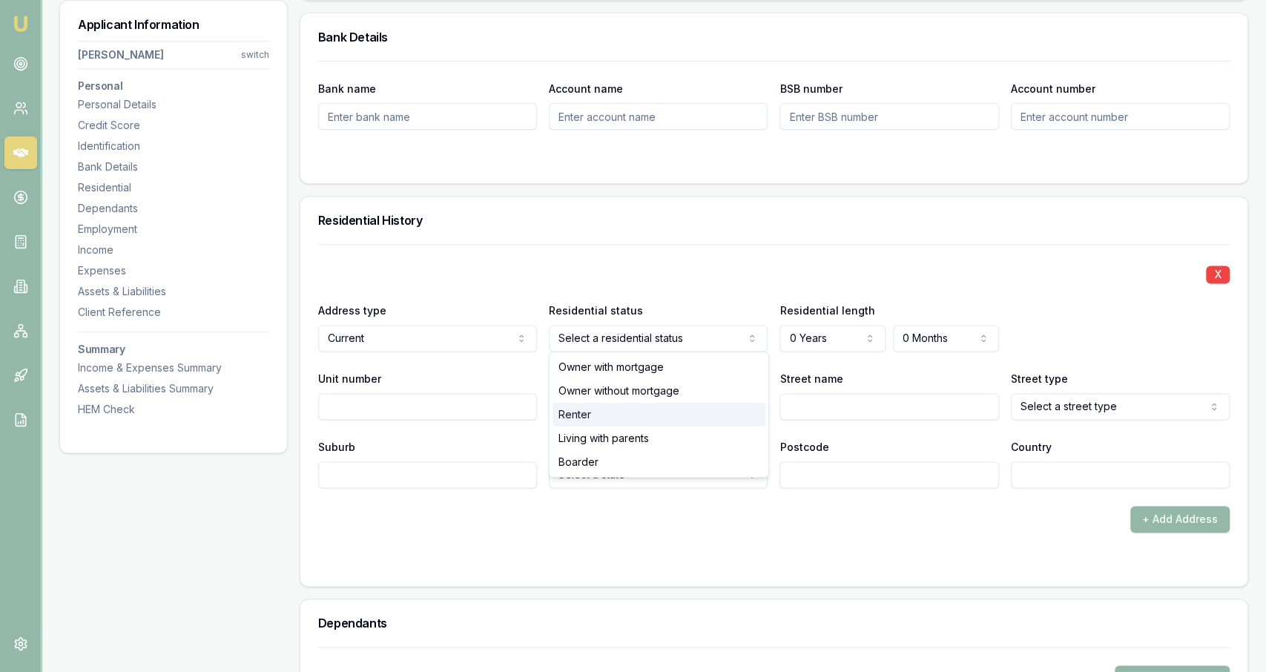
select select "RENTER"
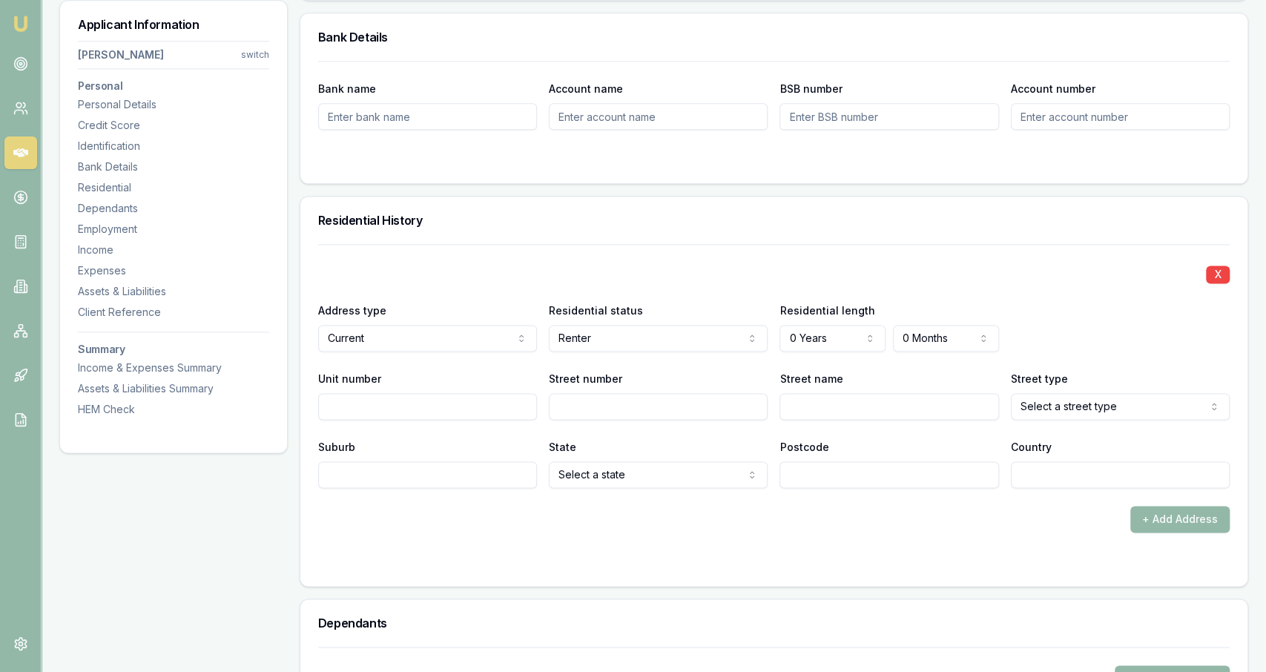
click at [852, 477] on input "Postcode" at bounding box center [888, 474] width 219 height 27
click at [824, 354] on div "X Address type Current Current Previous Residential status Renter Owner with mo…" at bounding box center [773, 366] width 911 height 244
select select "6"
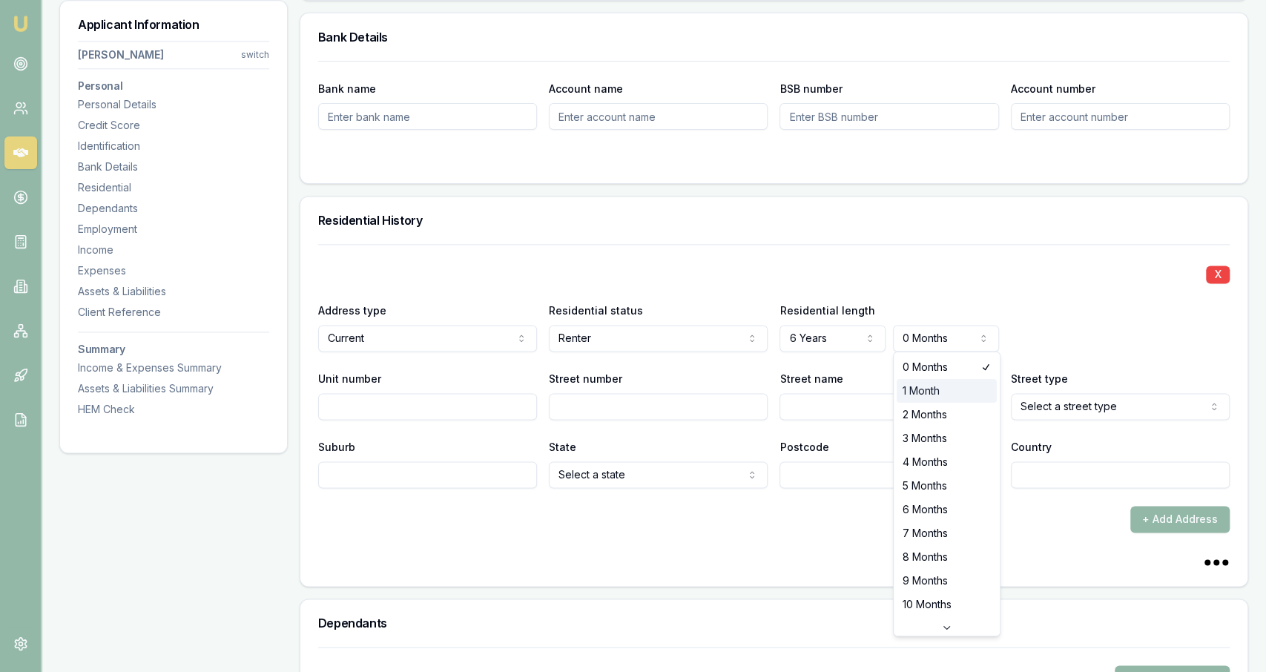
select select "1"
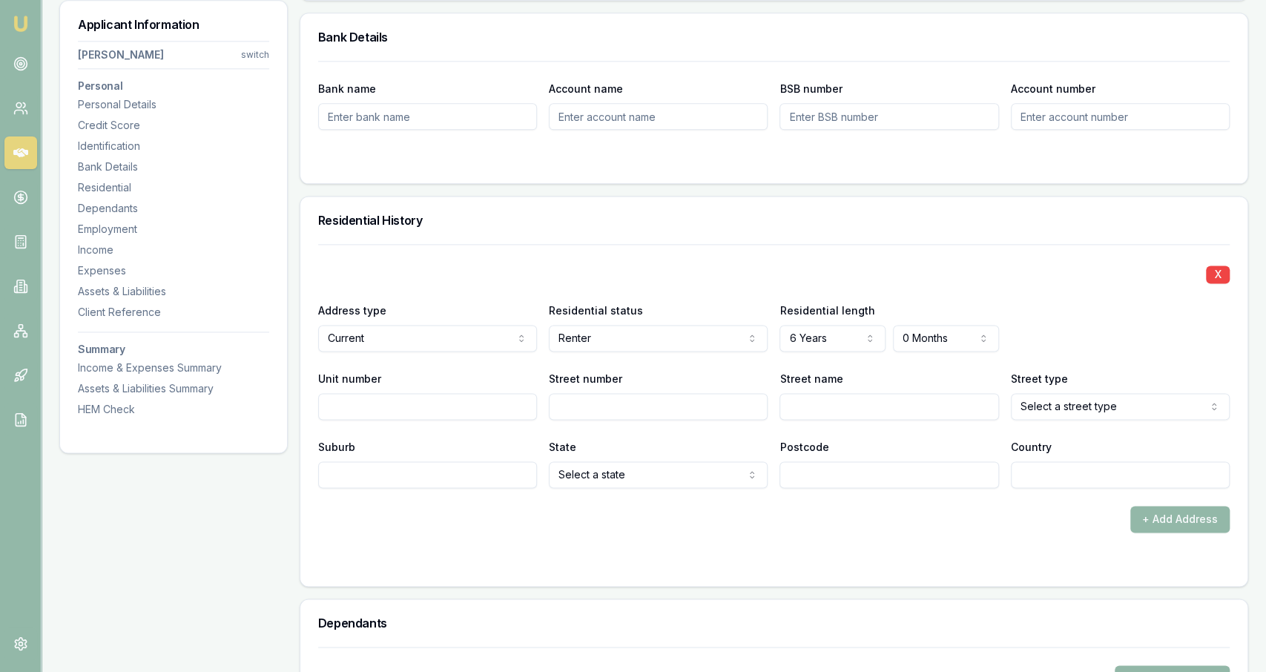
click at [526, 406] on input "Unit number" at bounding box center [427, 406] width 219 height 27
type input "27"
type input "riverview"
type input "s"
paste input "riverview"
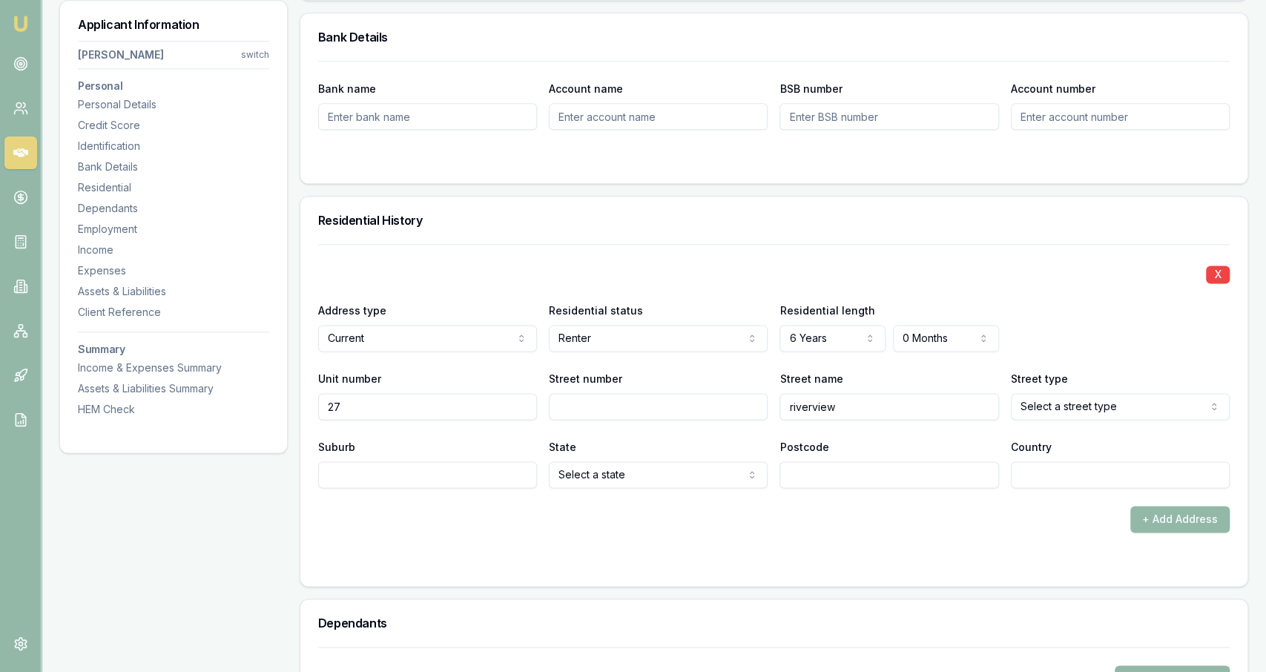
type input "riverview"
paste input "27"
type input "27"
select select "Street"
click at [807, 403] on input "riverview" at bounding box center [888, 406] width 219 height 27
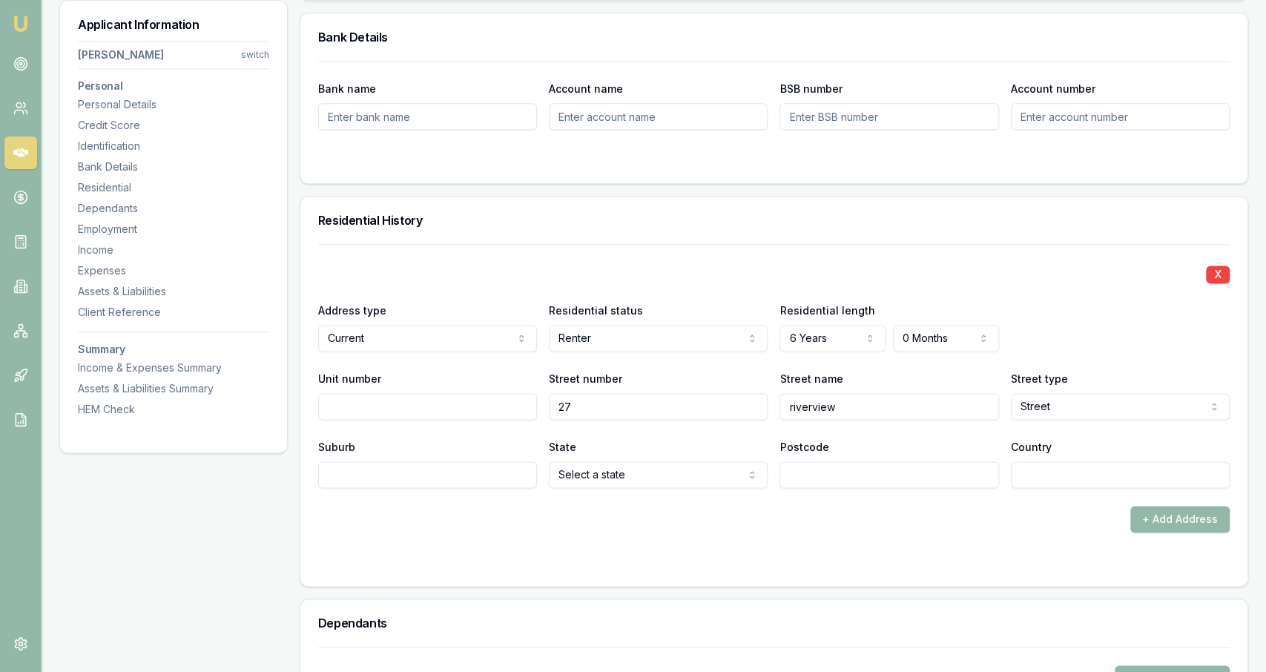
click at [807, 403] on input "riverview" at bounding box center [888, 406] width 219 height 27
type input "[PERSON_NAME]"
paste input "riverview"
type input "riverview"
select select "QLD"
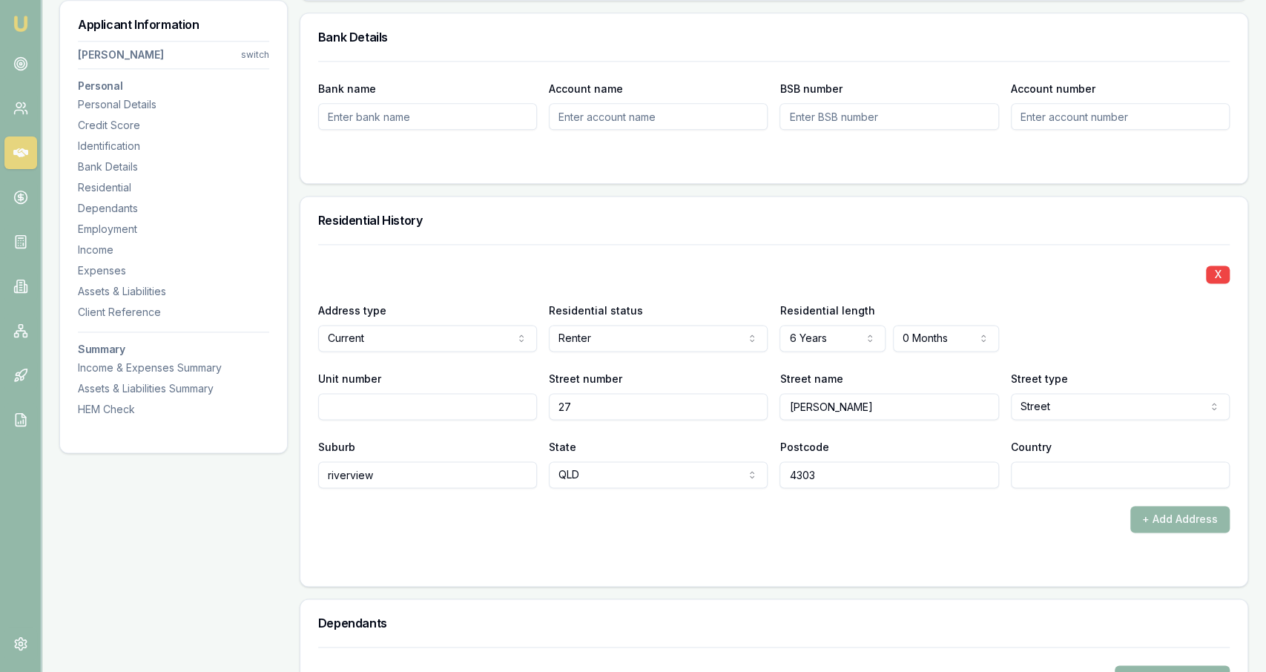
type input "4303"
type input "[GEOGRAPHIC_DATA]"
click at [859, 220] on h3 "Residential History" at bounding box center [773, 220] width 911 height 12
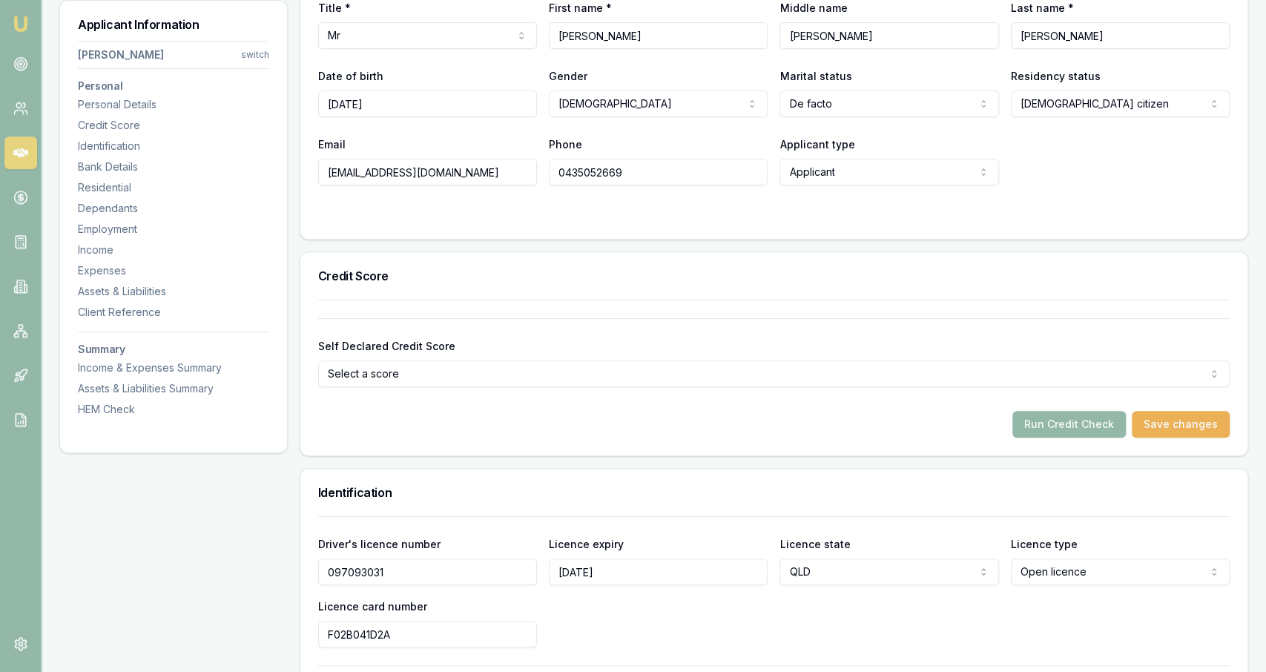
scroll to position [365, 0]
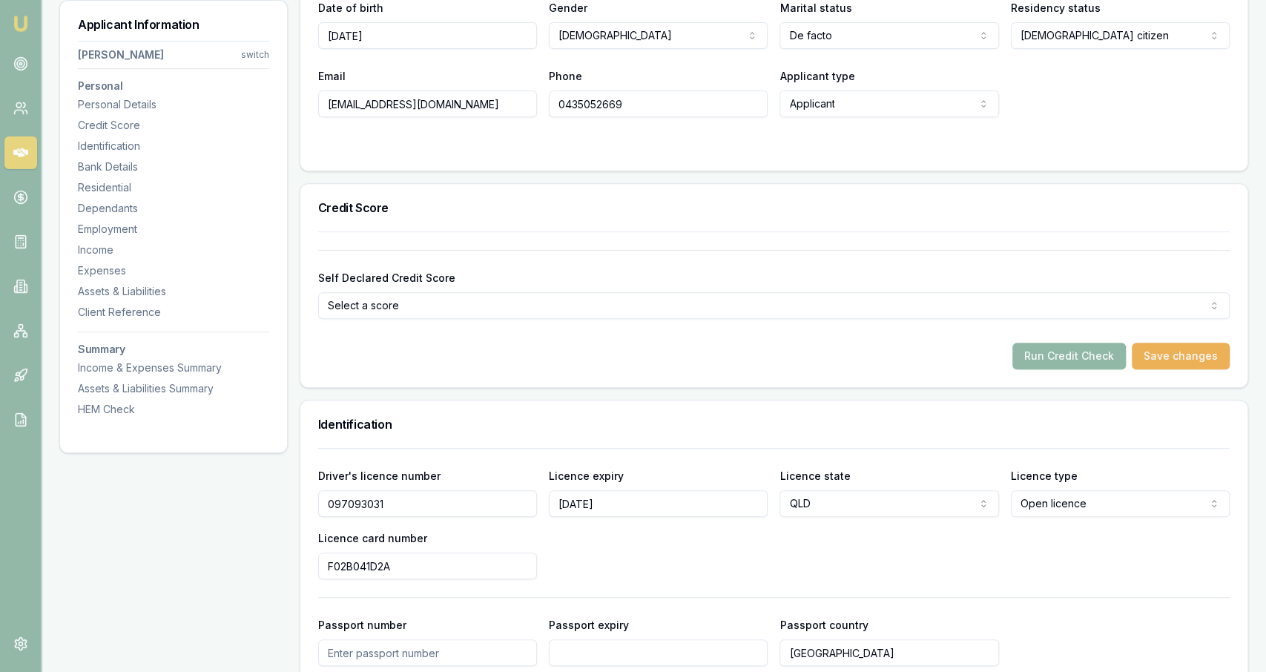
click at [1083, 357] on button "Run Credit Check" at bounding box center [1068, 356] width 113 height 27
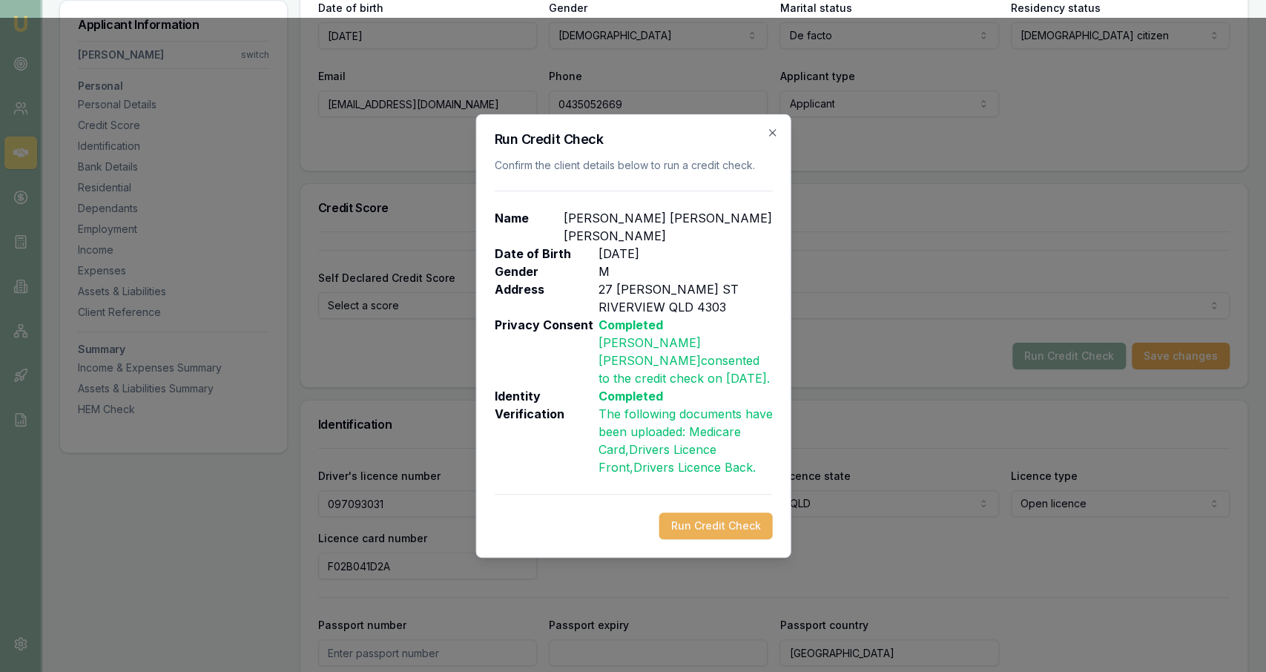
click at [744, 523] on div "Run Credit Check Confirm the client details below to run a credit check. Name […" at bounding box center [632, 335] width 315 height 443
click at [744, 517] on button "Run Credit Check" at bounding box center [714, 525] width 113 height 27
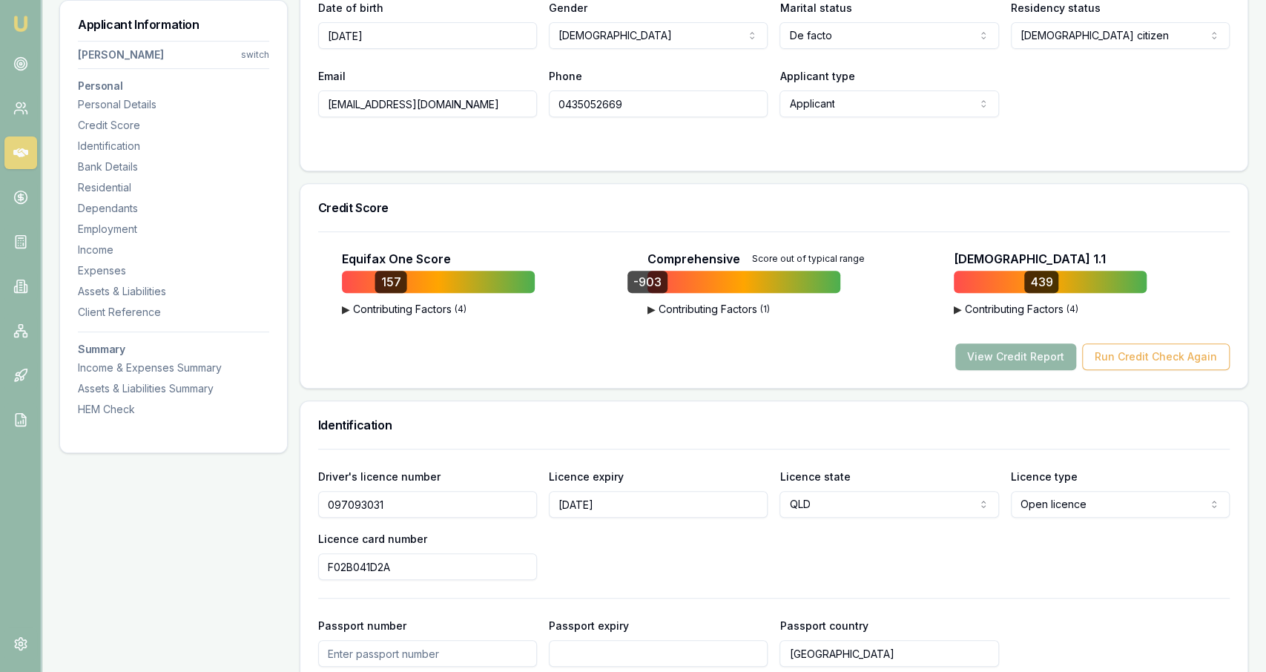
click at [768, 308] on span "( 1 )" at bounding box center [765, 309] width 10 height 12
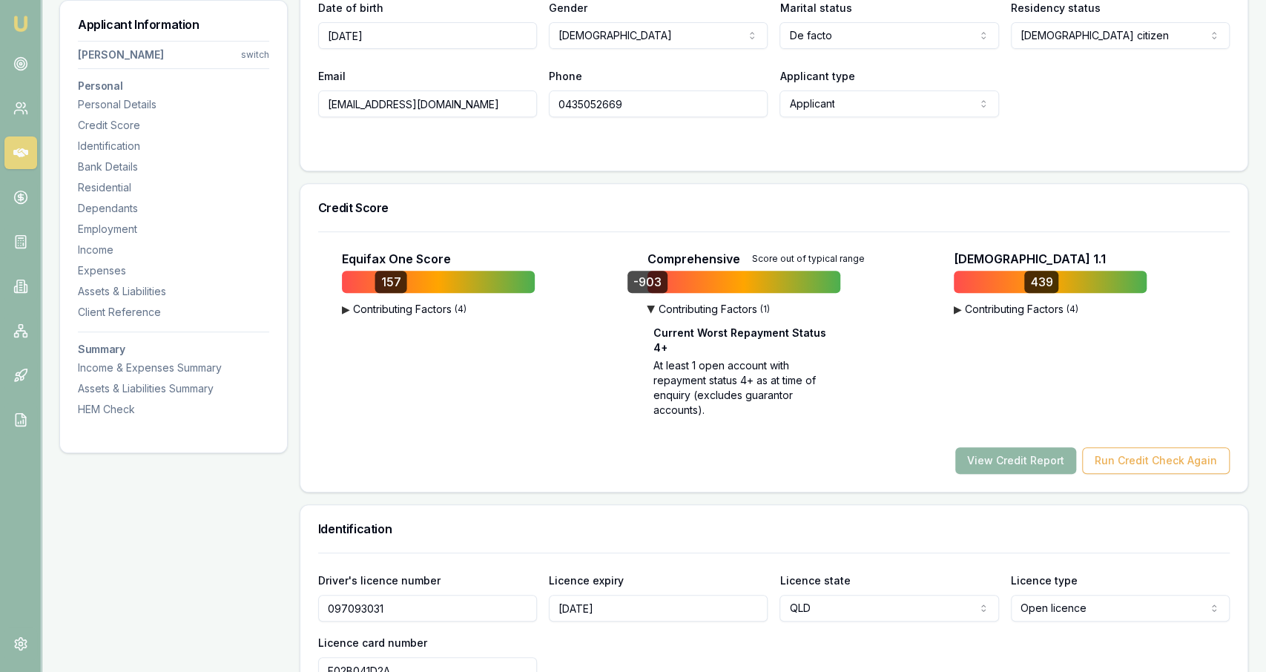
click at [977, 458] on button "View Credit Report" at bounding box center [1015, 460] width 121 height 27
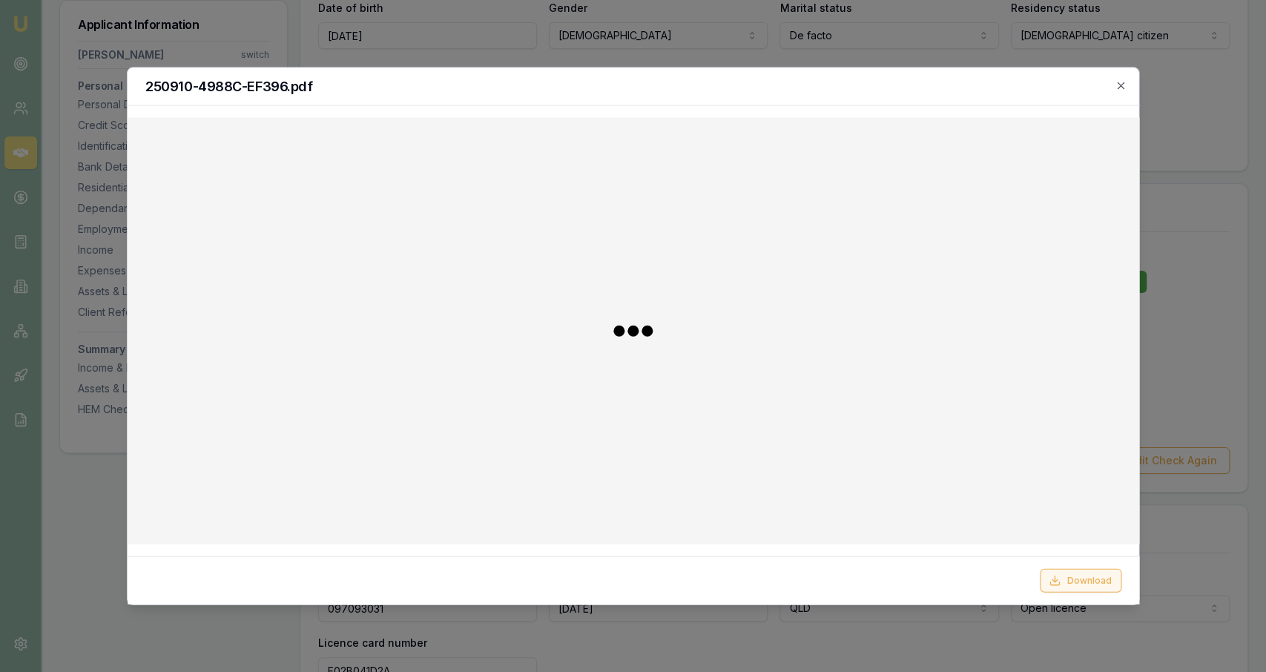
click at [1097, 589] on button "Download" at bounding box center [1080, 580] width 82 height 24
click at [705, 44] on div at bounding box center [633, 336] width 1266 height 672
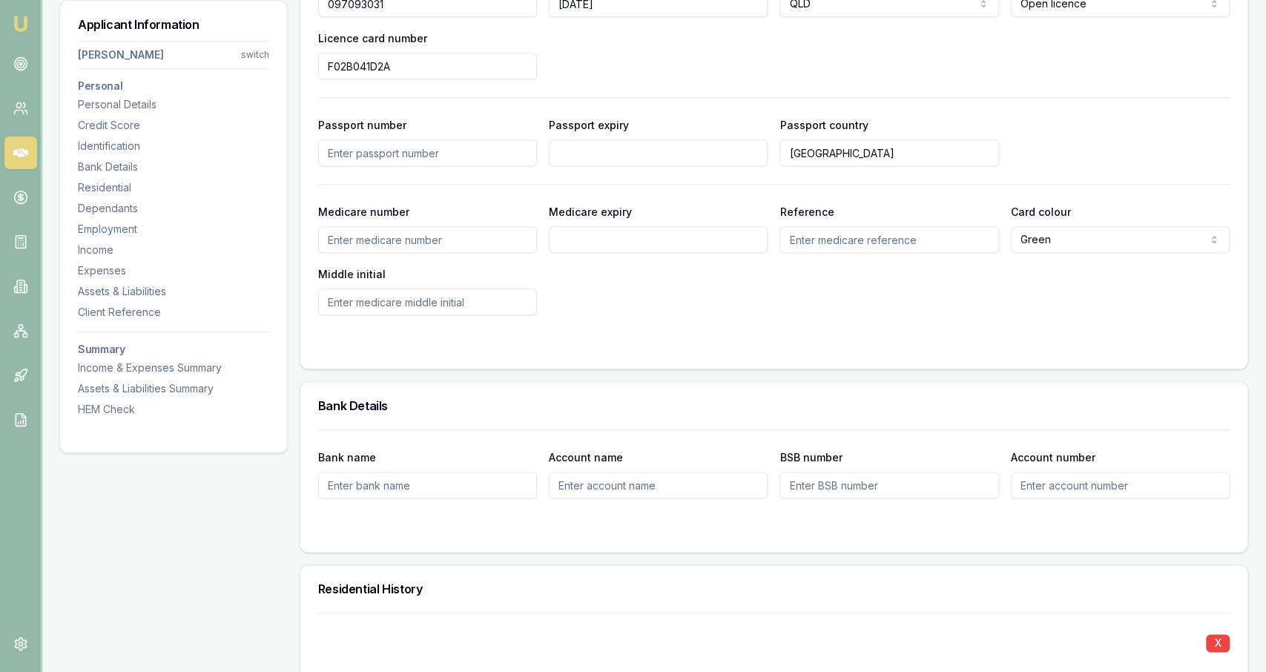
scroll to position [25, 0]
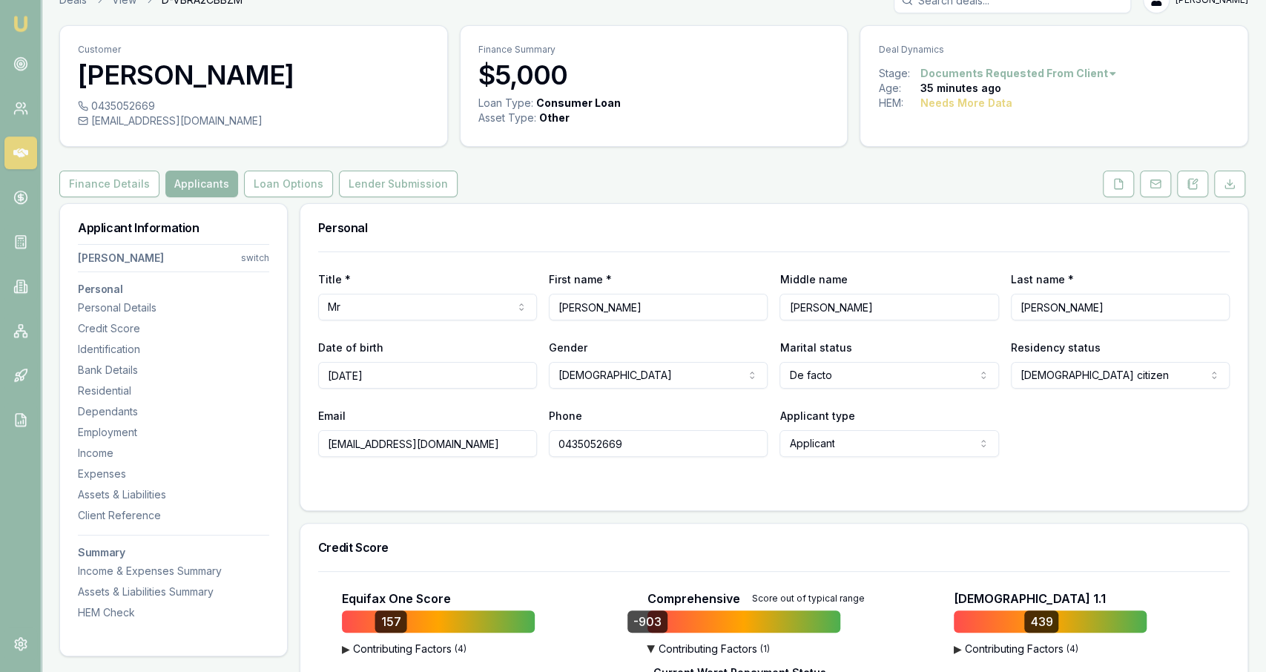
click at [838, 561] on div "Credit Score" at bounding box center [773, 546] width 947 height 47
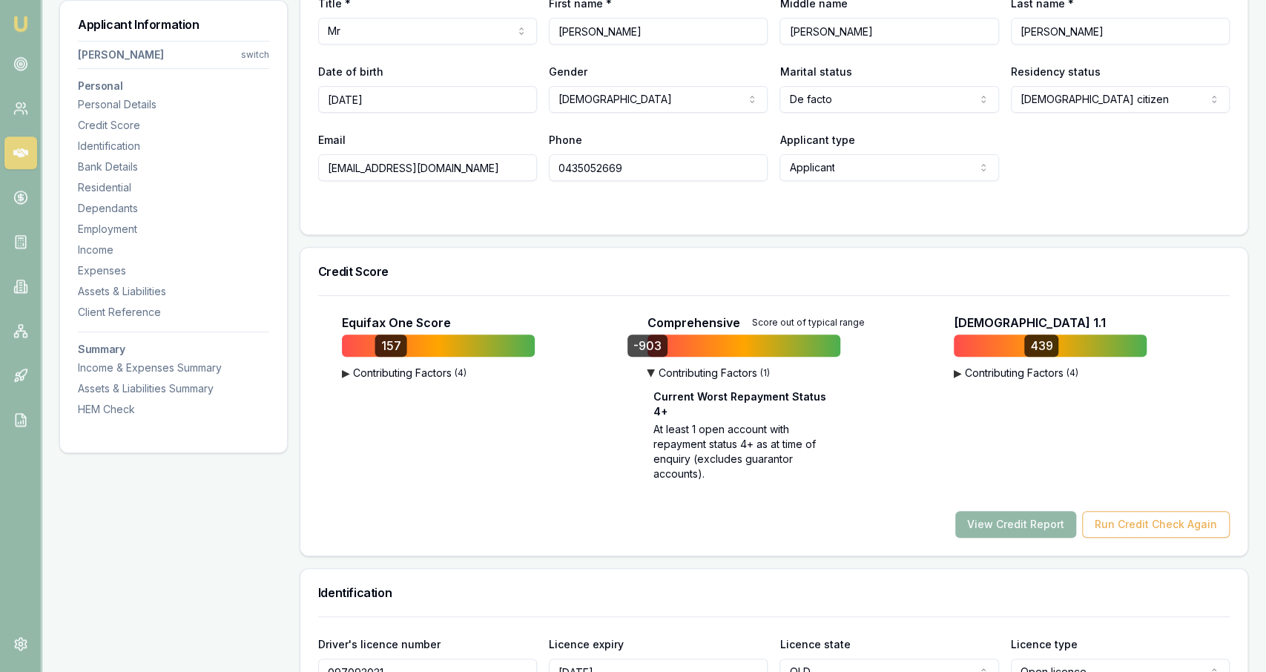
scroll to position [302, 0]
click at [630, 254] on div "Credit Score" at bounding box center [773, 270] width 947 height 47
click at [492, 447] on div "Equifax One Score 157 ▶ Contributing Factors ( 4 ) Late Payments of 30+ Days Ac…" at bounding box center [468, 400] width 300 height 174
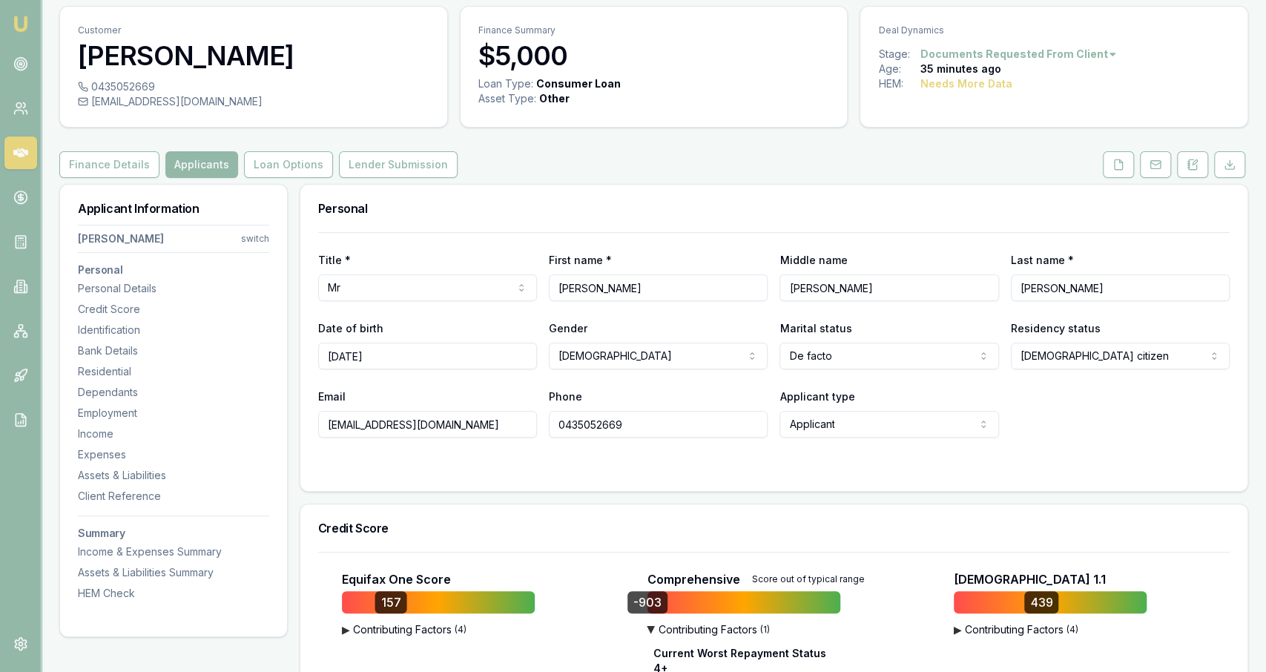
scroll to position [43, 0]
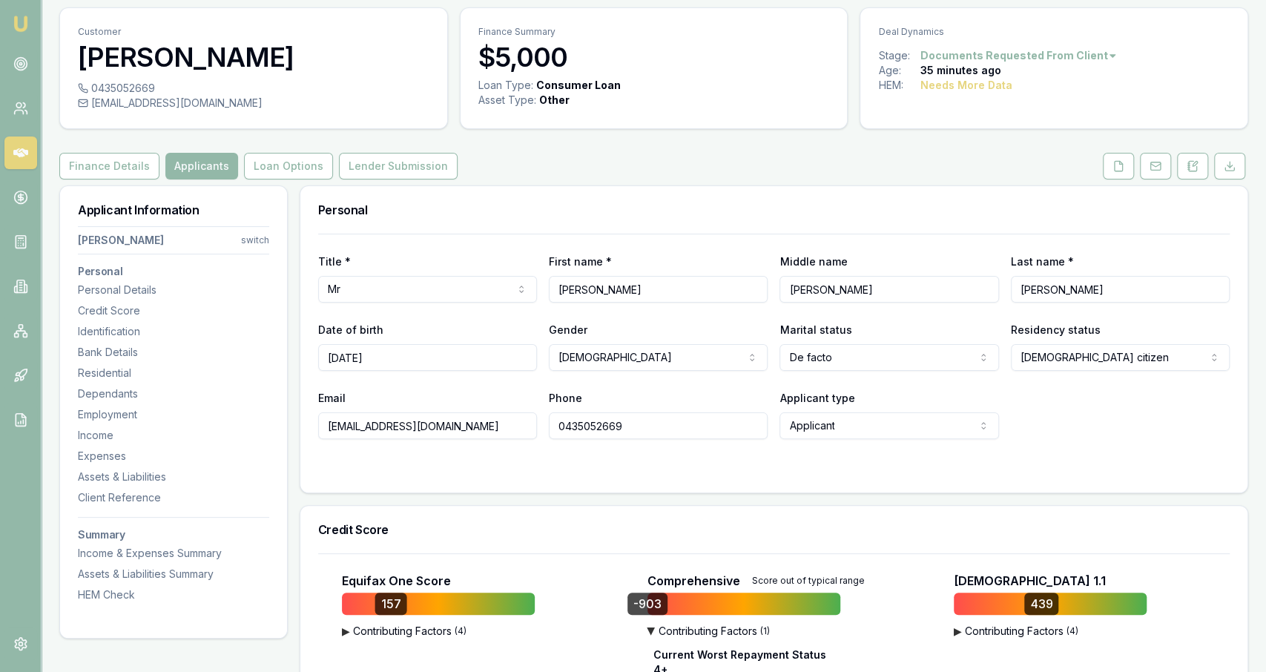
click at [560, 481] on div "Title * Mr Mr Mrs Miss Ms Dr [PERSON_NAME] First name * [PERSON_NAME] Middle na…" at bounding box center [773, 363] width 947 height 259
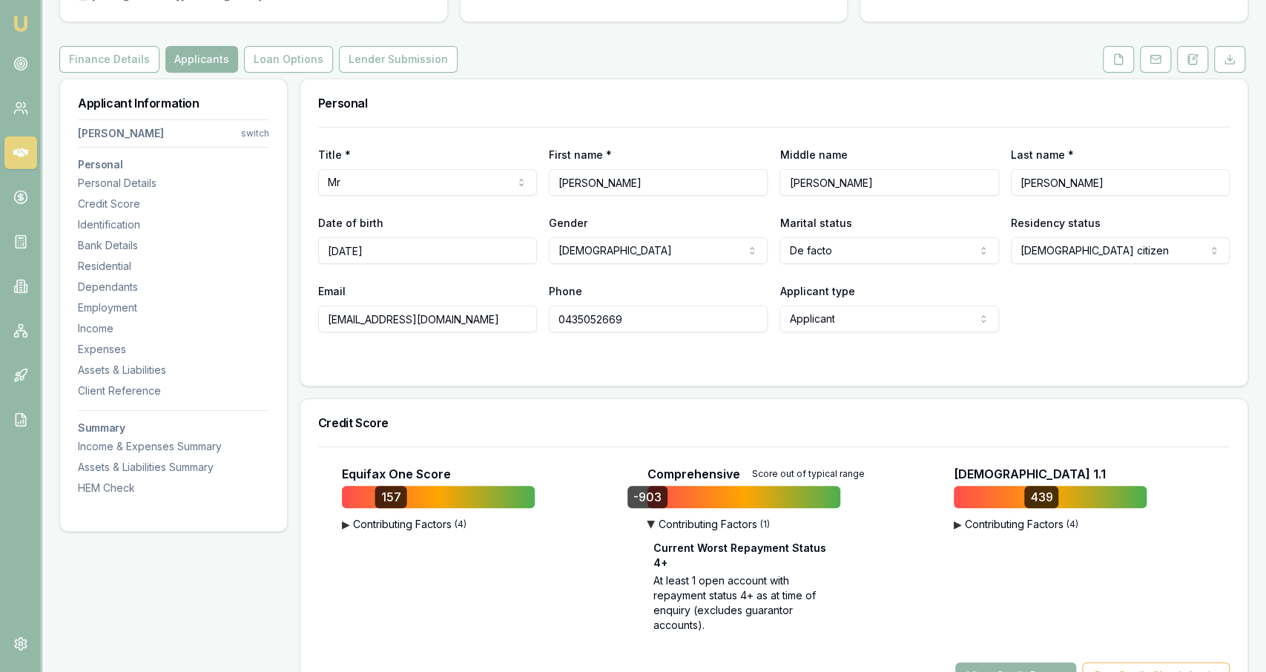
scroll to position [151, 0]
click at [571, 380] on div "Title * Mr Mr Mrs Miss Ms Dr [PERSON_NAME] First name * [PERSON_NAME] Middle na…" at bounding box center [773, 255] width 947 height 259
click at [575, 406] on div "Credit Score" at bounding box center [773, 421] width 947 height 47
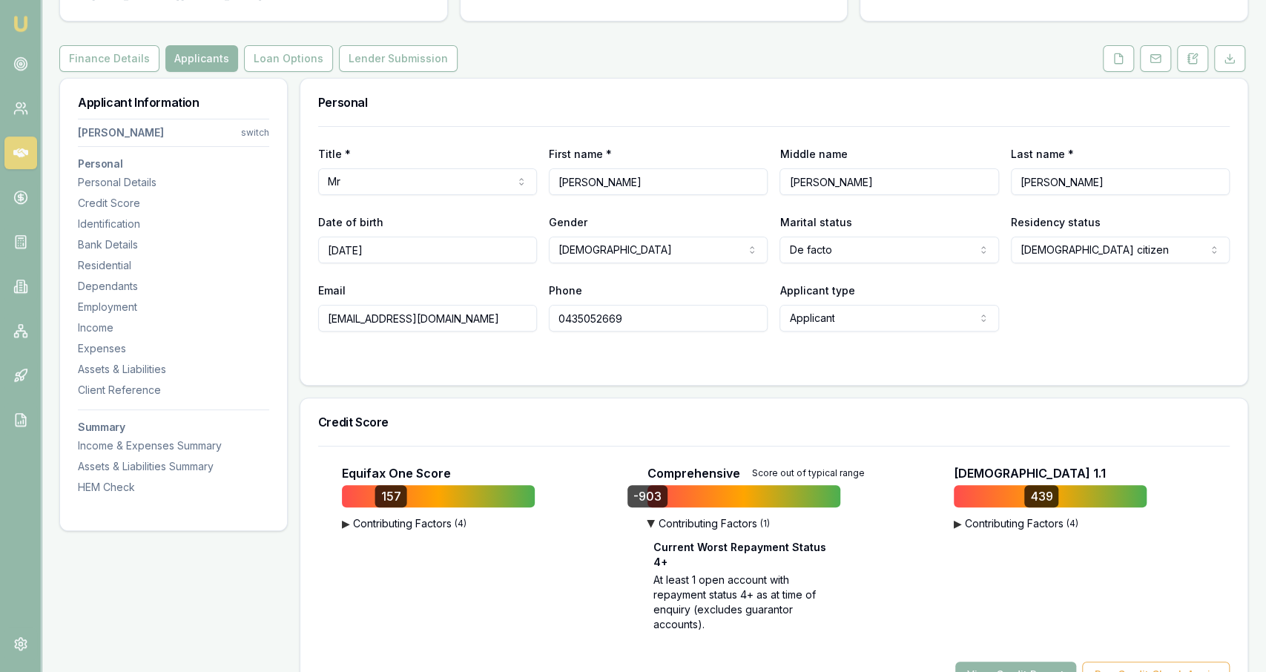
click at [575, 383] on div "Title * Mr Mr Mrs Miss Ms Dr [PERSON_NAME] First name * [PERSON_NAME] Middle na…" at bounding box center [773, 255] width 947 height 259
click at [610, 502] on div "157" at bounding box center [480, 496] width 276 height 22
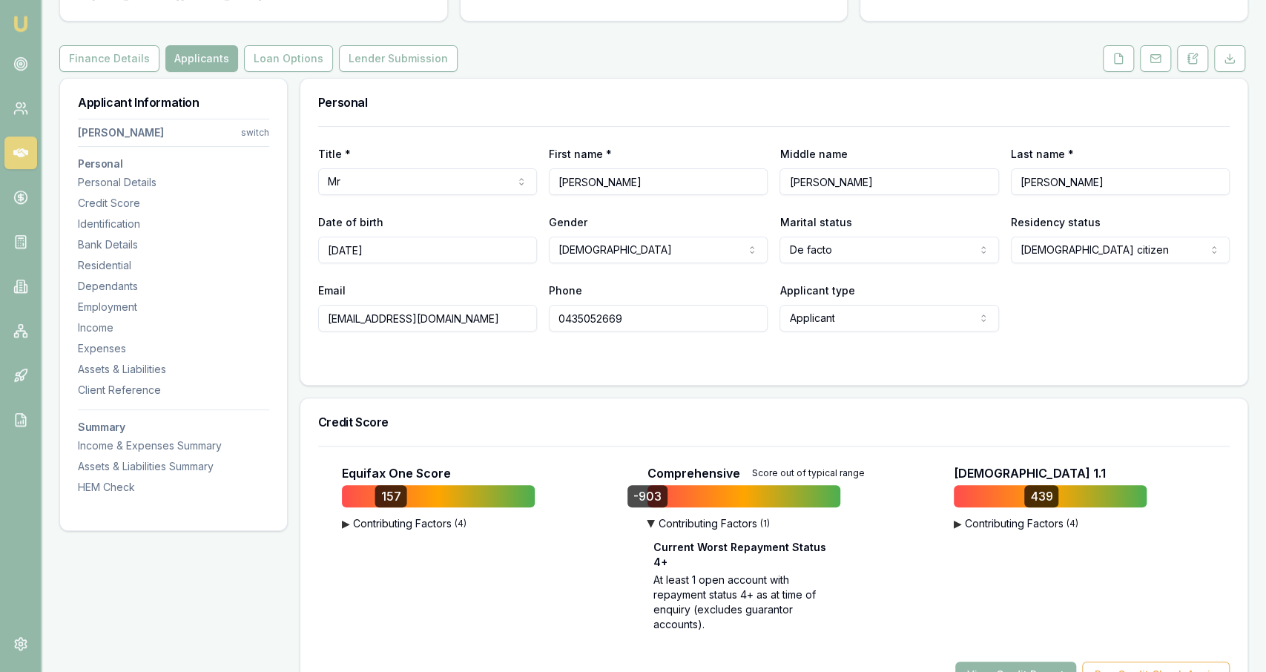
scroll to position [198, 0]
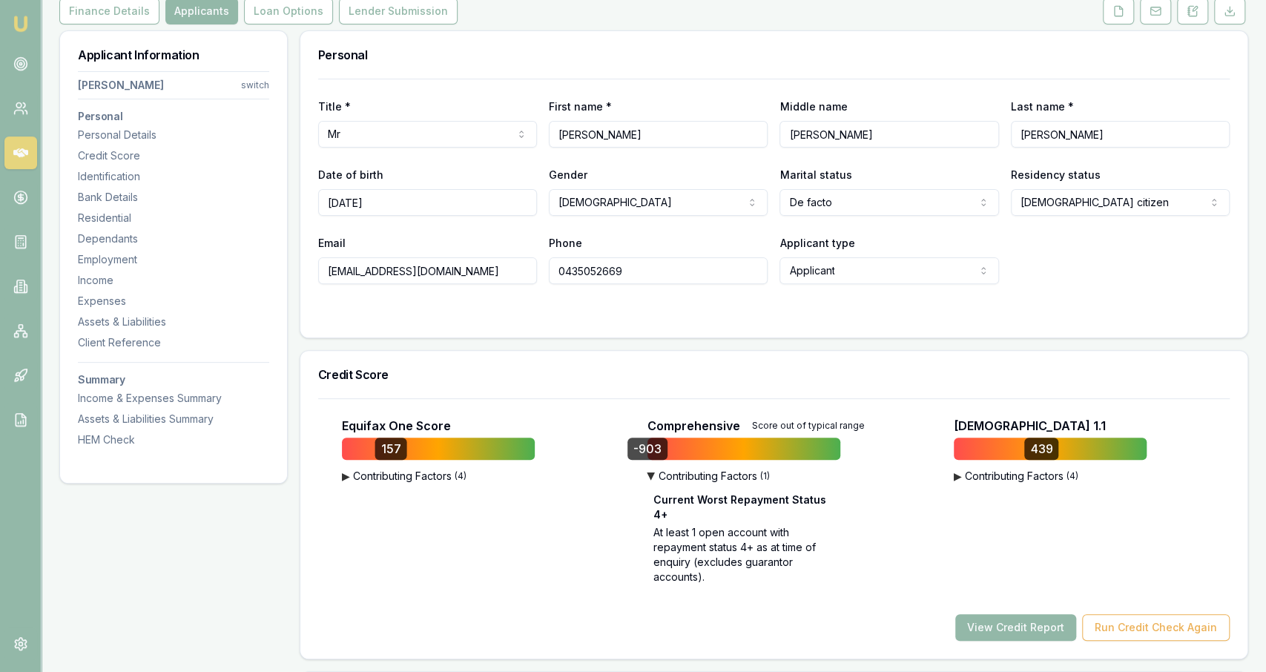
click at [652, 450] on div "-903" at bounding box center [647, 448] width 40 height 22
click at [625, 483] on div "Comprehensive Score out of typical range -903 ▶ Contributing Factors ( 1 ) Curr…" at bounding box center [774, 504] width 300 height 174
click at [1049, 632] on button "View Credit Report" at bounding box center [1015, 627] width 121 height 27
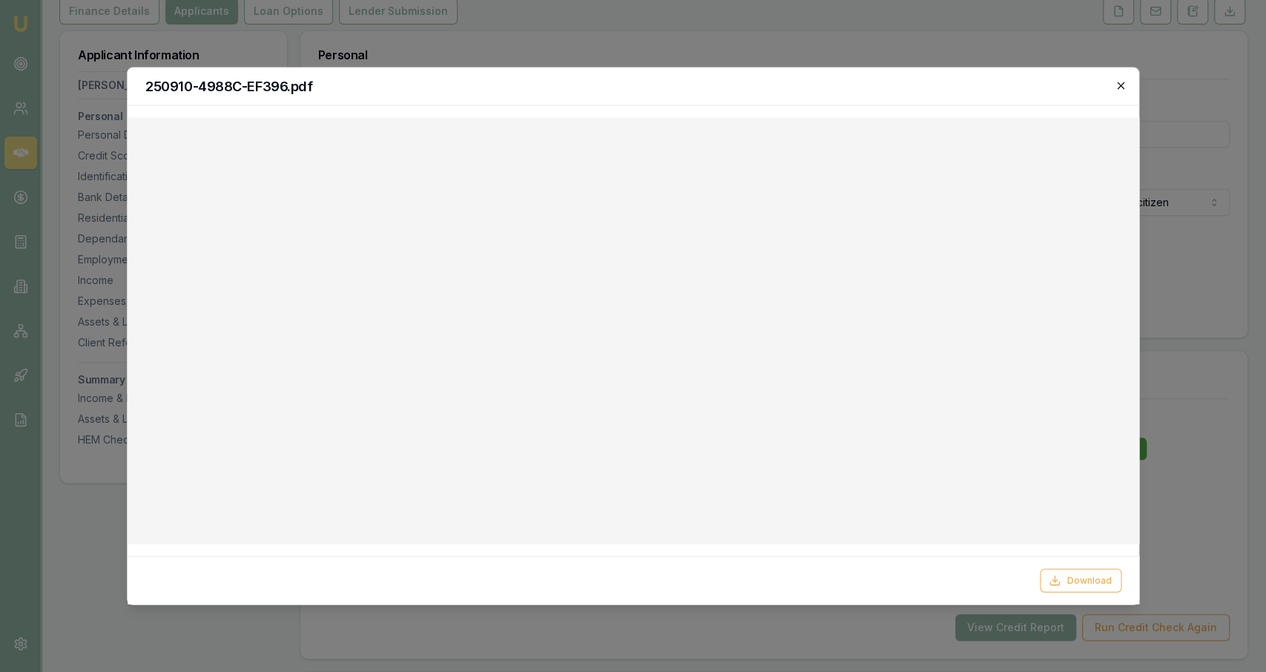
click at [1116, 87] on icon "button" at bounding box center [1120, 86] width 12 height 12
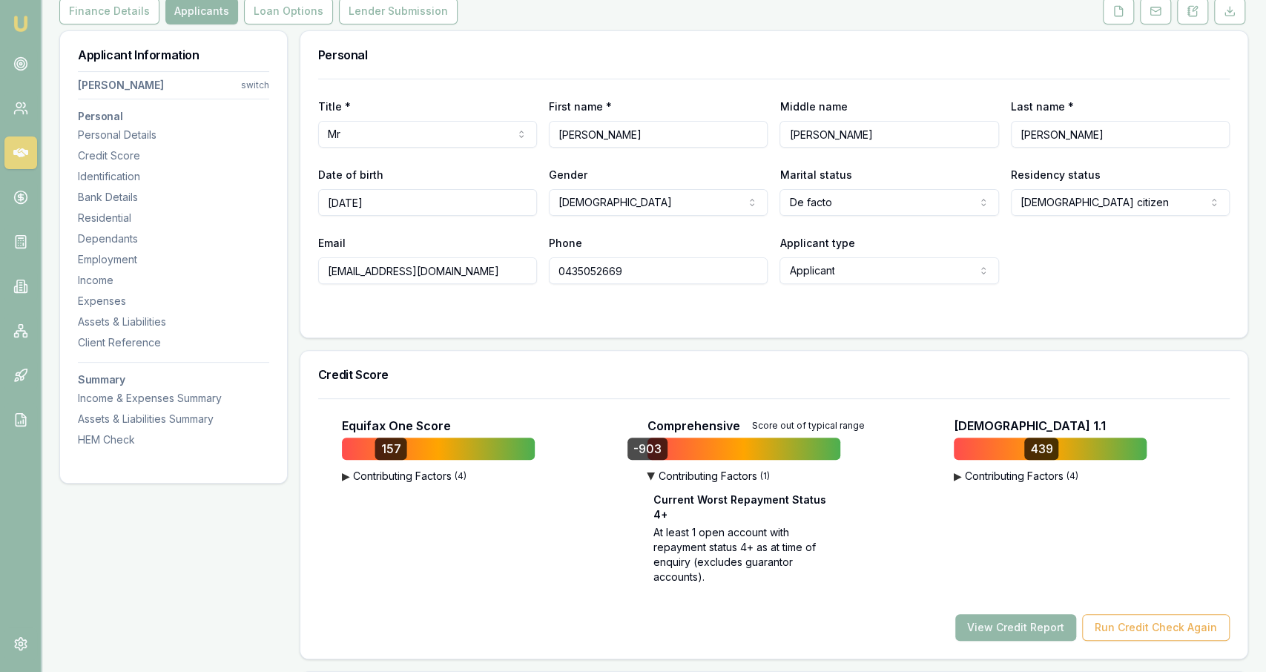
scroll to position [118, 0]
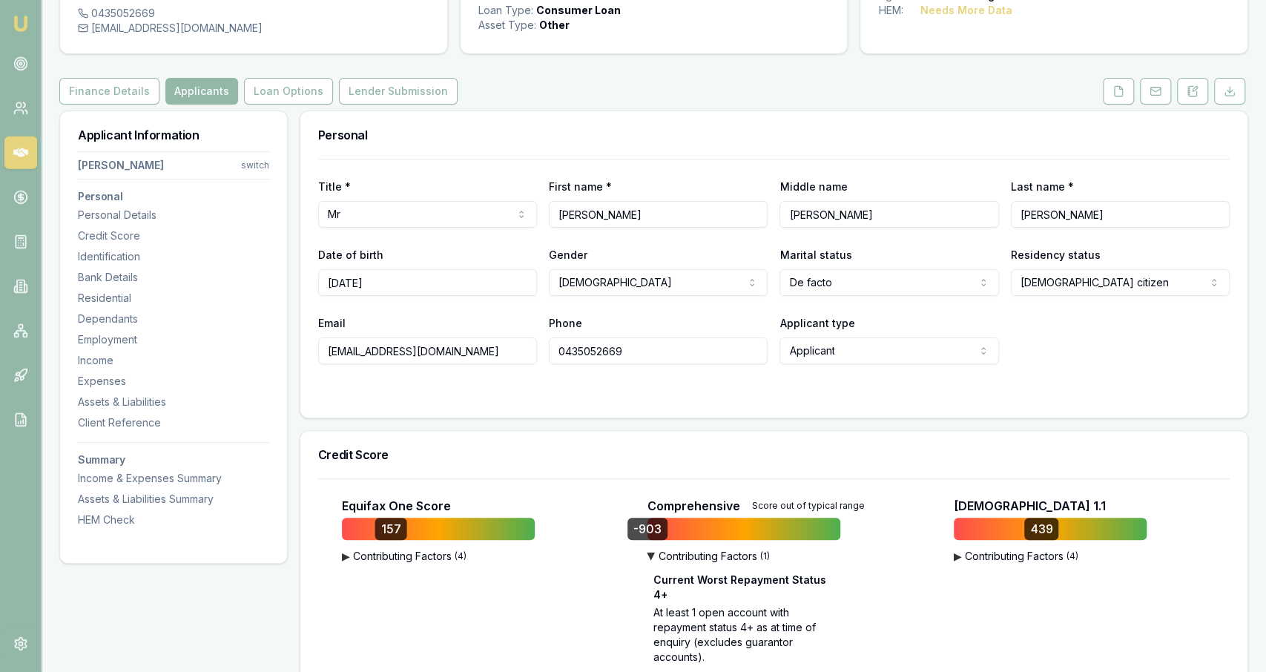
click at [719, 176] on div "Title * Mr Mr Mrs Miss Ms Dr [PERSON_NAME] First name * [PERSON_NAME] Middle na…" at bounding box center [773, 261] width 911 height 205
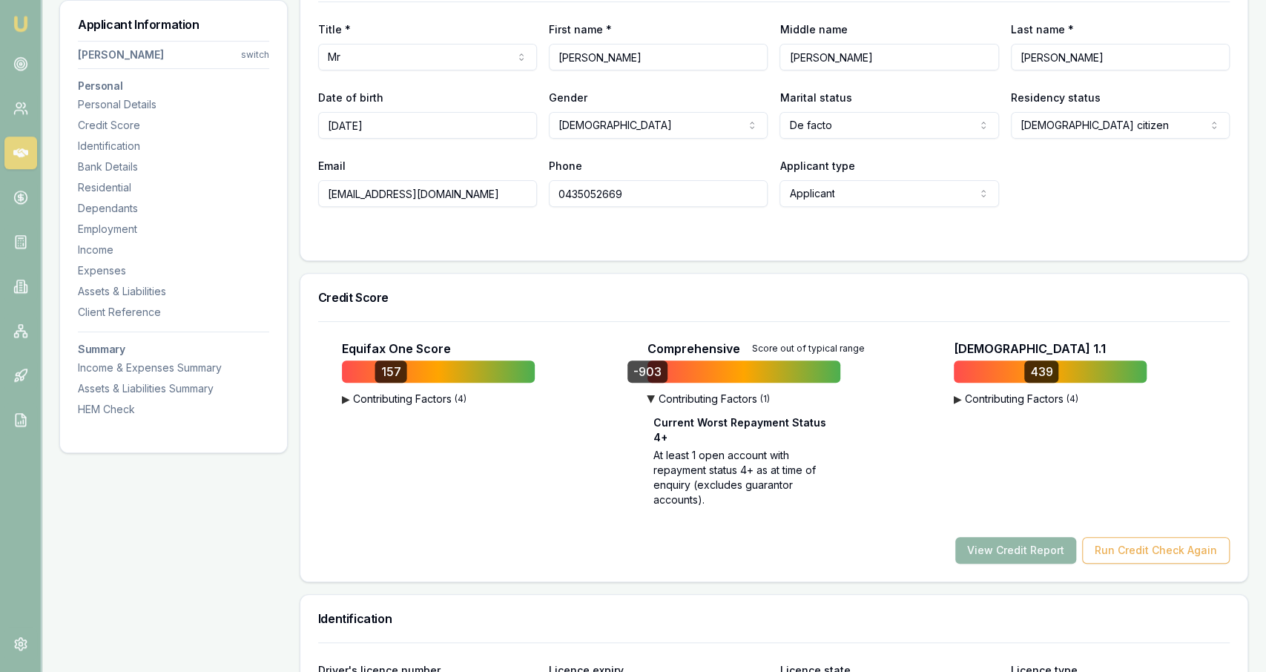
scroll to position [276, 0]
click at [707, 501] on p "At least 1 open account with repayment status 4+ as at time of enquiry (exclude…" at bounding box center [743, 476] width 181 height 59
click at [707, 504] on p "At least 1 open account with repayment status 4+ as at time of enquiry (exclude…" at bounding box center [743, 476] width 181 height 59
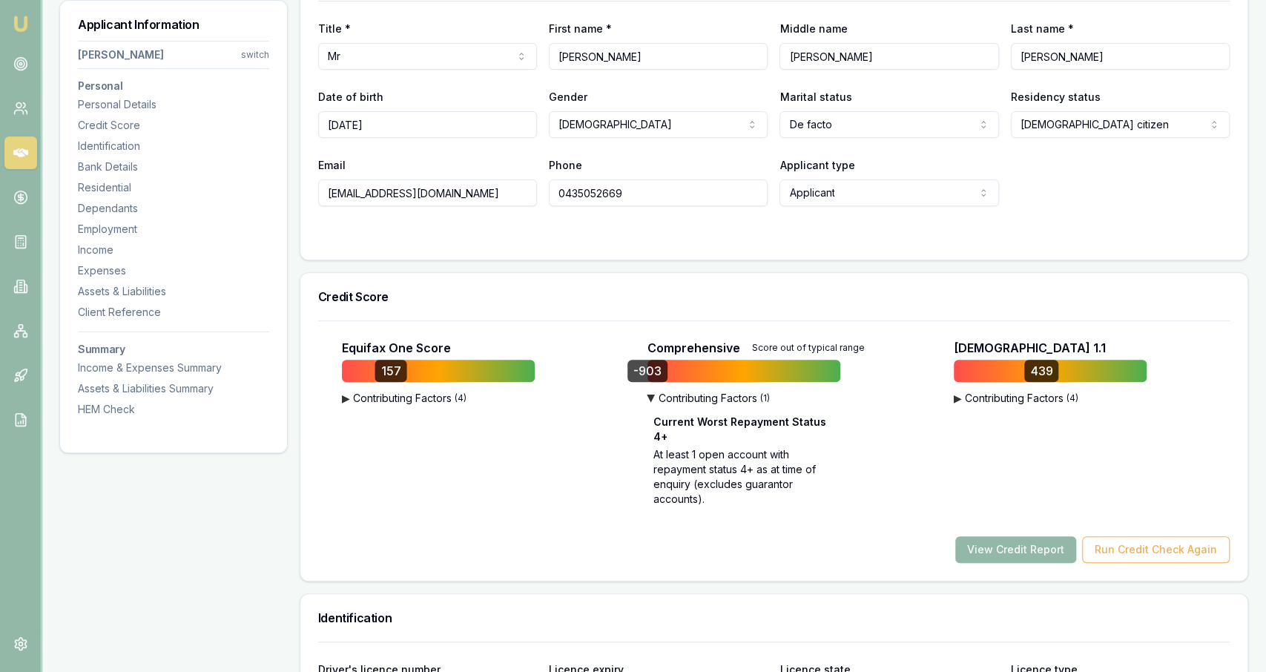
click at [716, 548] on div "View Credit Report Run Credit Check Again" at bounding box center [773, 549] width 911 height 27
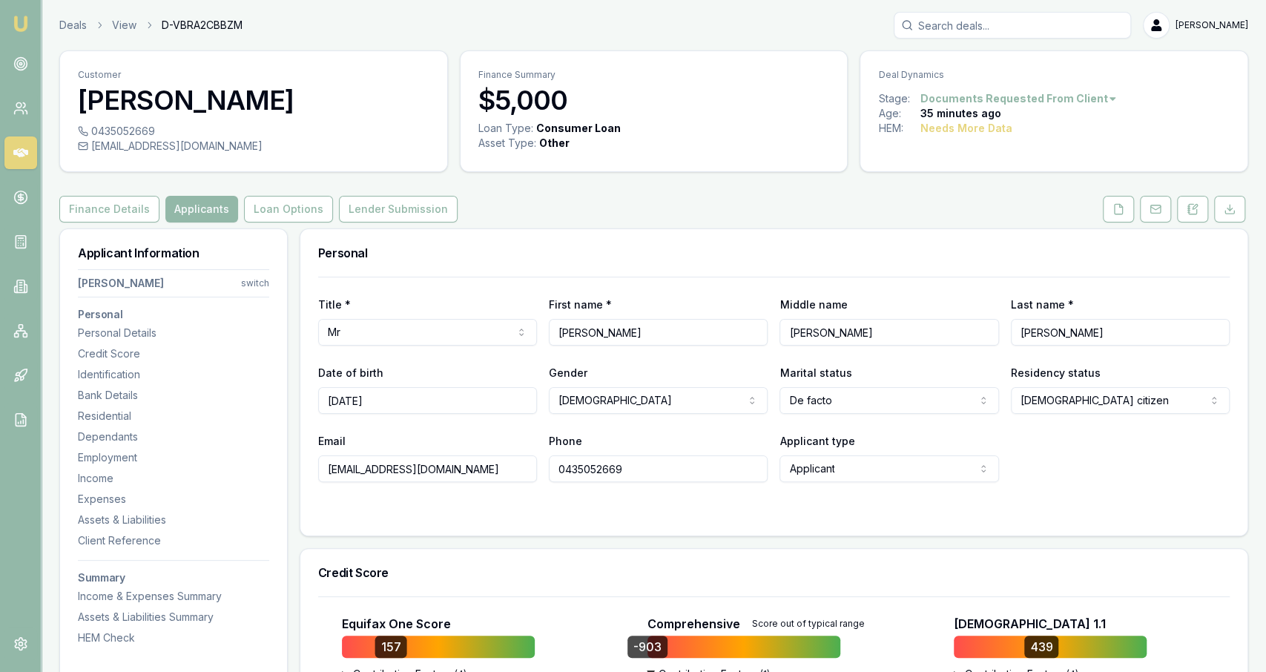
click at [521, 196] on div "Finance Details Applicants Loan Options Lender Submission" at bounding box center [653, 209] width 1189 height 27
click at [475, 208] on div "Finance Details Applicants Loan Options Lender Submission" at bounding box center [653, 209] width 1189 height 27
click at [463, 205] on div "Finance Details Applicants Loan Options Lender Submission" at bounding box center [653, 209] width 1189 height 27
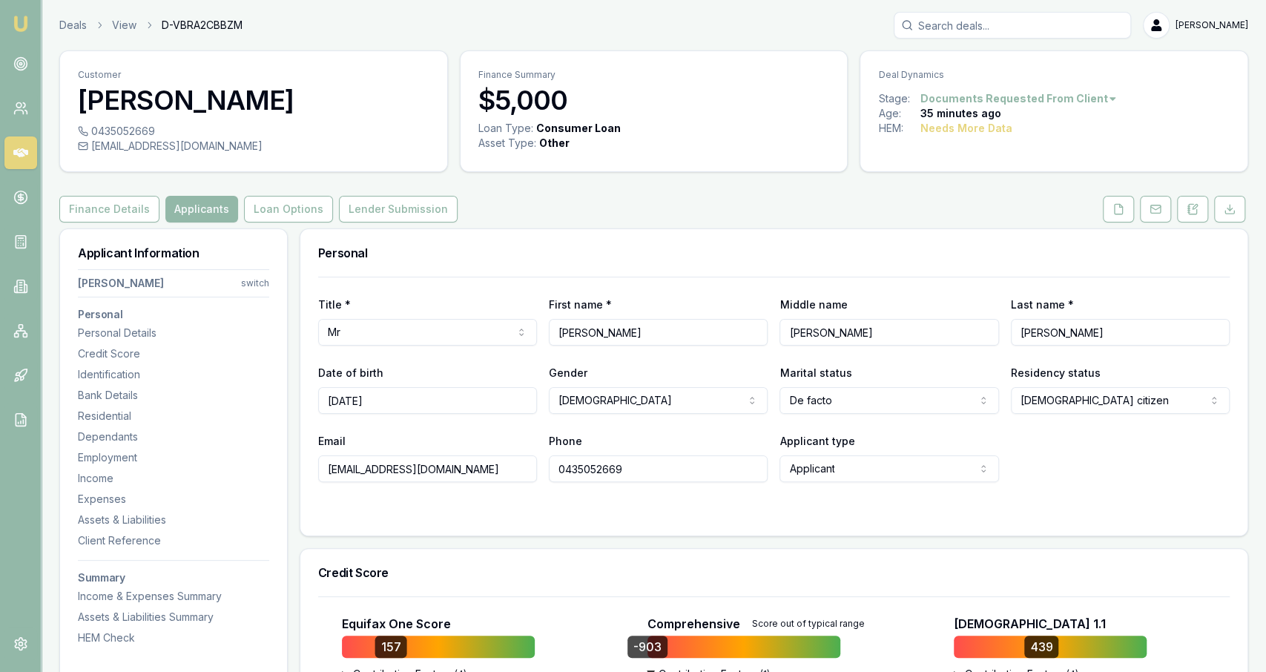
click at [859, 235] on div "Personal" at bounding box center [773, 252] width 947 height 47
click at [1126, 207] on button at bounding box center [1118, 209] width 31 height 27
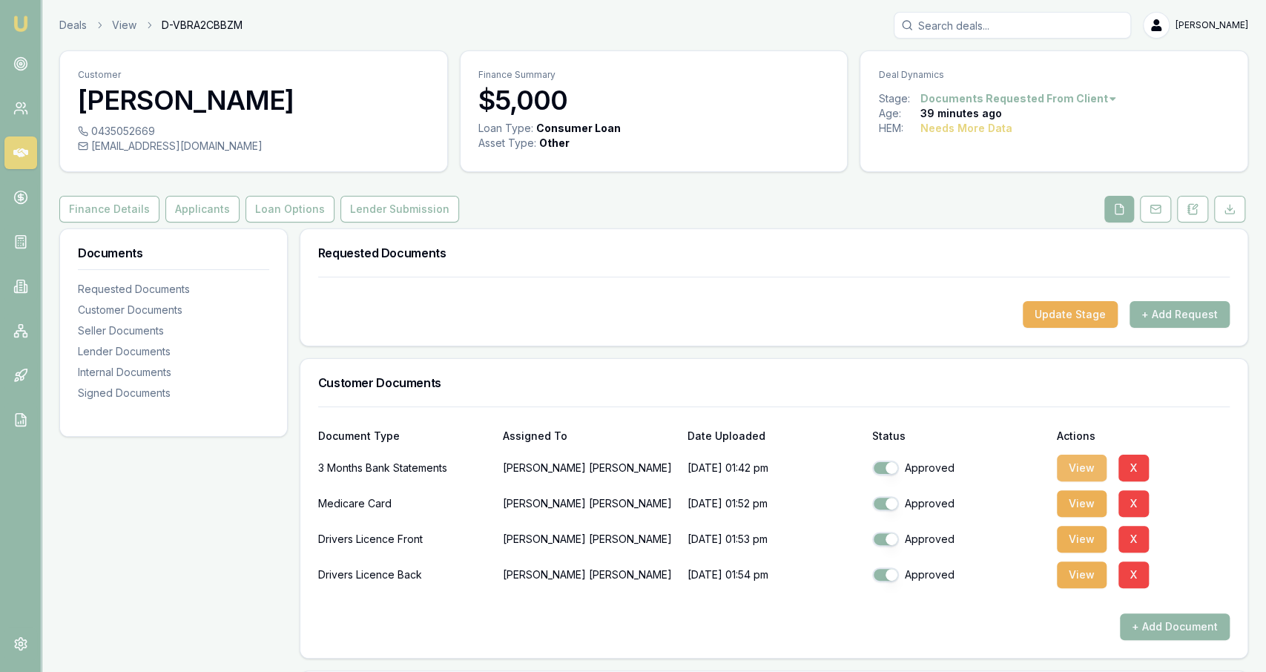
click at [1080, 463] on button "View" at bounding box center [1082, 468] width 50 height 27
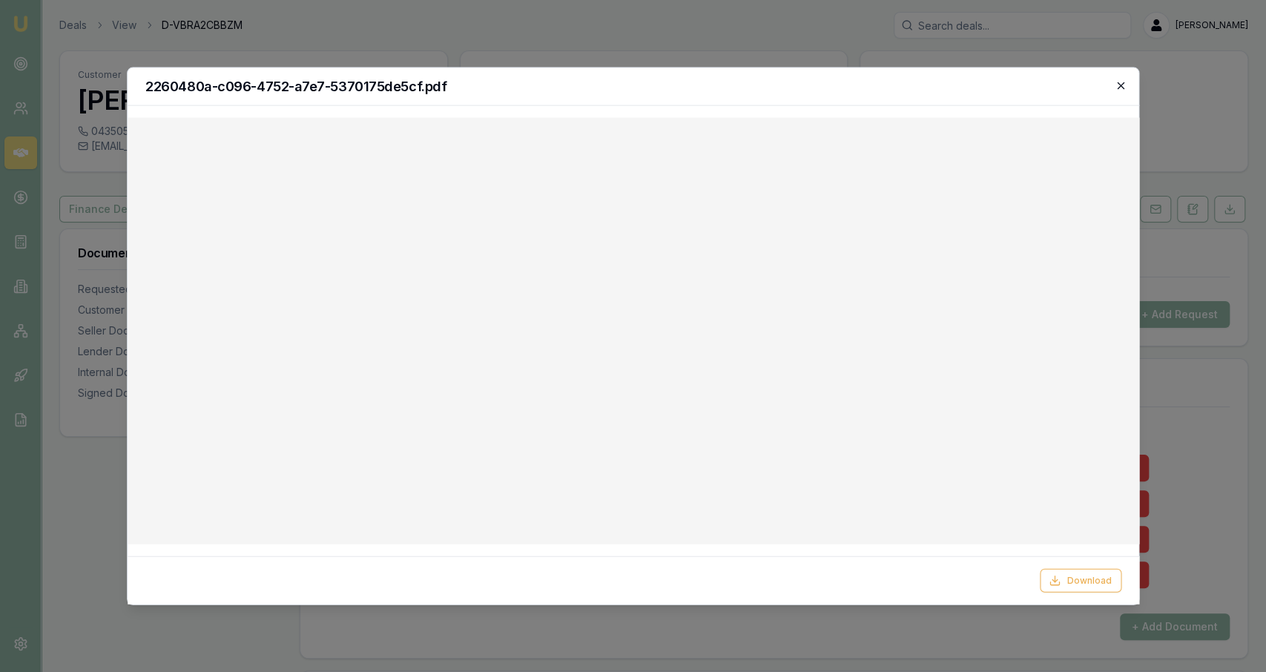
click at [1116, 82] on icon "button" at bounding box center [1120, 86] width 12 height 12
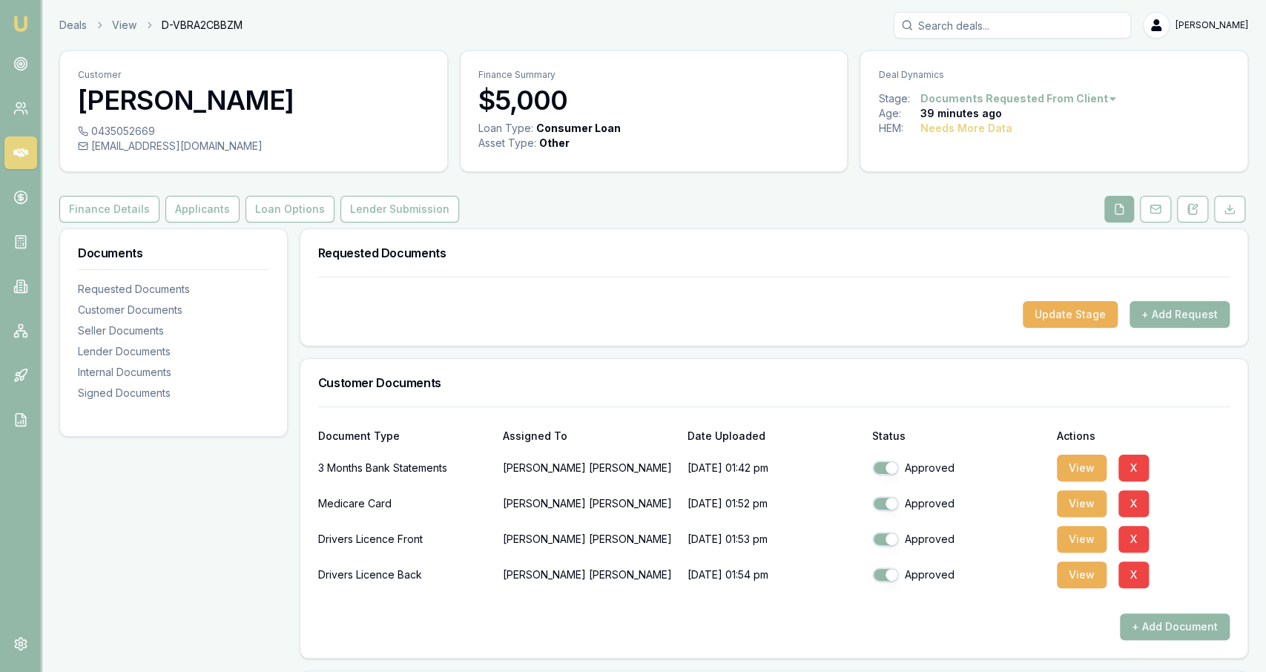
click at [782, 235] on div "Requested Documents" at bounding box center [773, 252] width 947 height 47
